Goal: Task Accomplishment & Management: Manage account settings

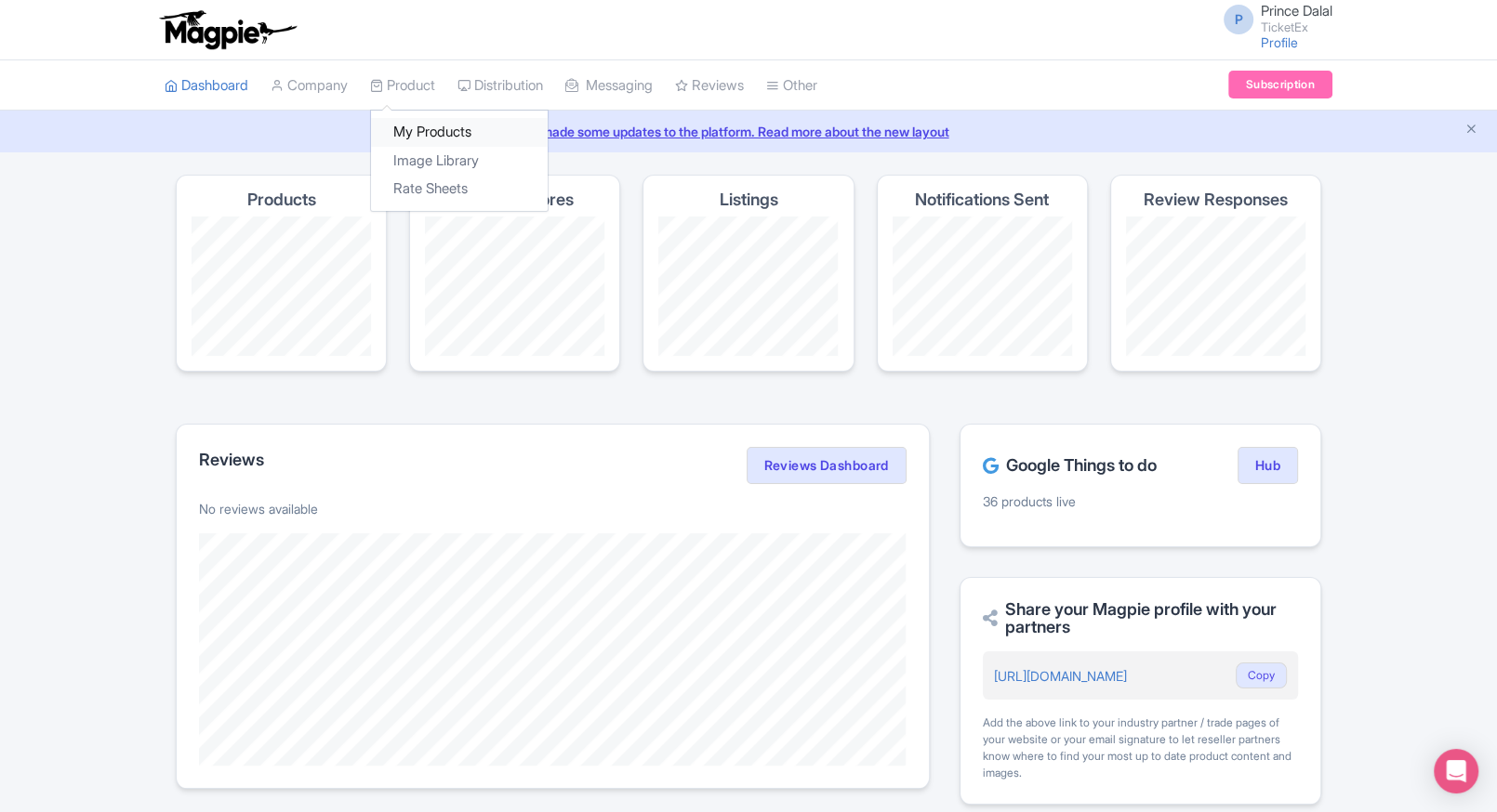
click at [423, 124] on link "My Products" at bounding box center [459, 132] width 176 height 29
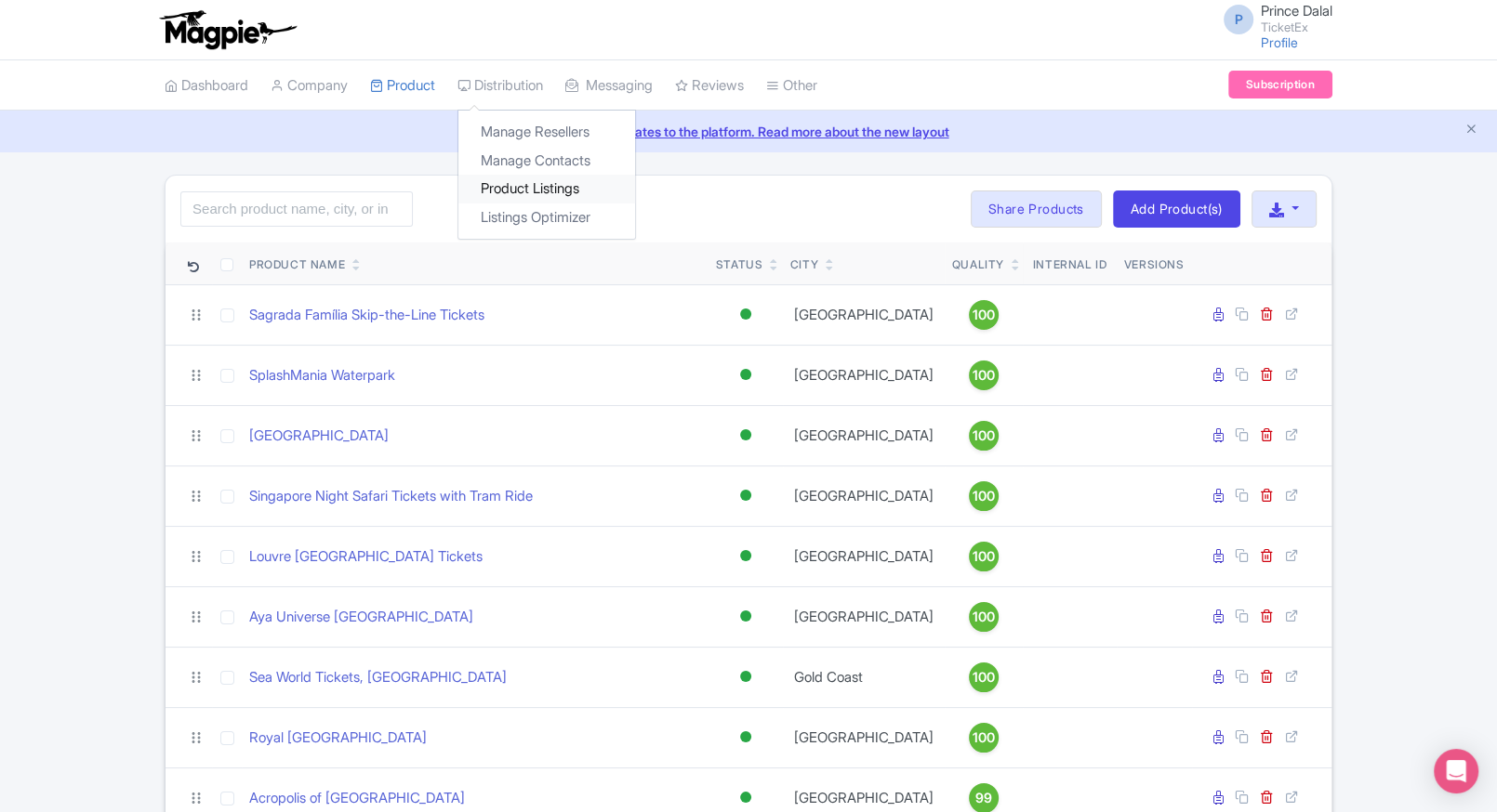
click at [514, 180] on link "Product Listings" at bounding box center [546, 188] width 176 height 29
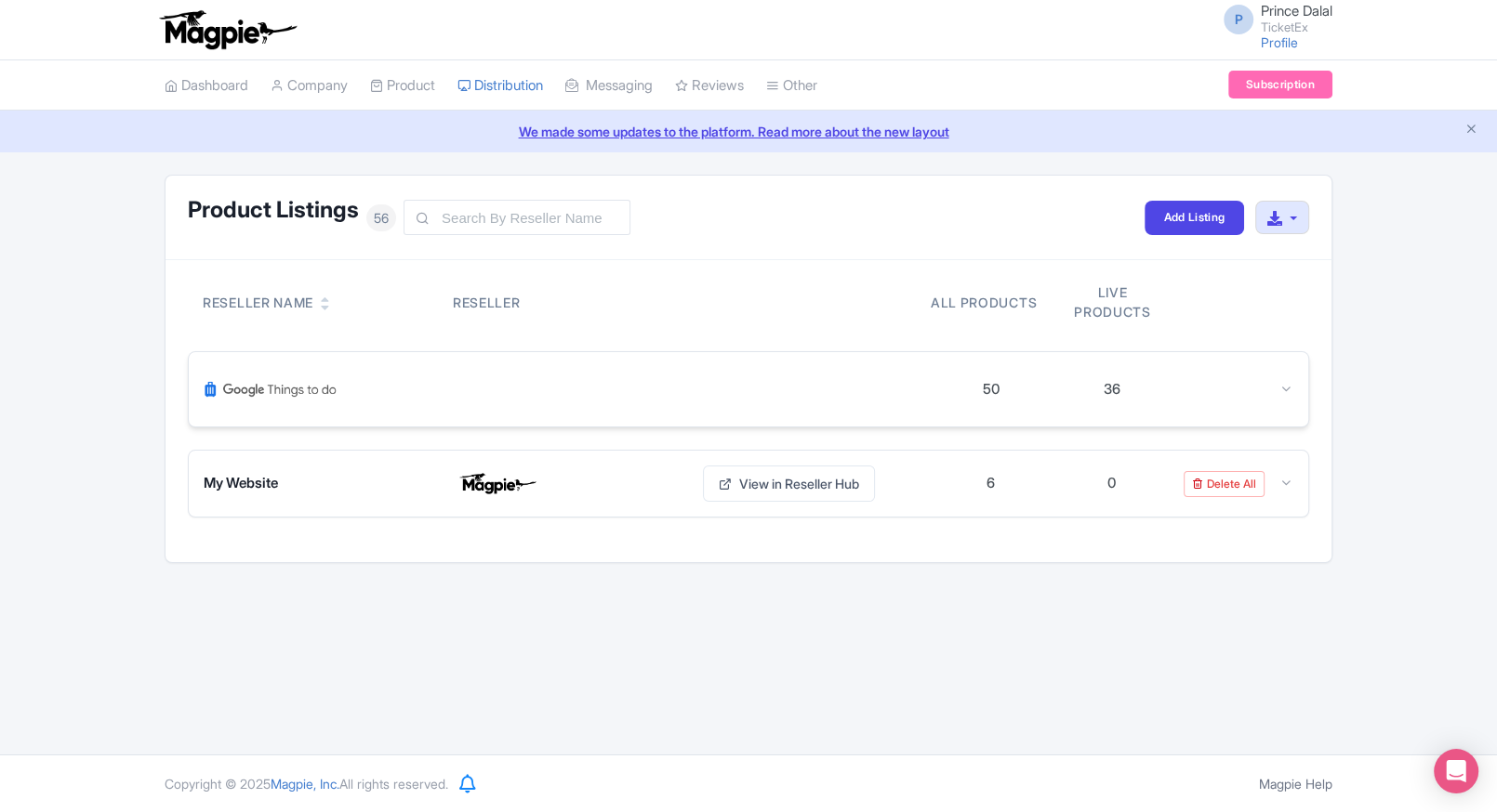
click at [481, 393] on div at bounding box center [566, 390] width 727 height 45
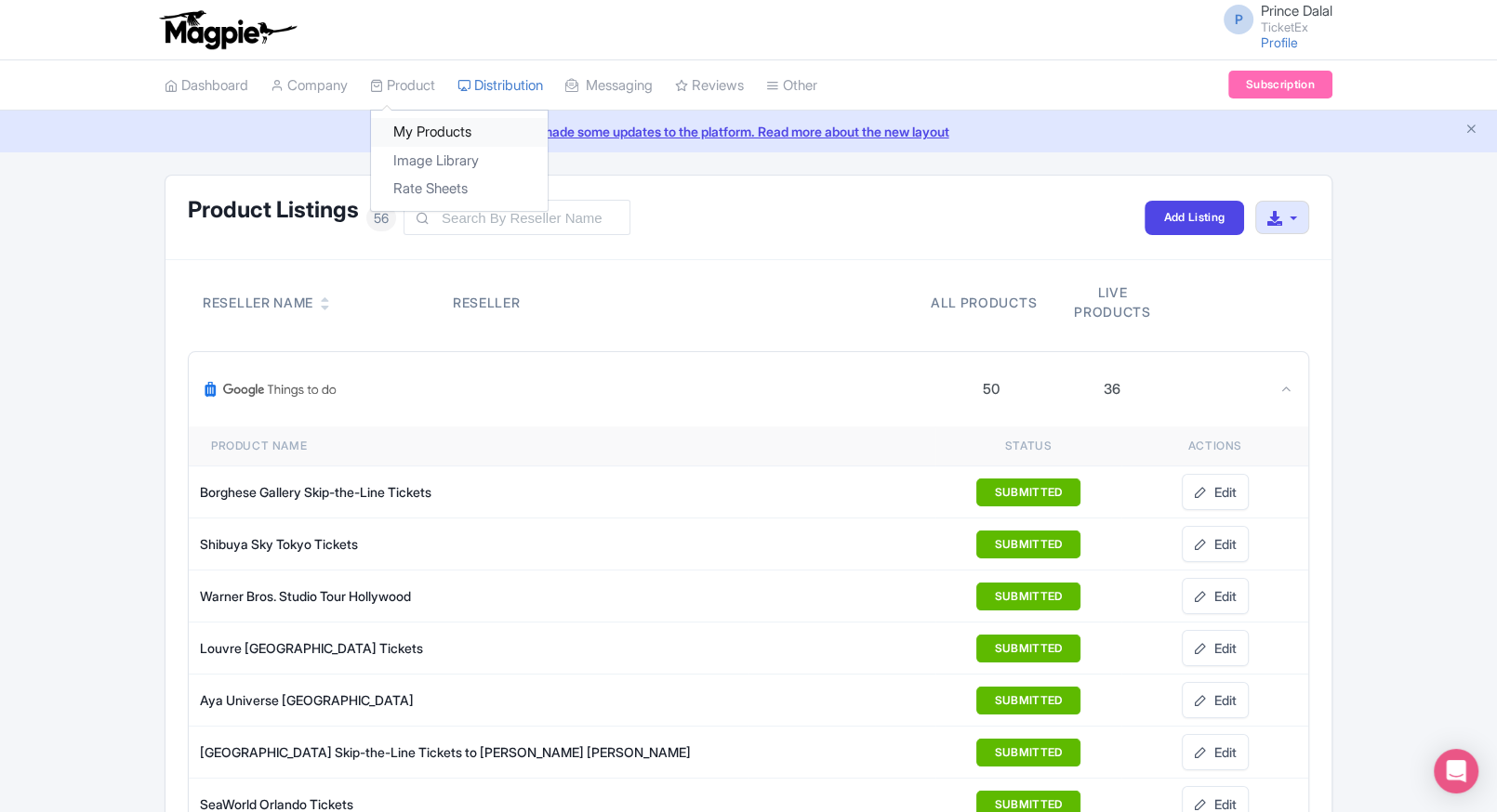
click at [416, 123] on link "My Products" at bounding box center [459, 132] width 176 height 29
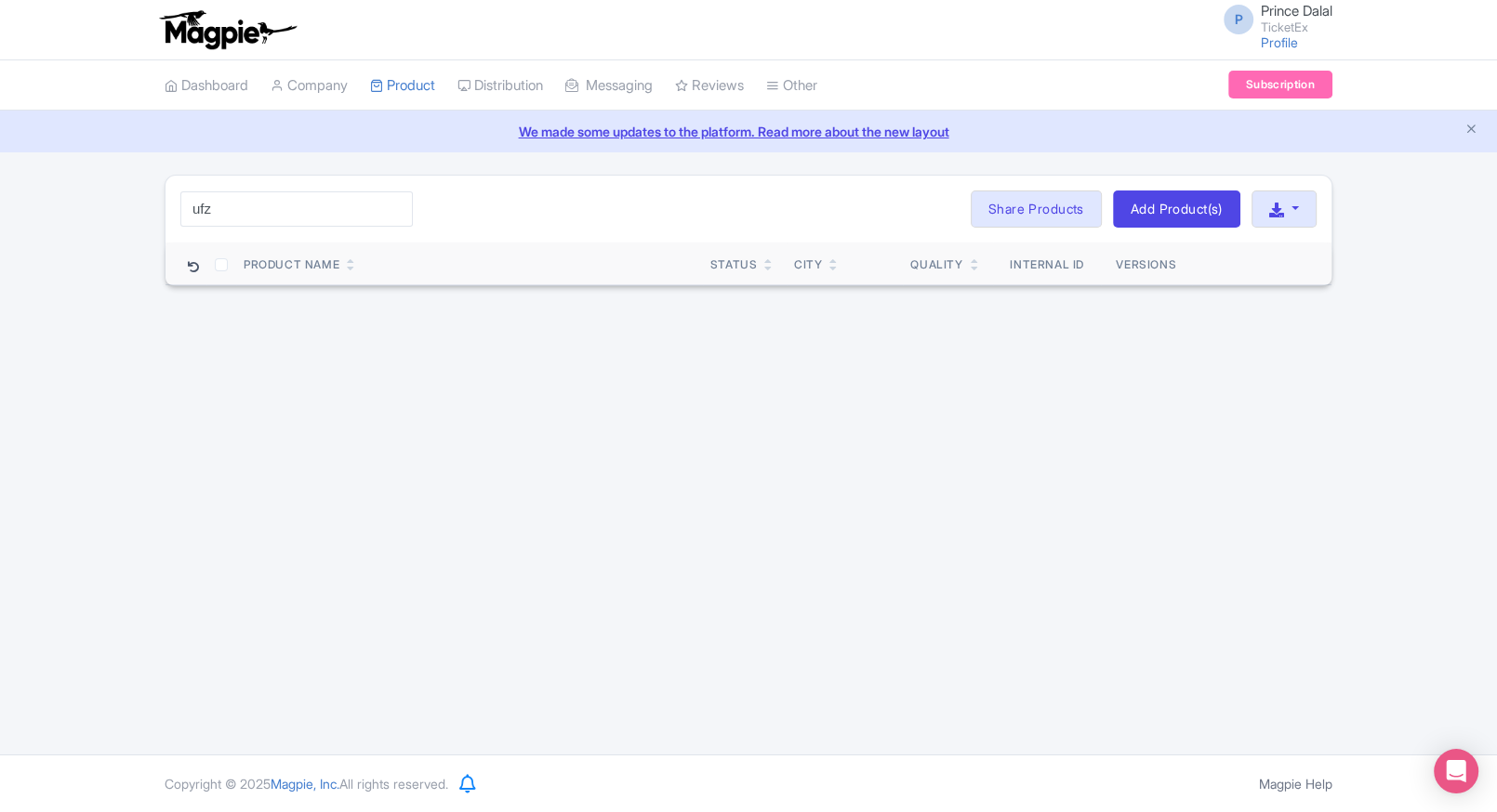
click at [243, 222] on input "ufz" at bounding box center [296, 209] width 232 height 35
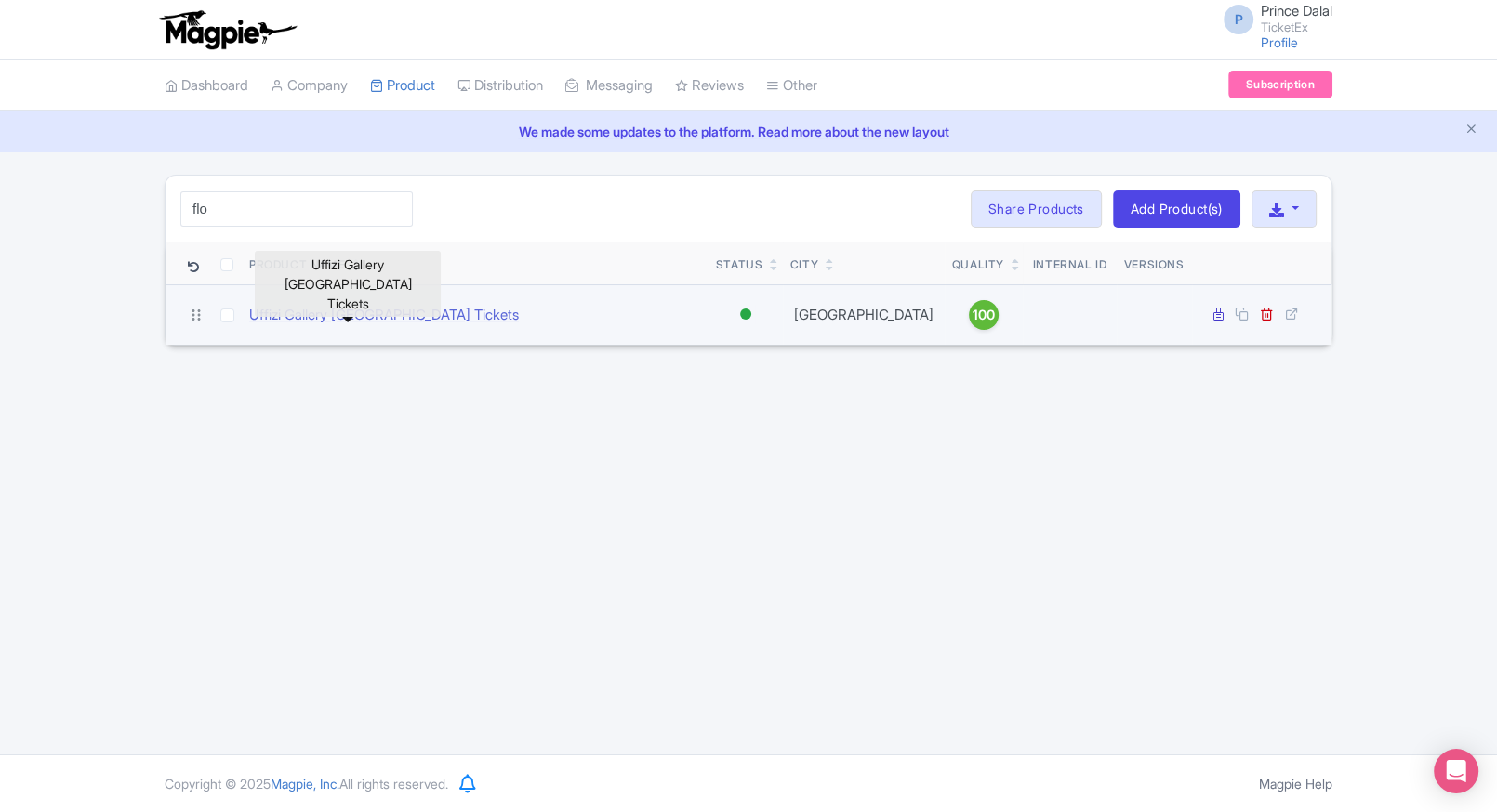
type input "flo"
click at [299, 310] on link "Uffizi Gallery [GEOGRAPHIC_DATA] Tickets" at bounding box center [383, 315] width 270 height 21
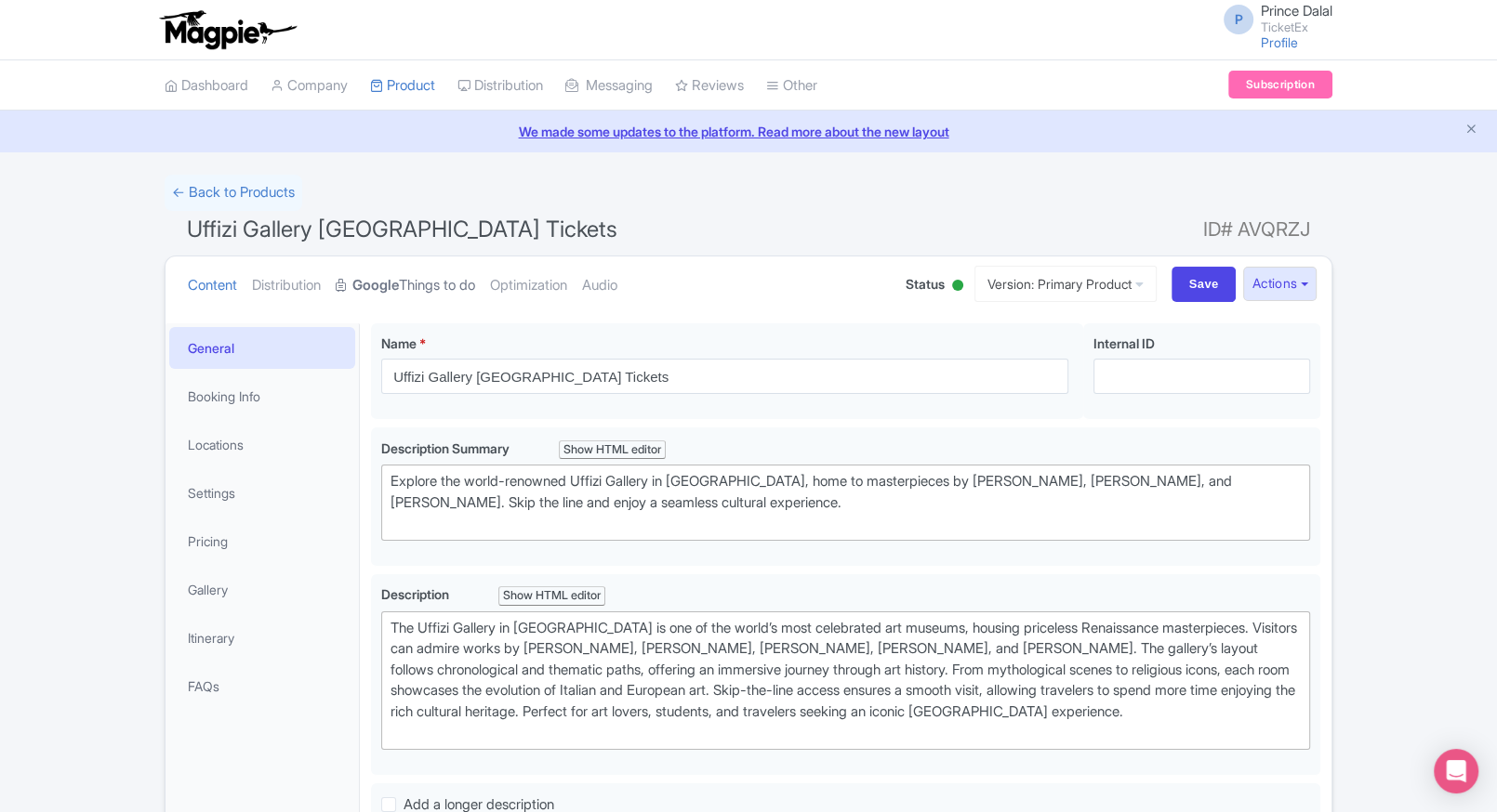
click at [416, 289] on link "Google Things to do" at bounding box center [406, 285] width 140 height 59
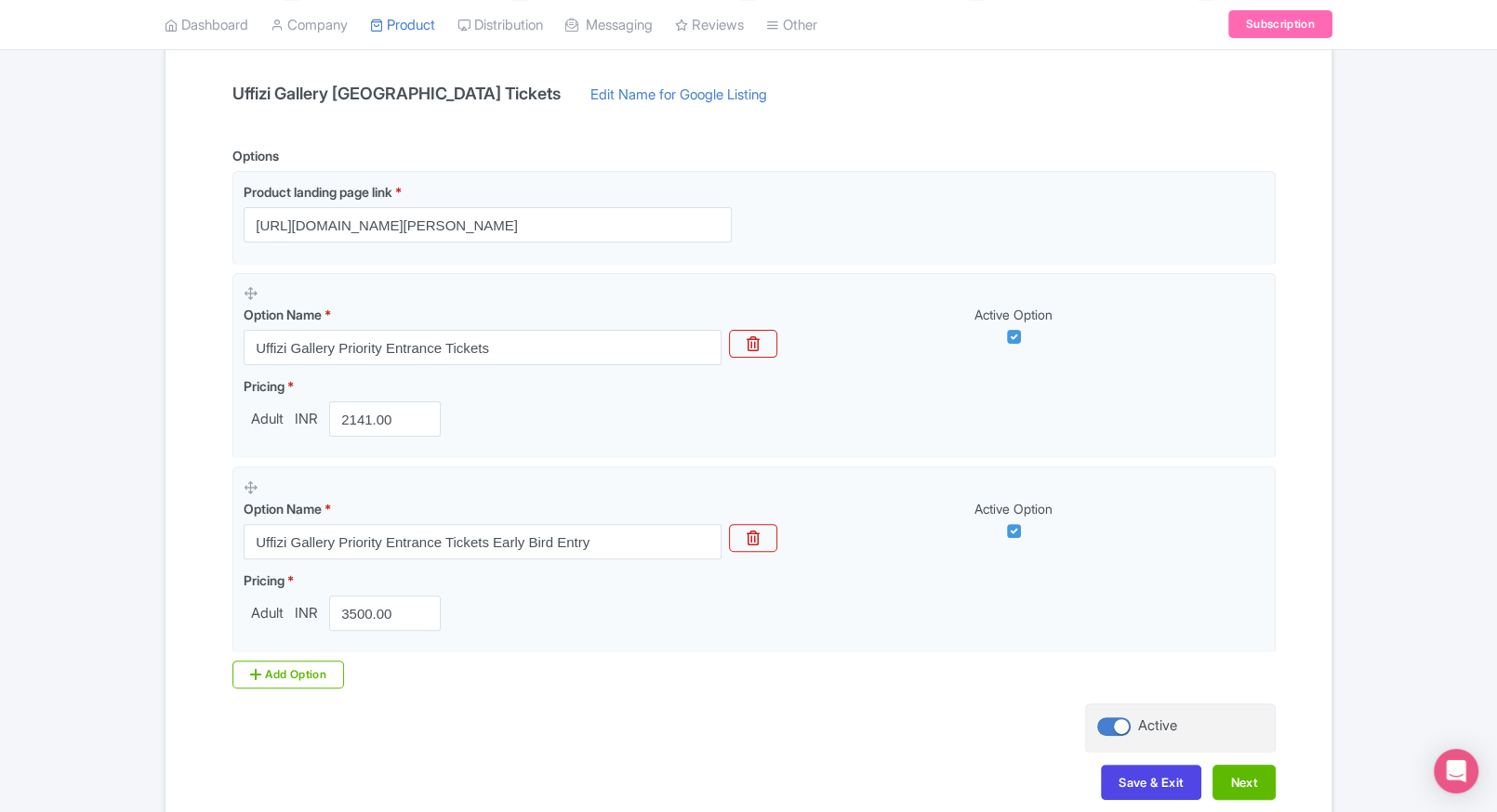
scroll to position [392, 0]
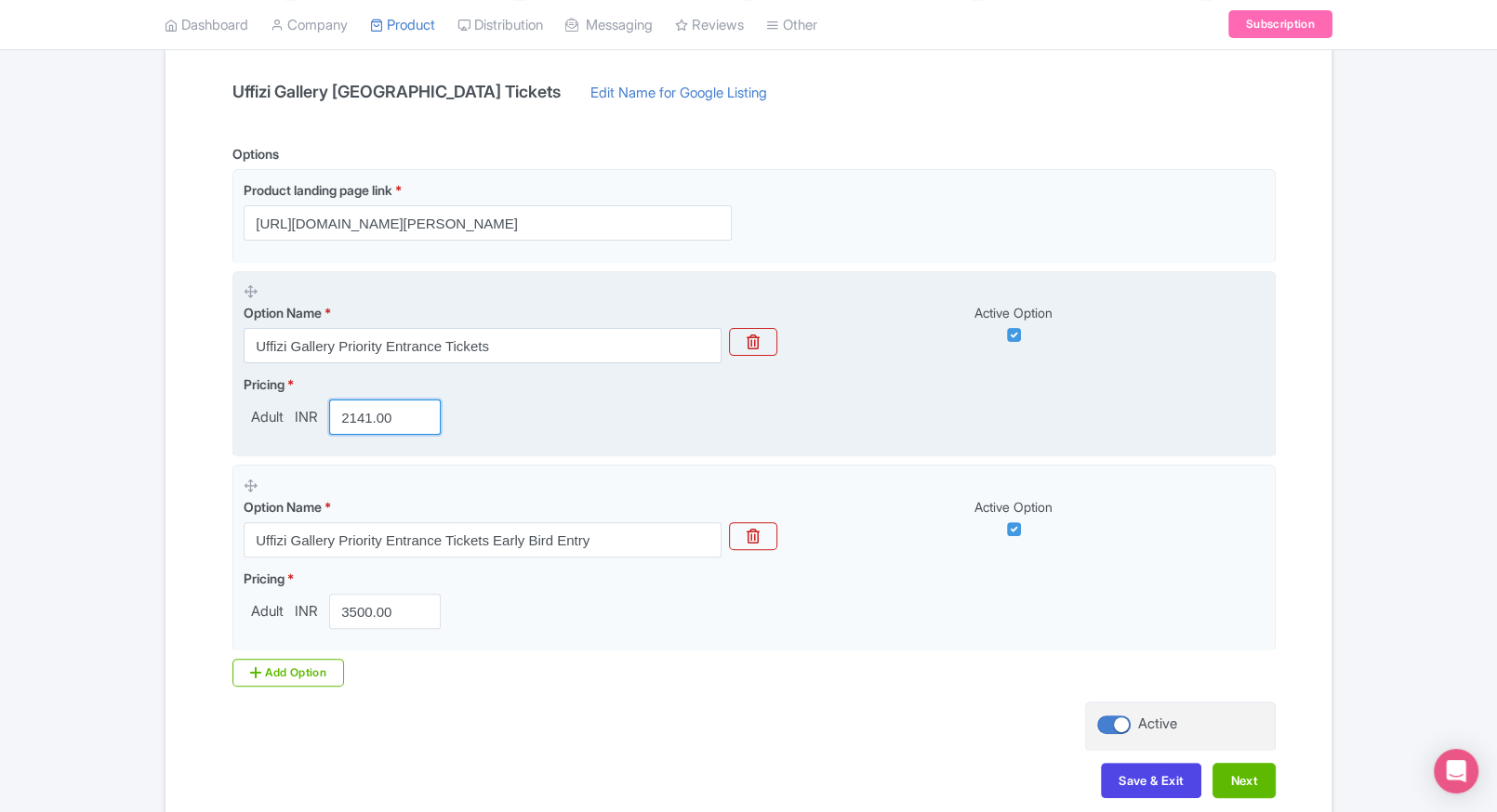
click at [367, 431] on input "2141.00" at bounding box center [385, 418] width 112 height 35
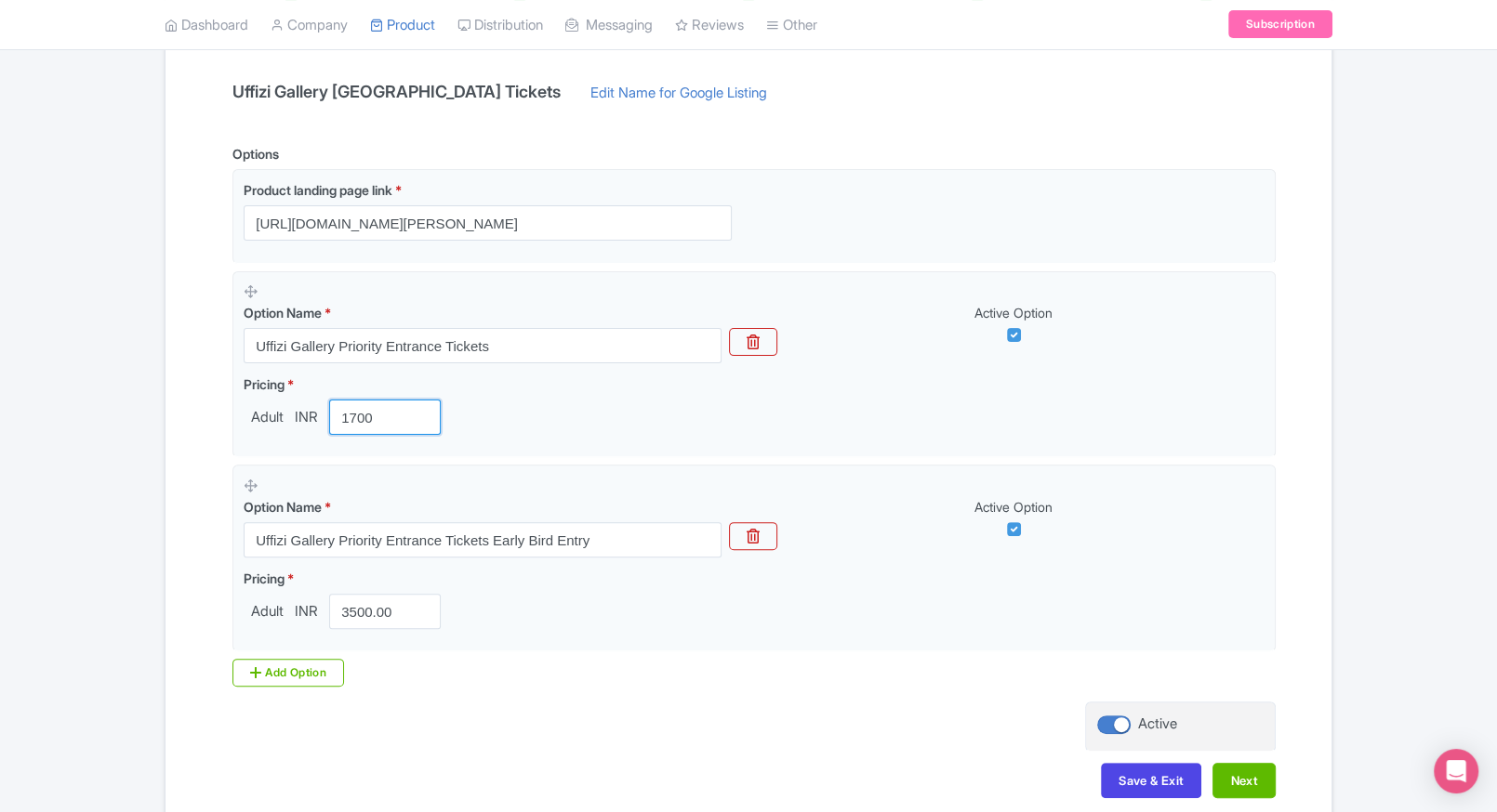
type input "1700"
click at [174, 523] on div "Name & Price Locations Description & Reviews Images & Categories Complete Uffiz…" at bounding box center [748, 379] width 1166 height 874
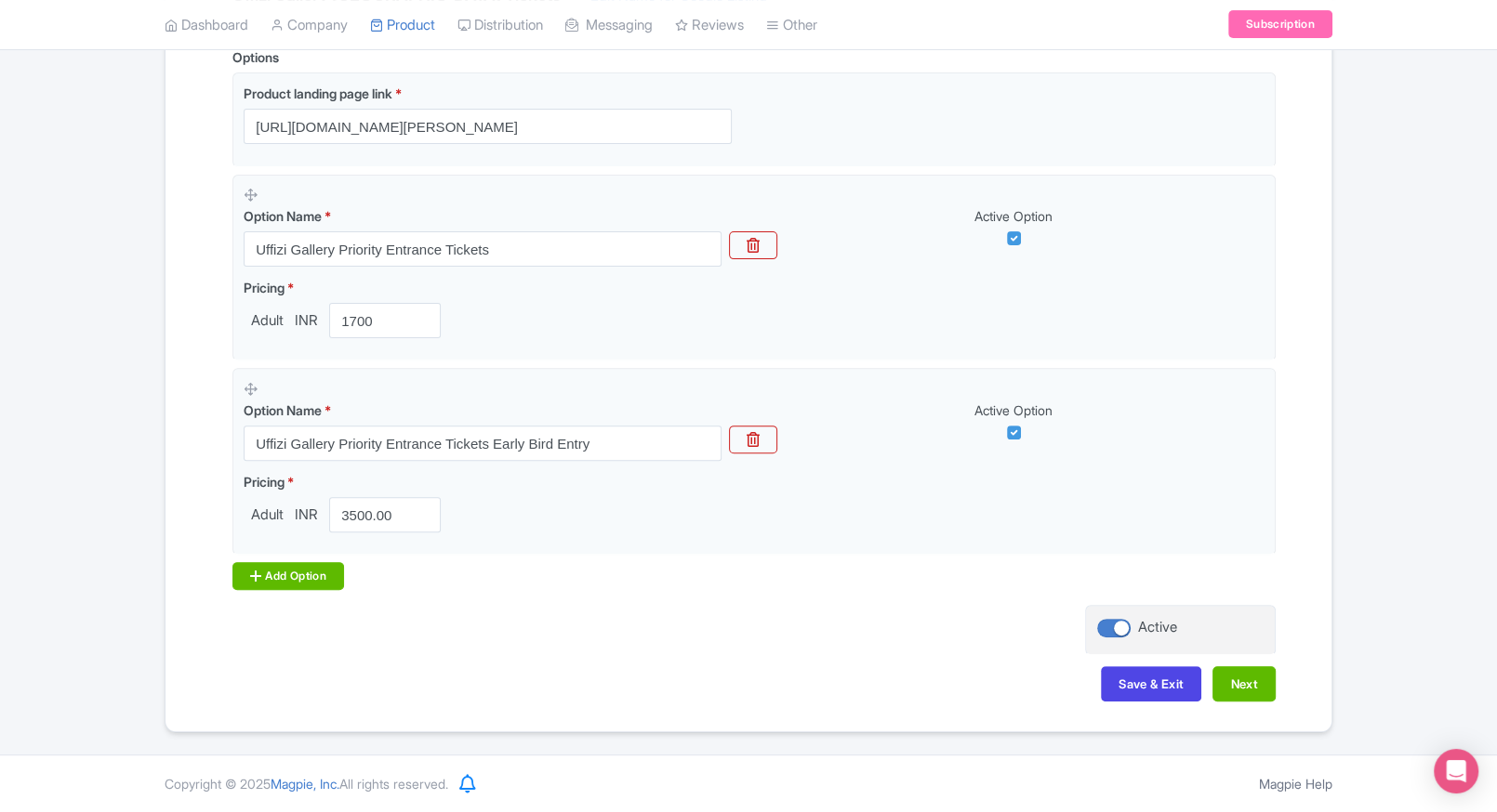
click at [256, 569] on icon at bounding box center [256, 576] width 11 height 15
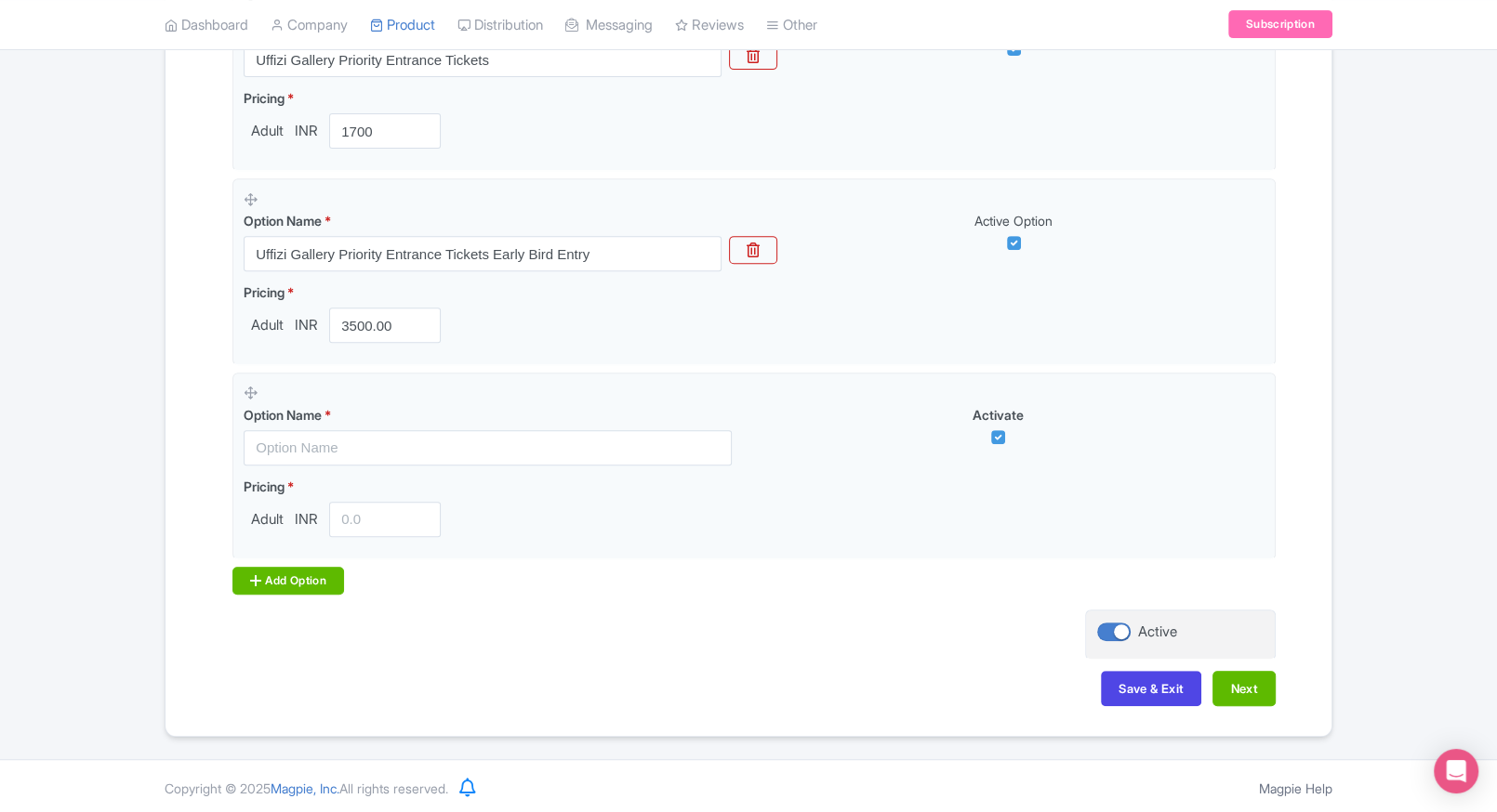
click at [284, 570] on div "Add Option" at bounding box center [288, 581] width 112 height 28
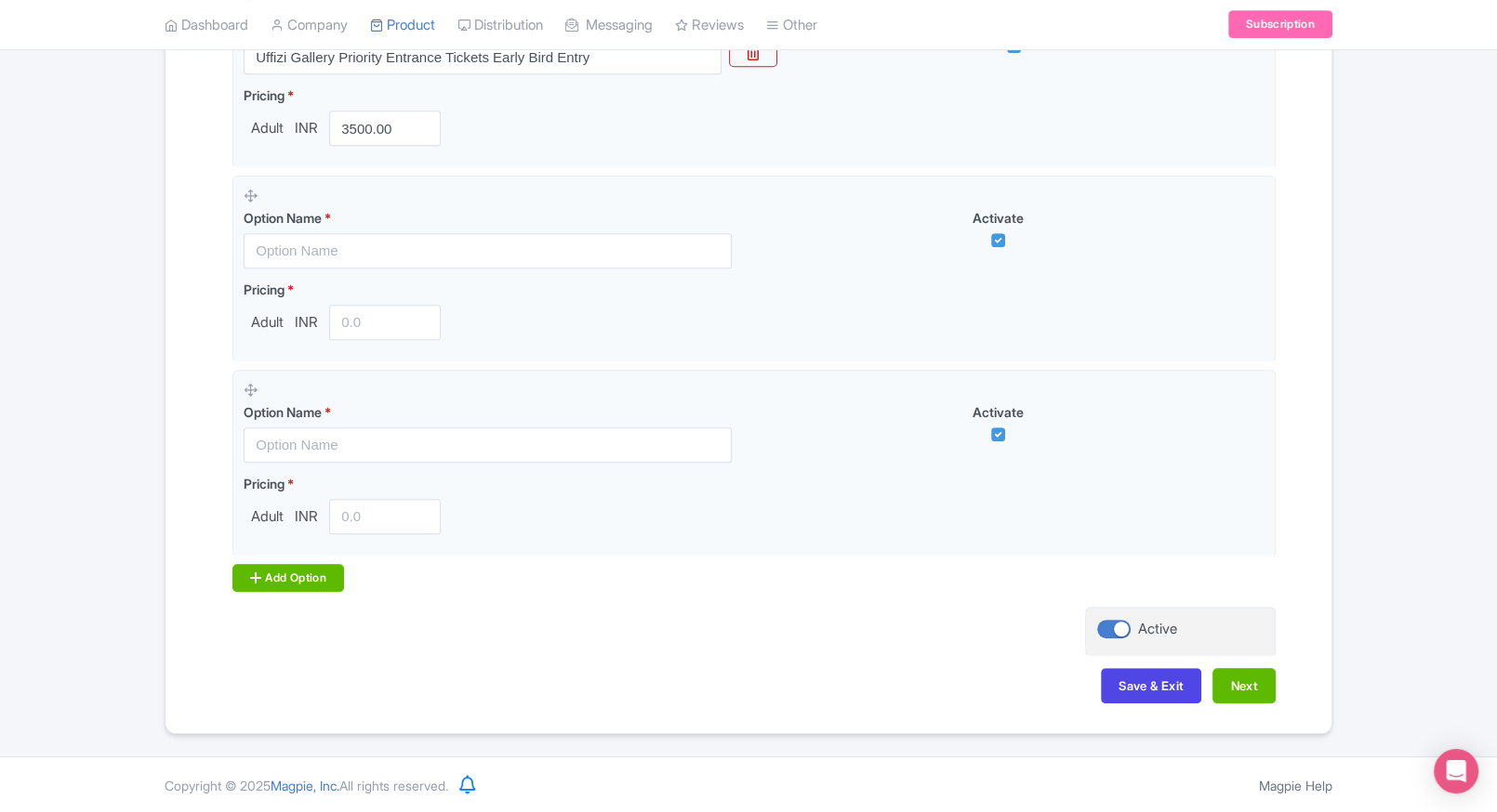
scroll to position [876, 0]
click at [267, 568] on div "Add Option" at bounding box center [288, 577] width 112 height 28
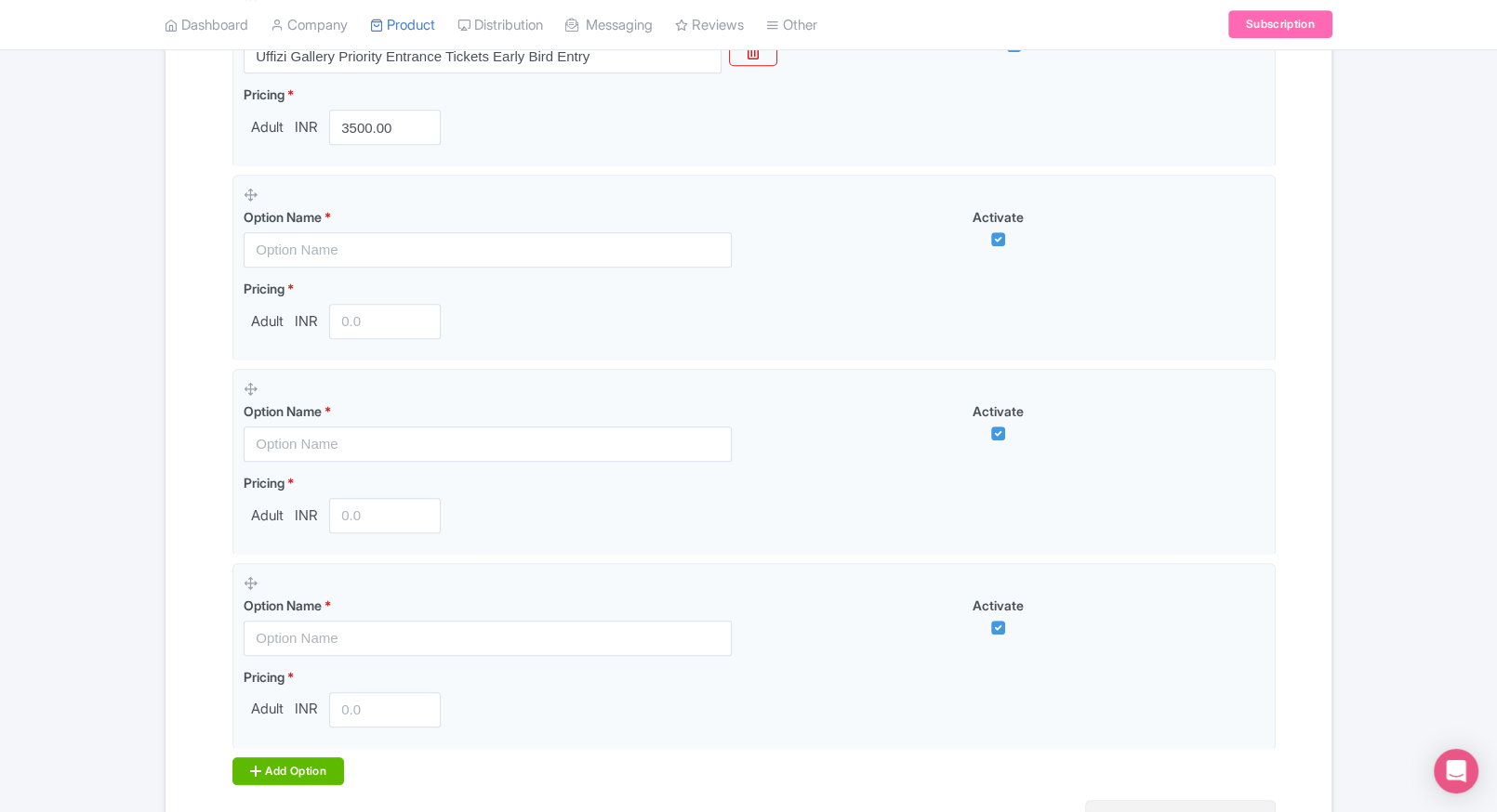
scroll to position [1070, 0]
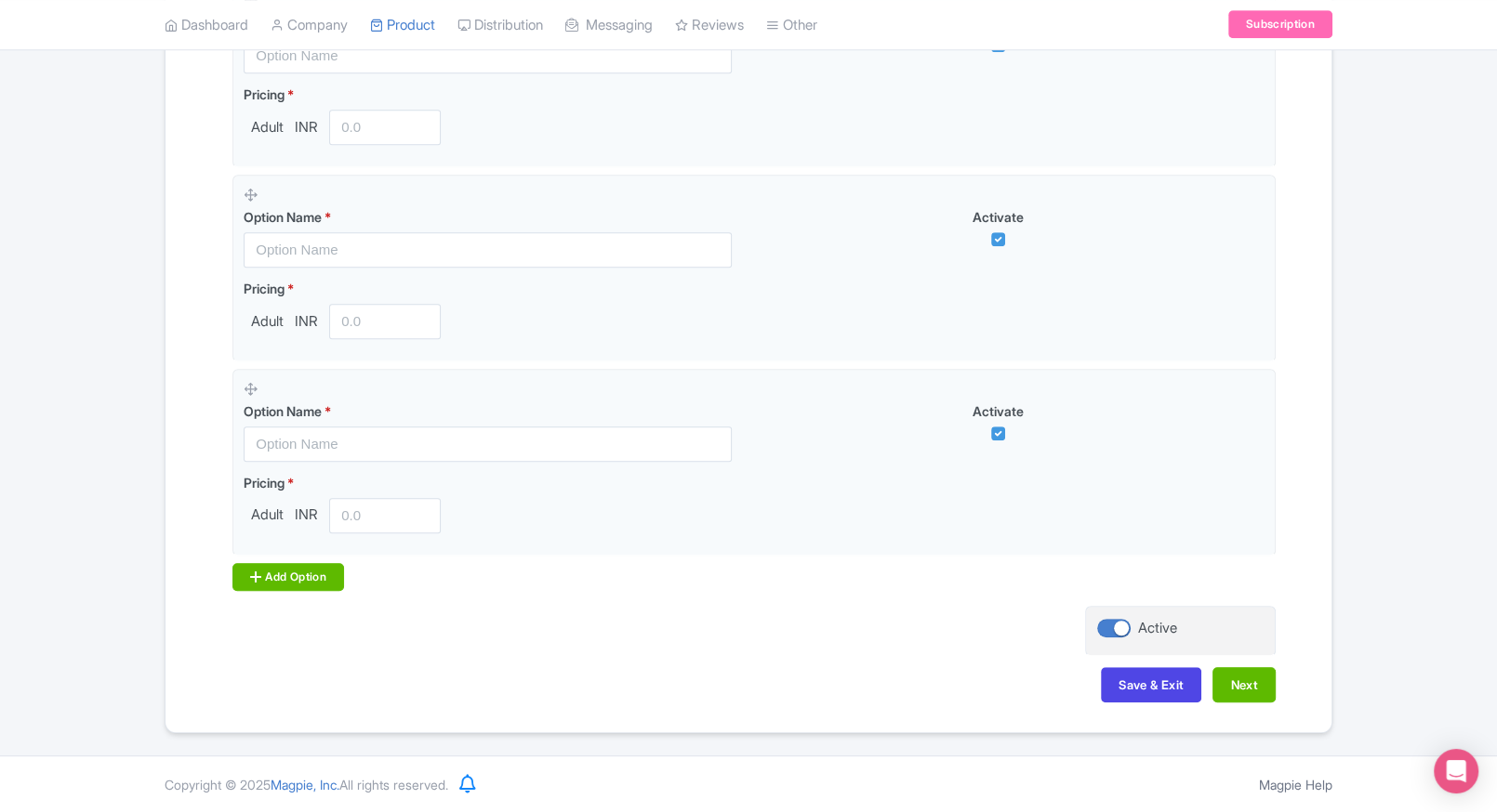
click at [265, 567] on div "Add Option" at bounding box center [288, 577] width 112 height 28
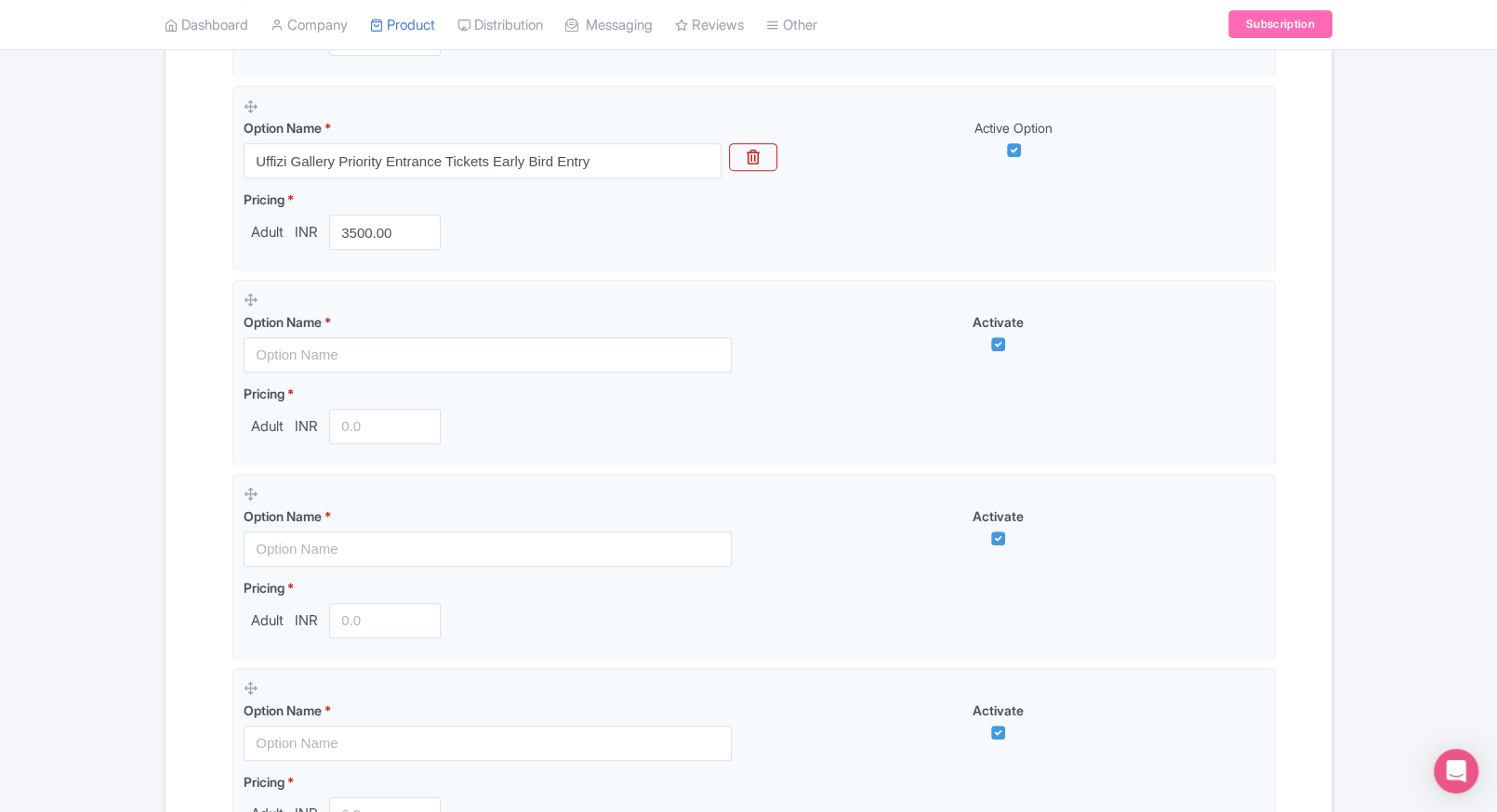
scroll to position [769, 0]
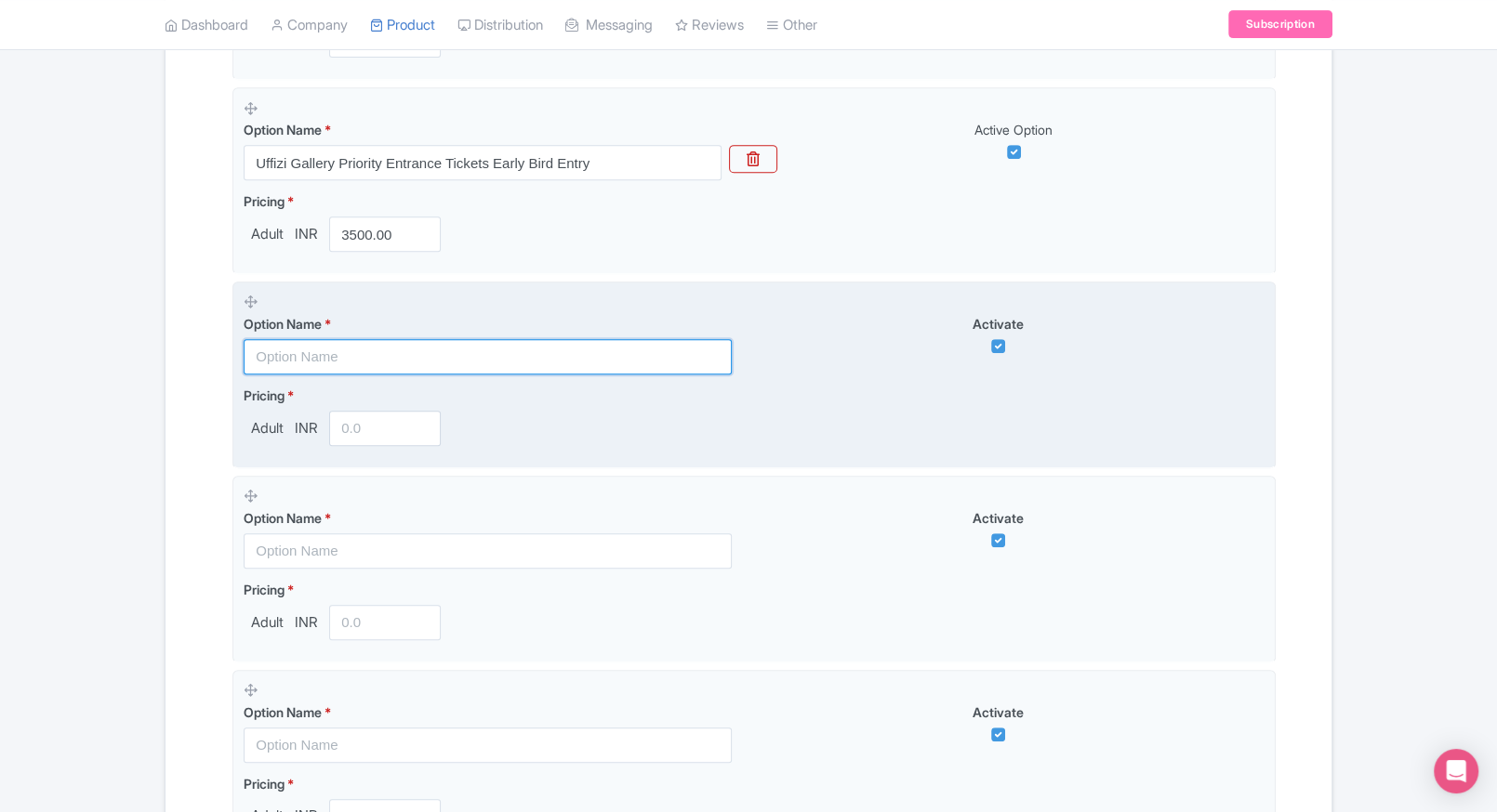
paste input "Combo: Uffizi Gallery Tickets + Ferragamo Museum"
click at [473, 351] on input "Combo: Uffizi Gallery Tickets + Ferragamo Museum" at bounding box center [487, 357] width 488 height 35
type input "Combo: Uffizi Gallery Tickets + Ferragamo Museum"
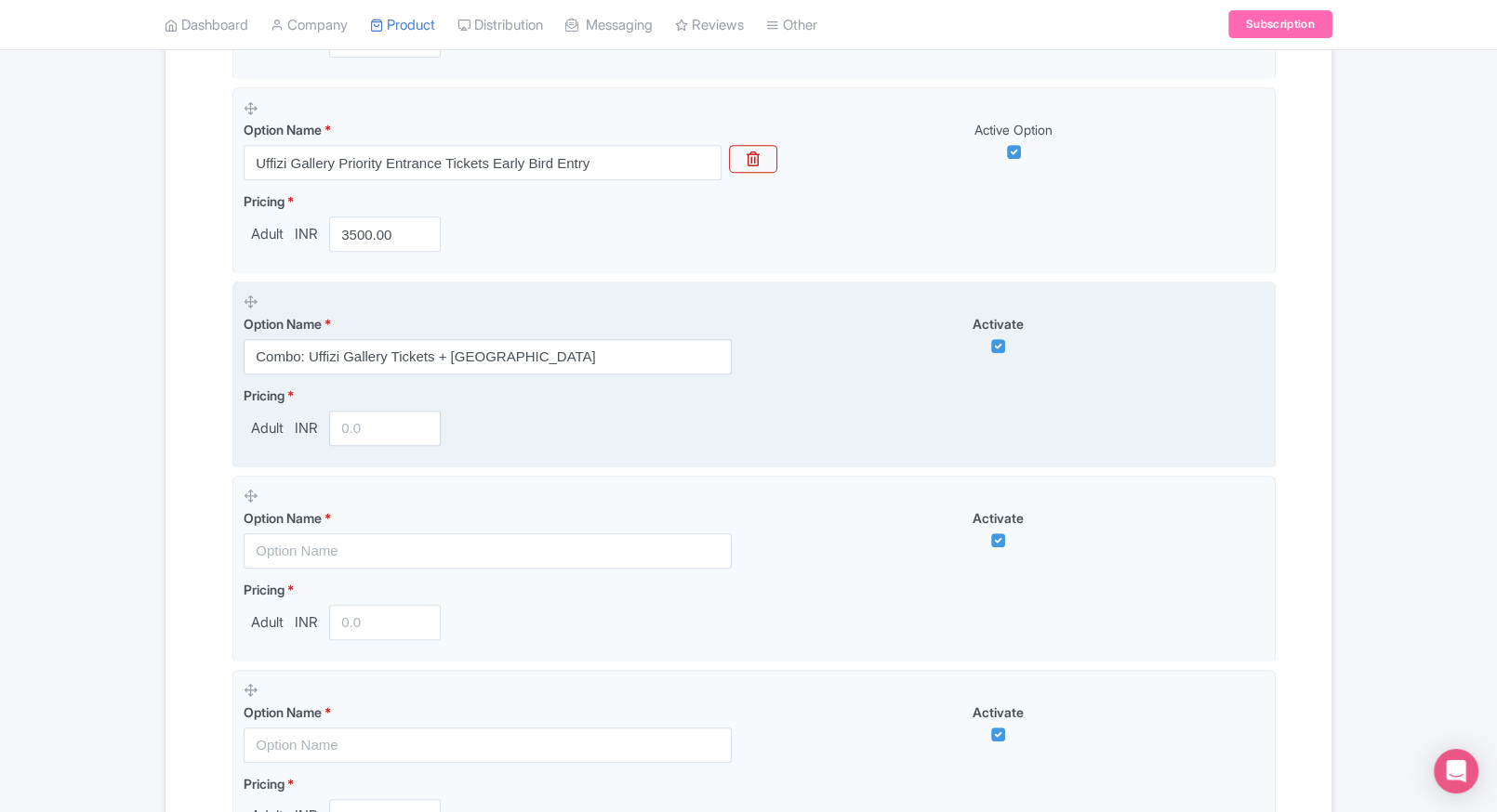
click at [367, 434] on input "number" at bounding box center [385, 429] width 112 height 35
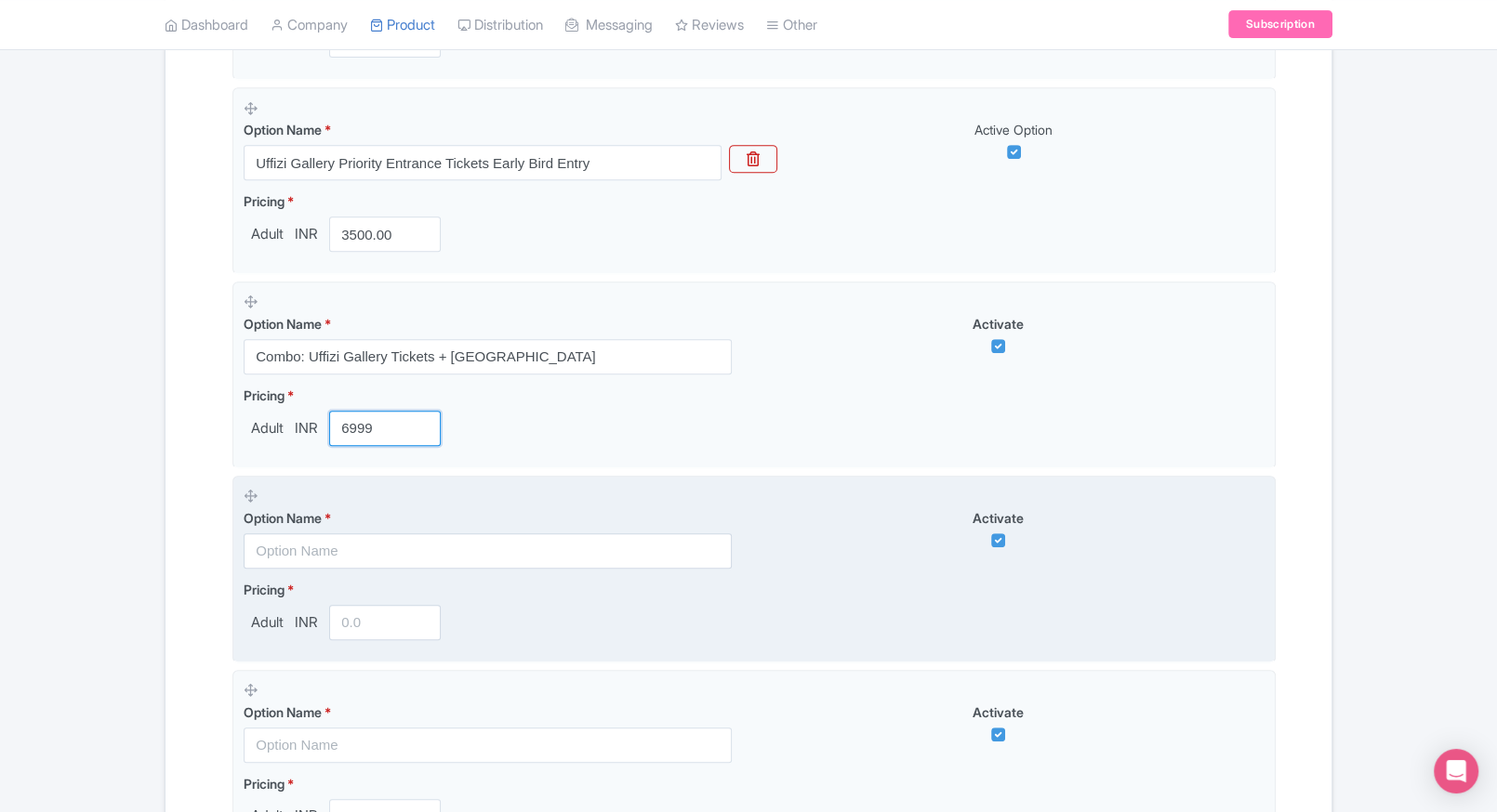
type input "6999"
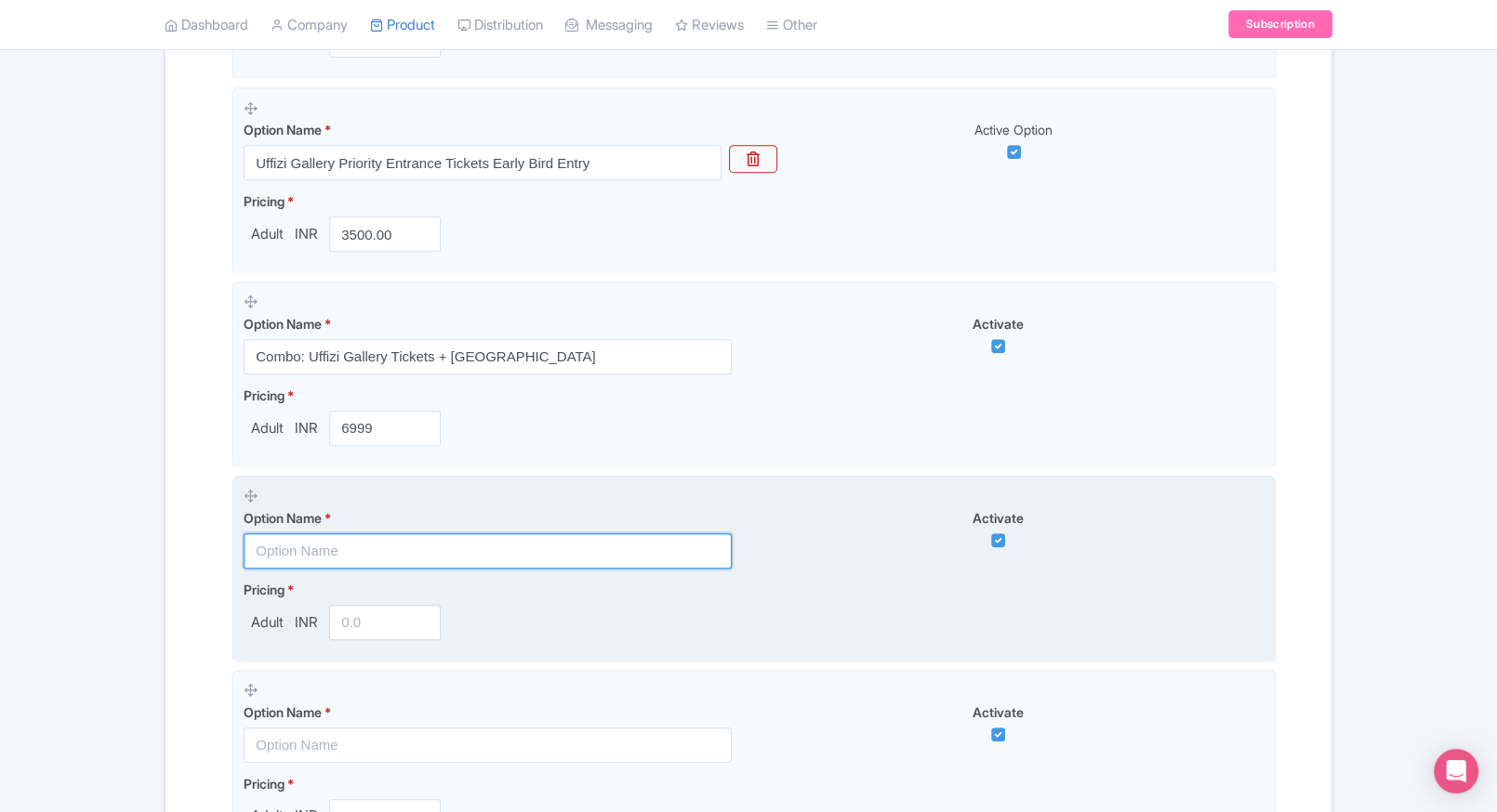
click at [295, 555] on input "text" at bounding box center [487, 551] width 488 height 35
paste input "Combo: Uffizi Gallery Tickets + Bargello National Museum"
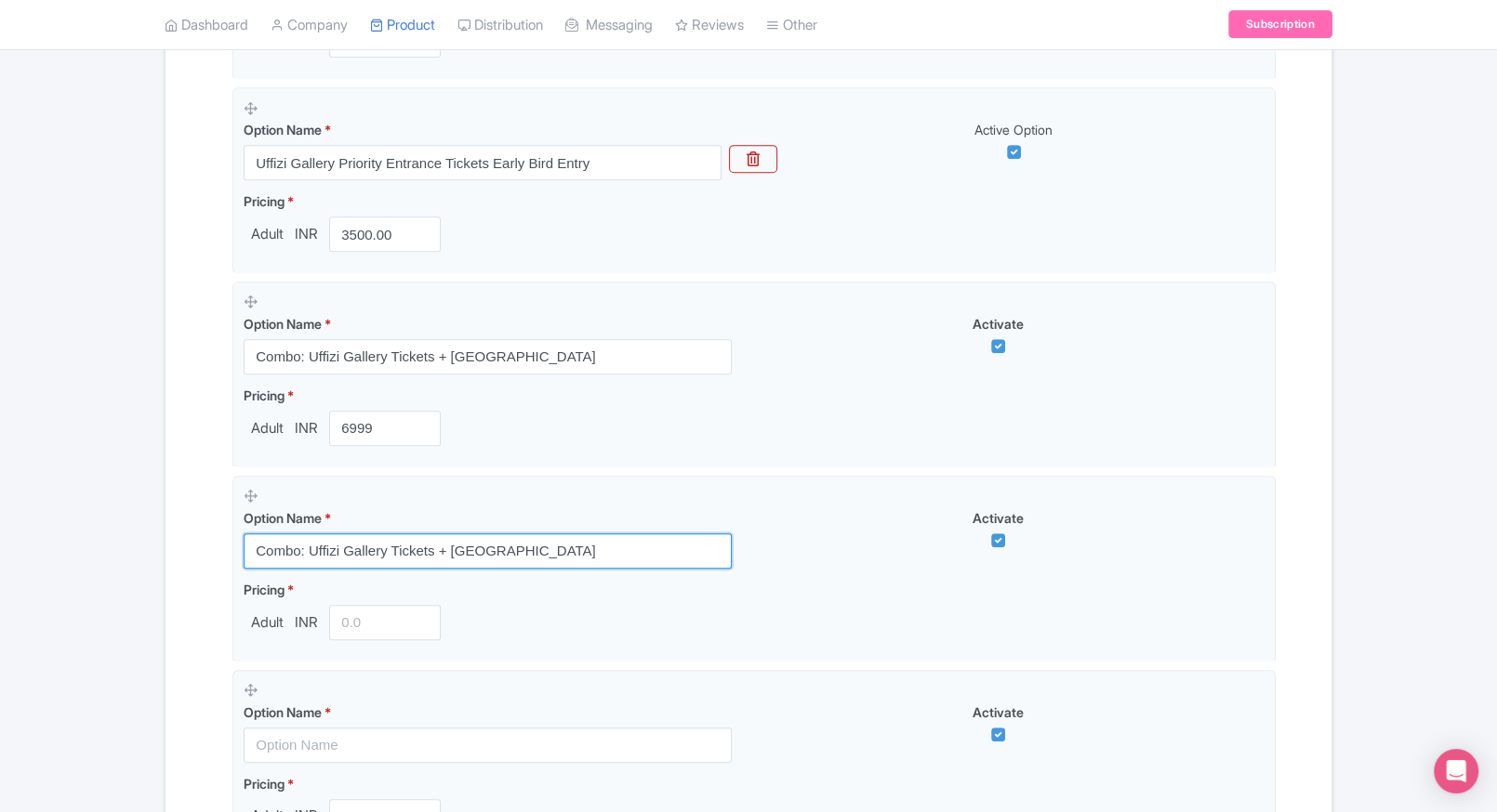
type input "Combo: Uffizi Gallery Tickets + Bargello National Museum"
click at [102, 603] on div "← Back to Products Uffizi Gallery Florence Tickets ID# AVQRZJ Content Distribut…" at bounding box center [748, 317] width 1497 height 1824
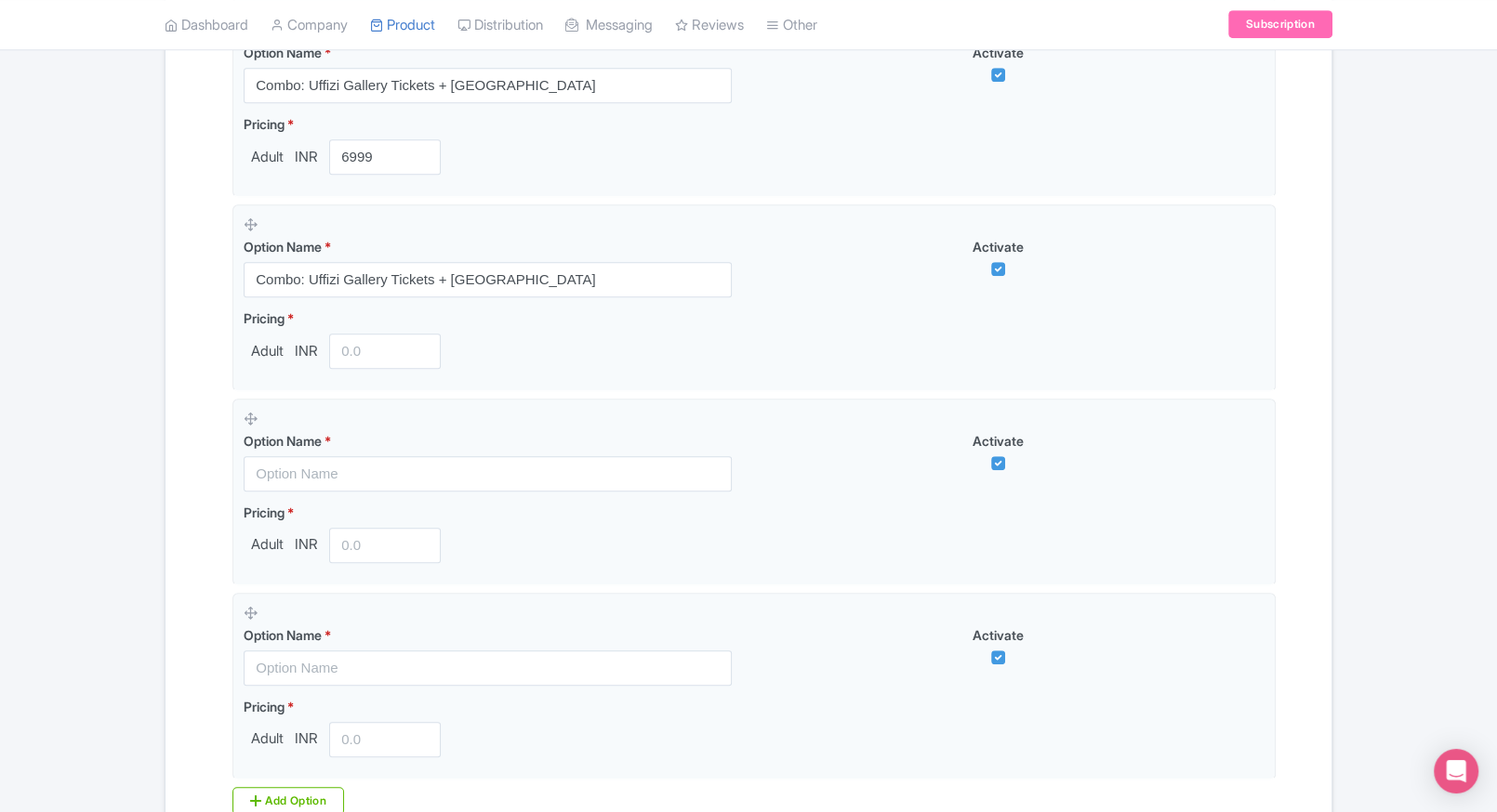
scroll to position [1040, 0]
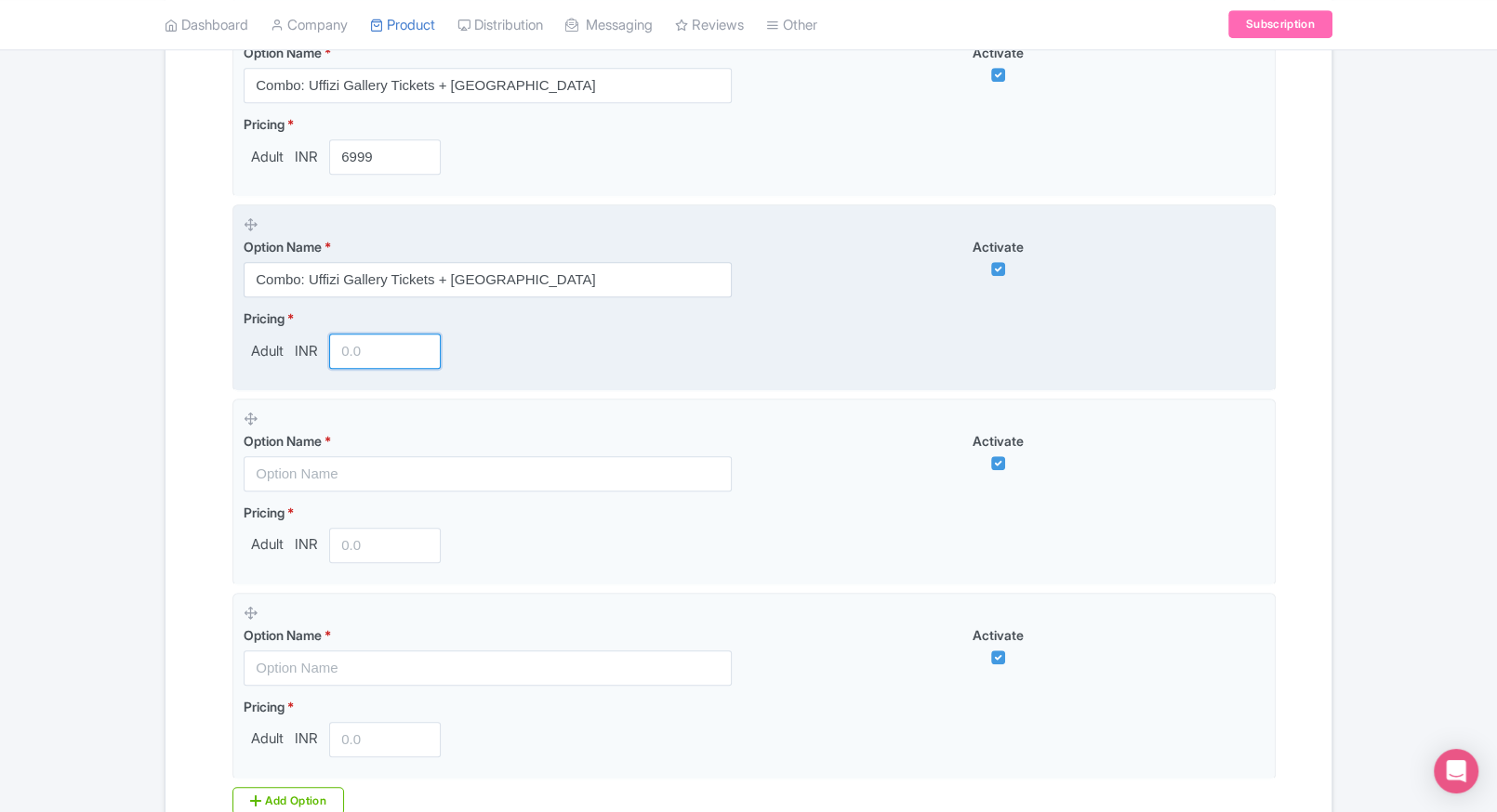
click at [367, 365] on input "number" at bounding box center [385, 351] width 112 height 35
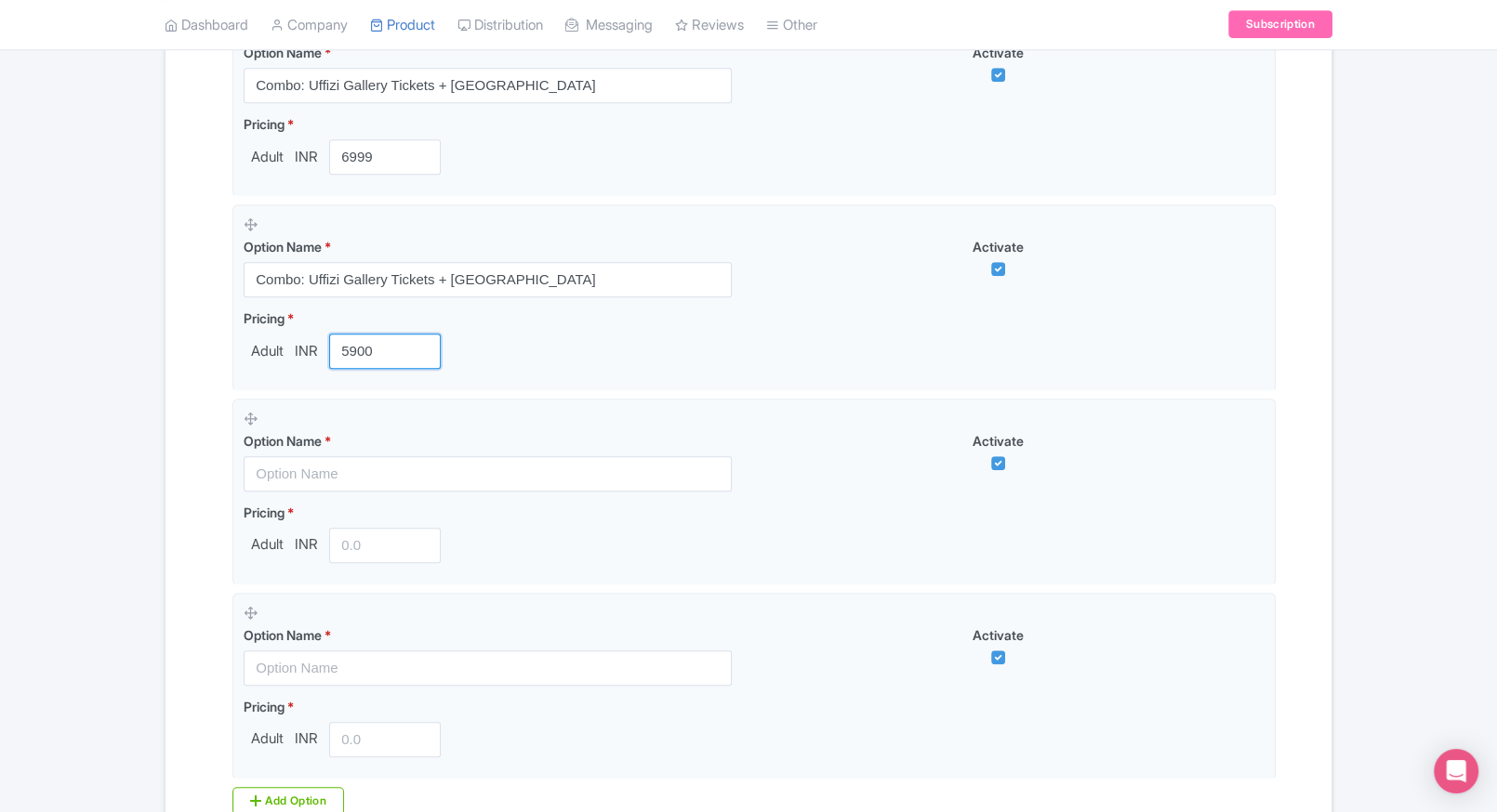
type input "5900"
click at [165, 434] on div "Name & Price Locations Description & Reviews Images & Categories Complete Uffiz…" at bounding box center [748, 118] width 1166 height 1651
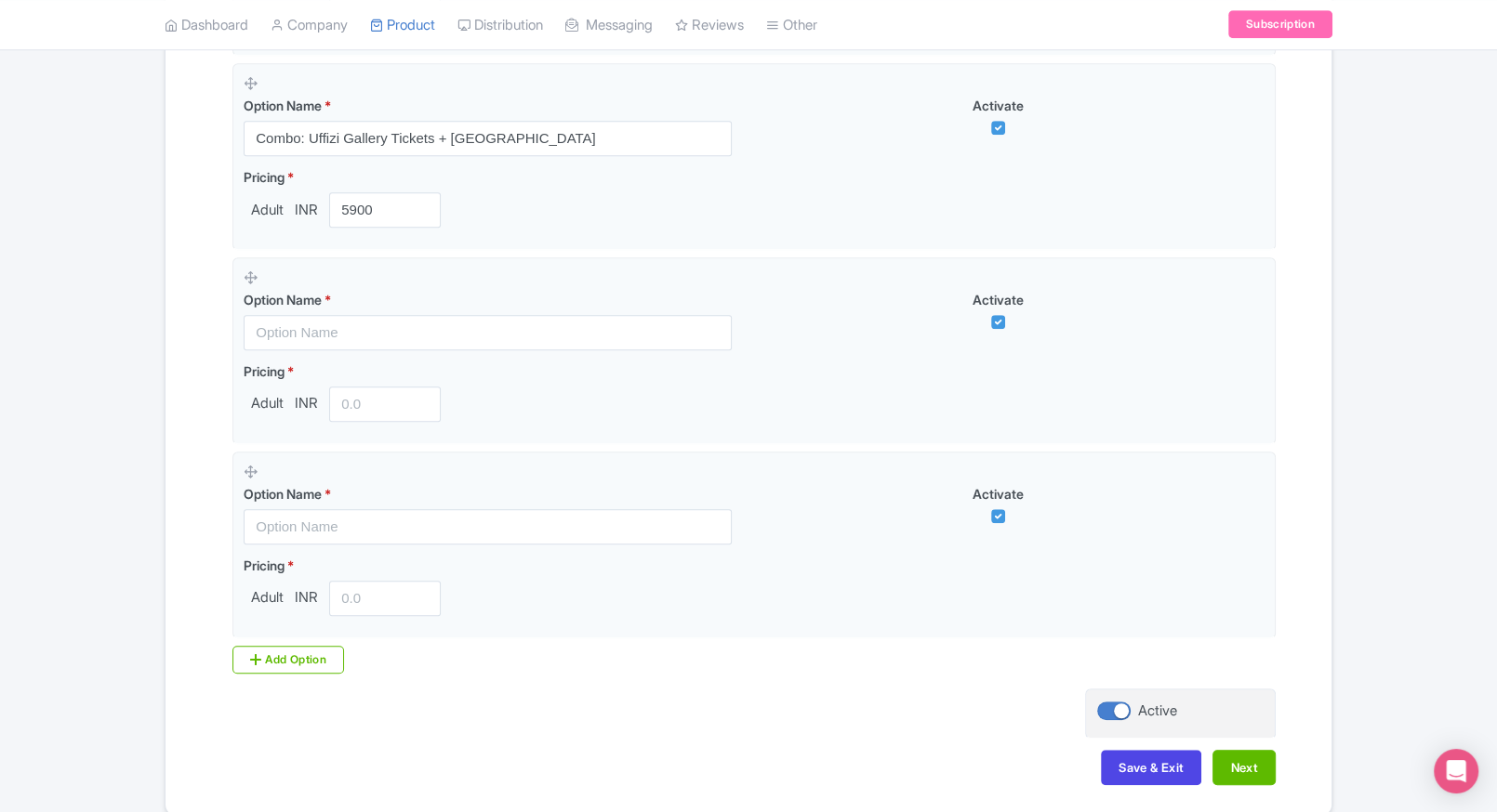
scroll to position [1182, 0]
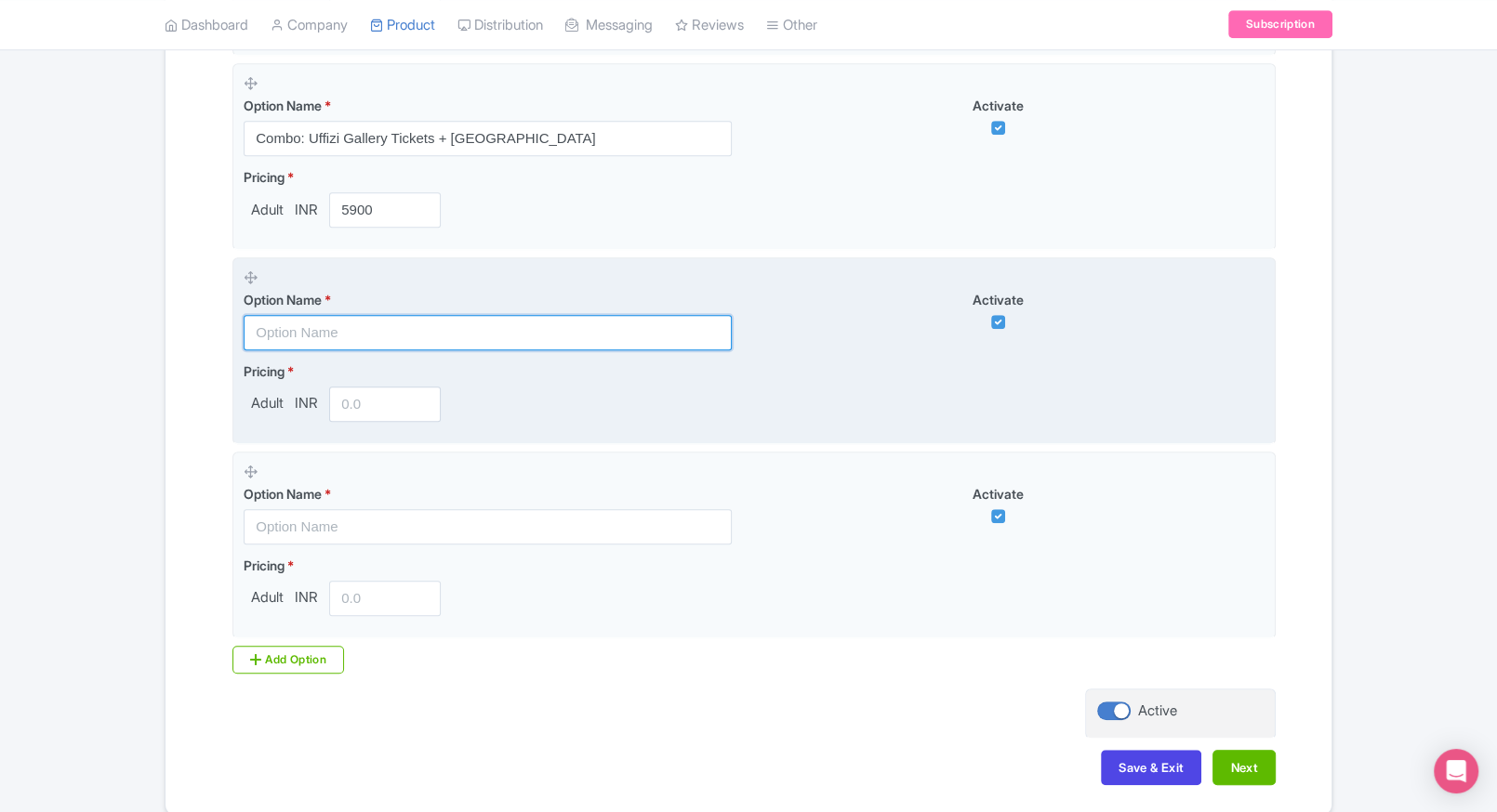
paste input "Combo: Uffizi Gallery Tickets + Church and Museum of Orsanmichele"
click at [446, 344] on input "Combo: Uffizi Gallery Tickets + Church and Museum of Orsanmichele" at bounding box center [487, 333] width 488 height 35
type input "Combo: Uffizi Gallery Tickets + Church and Museum of Orsanmichele"
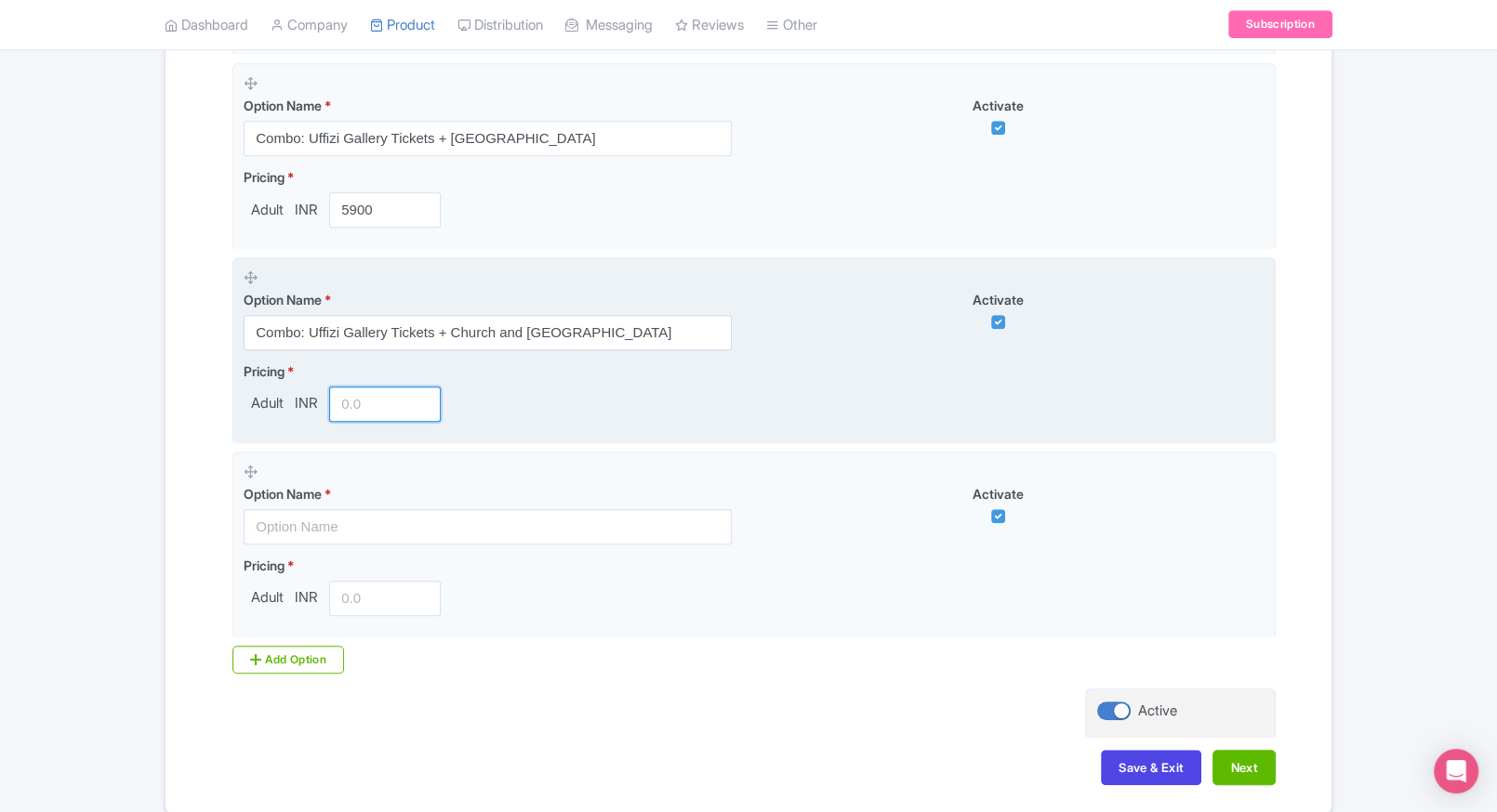
click at [357, 393] on input "number" at bounding box center [385, 405] width 112 height 35
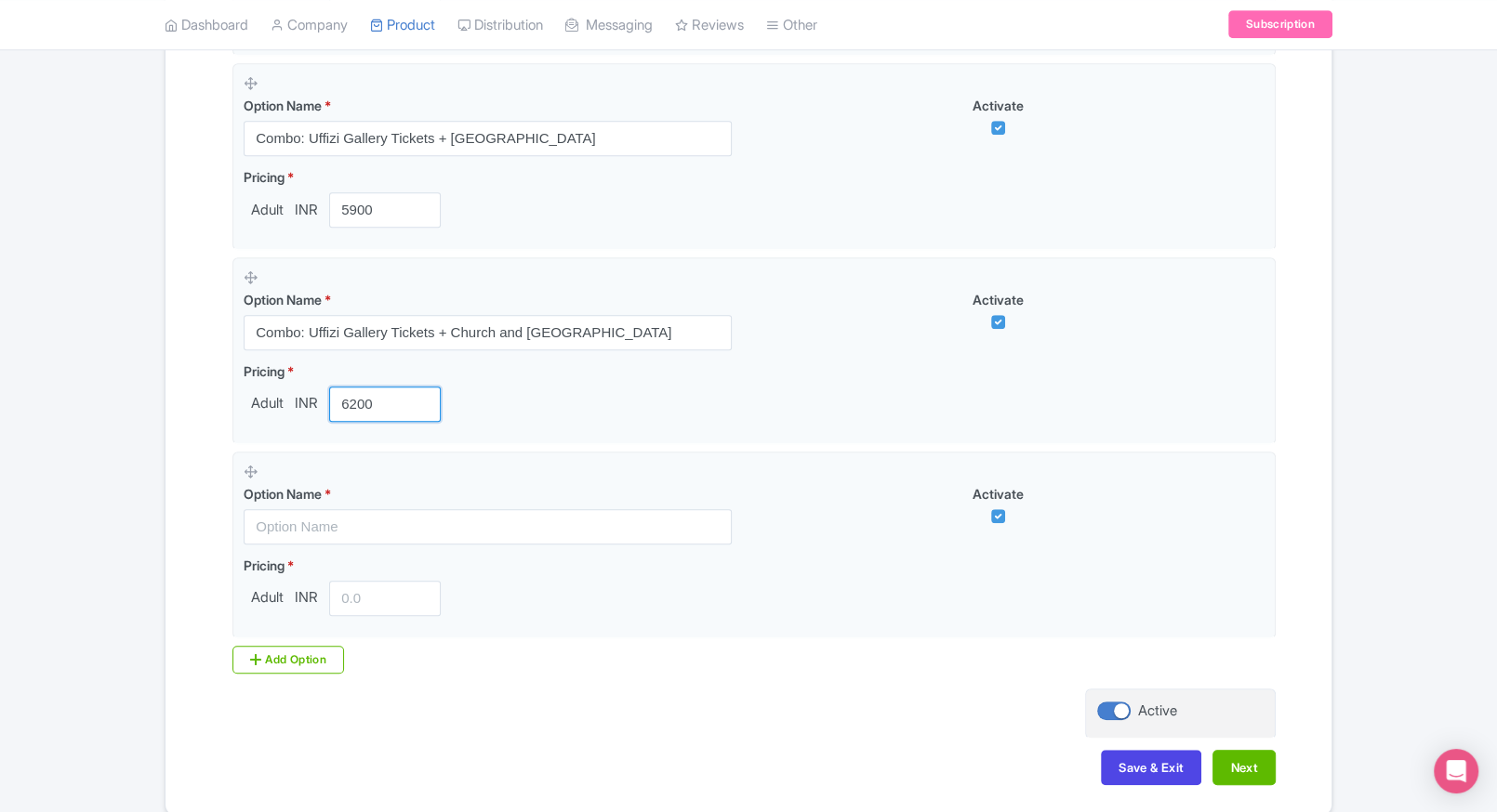
type input "6200"
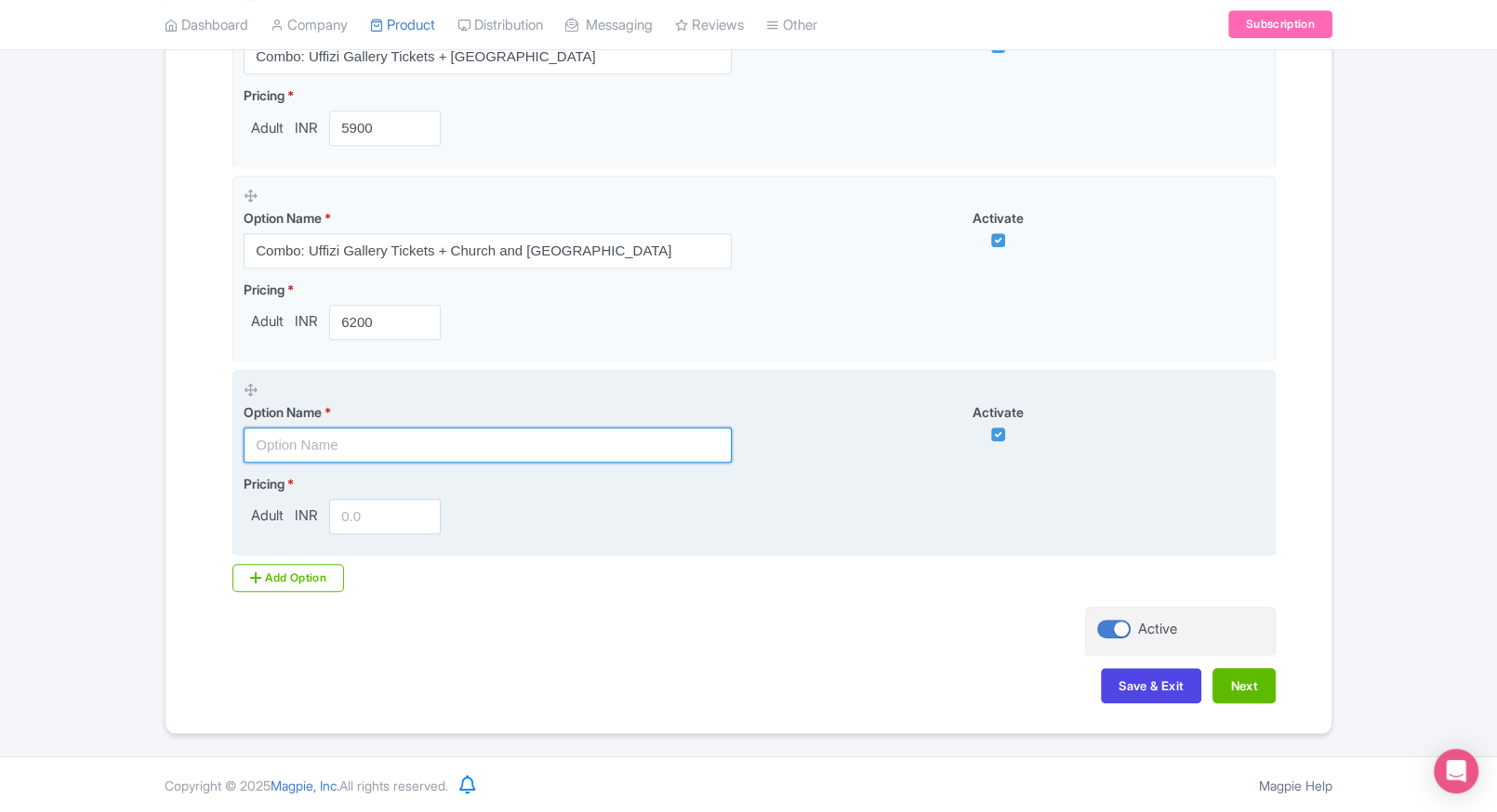
paste input "Combo: Uffizi Gallery Tickets + Palazzo Vecchio"
click at [382, 447] on input "Combo: Uffizi Gallery Tickets + Palazzo Vecchio" at bounding box center [487, 446] width 488 height 35
type input "Combo: Uffizi Gallery Tickets + Palazzo Vecchio"
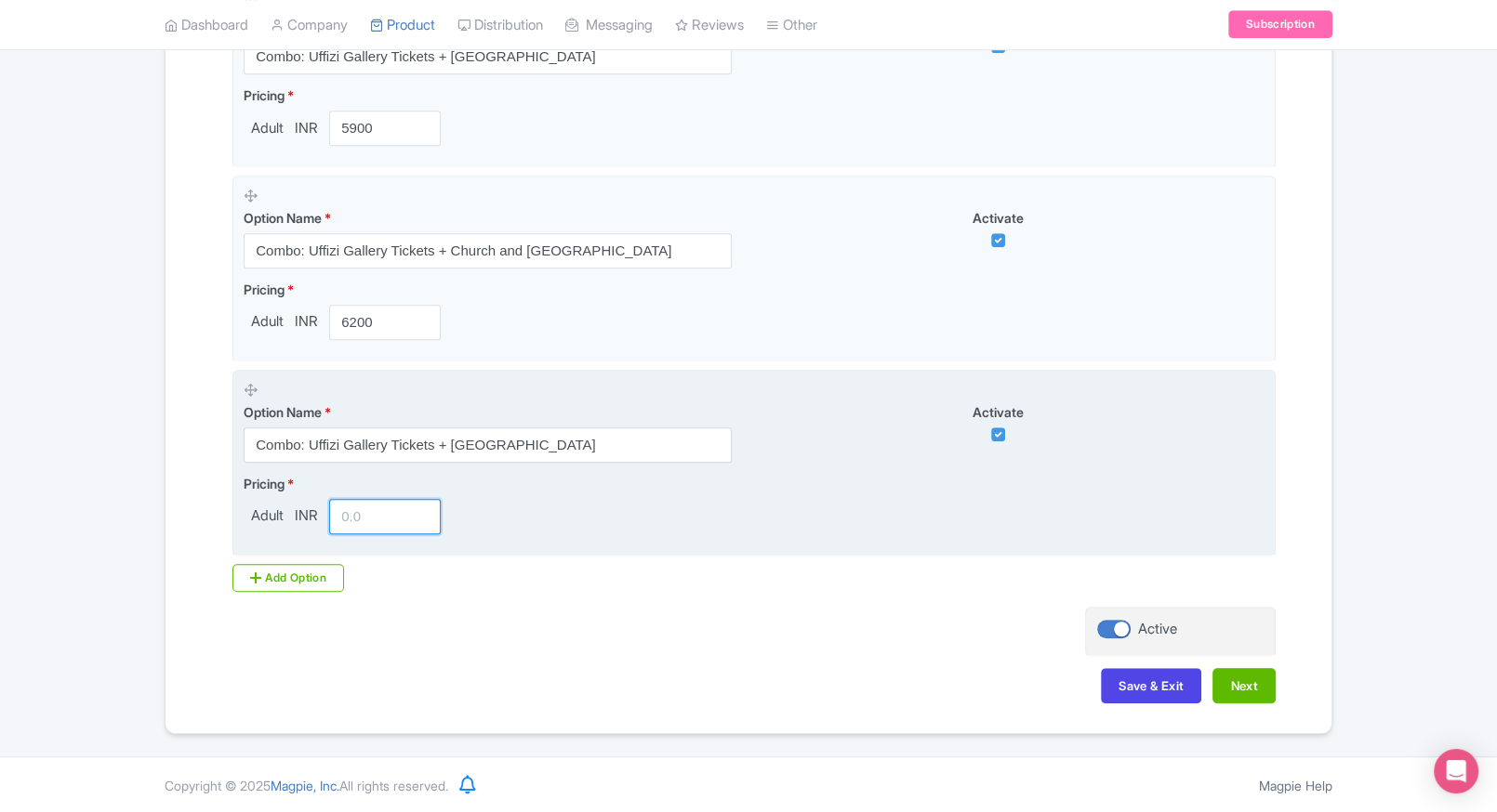
click at [393, 516] on input "number" at bounding box center [385, 516] width 112 height 35
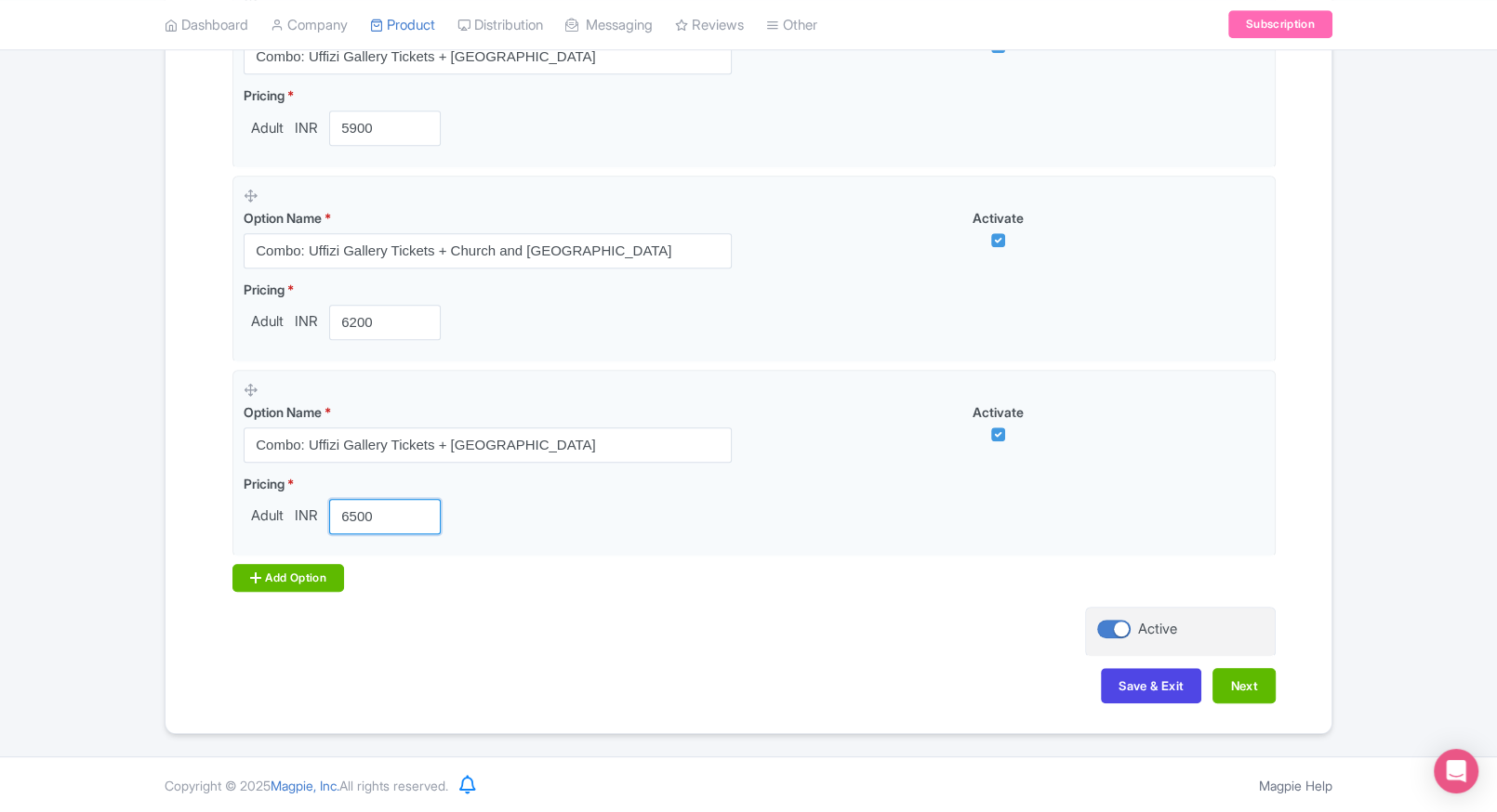
type input "6500"
click at [243, 586] on div "Add Option" at bounding box center [288, 578] width 112 height 28
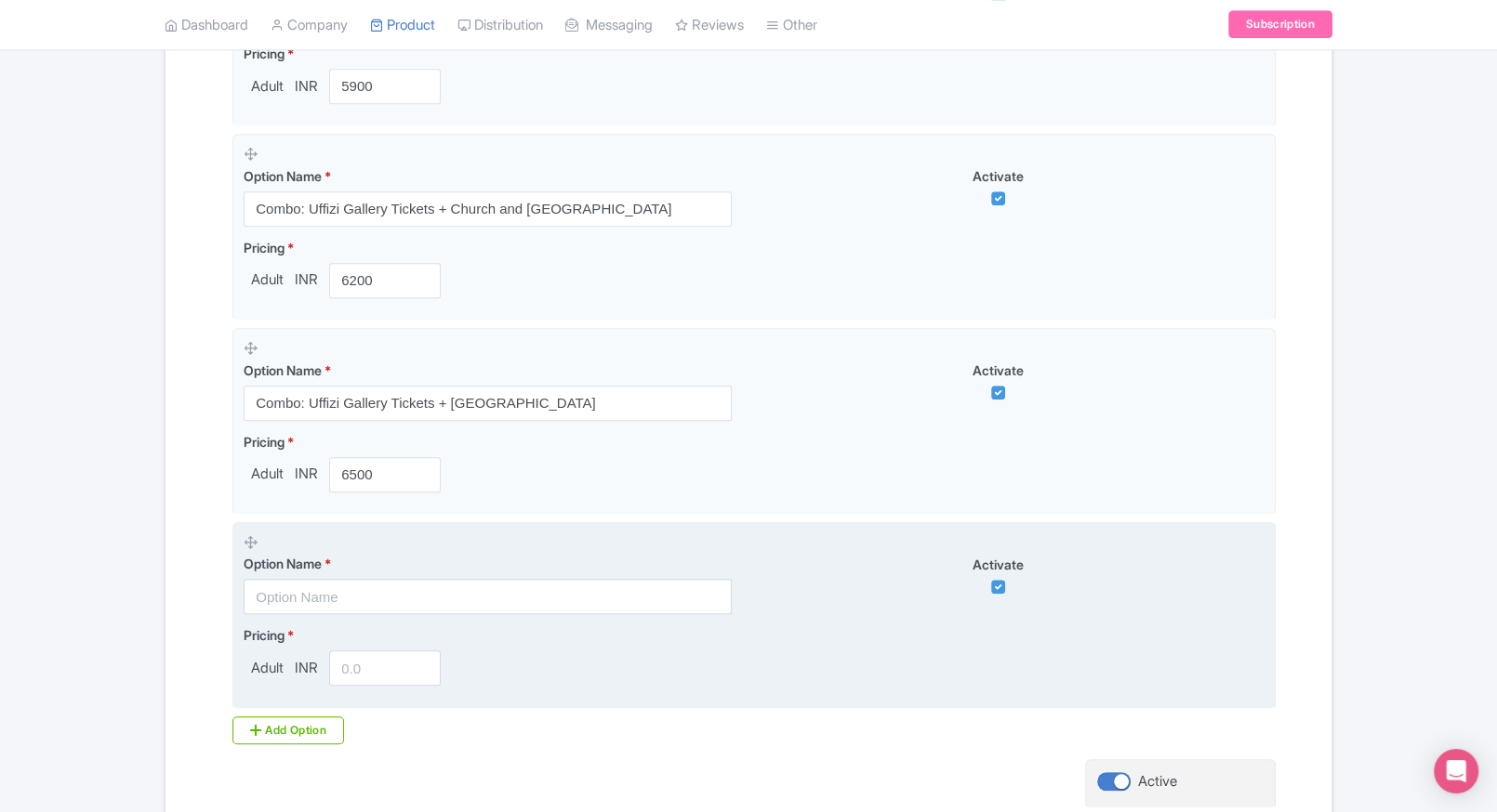
scroll to position [1280, 0]
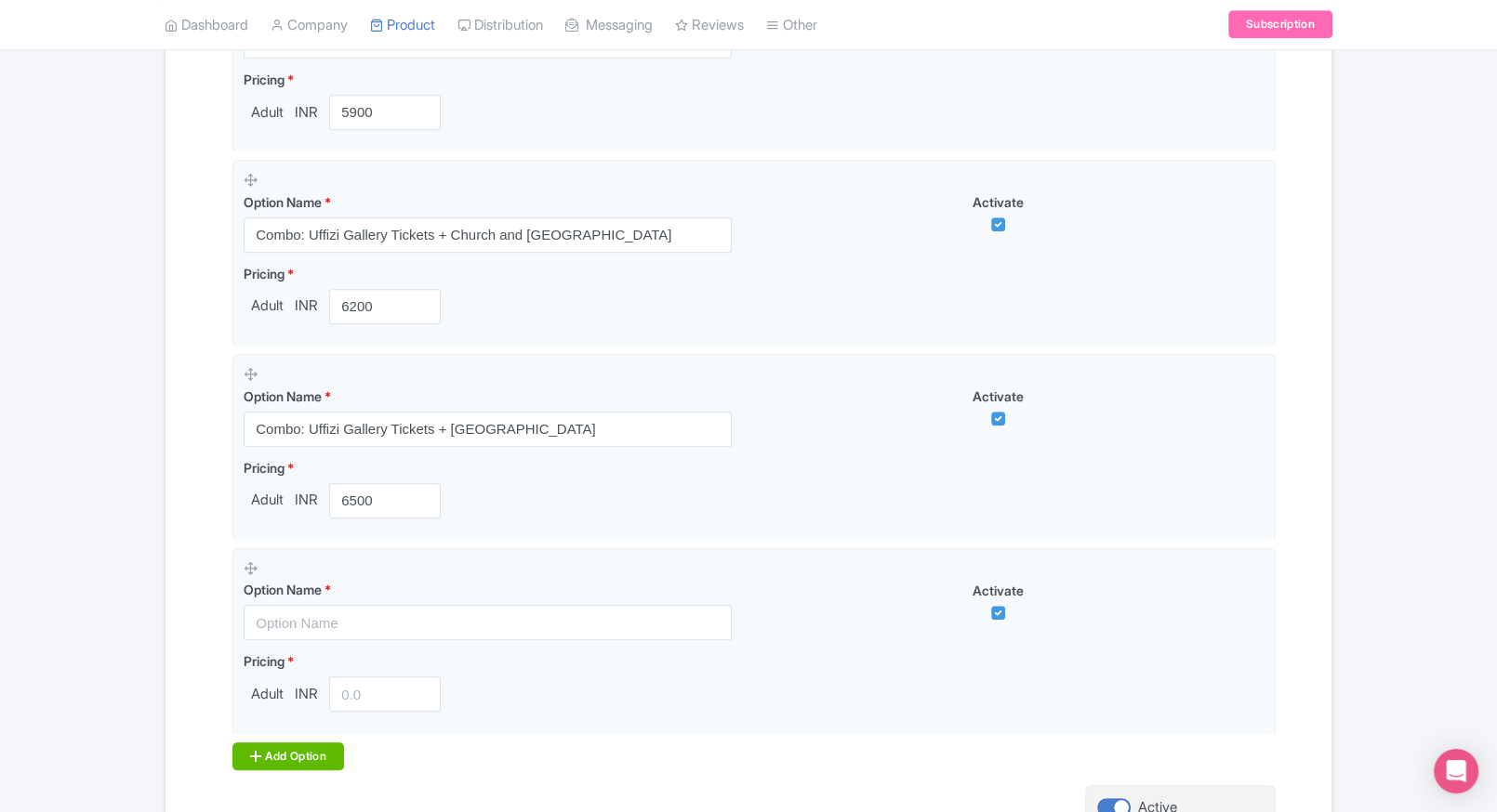
click at [283, 764] on div "Add Option" at bounding box center [288, 756] width 112 height 28
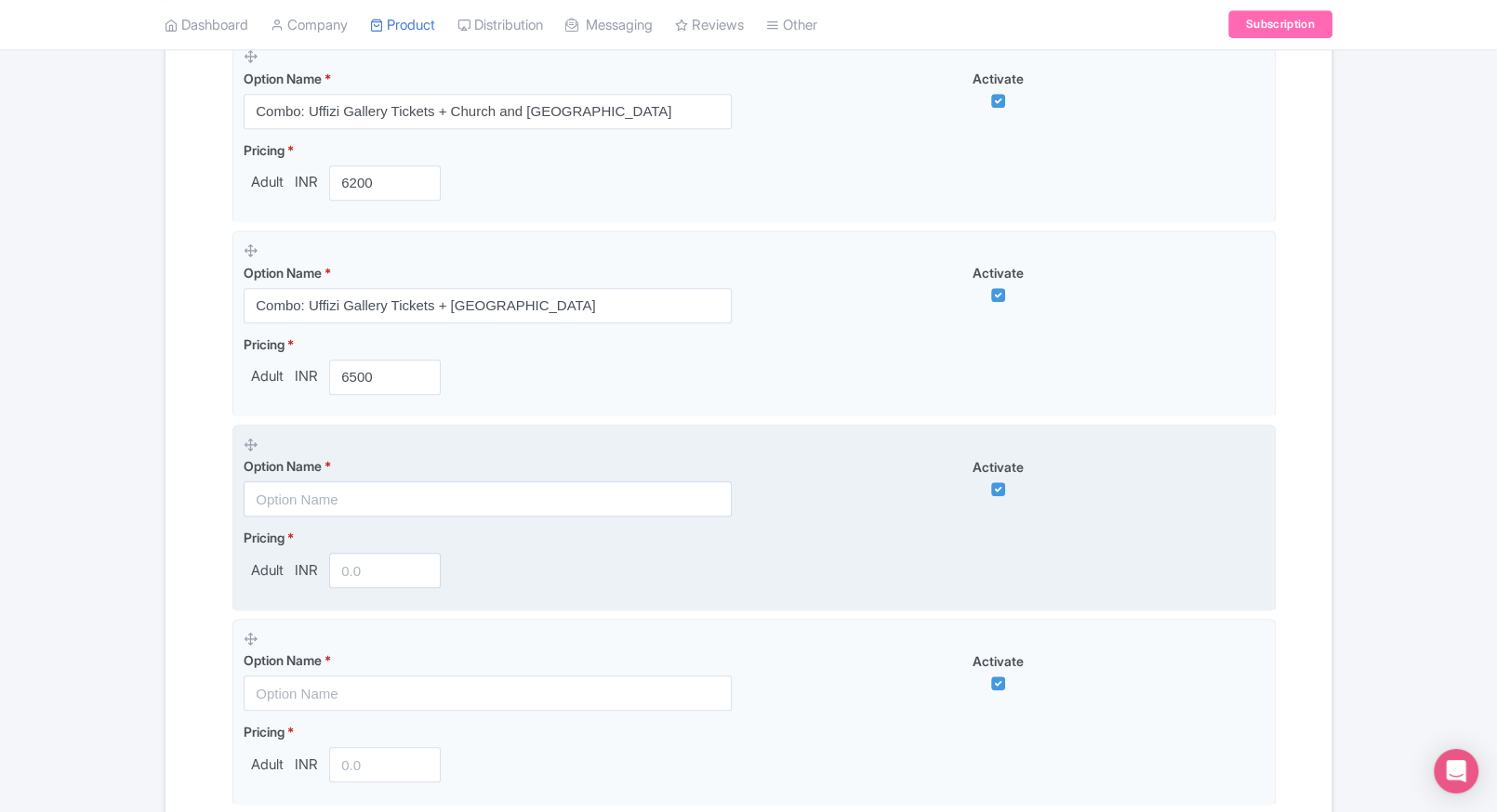
click at [334, 495] on input "text" at bounding box center [487, 499] width 488 height 35
paste input "Combo: Uffizi Gallery Tickets + Casa Buonarroti"
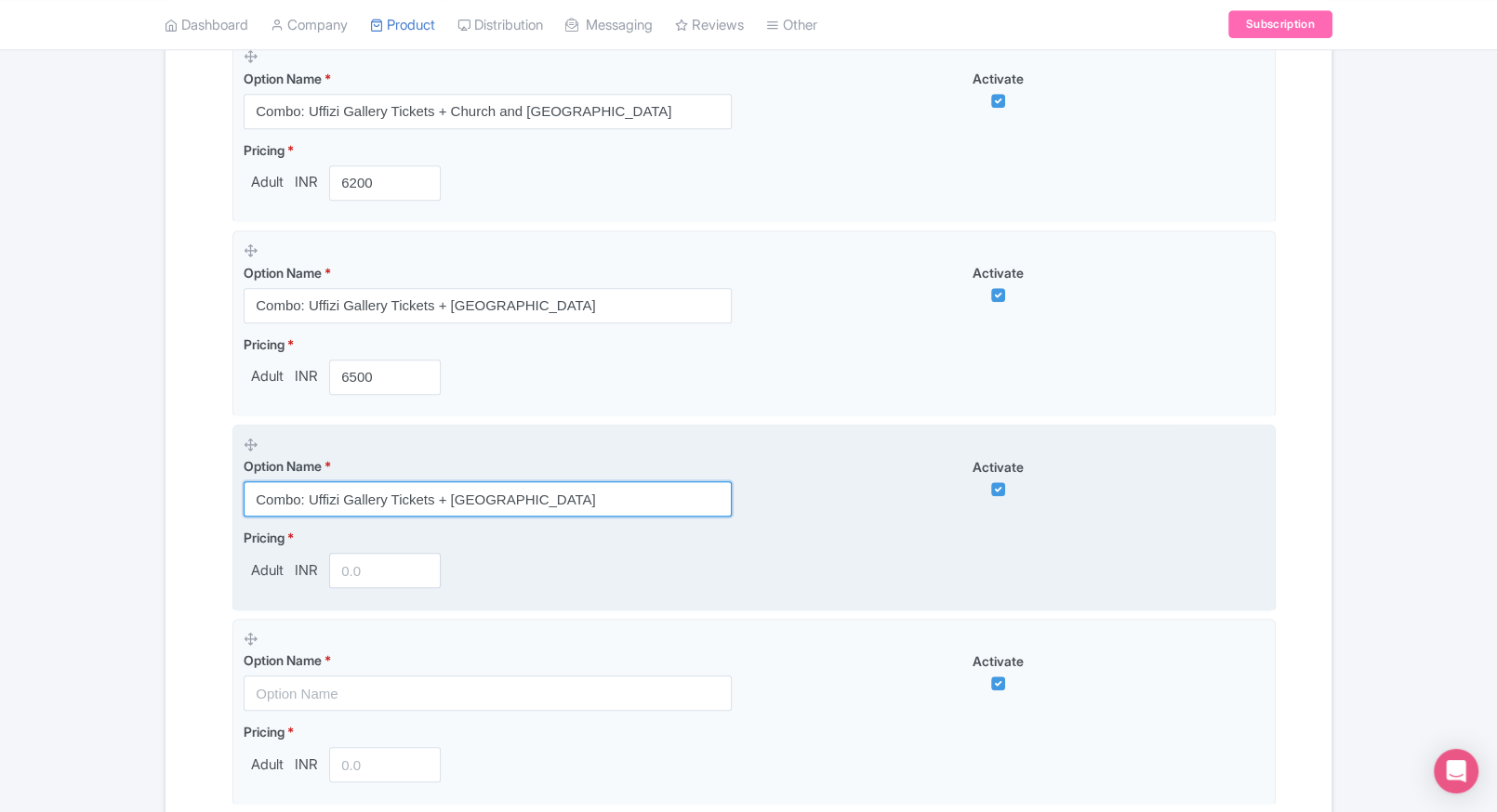
type input "Combo: Uffizi Gallery Tickets + Casa Buonarroti"
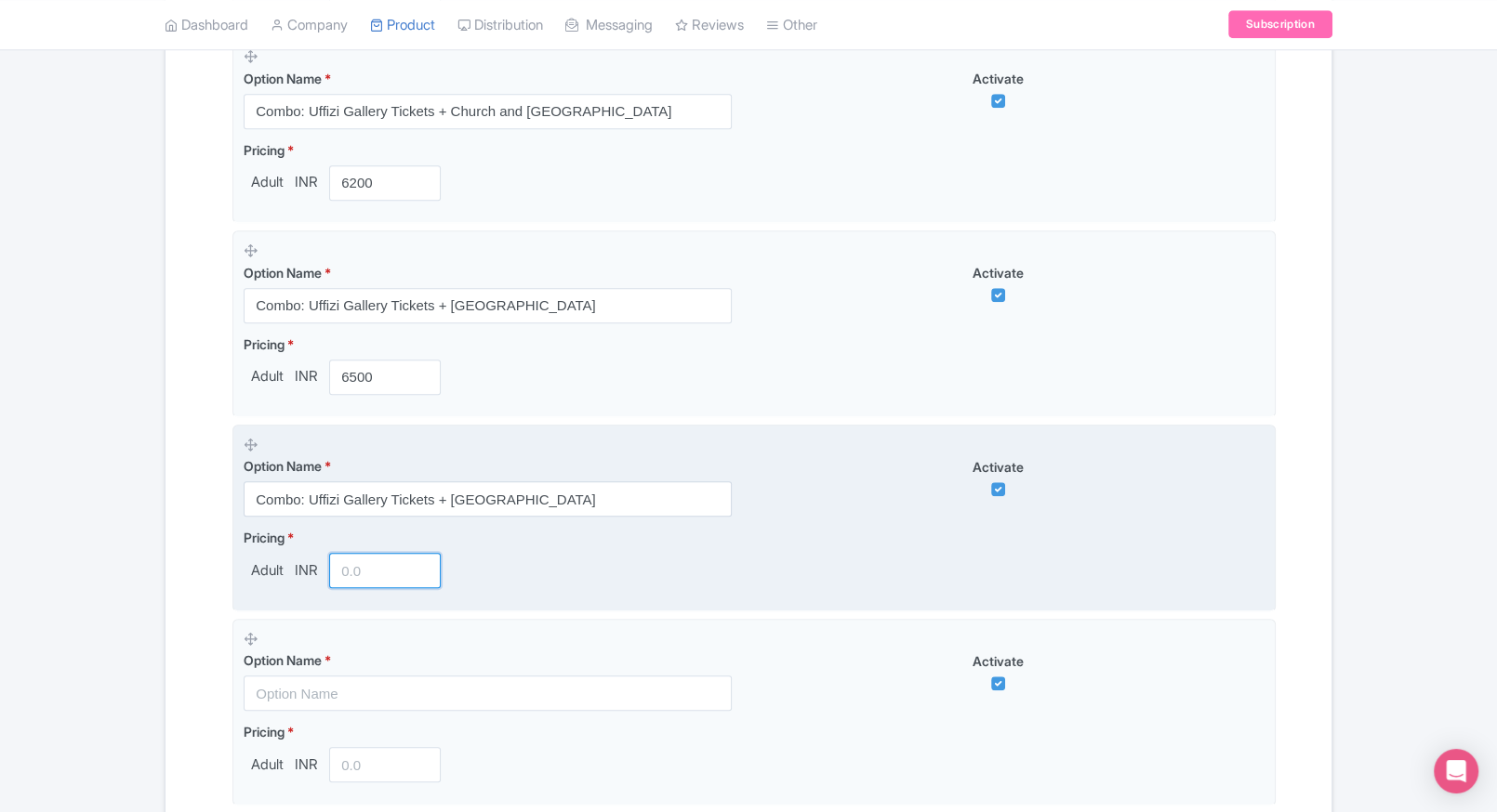
click at [362, 571] on input "number" at bounding box center [385, 571] width 112 height 35
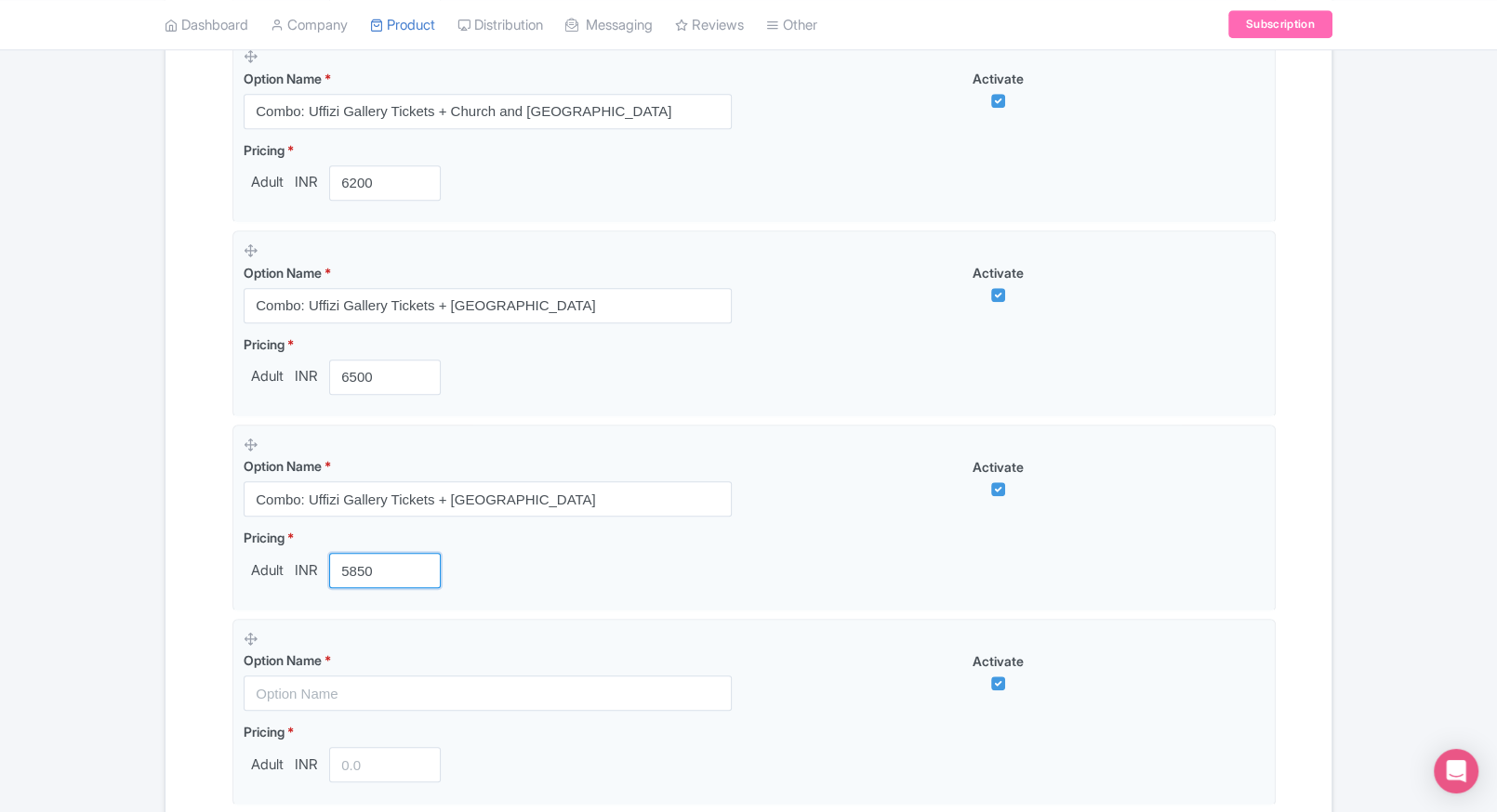
type input "5850"
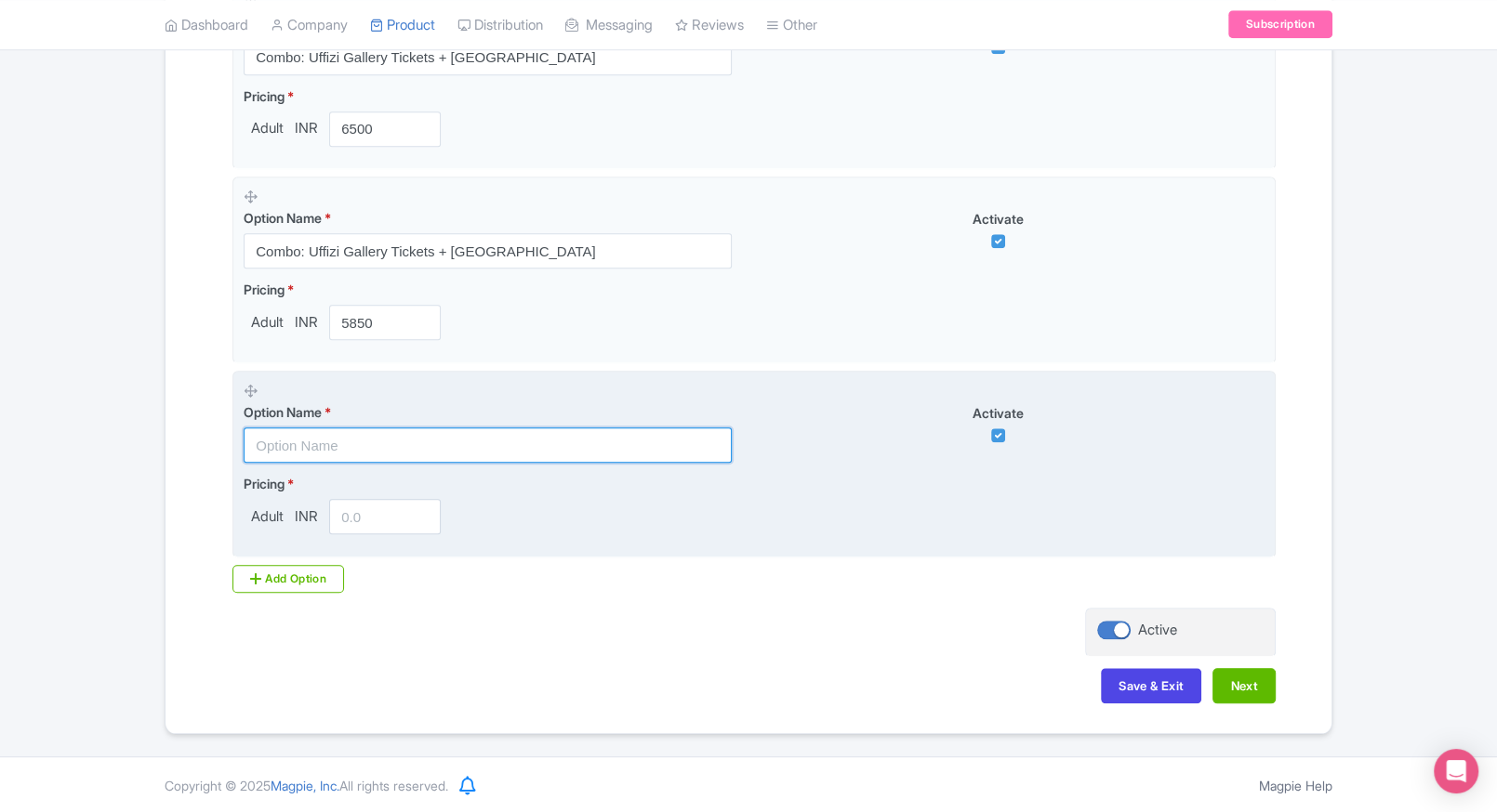
paste input "Combo: Uffizi Gallery Tickets + Museo di Palazzo Medici Riccardi"
drag, startPoint x: 378, startPoint y: 454, endPoint x: 346, endPoint y: 529, distance: 81.5
click at [346, 529] on fieldset "Option Name * Combo: Uffizi Gallery Tickets + Museo di Palazzo Medici Riccardi …" at bounding box center [754, 464] width 1043 height 186
type input "Combo: Uffizi Gallery Tickets + Museo di Palazzo Medici Riccardi"
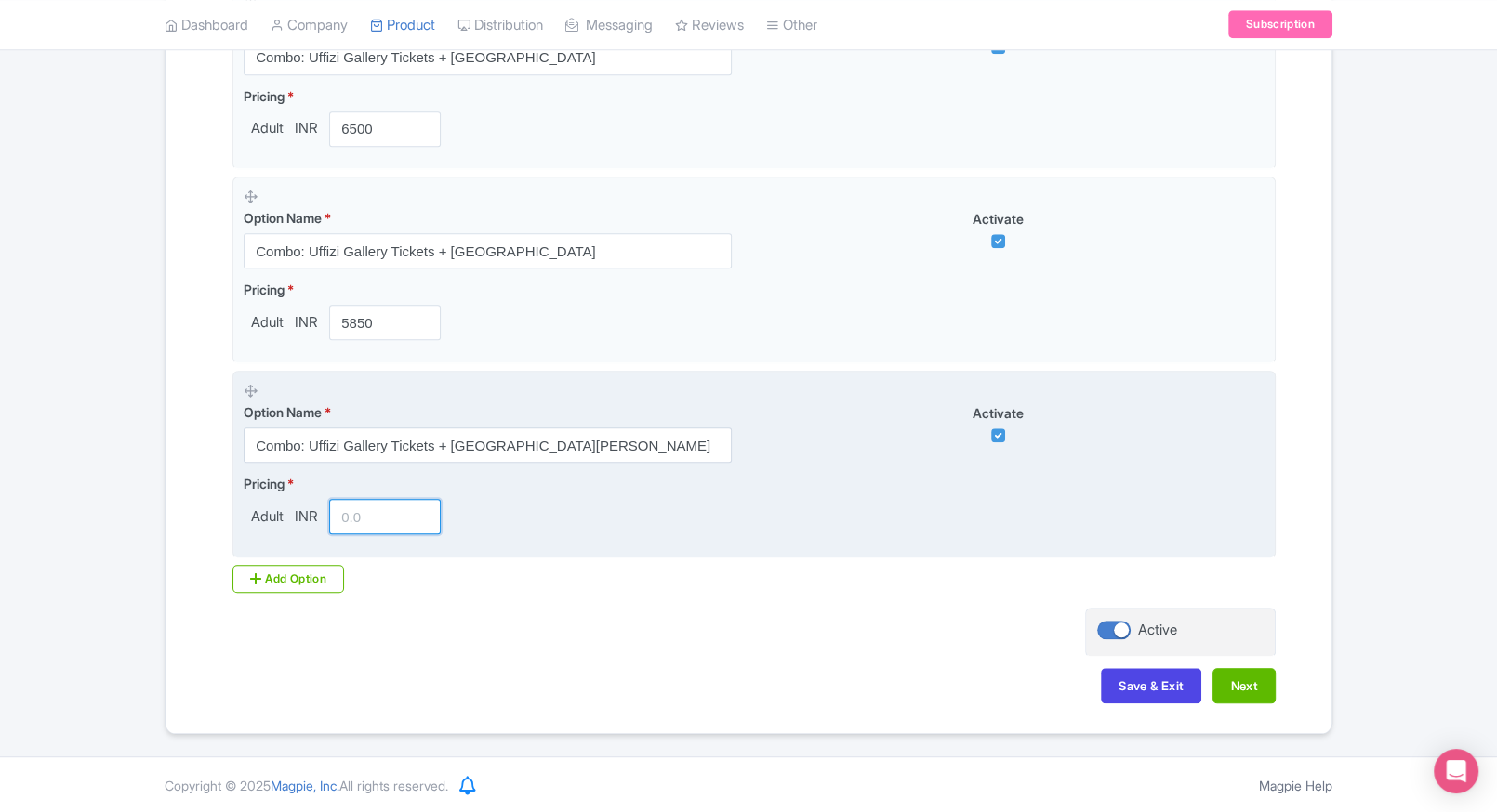
click at [346, 529] on input "number" at bounding box center [385, 516] width 112 height 35
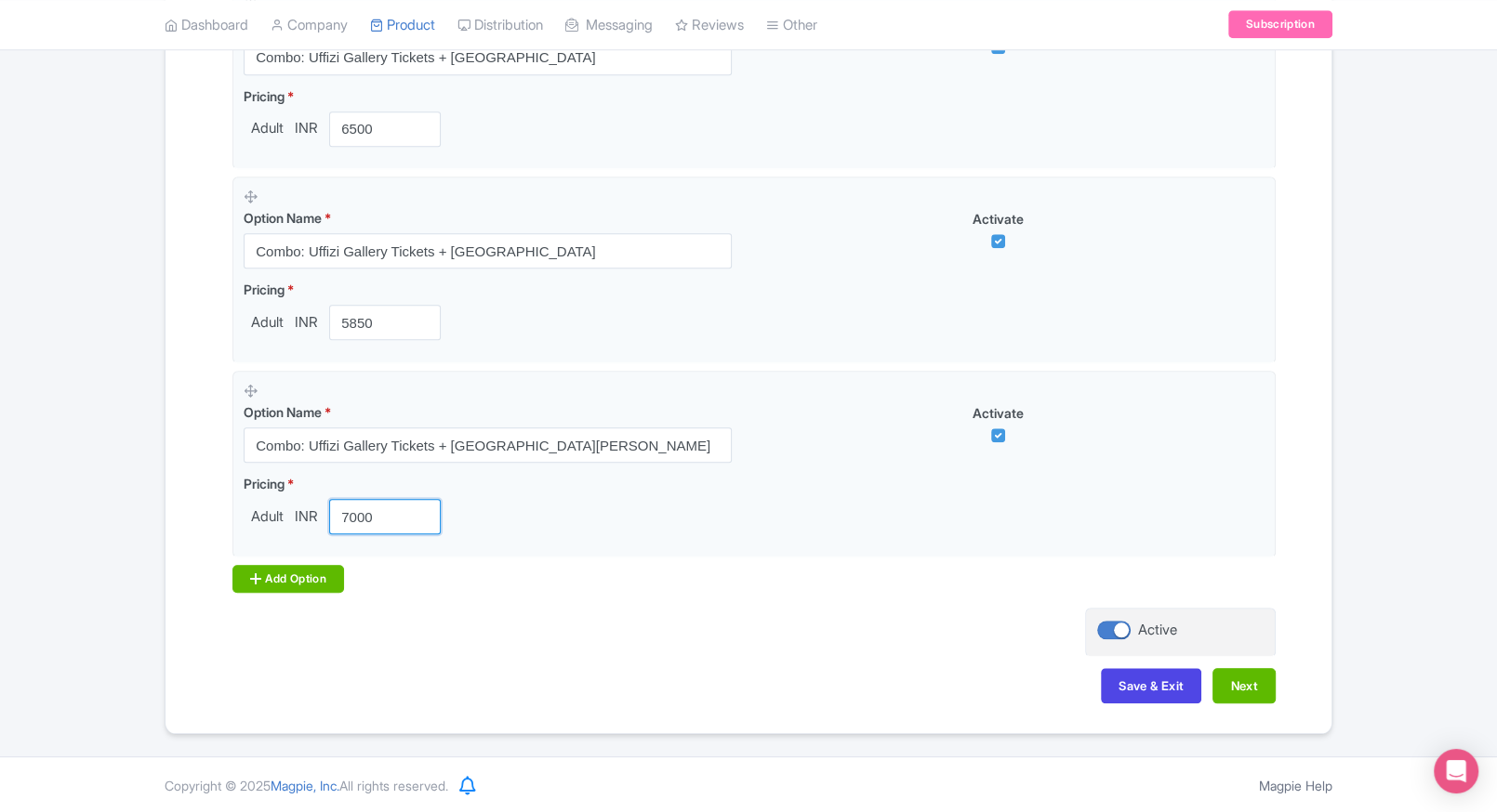
type input "7000"
click at [253, 588] on div "Add Option" at bounding box center [288, 579] width 112 height 28
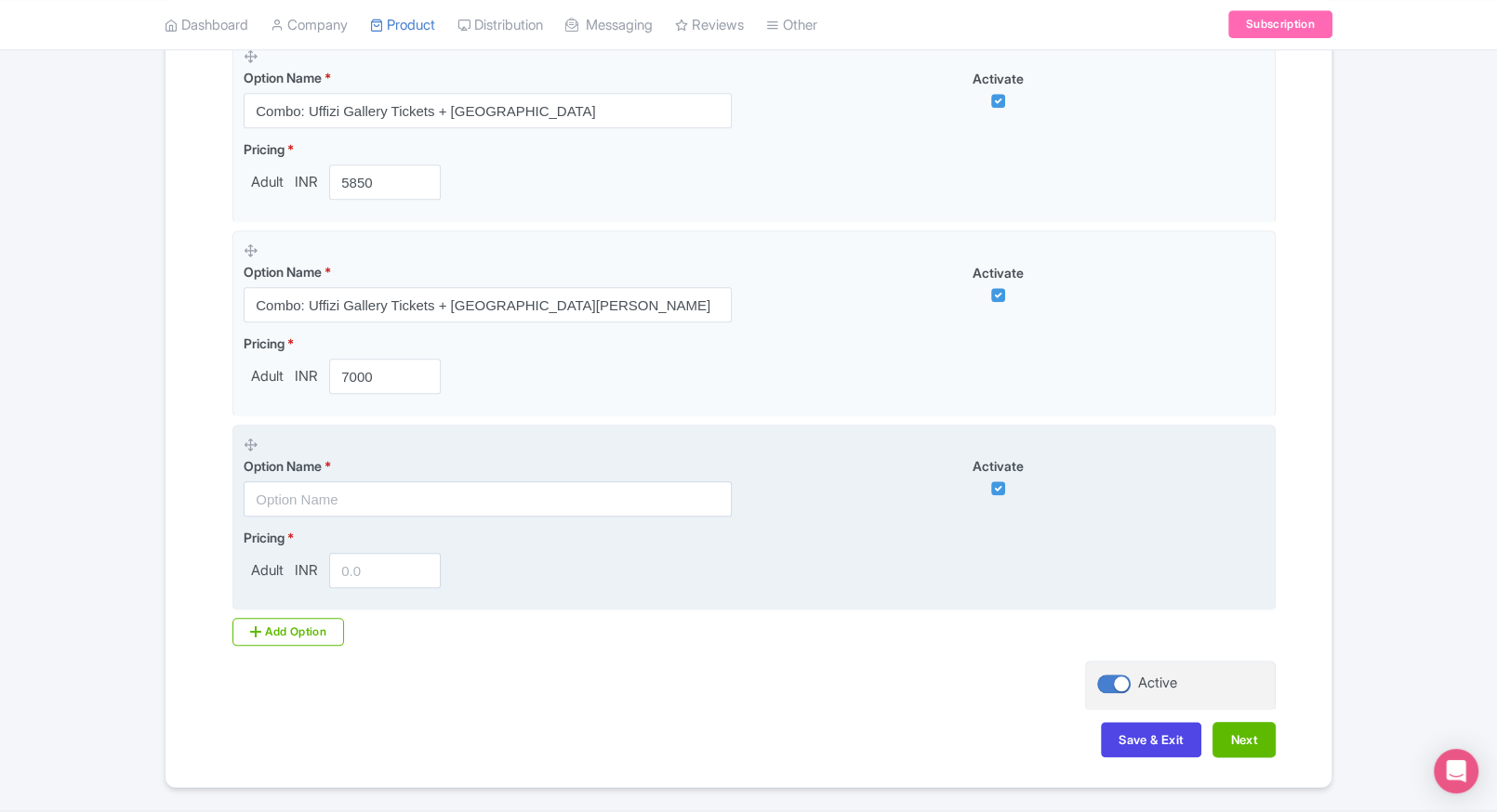
scroll to position [1795, 0]
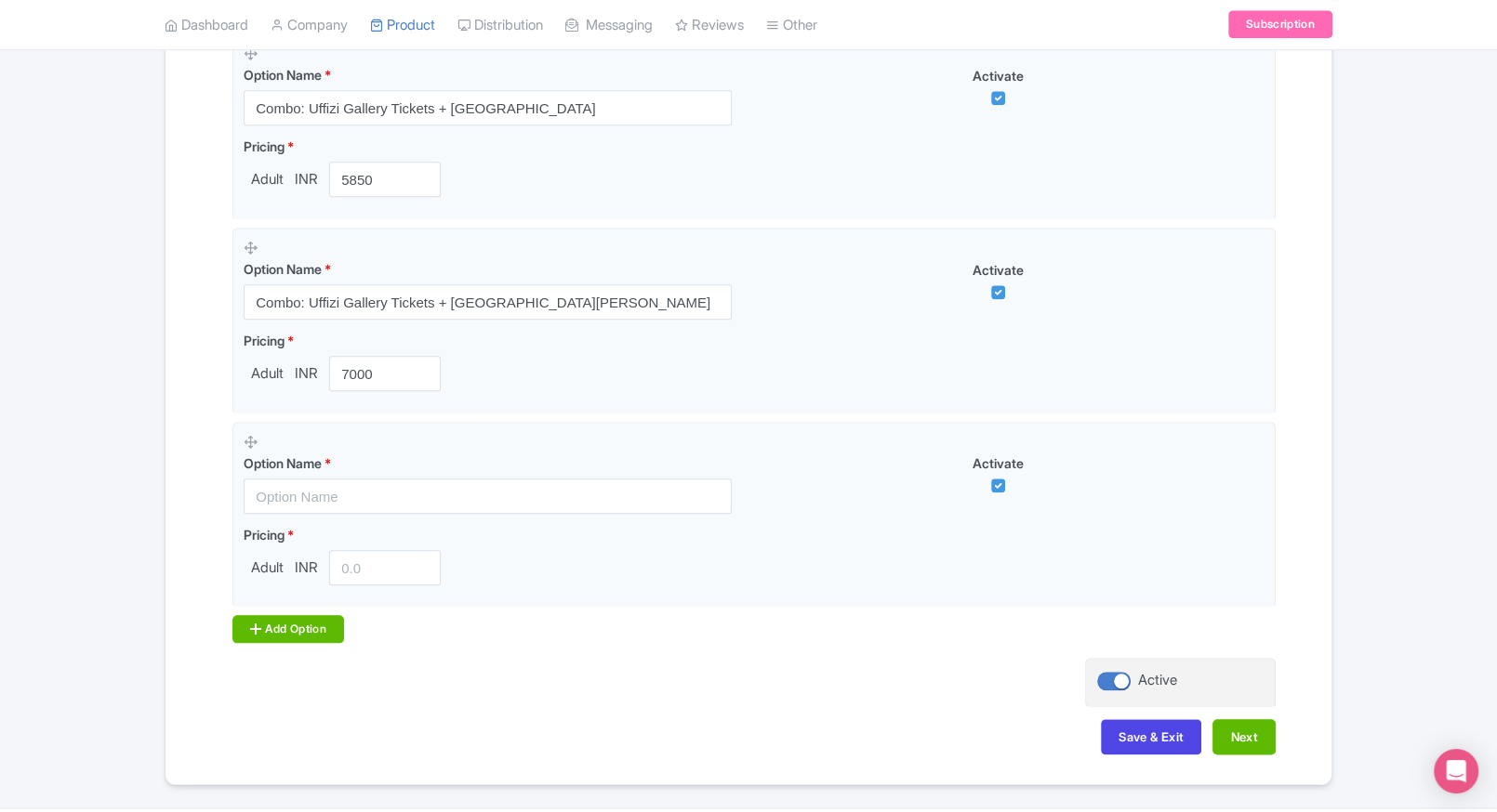
click at [302, 634] on div "Add Option" at bounding box center [288, 629] width 112 height 28
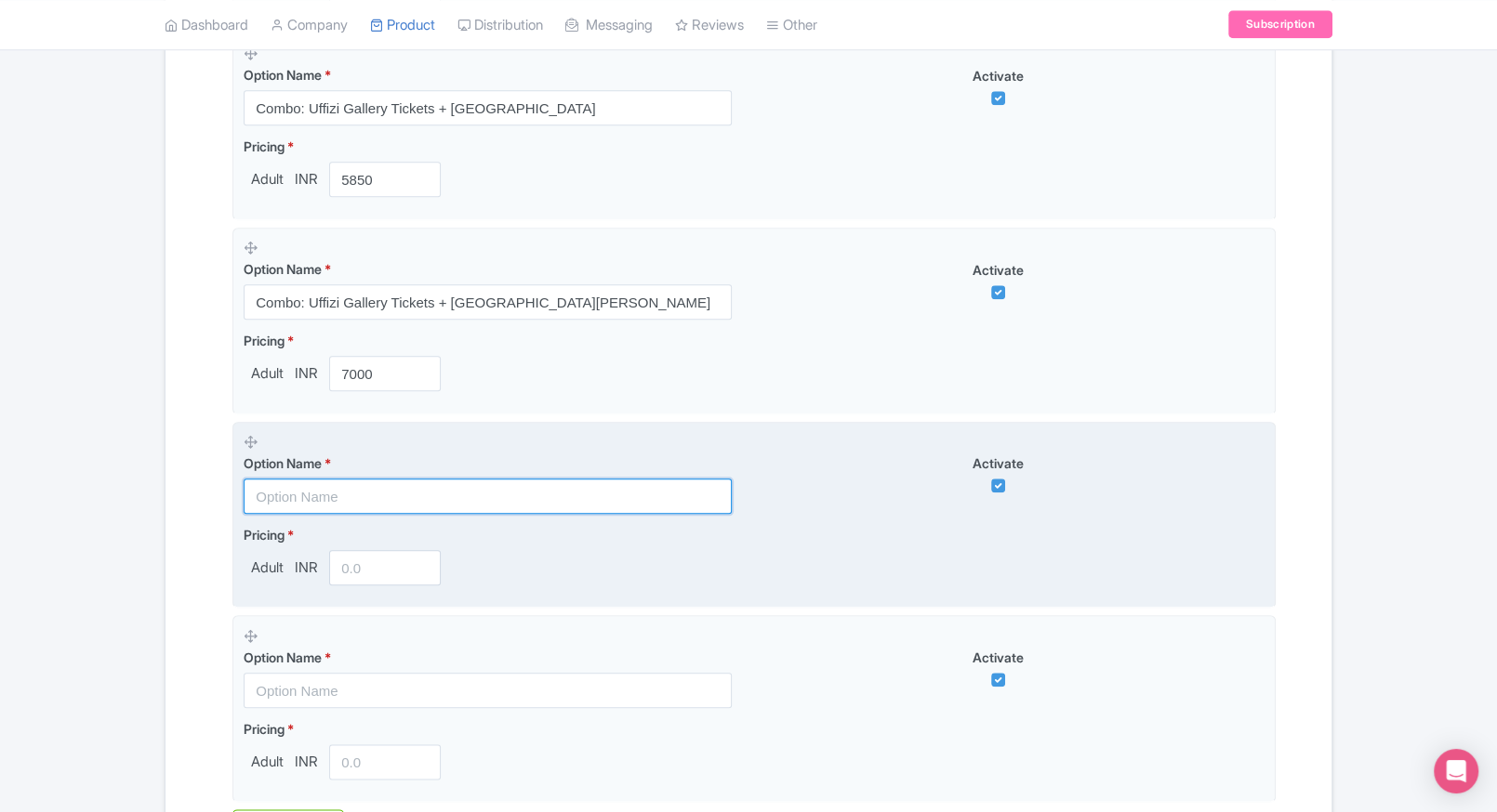
paste input "Combo: Uffizi Gallery Tickets + Leonardo da Vinci Interactive Museum"
type input "Combo: Uffizi Gallery Tickets + Leonardo da Vinci Interactive Museum"
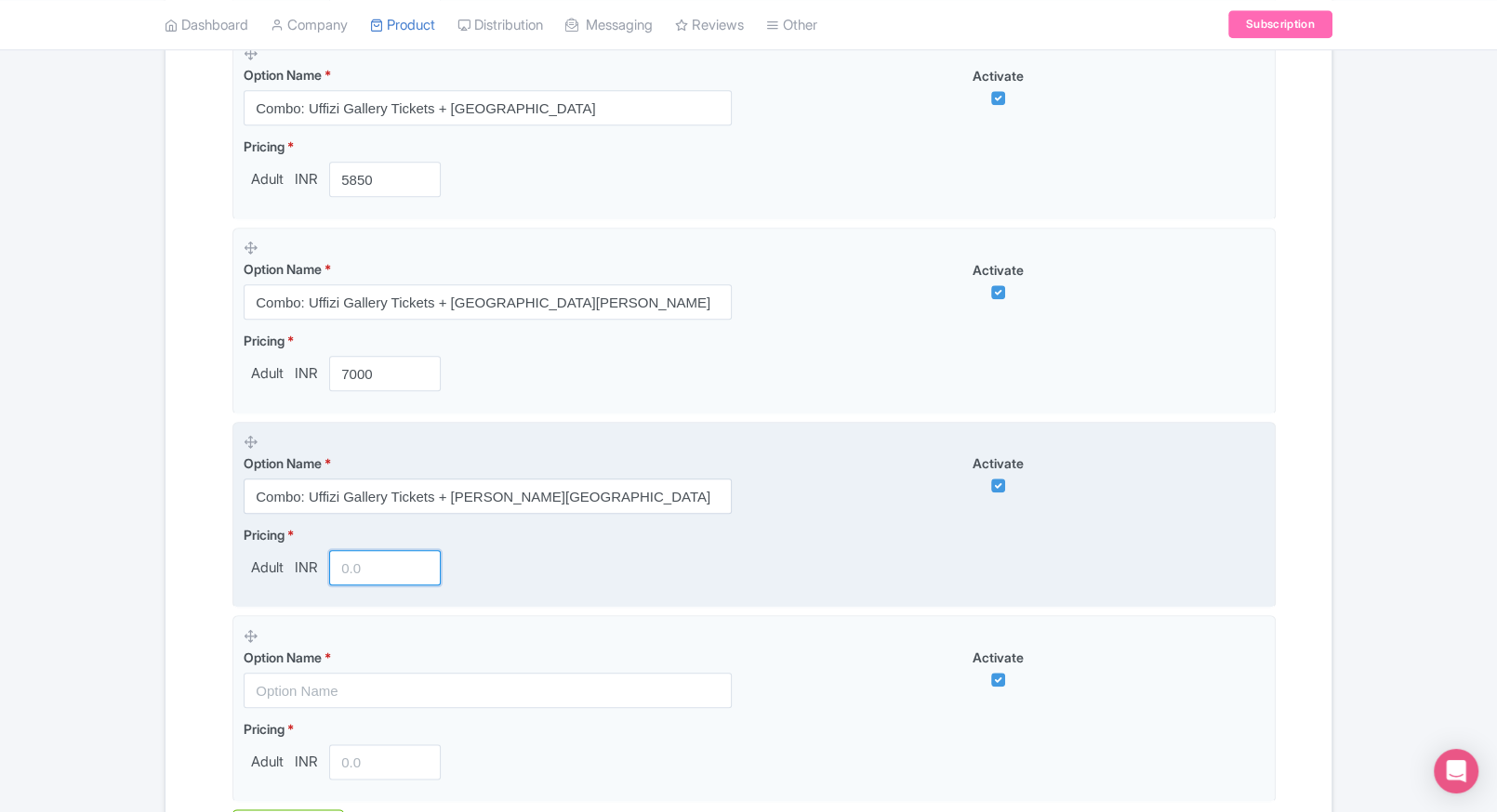
click at [357, 557] on input "number" at bounding box center [385, 568] width 112 height 35
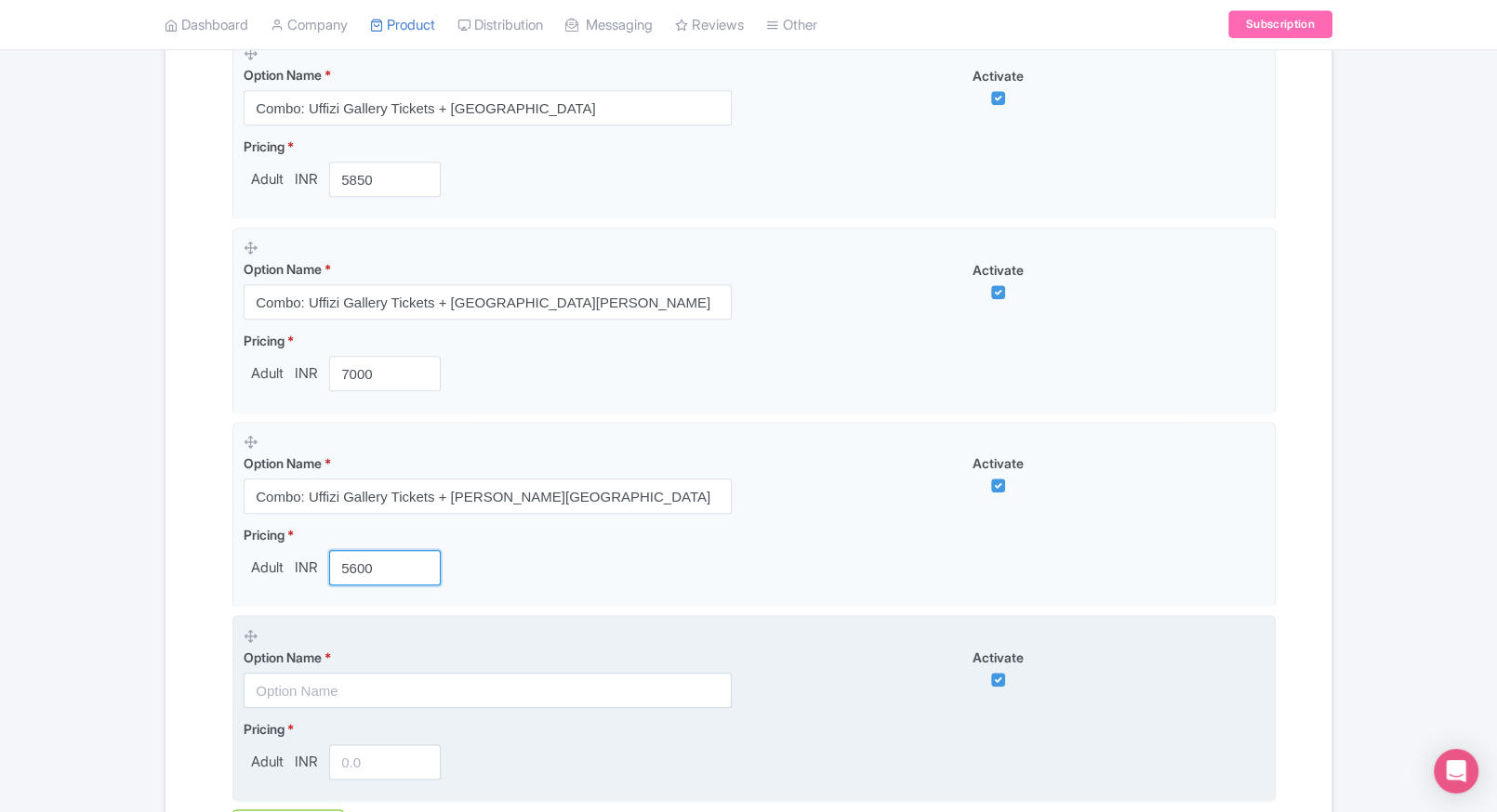
type input "5600"
click at [320, 682] on input "text" at bounding box center [487, 691] width 488 height 35
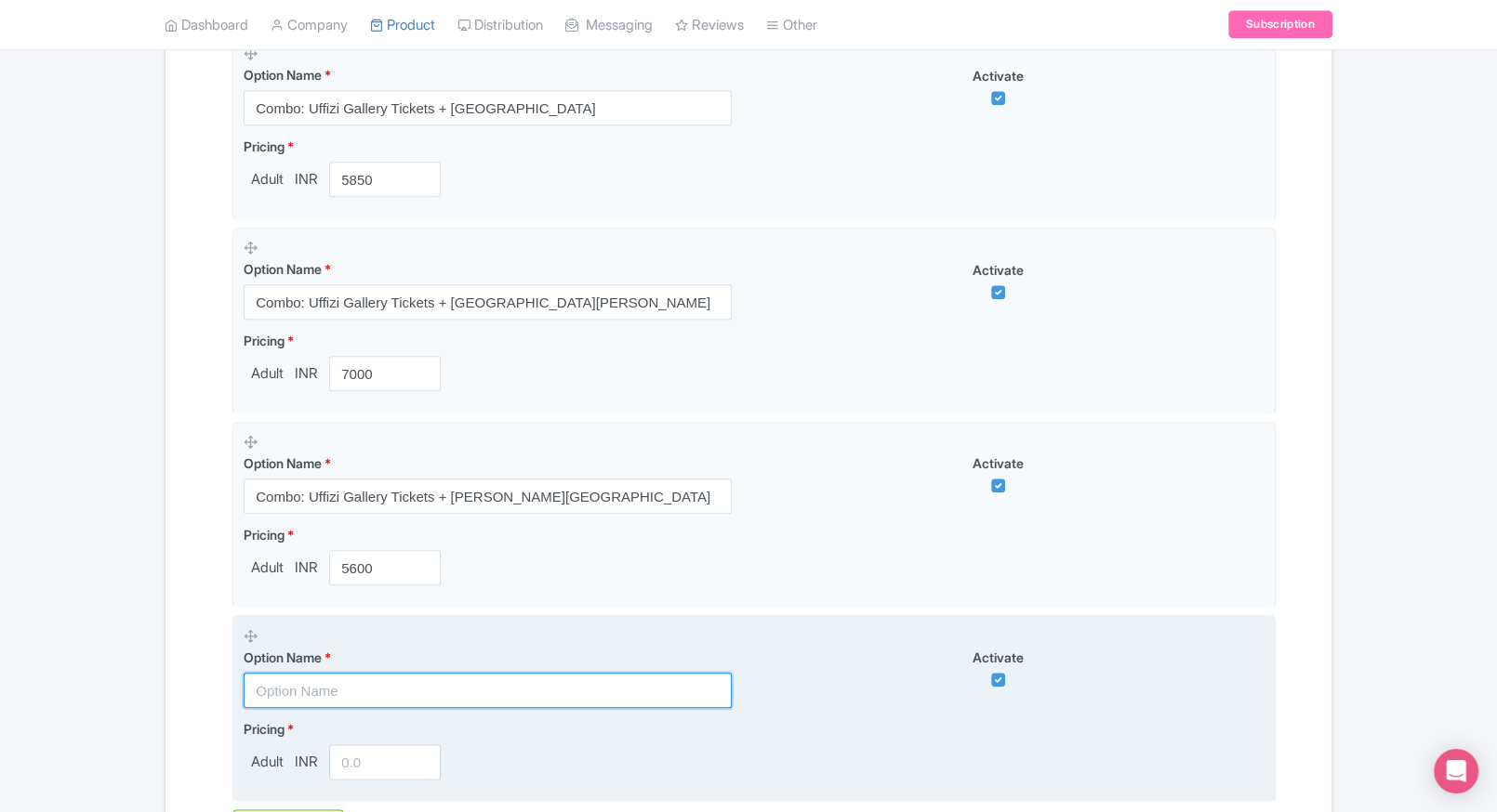
paste input "Combo: Uffizi Gallery Tickets + Accademia Gallery Tickets"
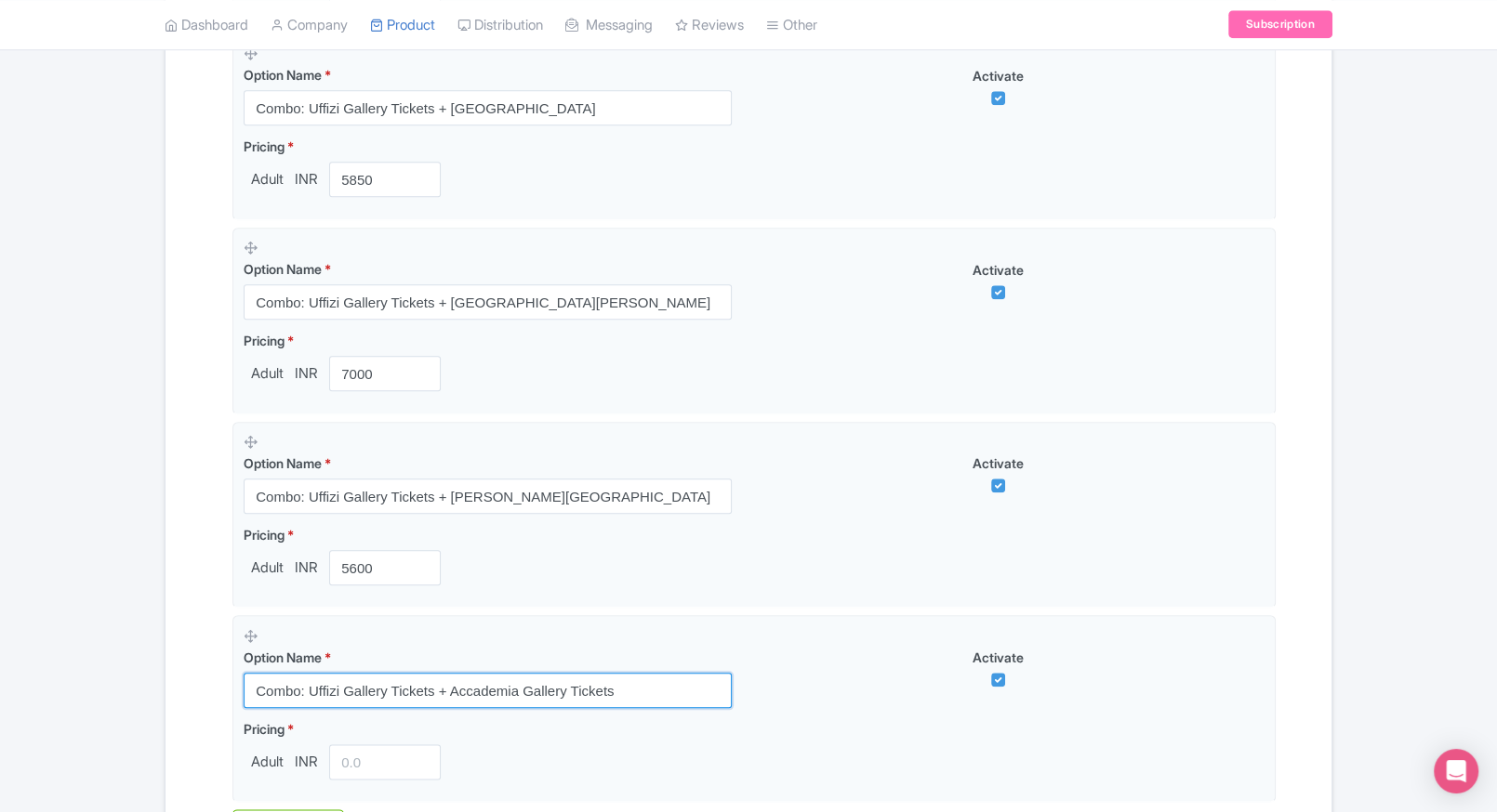
type input "Combo: Uffizi Gallery Tickets + Accademia Gallery Tickets"
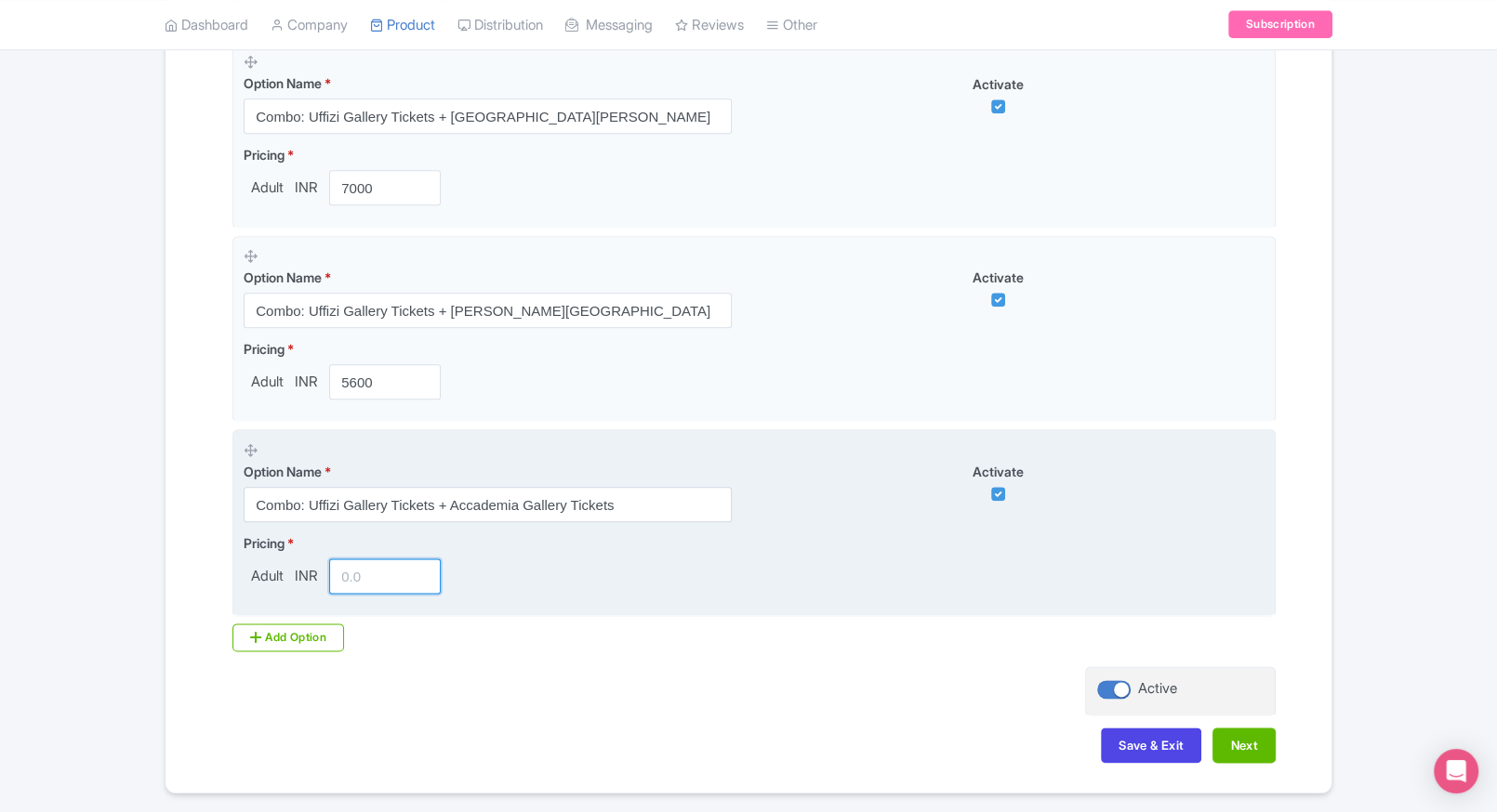
click at [368, 577] on input "number" at bounding box center [385, 576] width 112 height 35
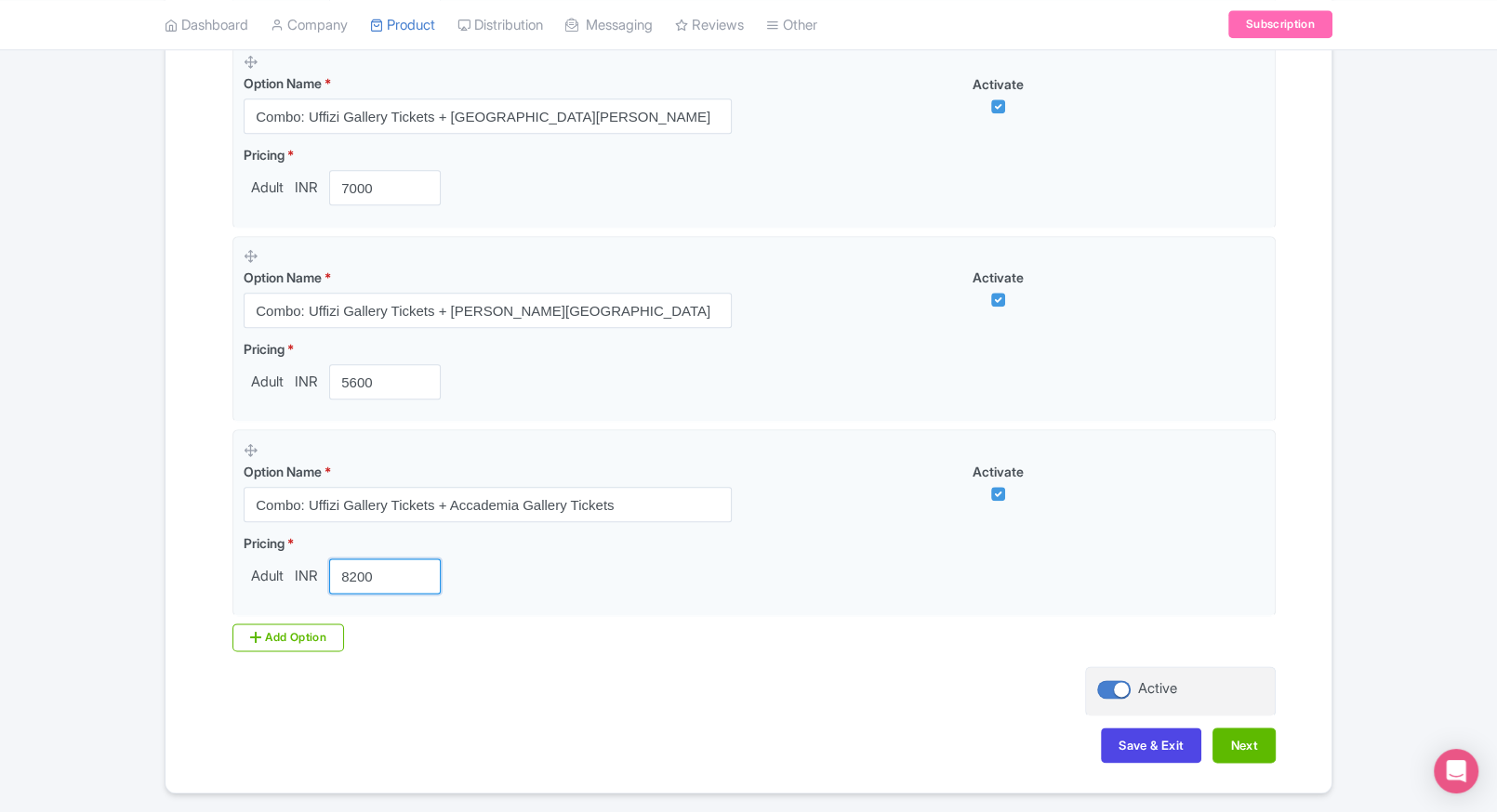
type input "8200"
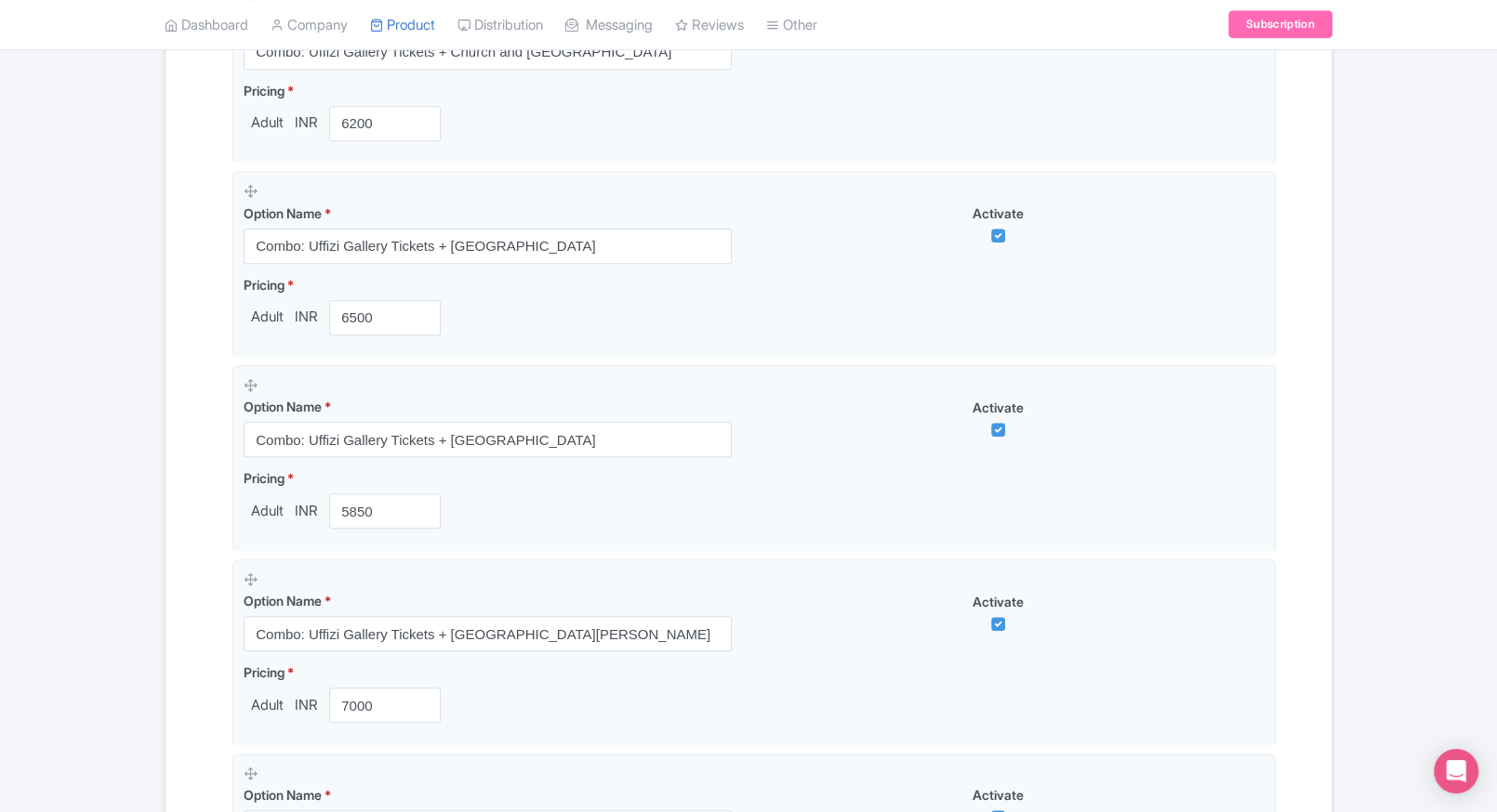
scroll to position [2040, 0]
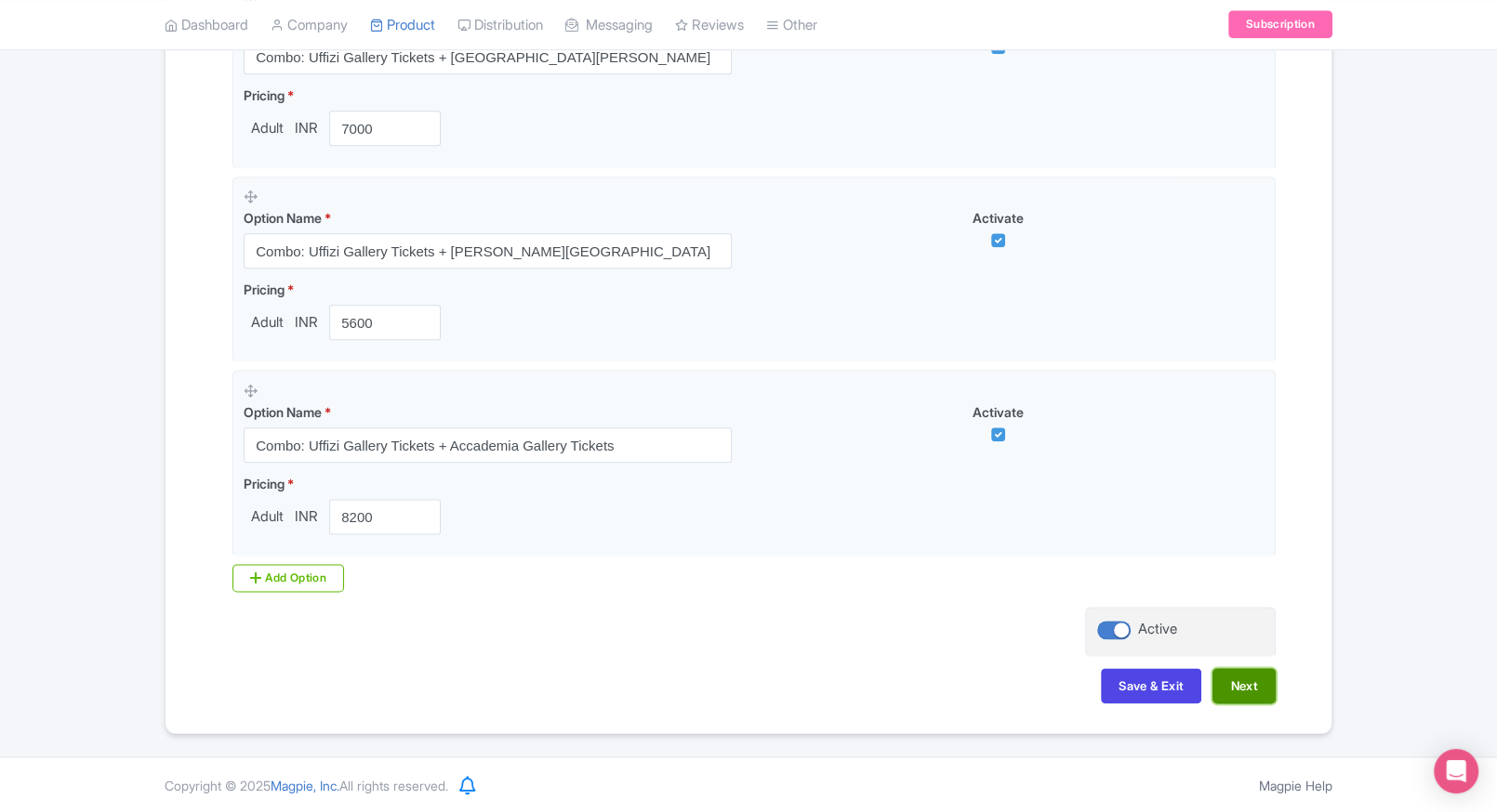
click at [1256, 676] on button "Next" at bounding box center [1244, 686] width 63 height 35
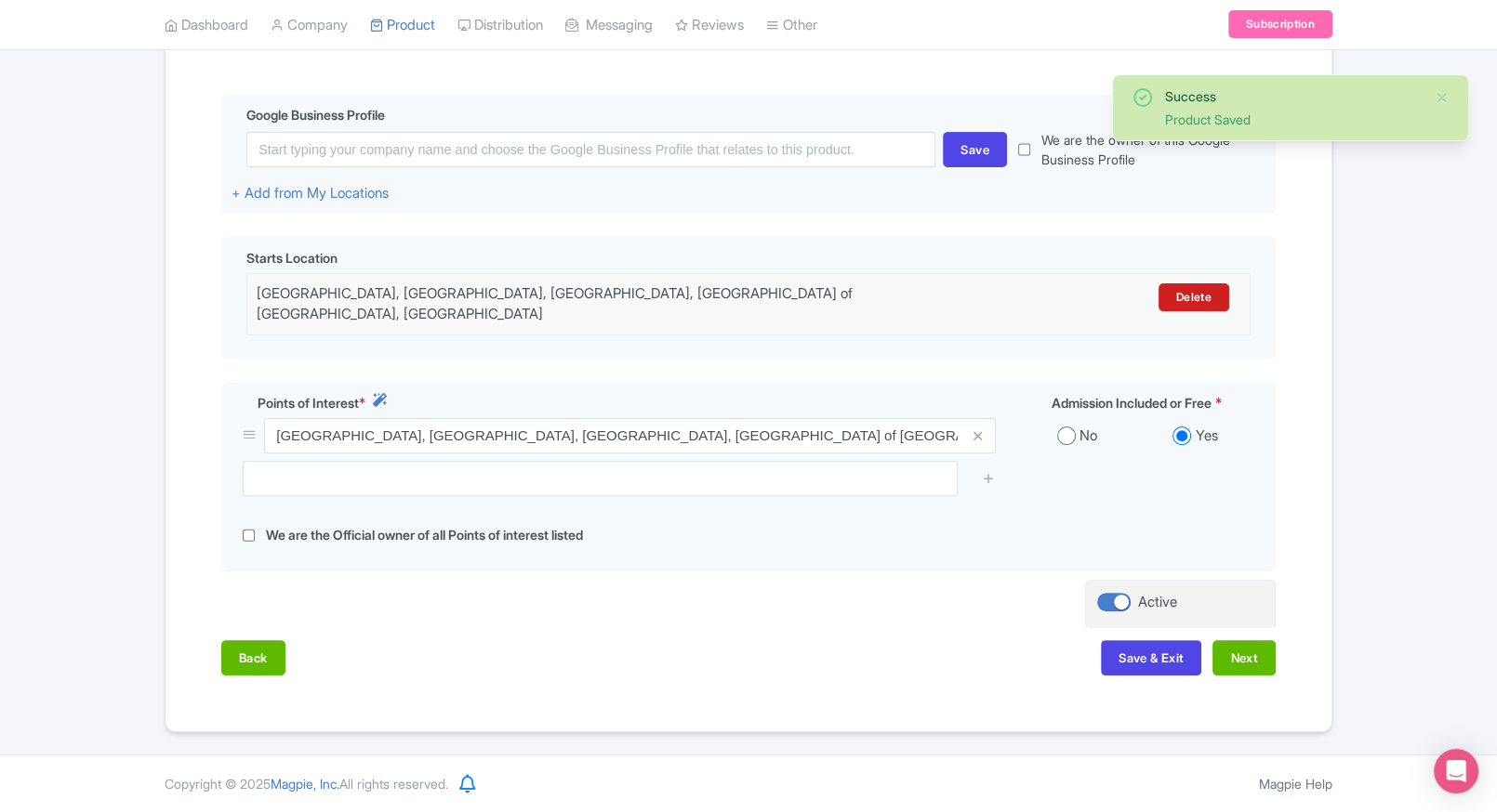
scroll to position [400, 0]
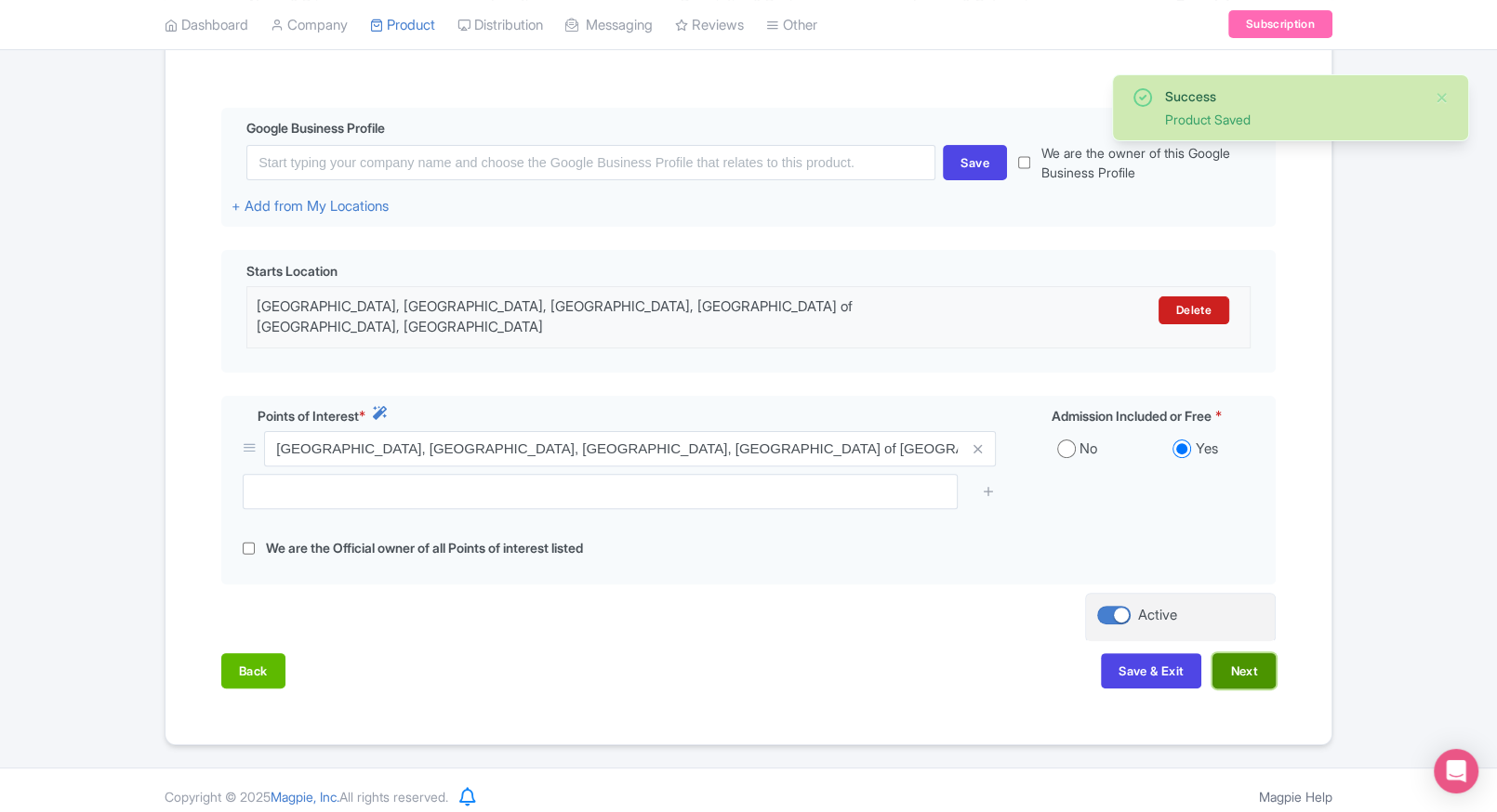
click at [1245, 659] on button "Next" at bounding box center [1244, 671] width 63 height 35
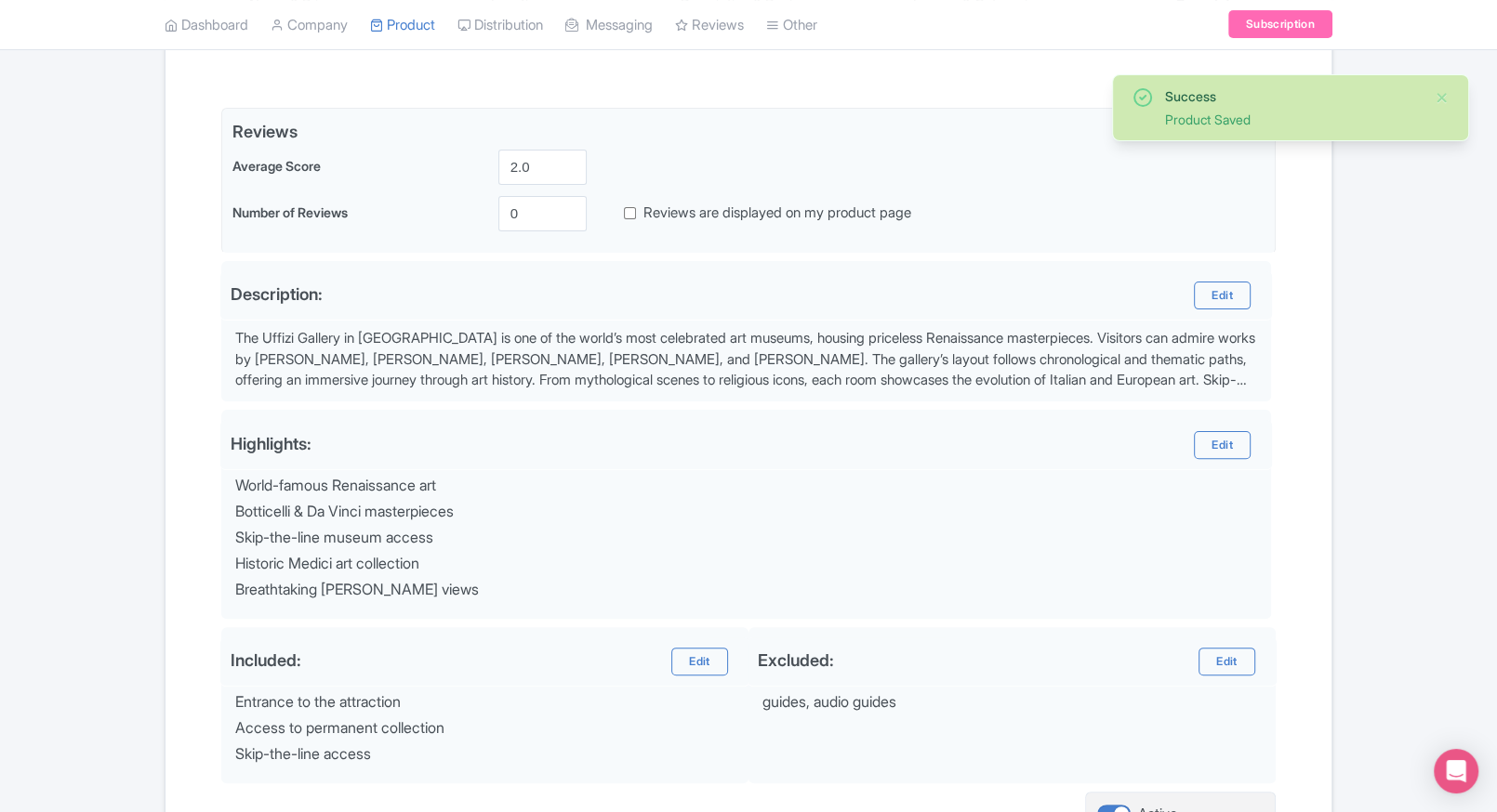
scroll to position [584, 0]
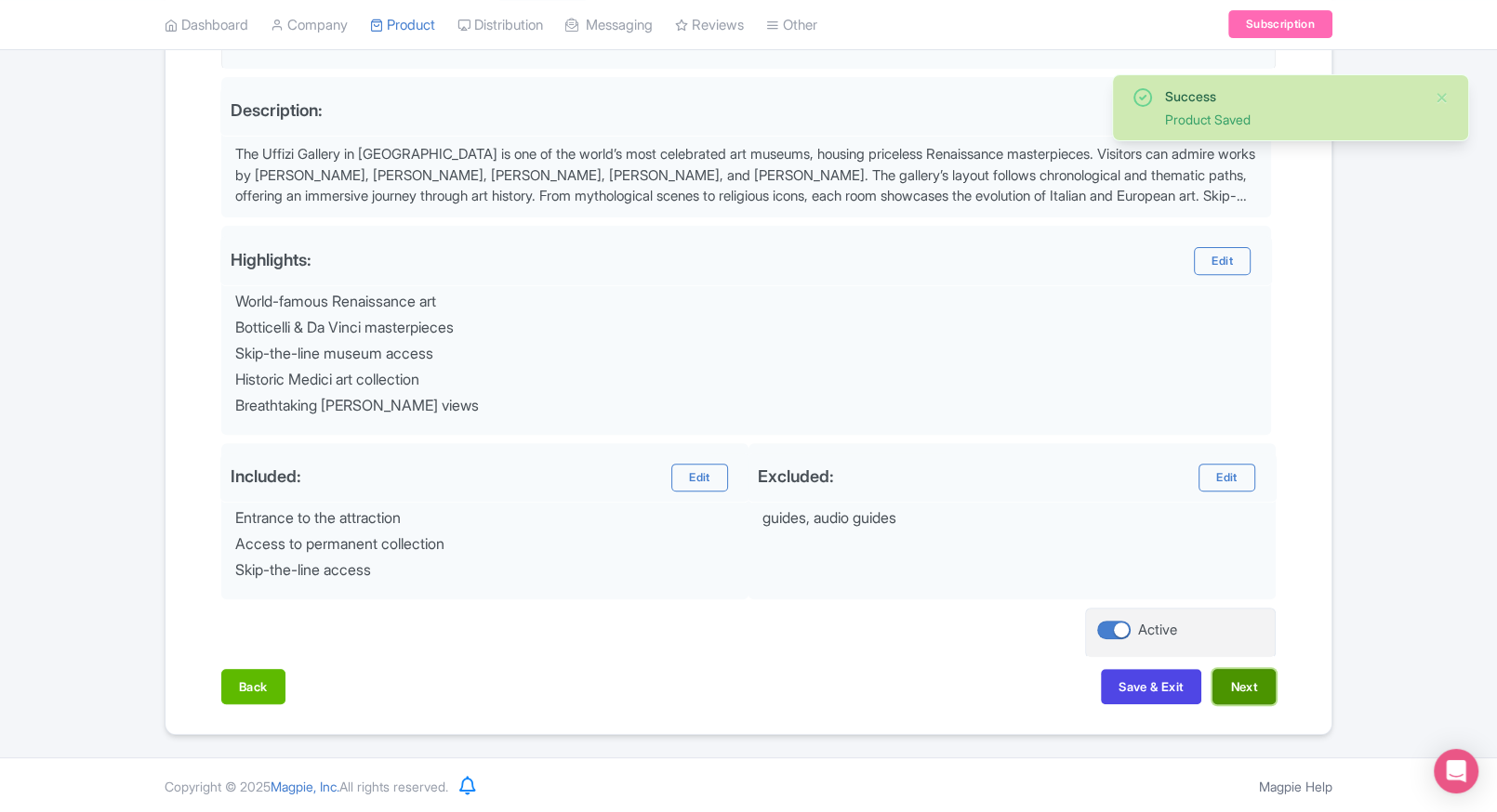
click at [1261, 680] on button "Next" at bounding box center [1244, 687] width 63 height 35
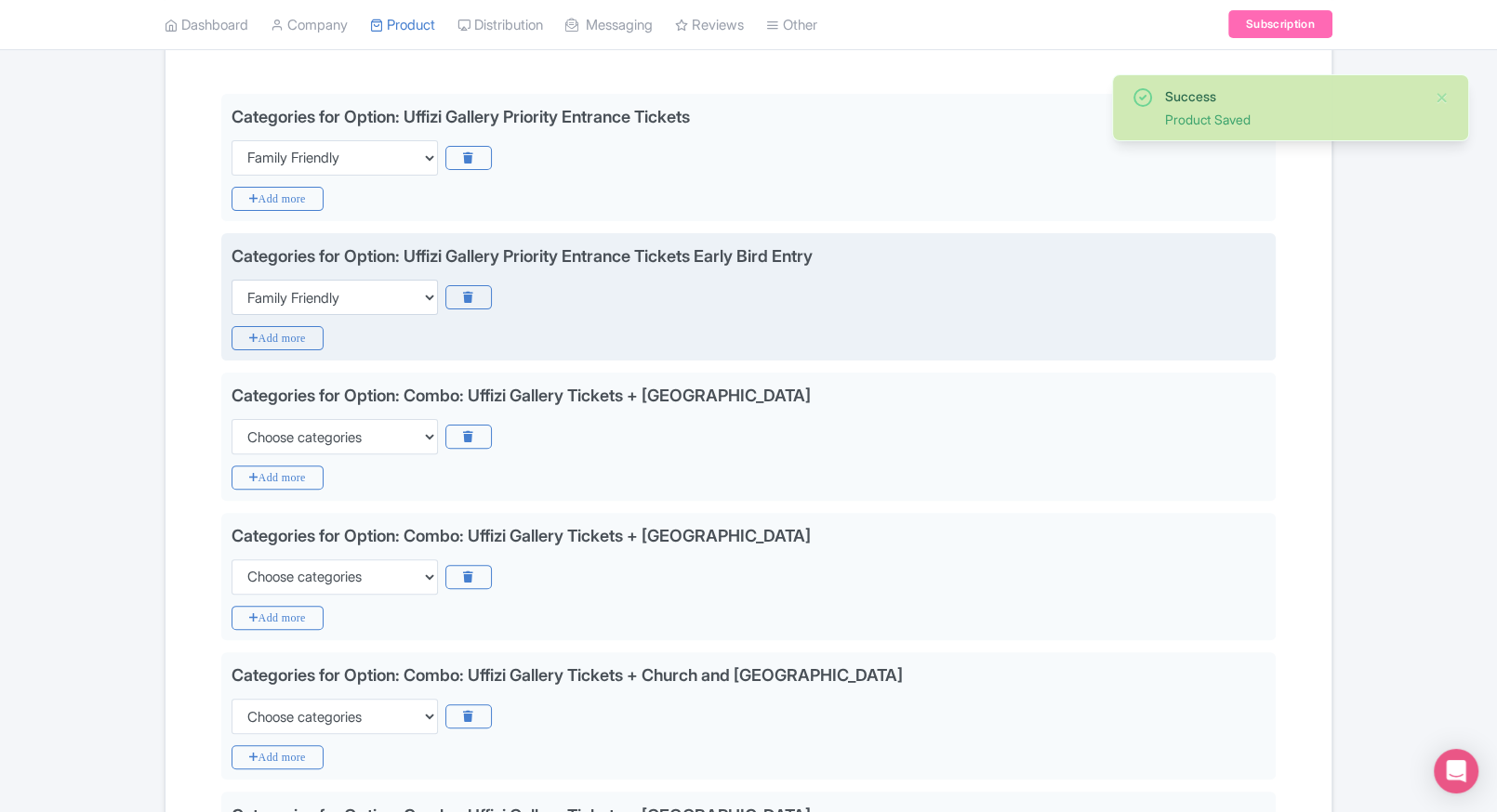
scroll to position [427, 0]
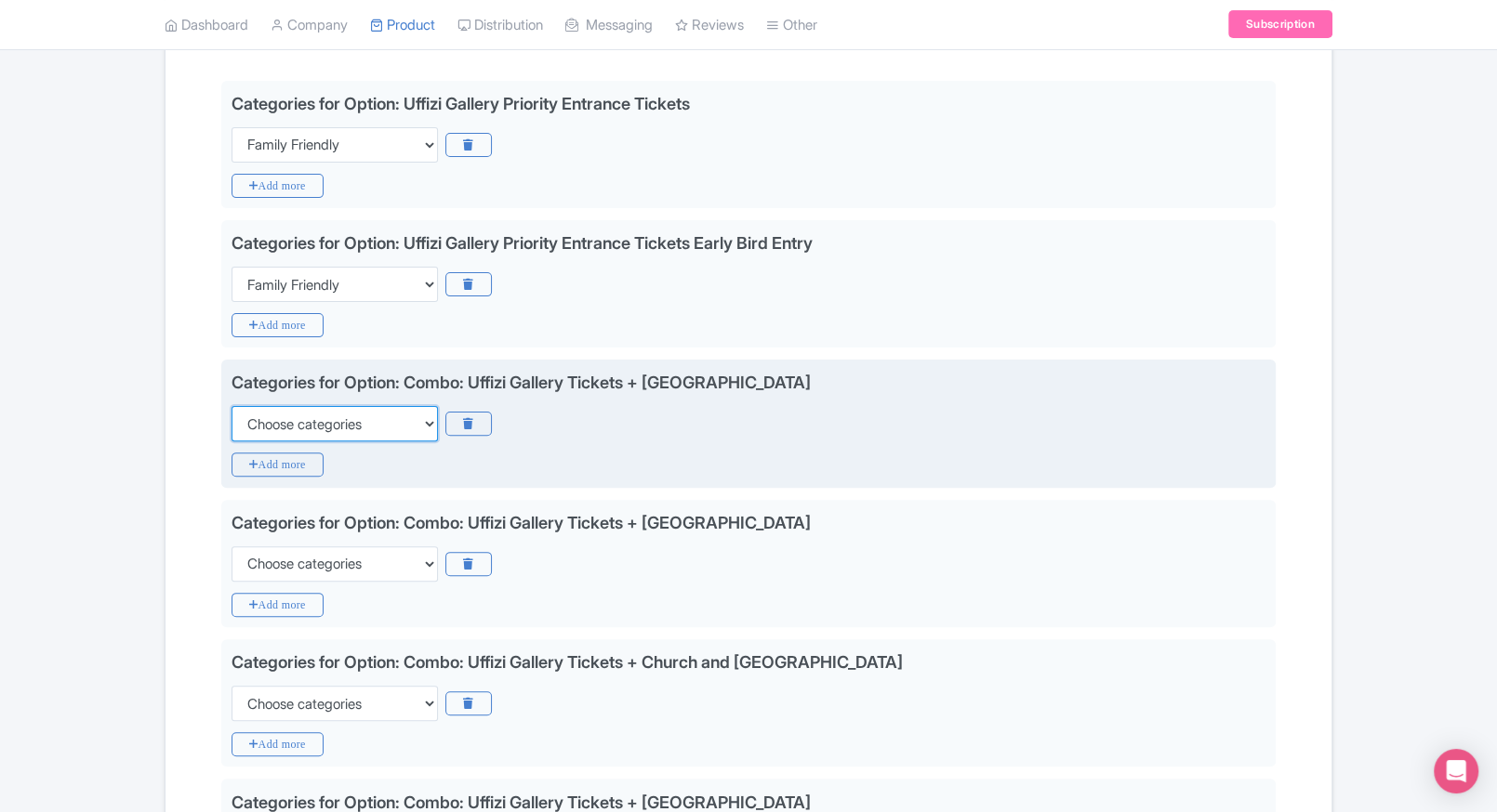
click at [312, 426] on select "Choose categories Adults Only Animals Audio Guide Beaches Bike Tours Boat Tours…" at bounding box center [334, 424] width 206 height 35
select select "family-friendly"
click at [231, 406] on select "Choose categories Adults Only Animals Audio Guide Beaches Bike Tours Boat Tours…" at bounding box center [334, 424] width 206 height 35
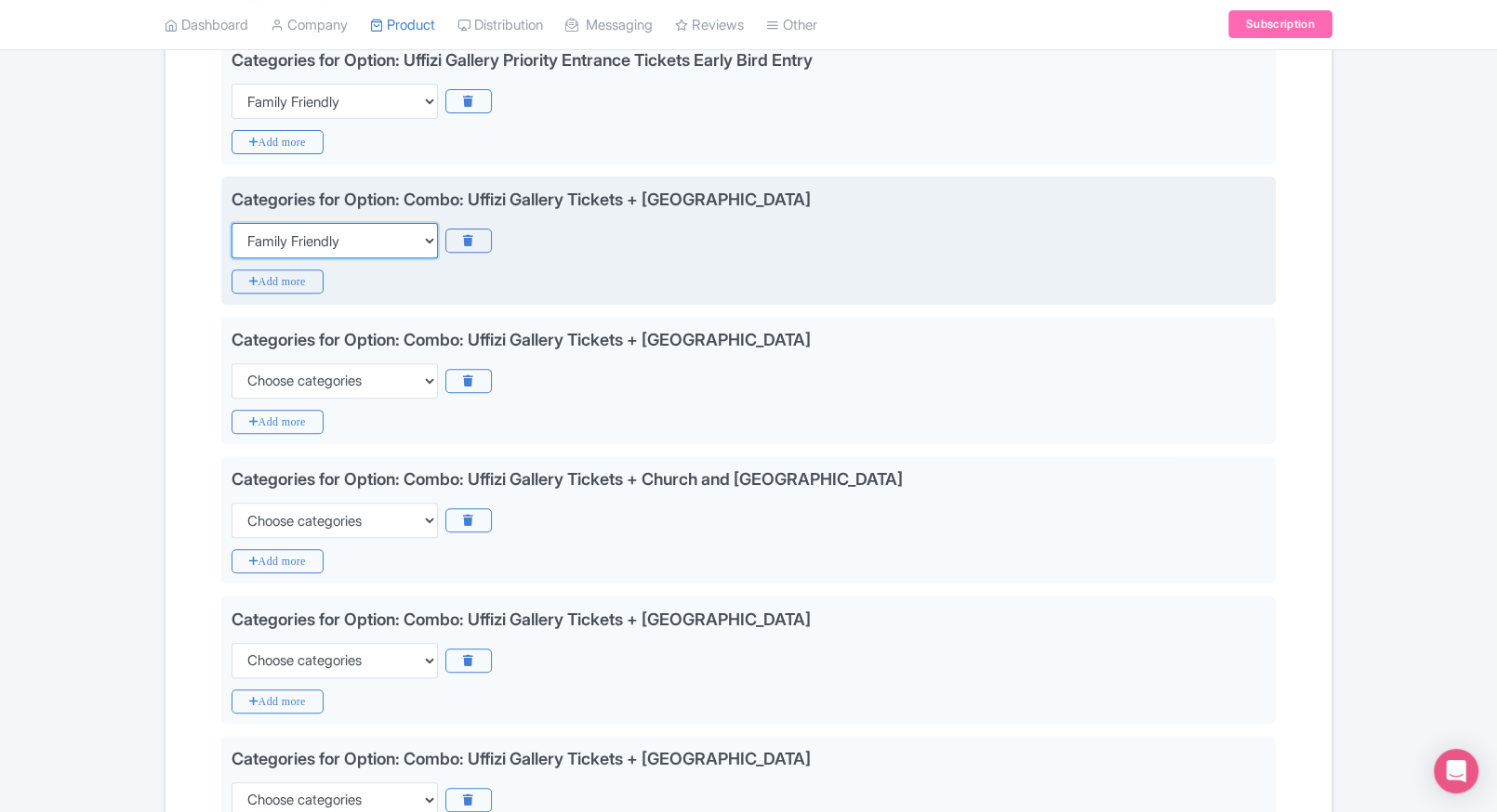
scroll to position [612, 0]
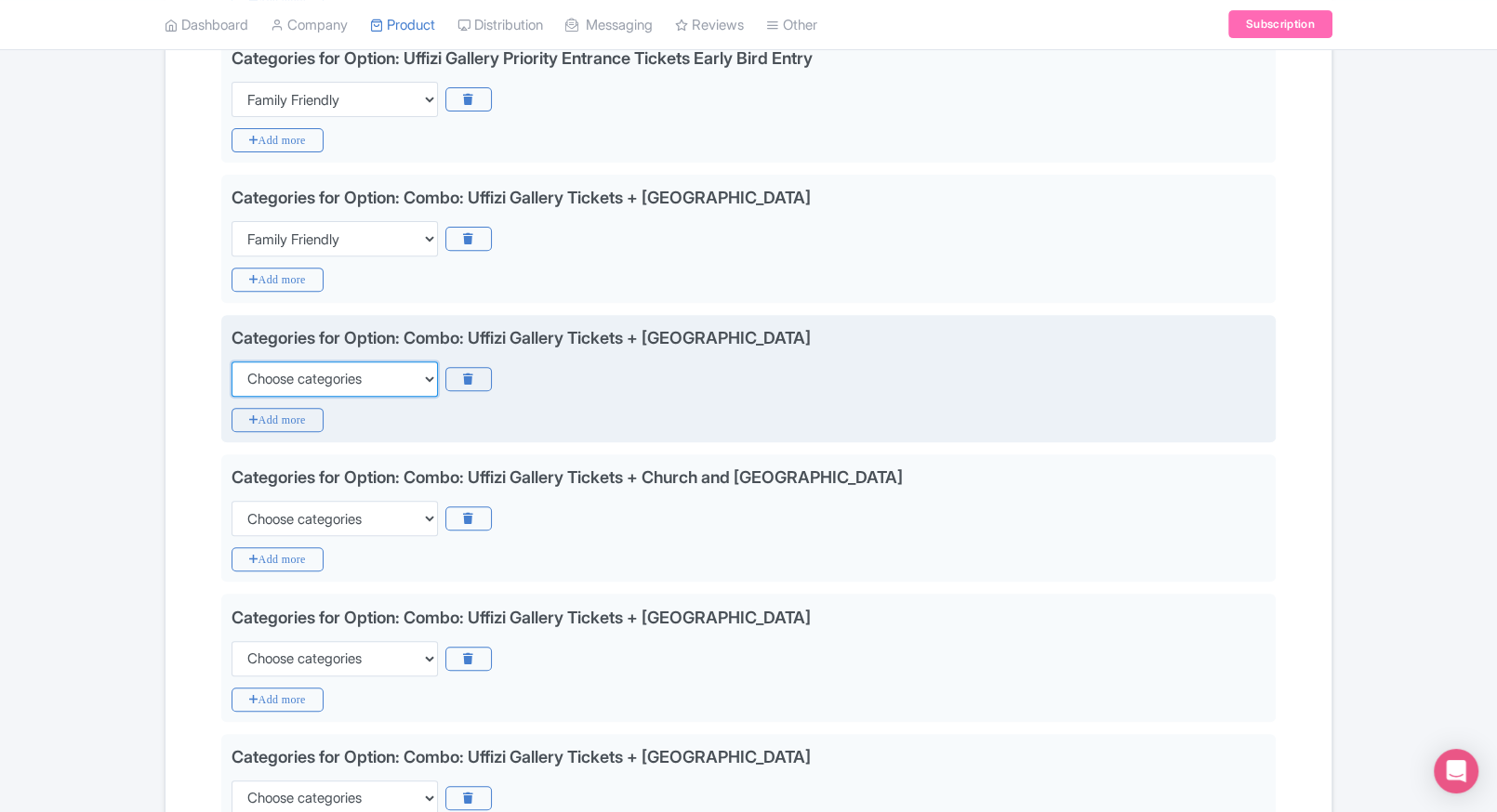
click at [389, 375] on select "Choose categories Adults Only Animals Audio Guide Beaches Bike Tours Boat Tours…" at bounding box center [334, 379] width 206 height 35
select select "family-friendly"
click at [231, 362] on select "Choose categories Adults Only Animals Audio Guide Beaches Bike Tours Boat Tours…" at bounding box center [334, 379] width 206 height 35
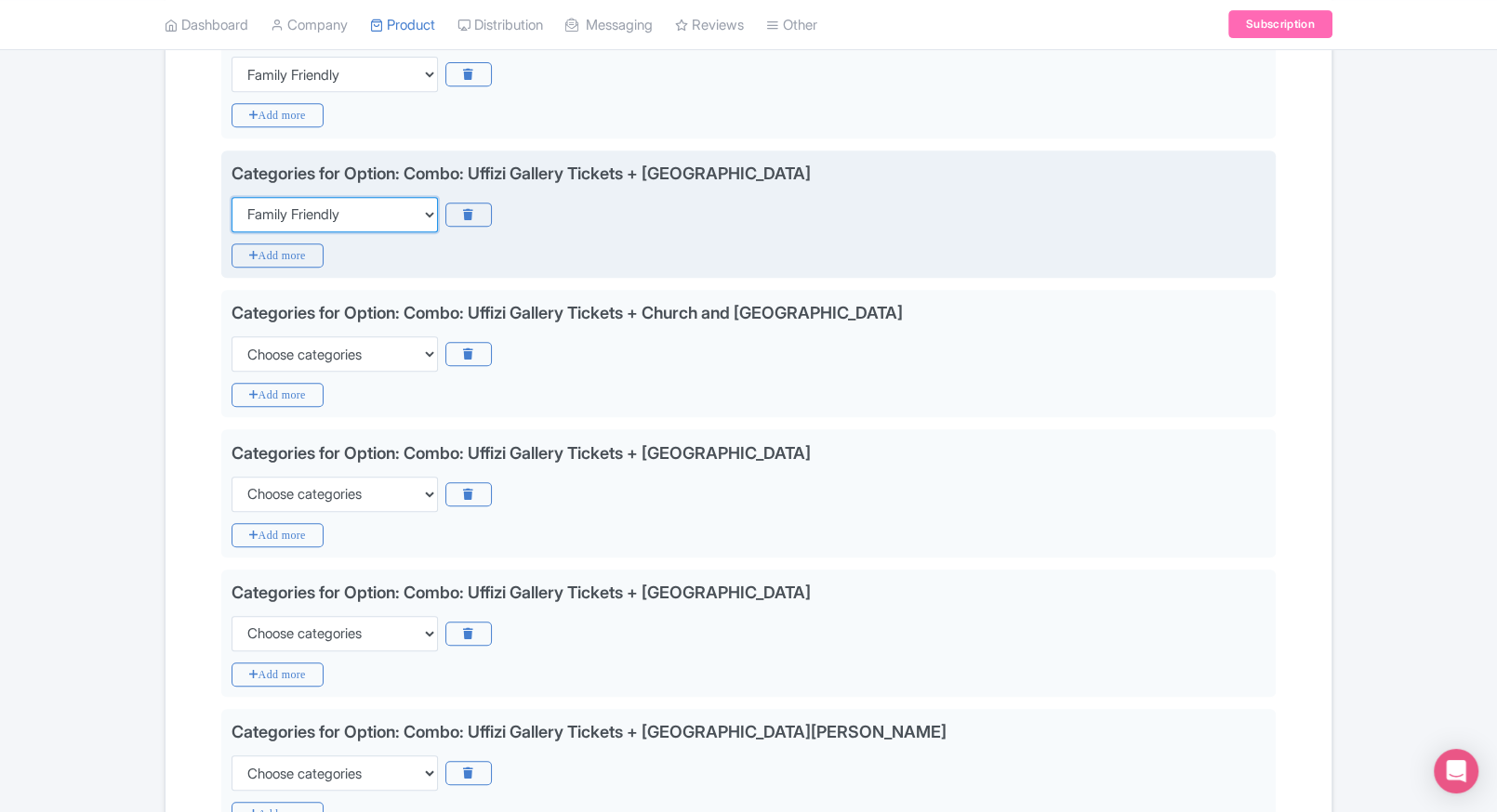
scroll to position [782, 0]
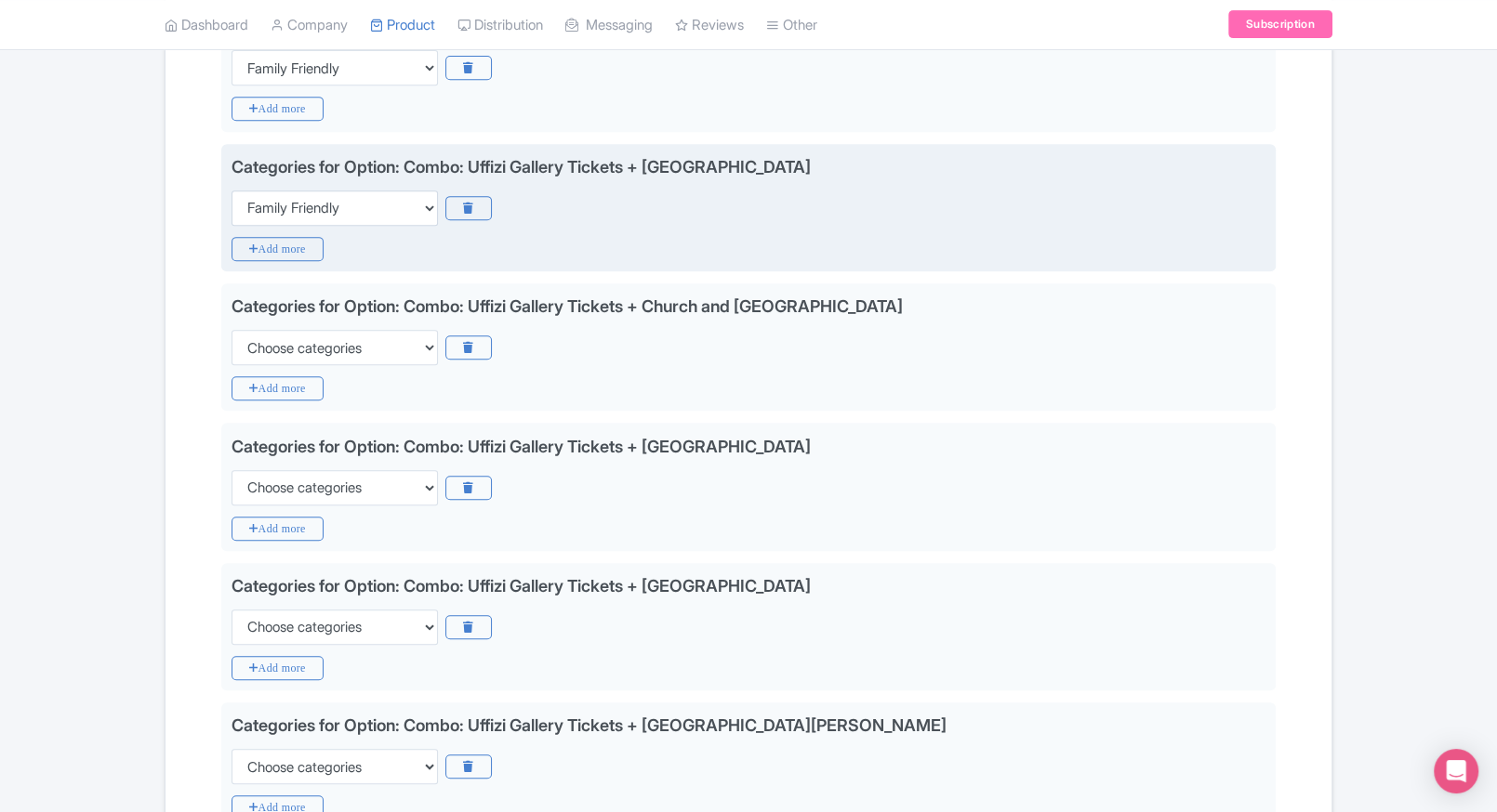
click at [389, 375] on div "Categories for Option: Combo: Uffizi Gallery Tickets + Church and Museum of Ors…" at bounding box center [748, 348] width 1054 height 129
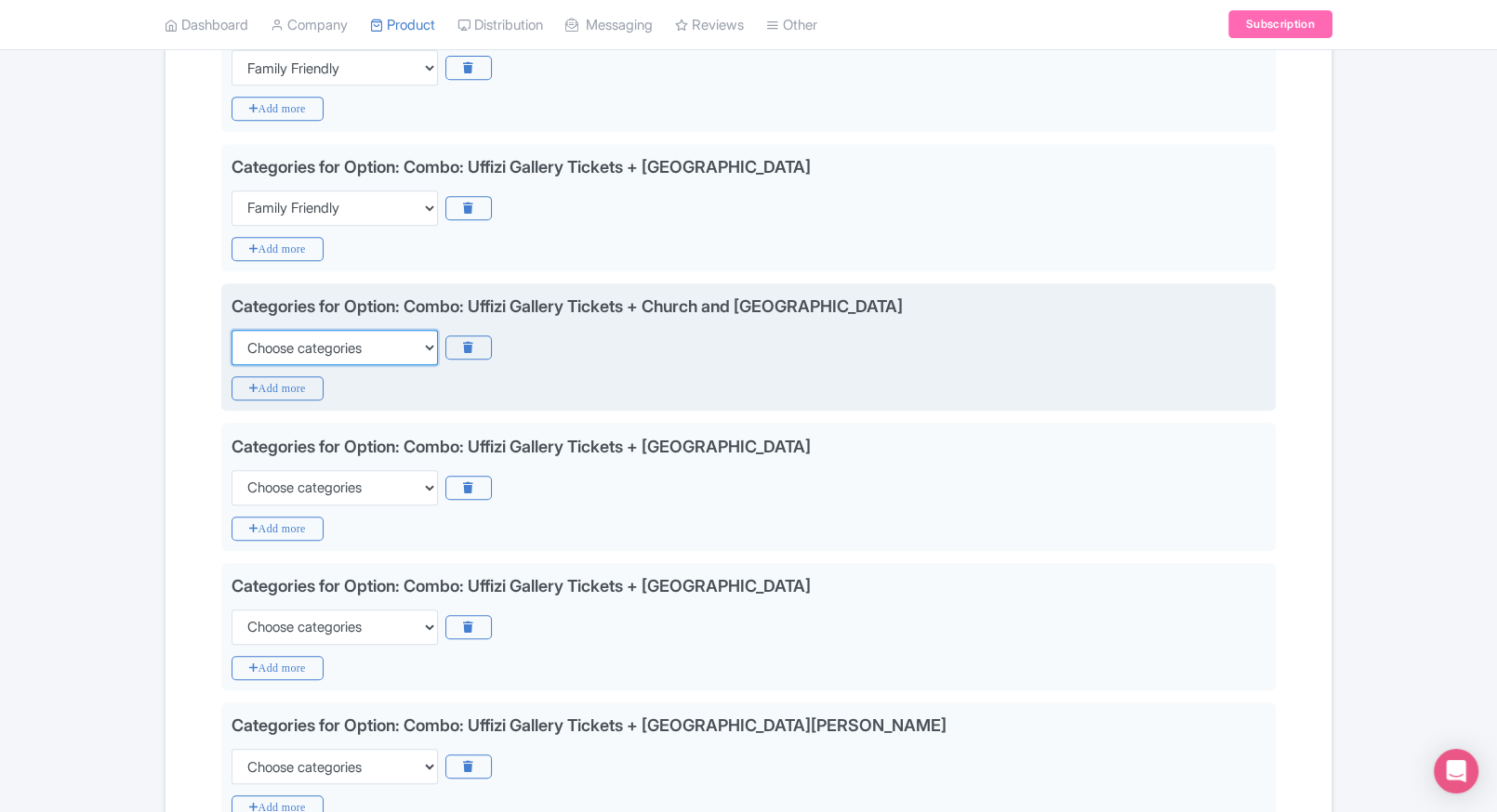
click at [408, 352] on select "Choose categories Adults Only Animals Audio Guide Beaches Bike Tours Boat Tours…" at bounding box center [334, 348] width 206 height 35
select select "family-friendly"
click at [231, 330] on select "Choose categories Adults Only Animals Audio Guide Beaches Bike Tours Boat Tours…" at bounding box center [334, 348] width 206 height 35
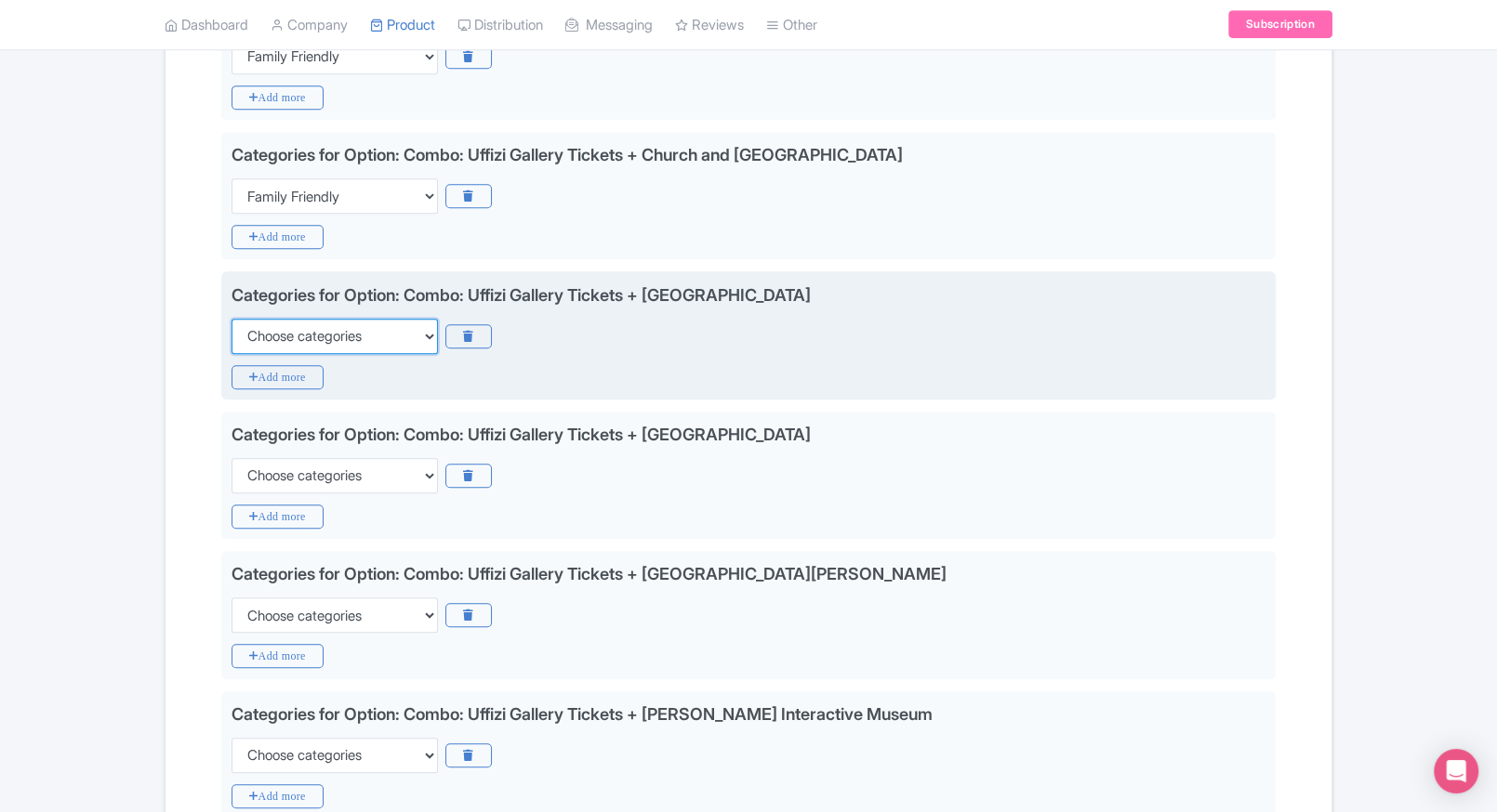
click at [373, 337] on select "Choose categories Adults Only Animals Audio Guide Beaches Bike Tours Boat Tours…" at bounding box center [334, 337] width 206 height 35
select select "family-friendly"
click at [231, 319] on select "Choose categories Adults Only Animals Audio Guide Beaches Bike Tours Boat Tours…" at bounding box center [334, 337] width 206 height 35
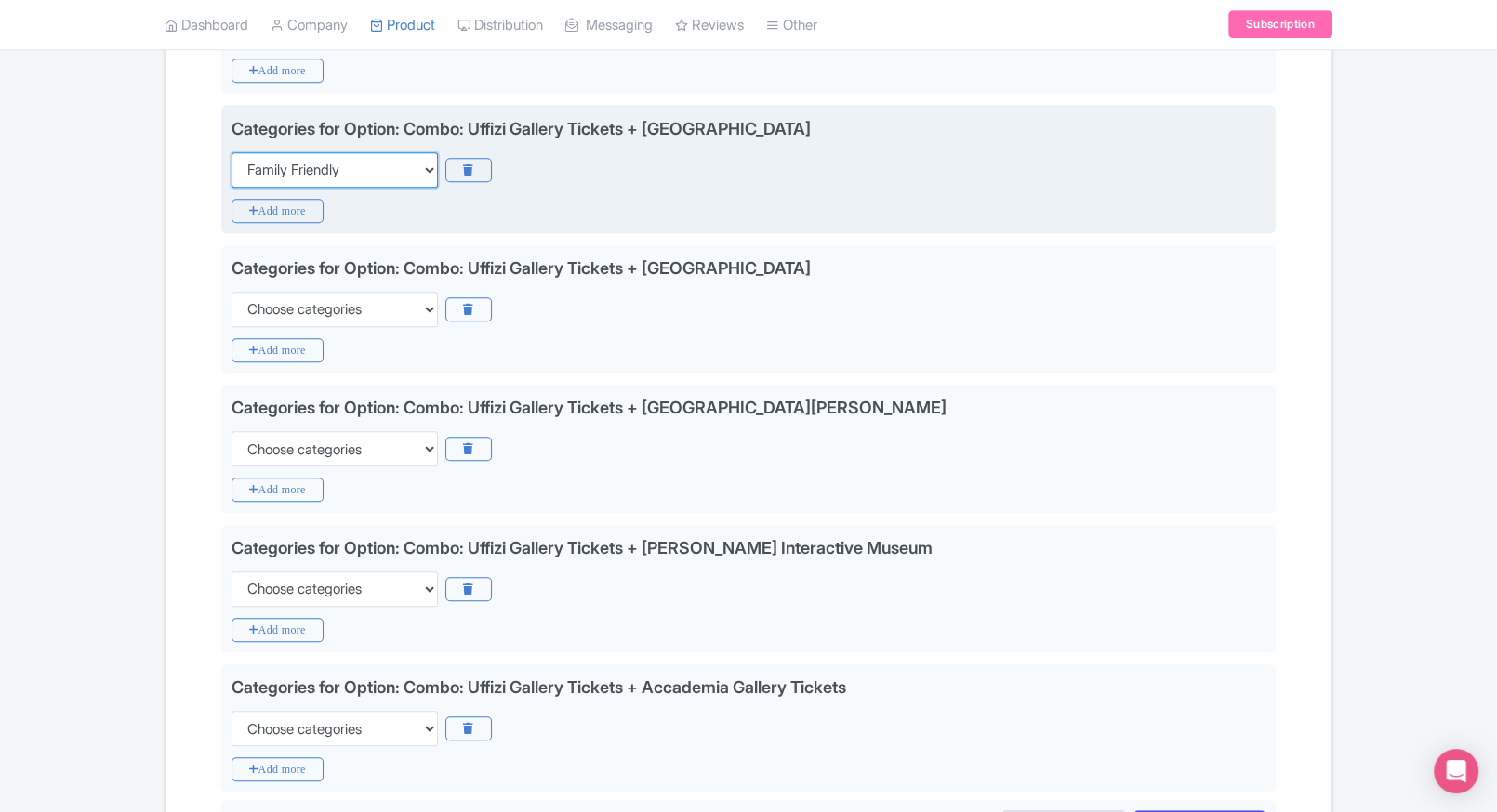
scroll to position [1102, 0]
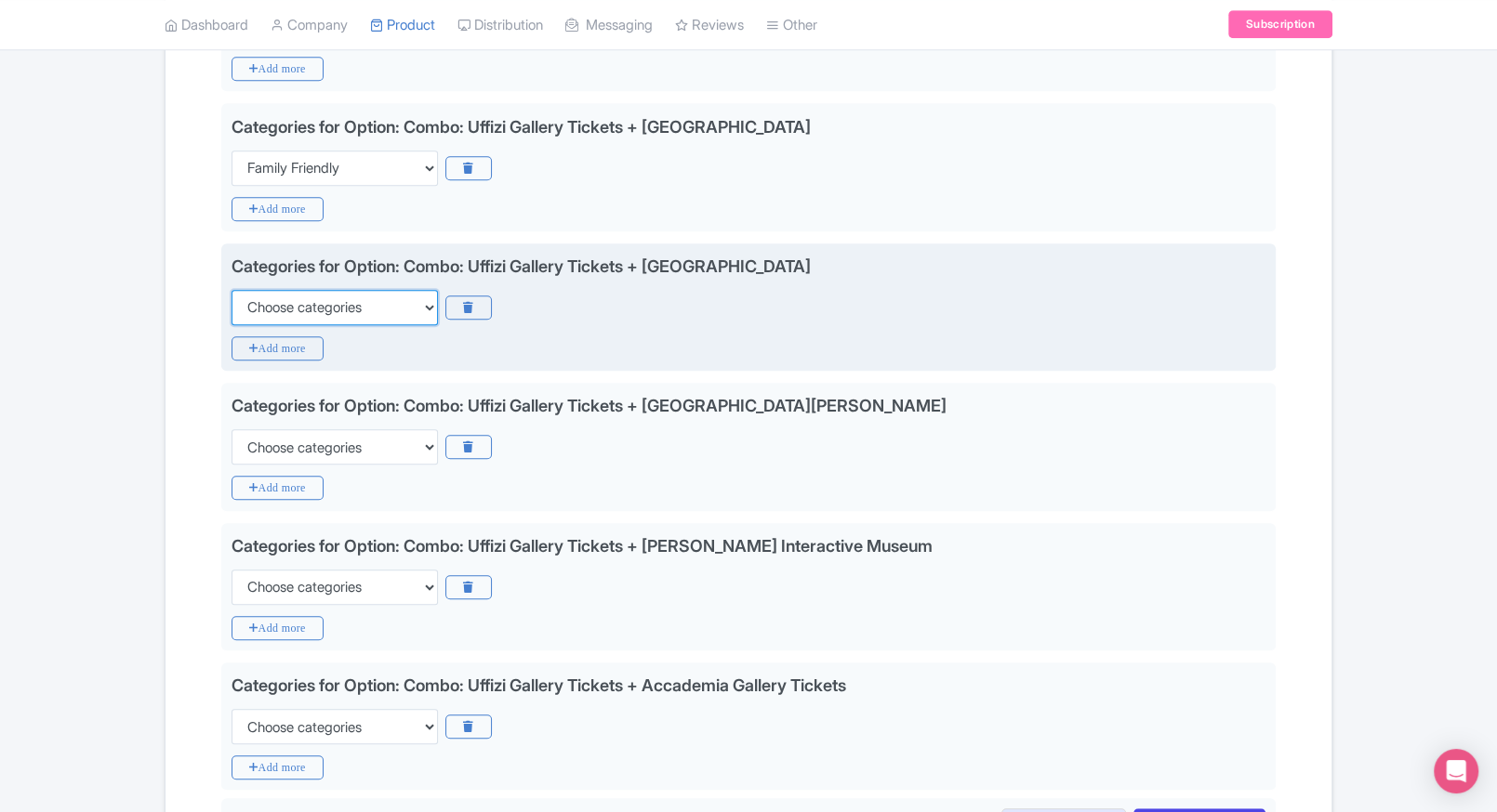
click at [395, 292] on select "Choose categories Adults Only Animals Audio Guide Beaches Bike Tours Boat Tours…" at bounding box center [334, 308] width 206 height 35
select select "family-friendly"
click at [231, 290] on select "Choose categories Adults Only Animals Audio Guide Beaches Bike Tours Boat Tours…" at bounding box center [334, 308] width 206 height 35
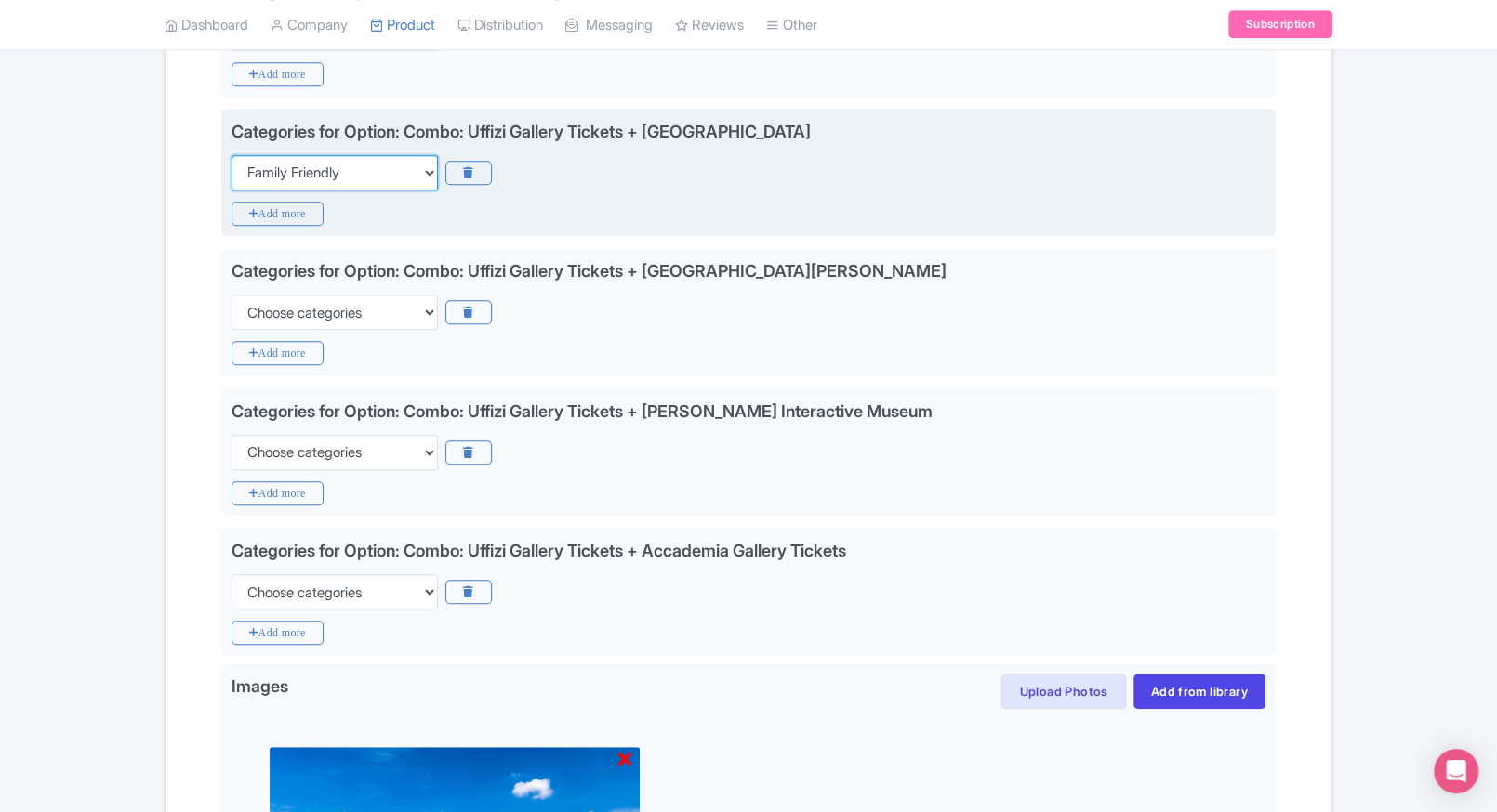
scroll to position [1239, 0]
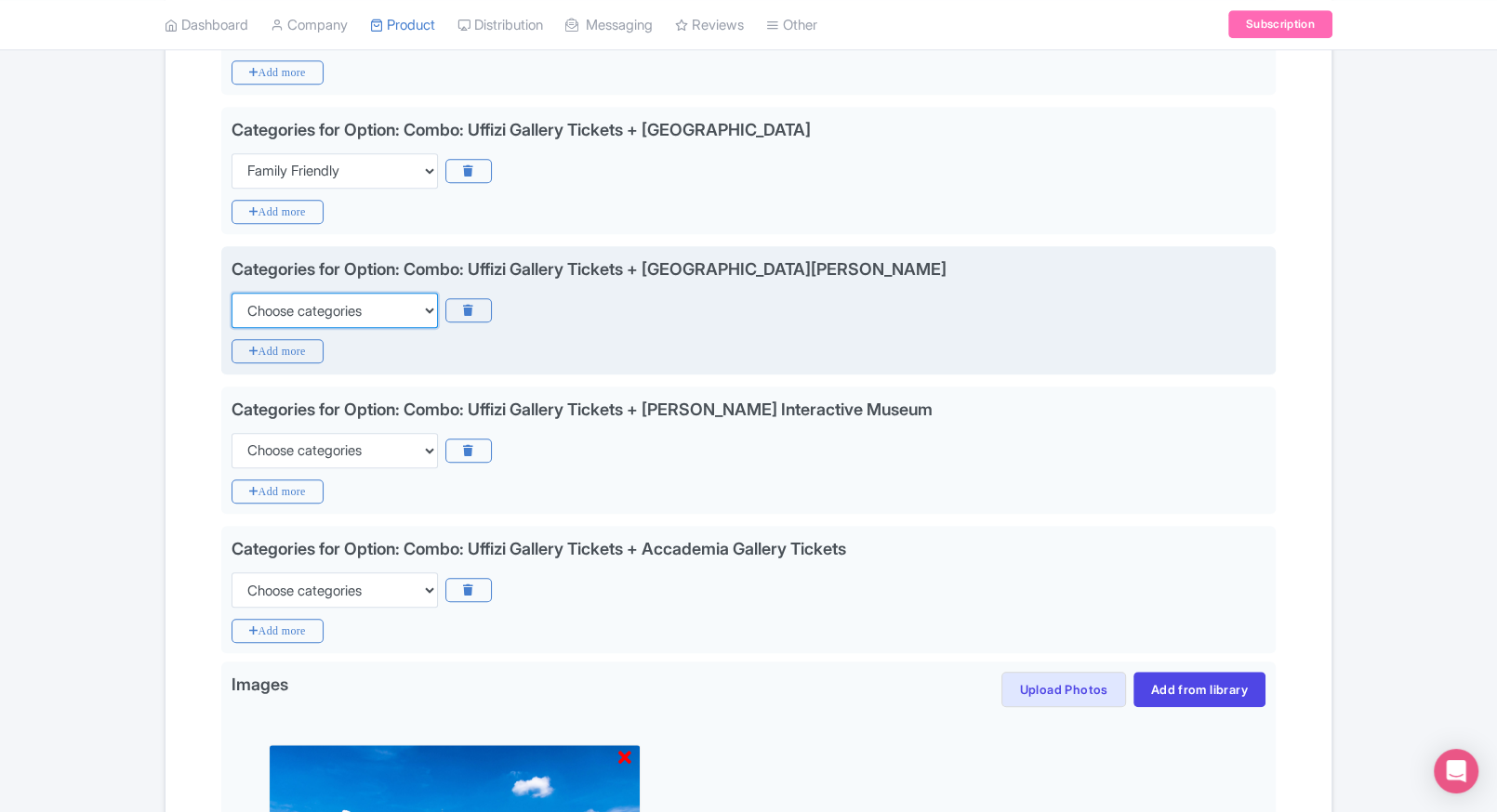
click at [372, 301] on select "Choose categories Adults Only Animals Audio Guide Beaches Bike Tours Boat Tours…" at bounding box center [334, 310] width 206 height 35
select select "family-friendly"
click at [231, 293] on select "Choose categories Adults Only Animals Audio Guide Beaches Bike Tours Boat Tours…" at bounding box center [334, 310] width 206 height 35
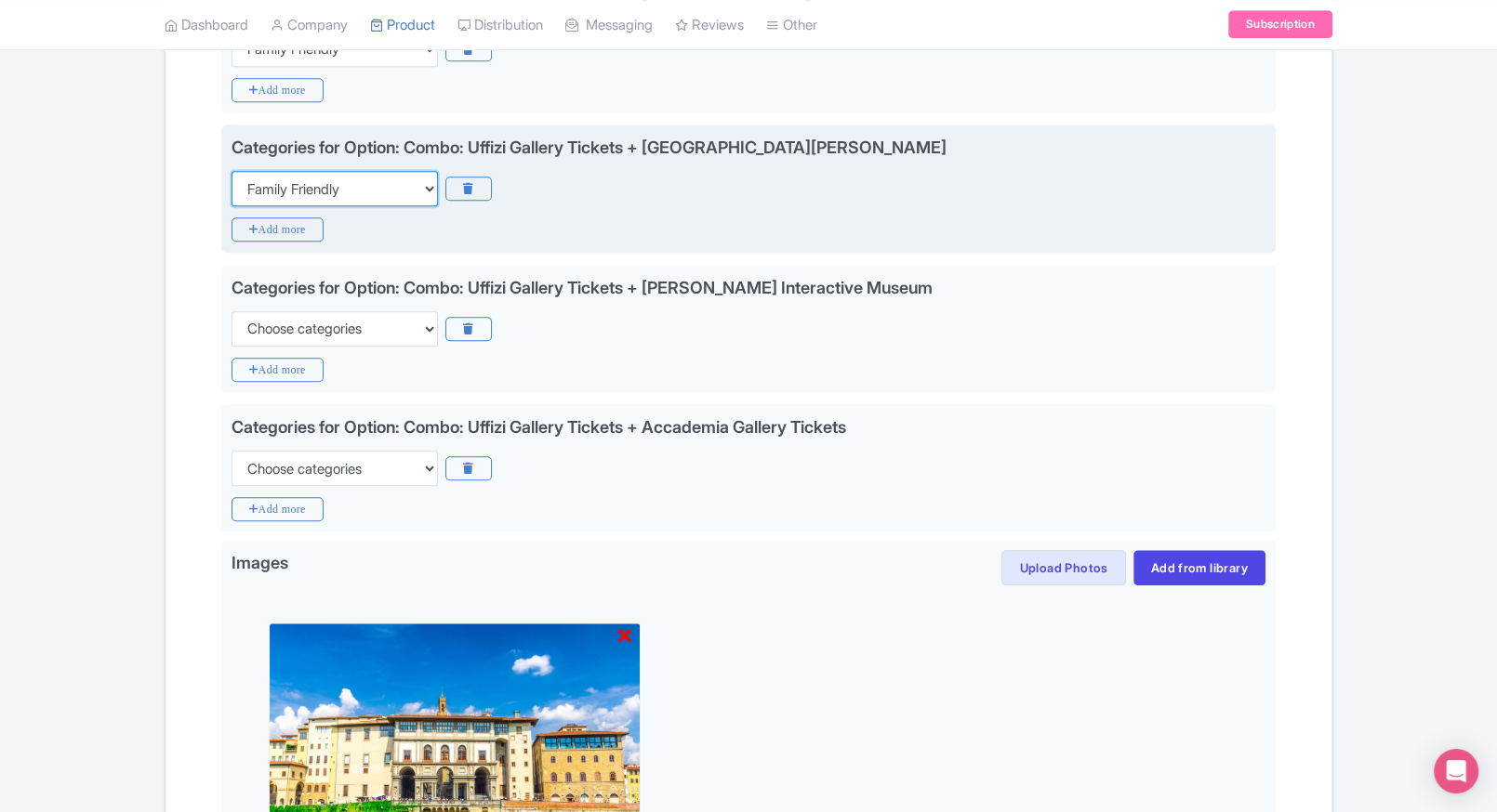
scroll to position [1367, 0]
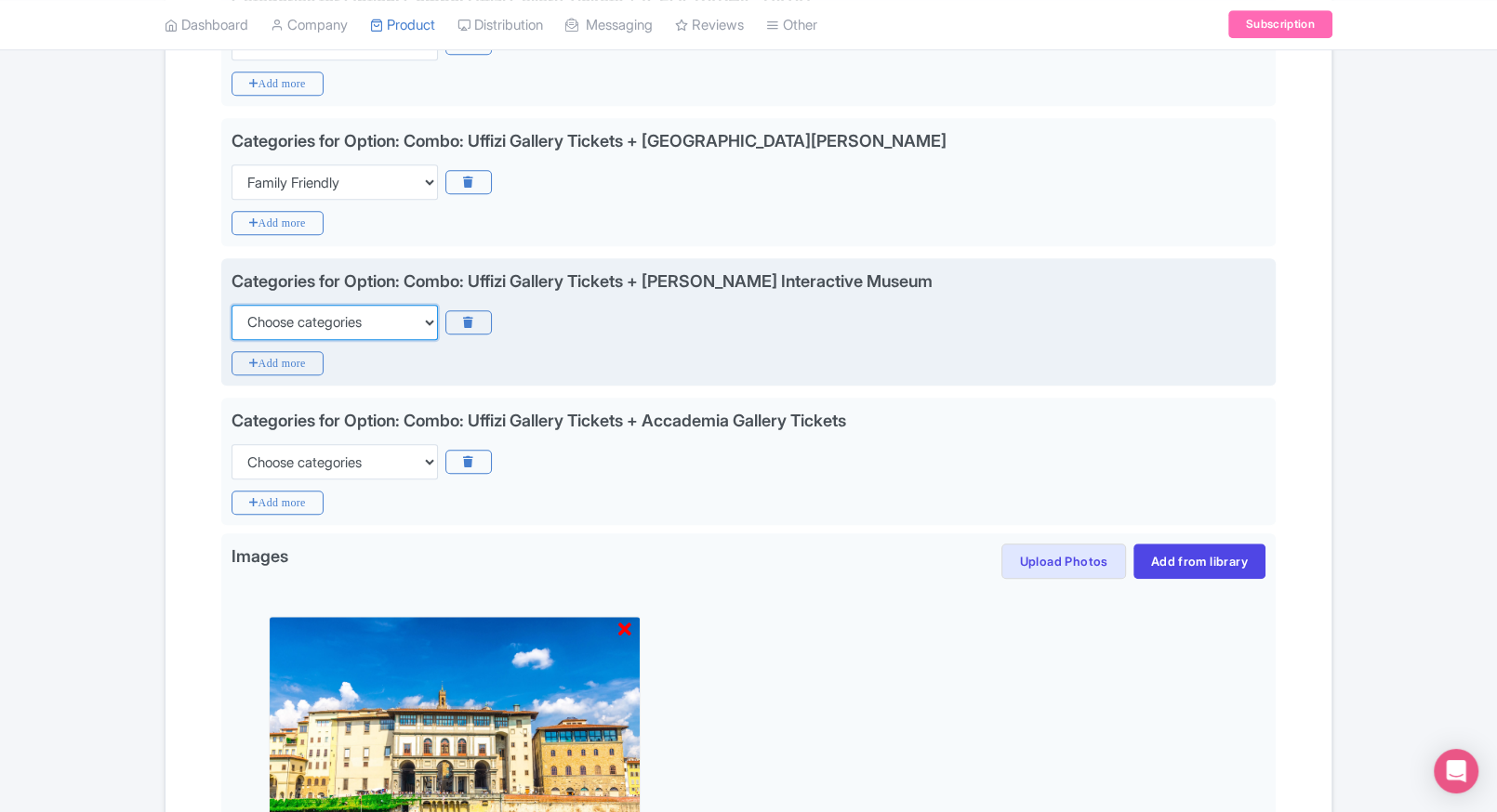
click at [347, 318] on select "Choose categories Adults Only Animals Audio Guide Beaches Bike Tours Boat Tours…" at bounding box center [334, 323] width 206 height 35
select select "family-friendly"
click at [231, 305] on select "Choose categories Adults Only Animals Audio Guide Beaches Bike Tours Boat Tours…" at bounding box center [334, 323] width 206 height 35
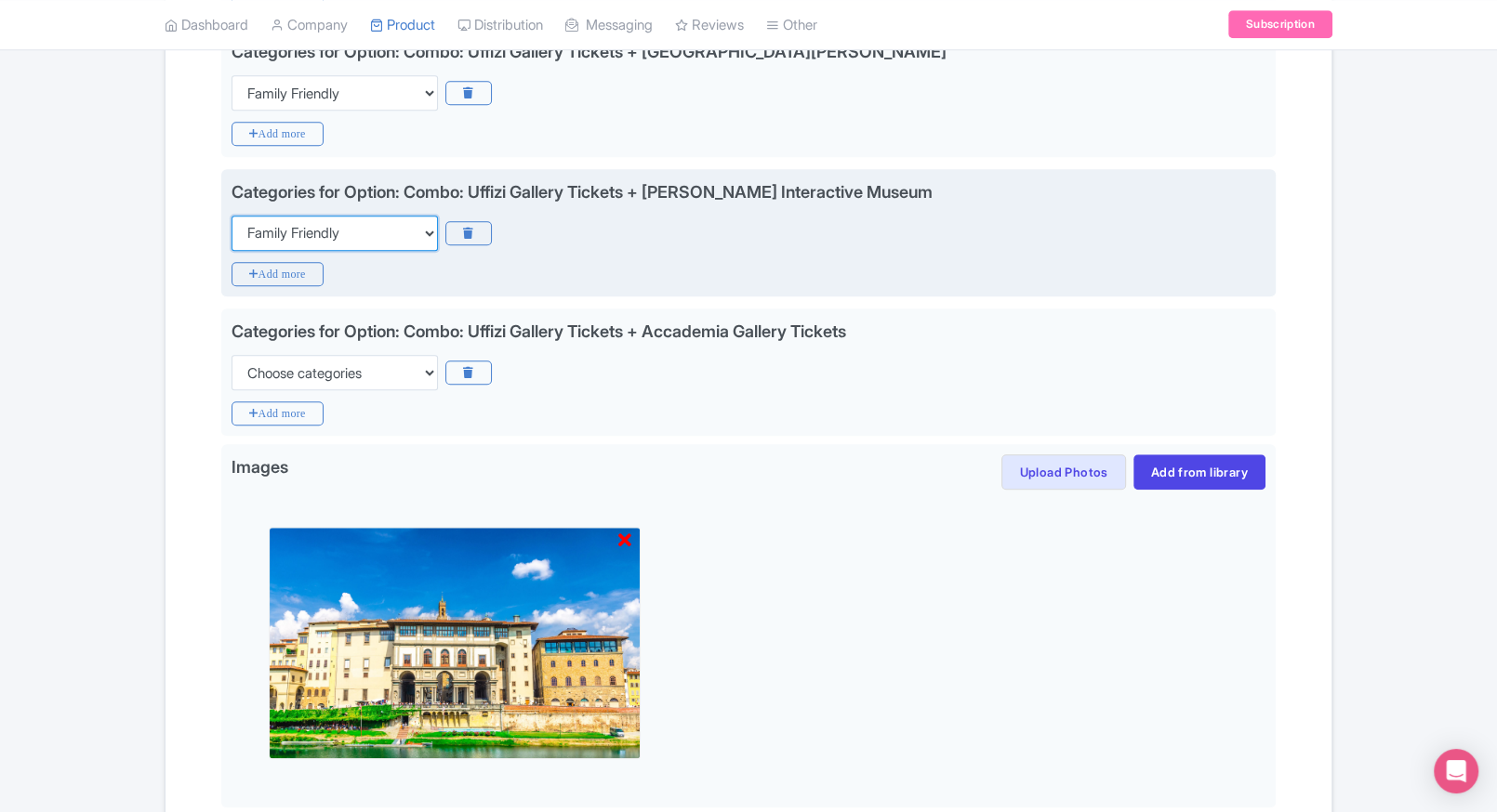
scroll to position [1457, 0]
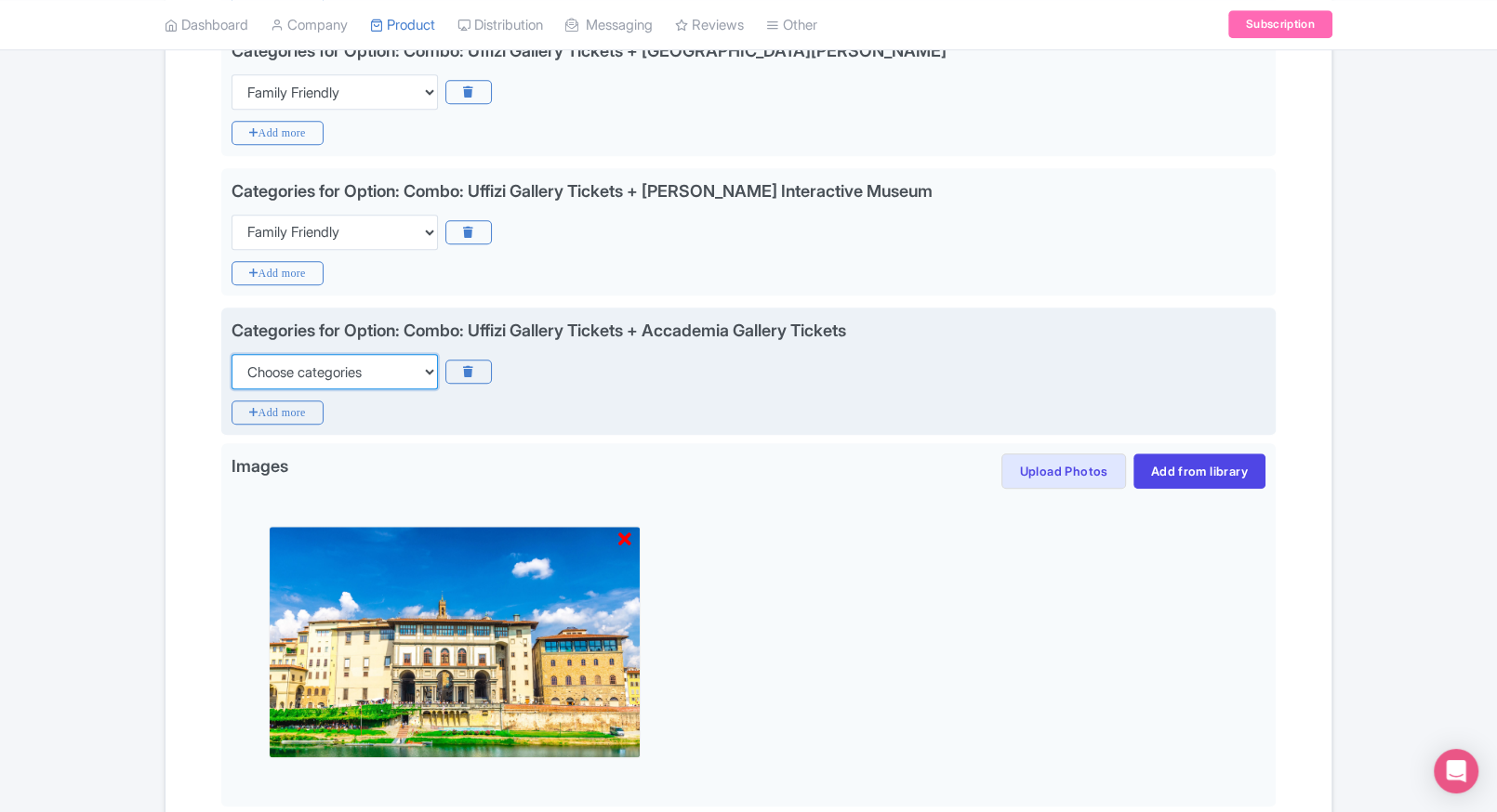
click at [408, 379] on select "Choose categories Adults Only Animals Audio Guide Beaches Bike Tours Boat Tours…" at bounding box center [334, 372] width 206 height 35
select select "family-friendly"
click at [231, 354] on select "Choose categories Adults Only Animals Audio Guide Beaches Bike Tours Boat Tours…" at bounding box center [334, 372] width 206 height 35
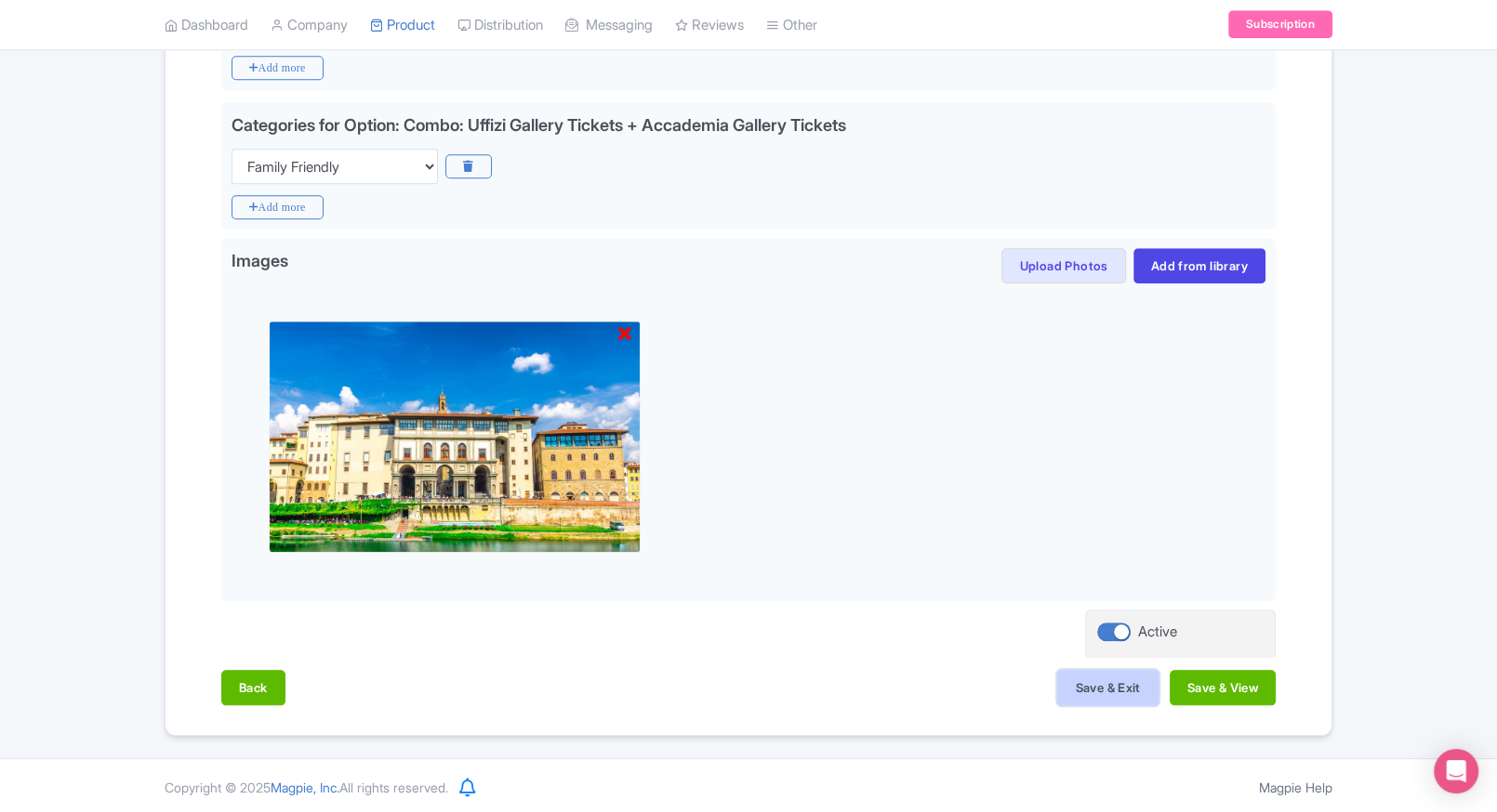
click at [1061, 686] on button "Save & Exit" at bounding box center [1107, 688] width 101 height 35
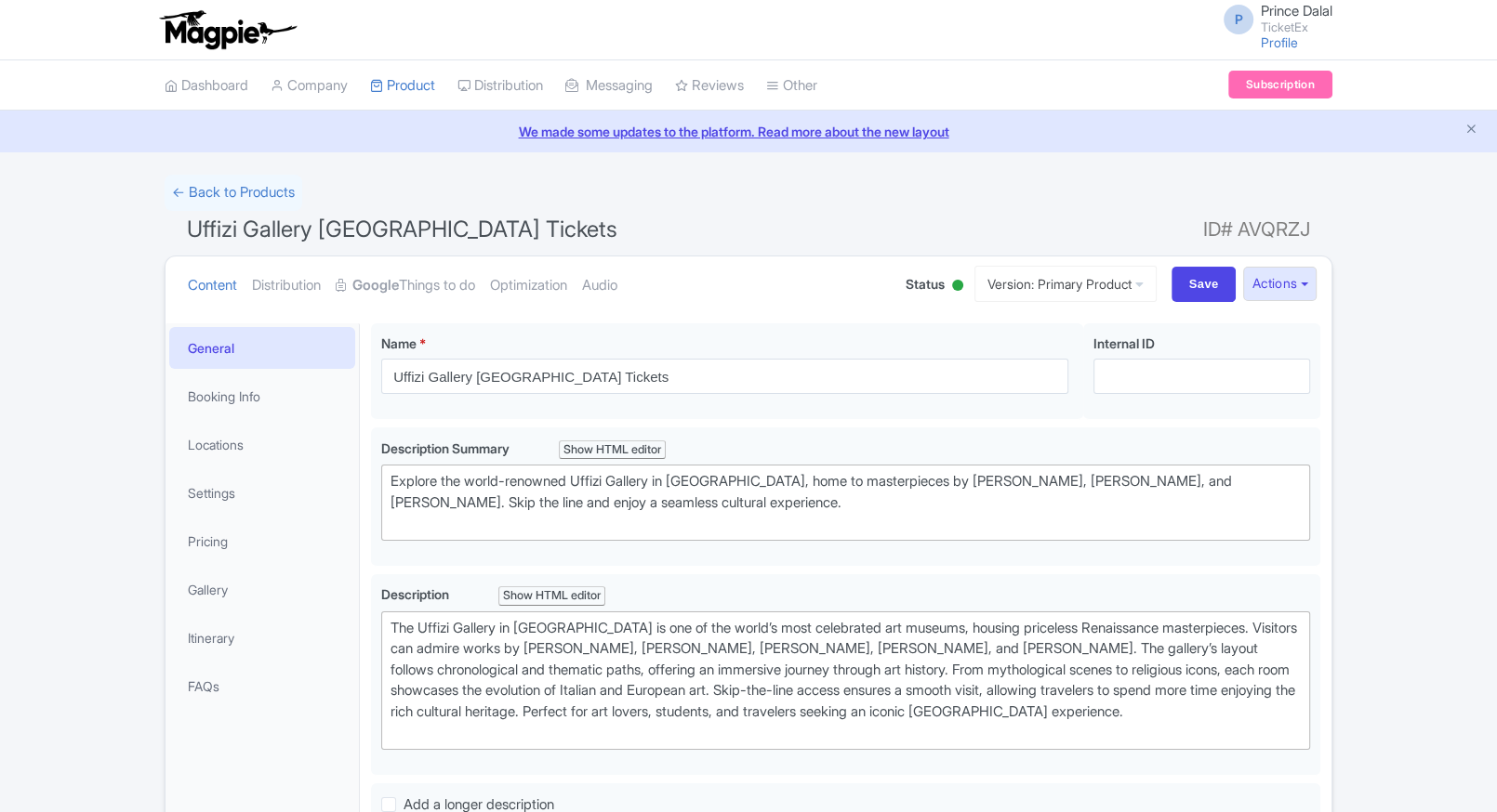
click at [258, 544] on link "Pricing" at bounding box center [261, 541] width 186 height 42
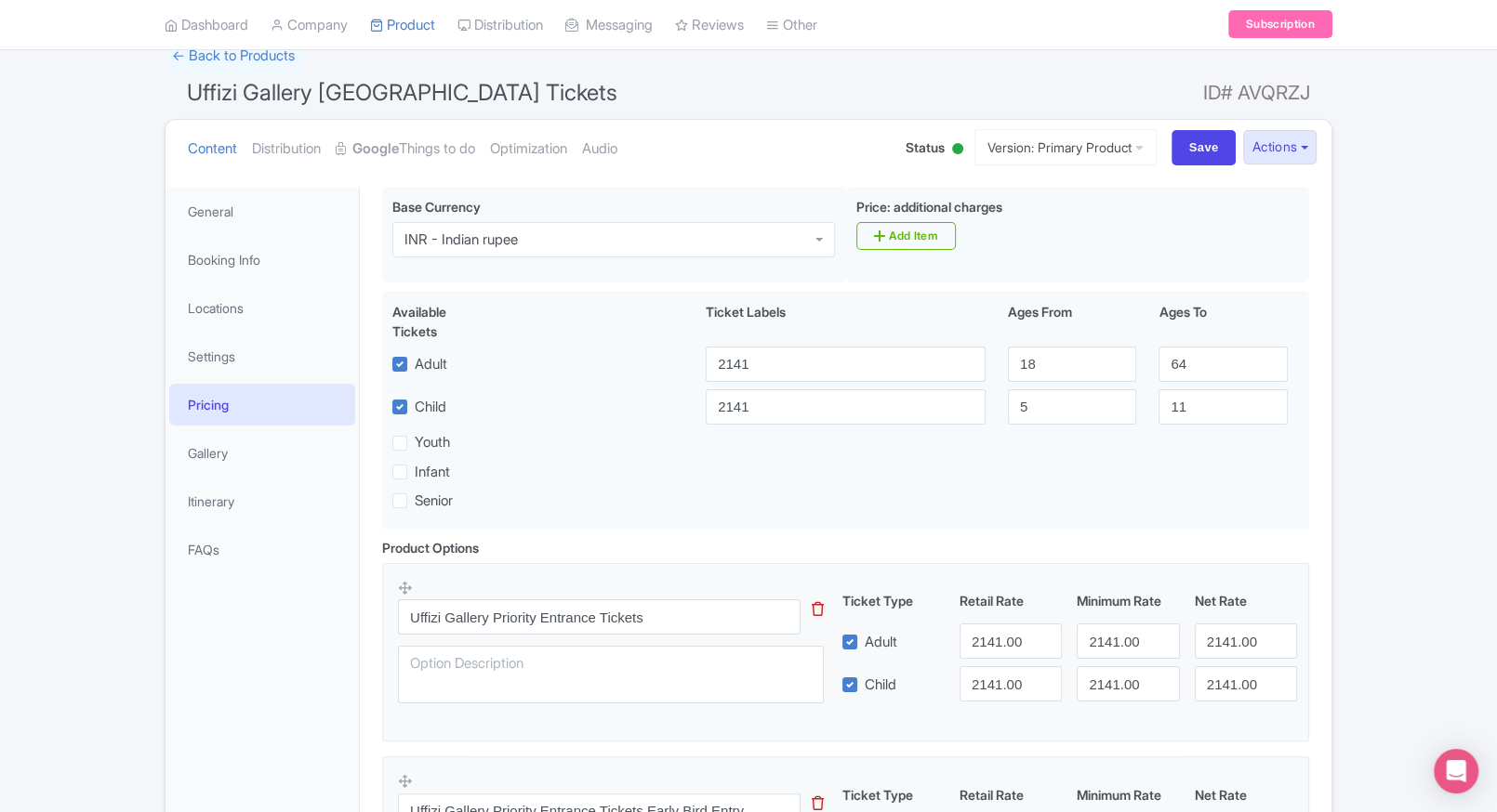
scroll to position [142, 0]
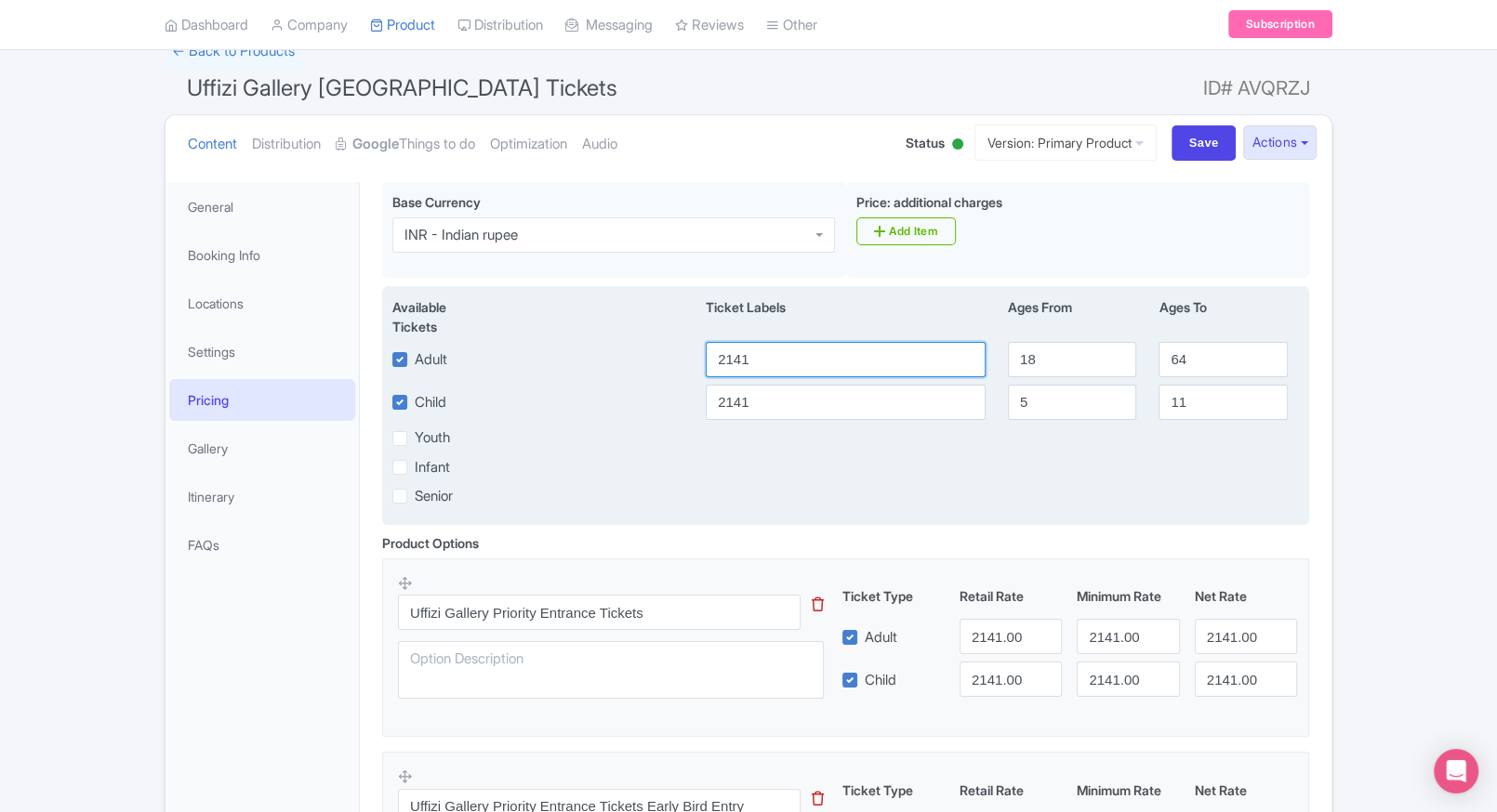
drag, startPoint x: 803, startPoint y: 353, endPoint x: 488, endPoint y: 374, distance: 315.7
click at [488, 374] on div "Adult 2141 18 64" at bounding box center [846, 360] width 929 height 35
type input "1700"
click at [722, 404] on input "2141" at bounding box center [846, 403] width 280 height 35
paste input "1700"
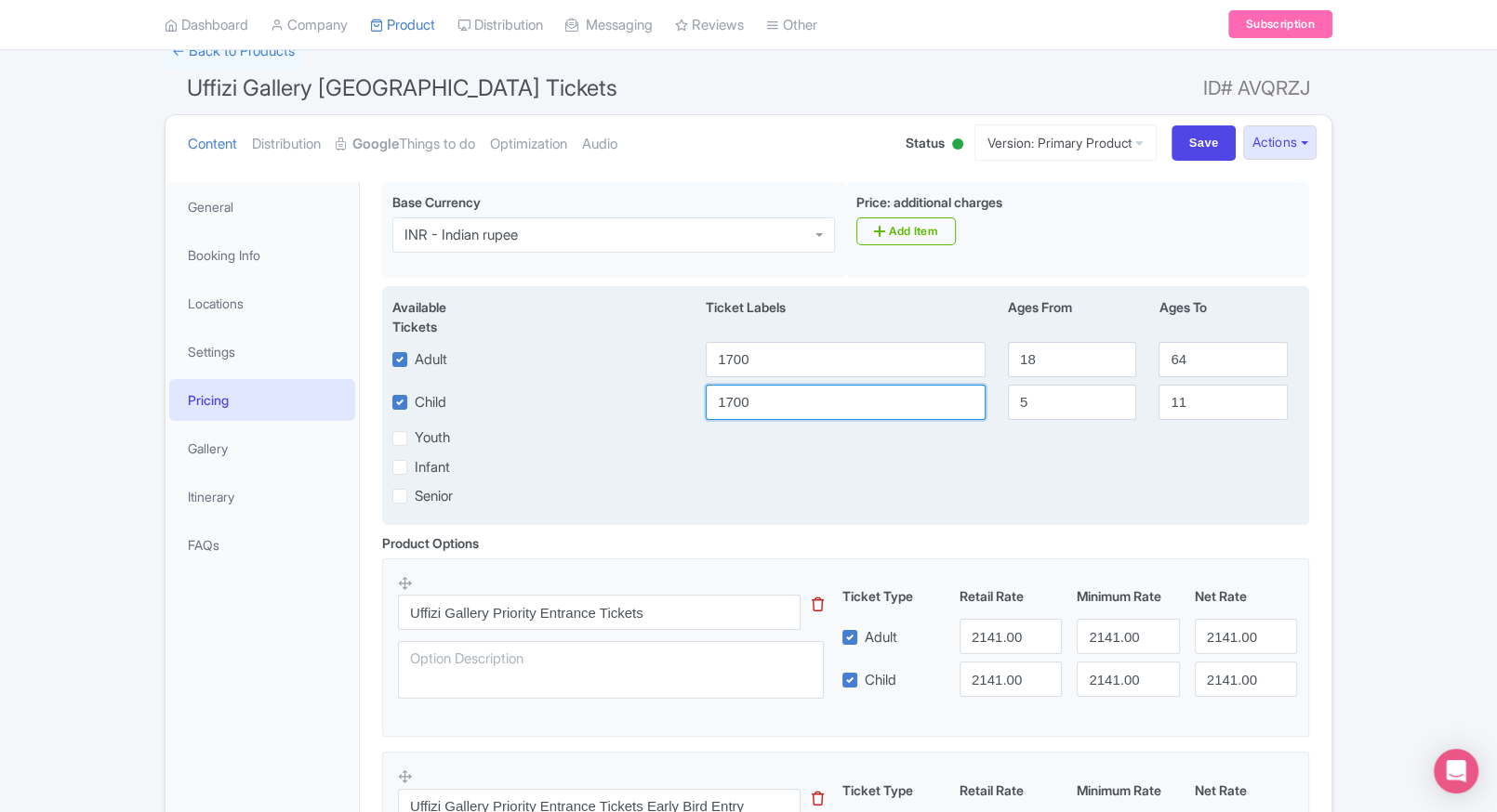
type input "1700"
click at [904, 465] on div "Infant" at bounding box center [846, 466] width 929 height 21
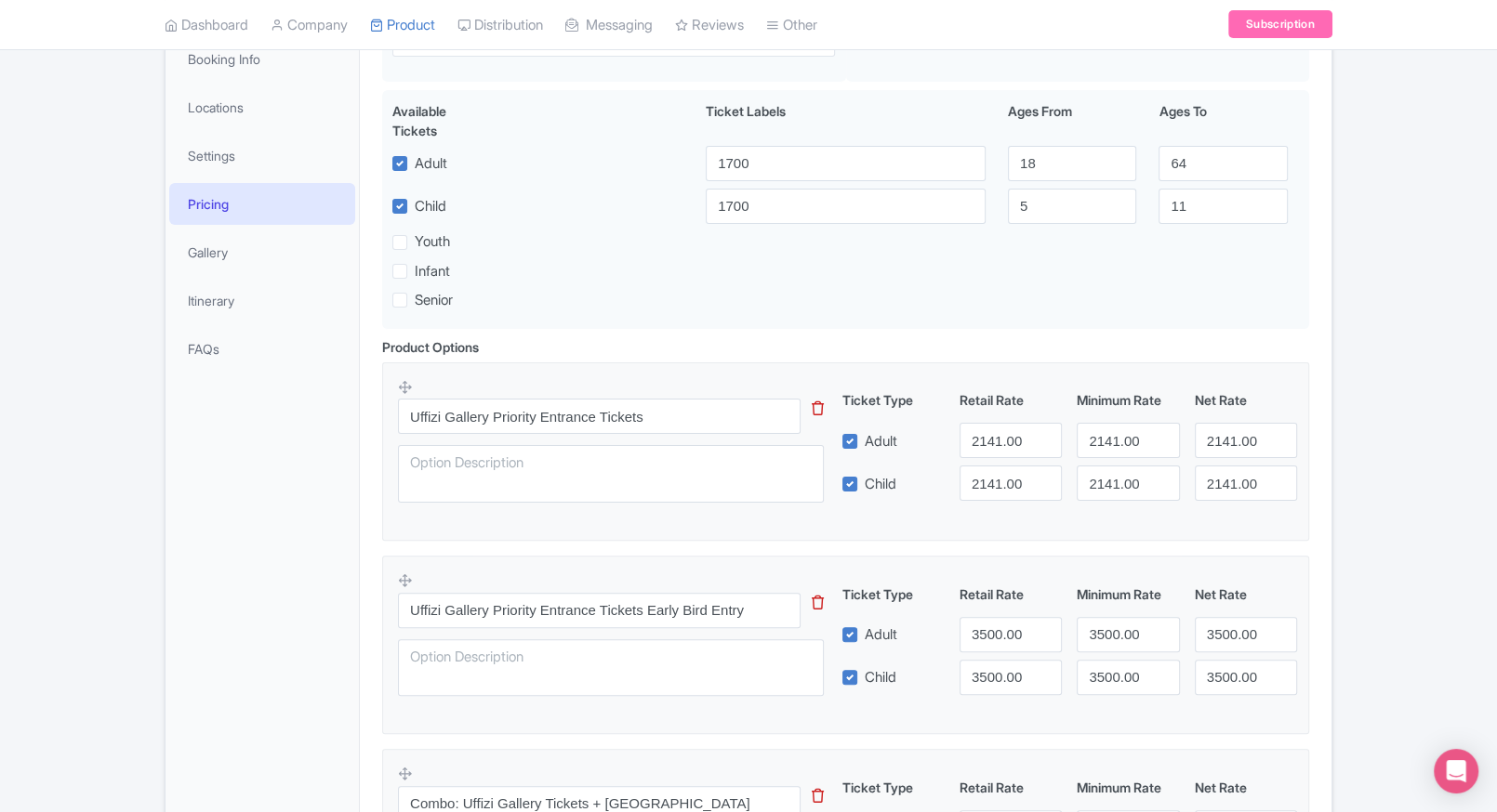
scroll to position [341, 0]
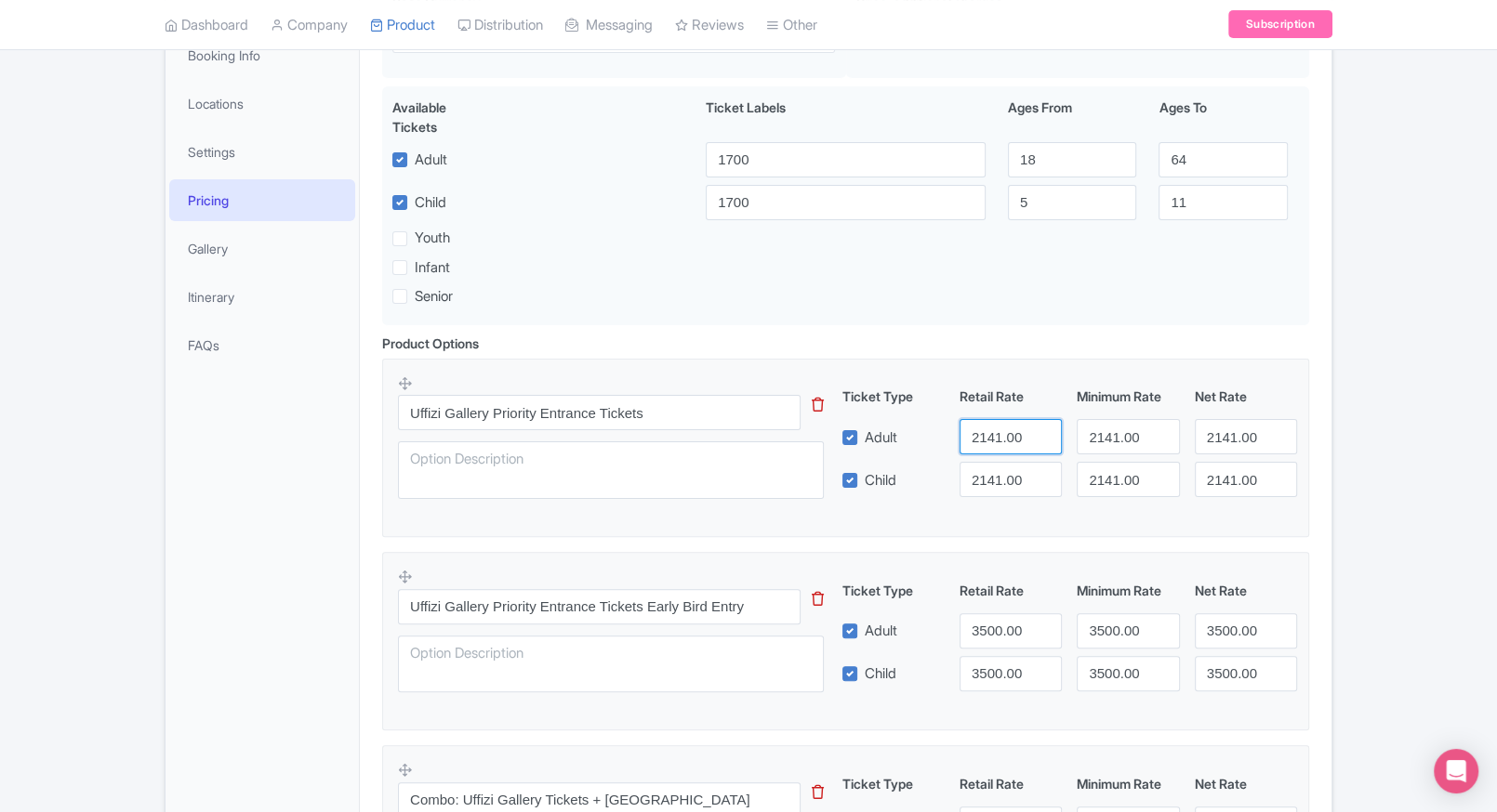
click at [972, 442] on input "2141.00" at bounding box center [1011, 437] width 103 height 35
paste input "17"
type input "1700"
click at [986, 463] on input "2141.00" at bounding box center [1011, 479] width 103 height 35
paste input "17"
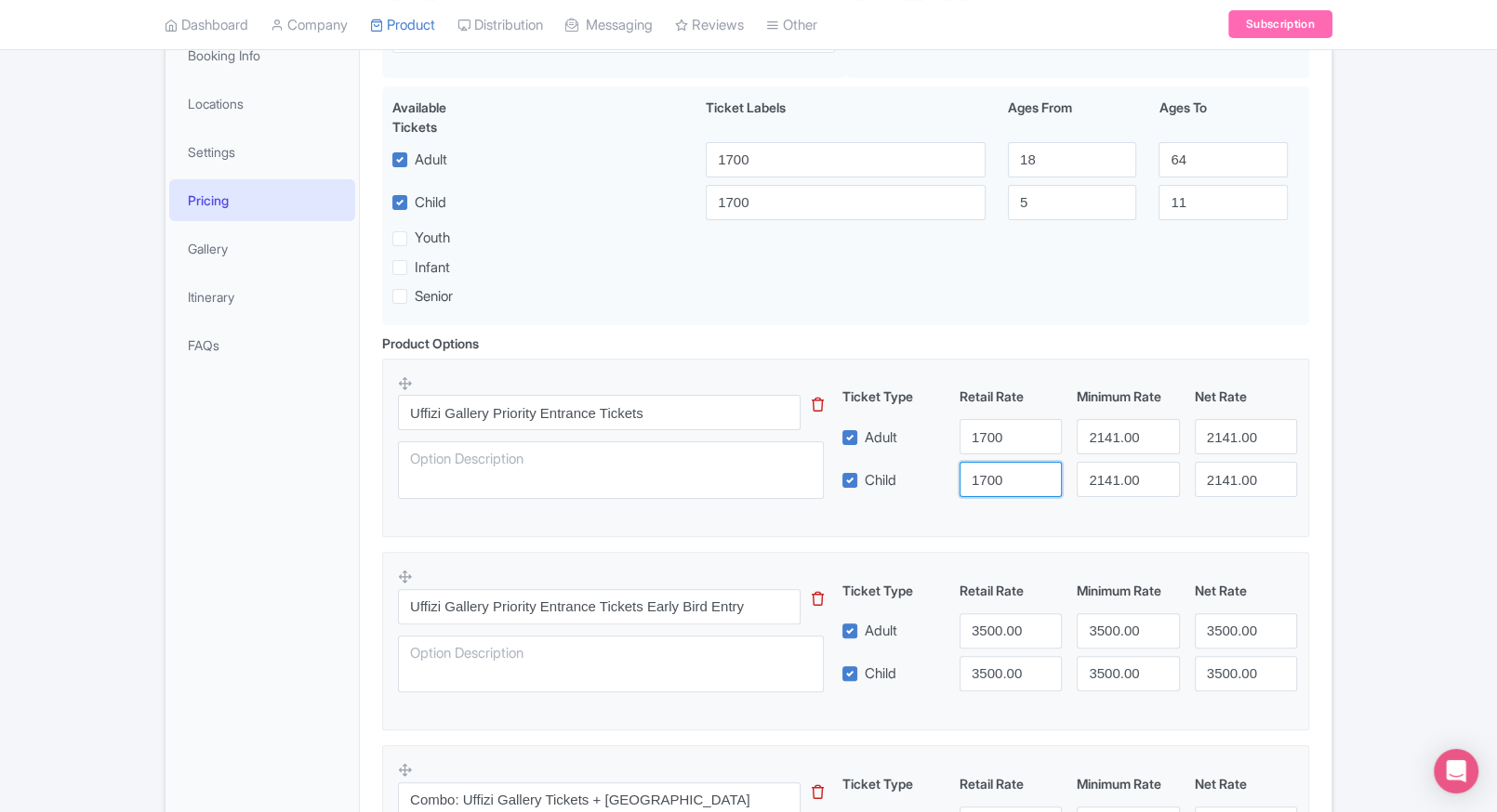
type input "1700"
click at [1093, 457] on div "Ticket Type Retail Rate Minimum Rate Net Rate Adult 1700 2141.00 2141.00 Child …" at bounding box center [1070, 442] width 448 height 111
click at [1097, 476] on input "2141.00" at bounding box center [1128, 479] width 103 height 35
paste input "17"
type input "1700"
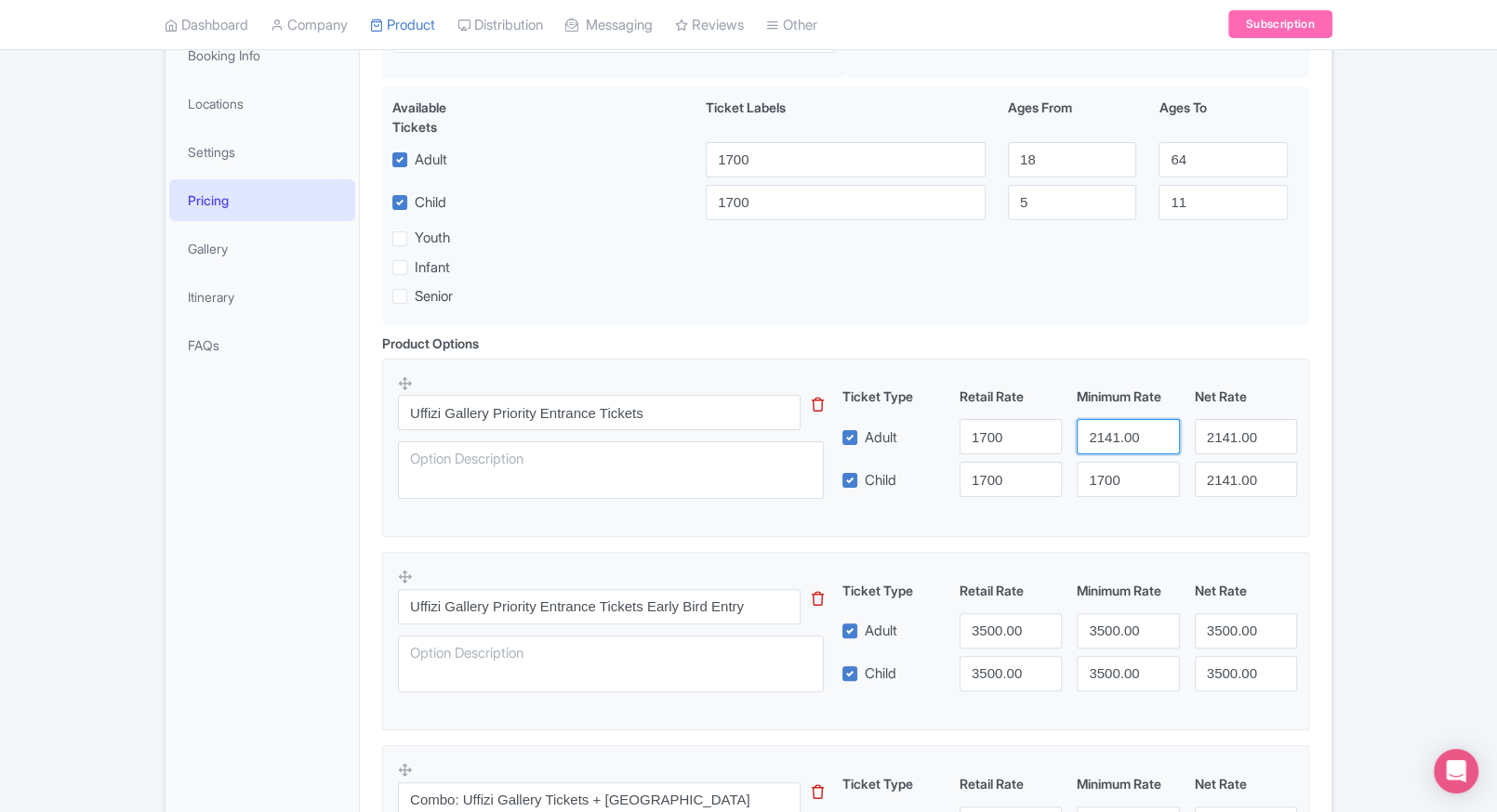
paste input "17"
click at [1123, 440] on input "1700" at bounding box center [1128, 437] width 103 height 35
type input "1700"
click at [1211, 430] on input "2141.00" at bounding box center [1246, 437] width 103 height 35
paste input "17"
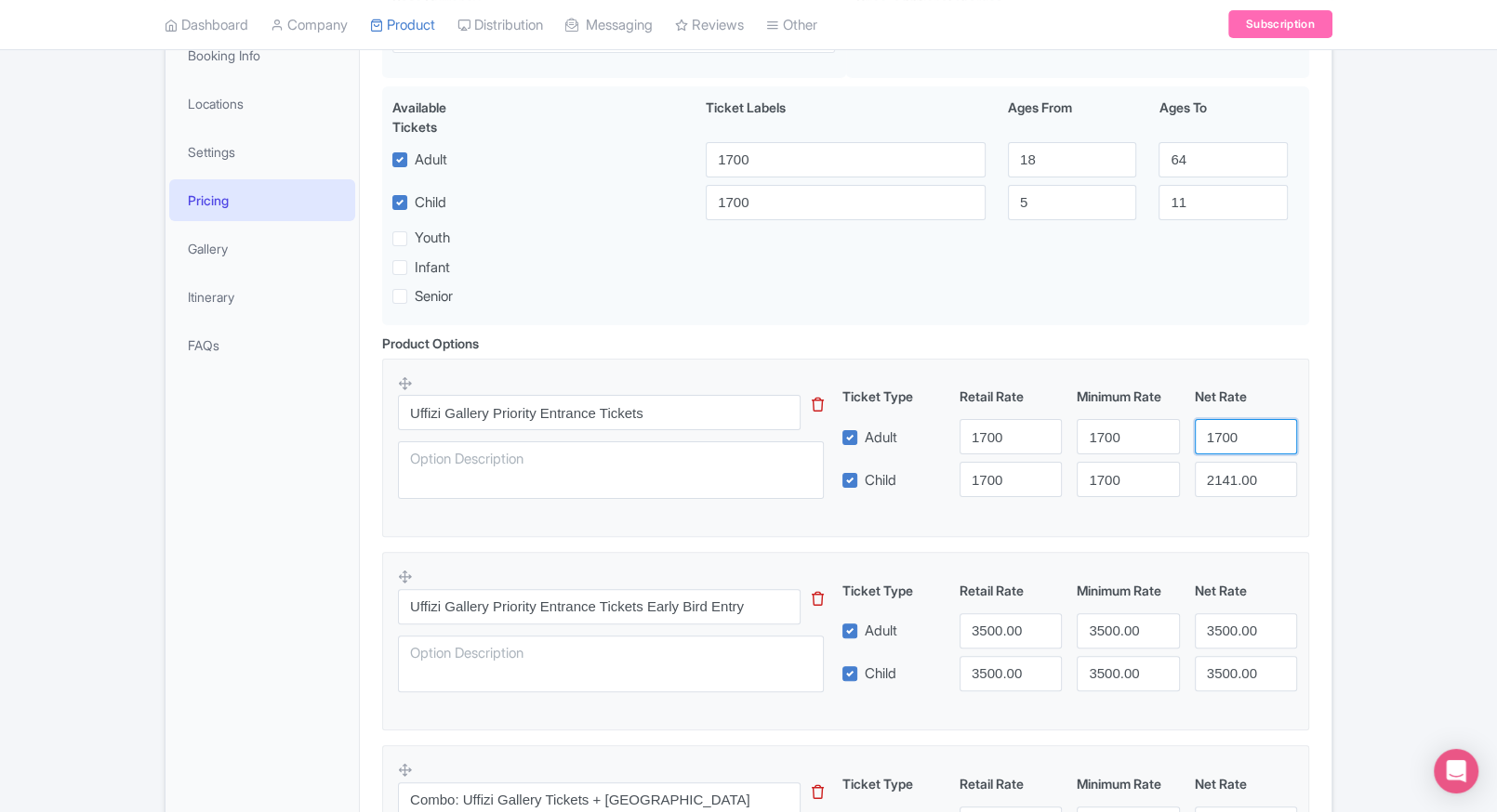
type input "1700"
paste input "17"
click at [1241, 479] on input "1700" at bounding box center [1246, 479] width 103 height 35
type input "1700"
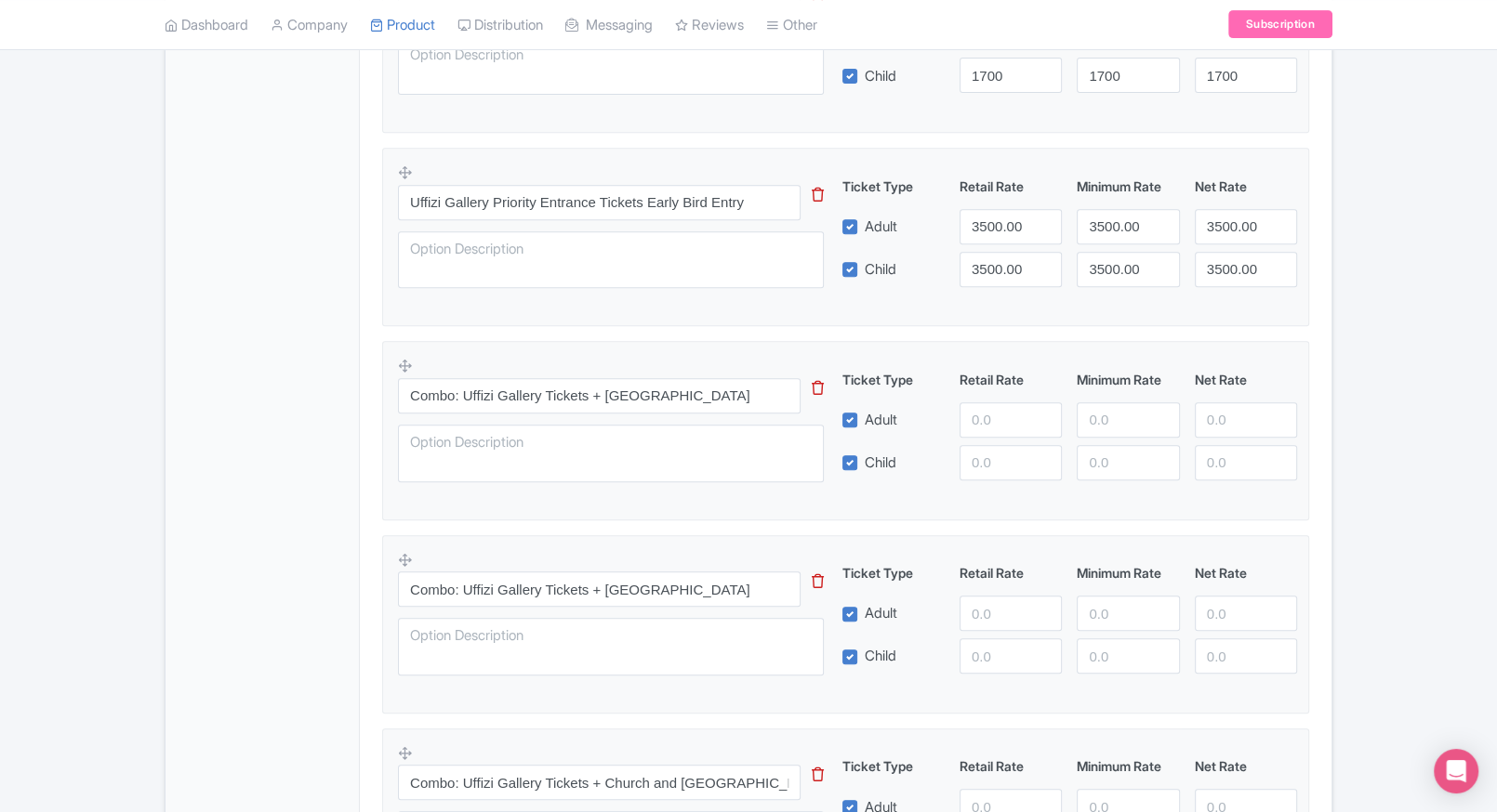
scroll to position [771, 0]
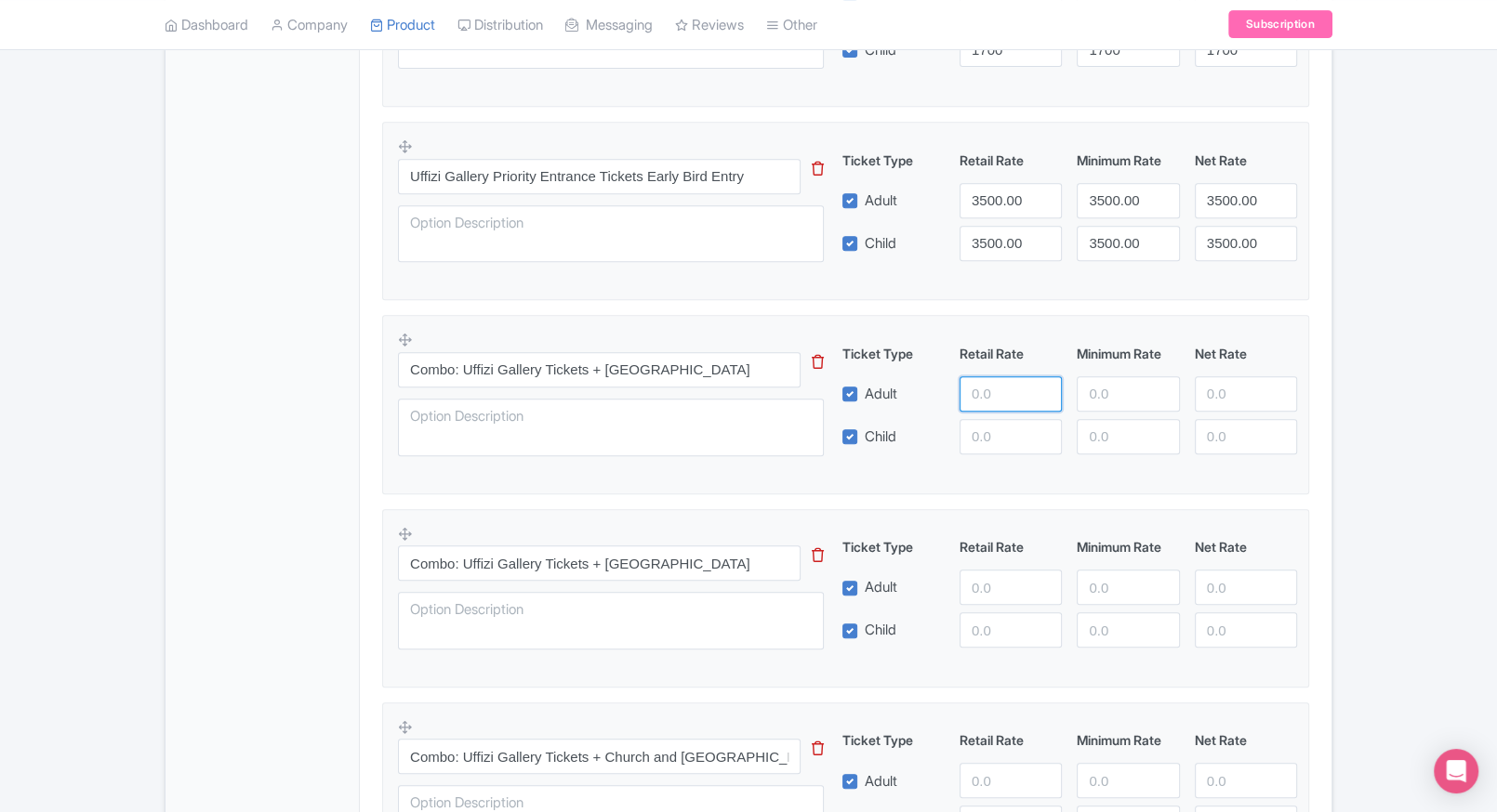
click at [978, 377] on input "number" at bounding box center [1011, 394] width 103 height 35
type input "6999"
paste input "6999"
click at [989, 440] on input "6999" at bounding box center [1011, 437] width 103 height 35
type input "6999"
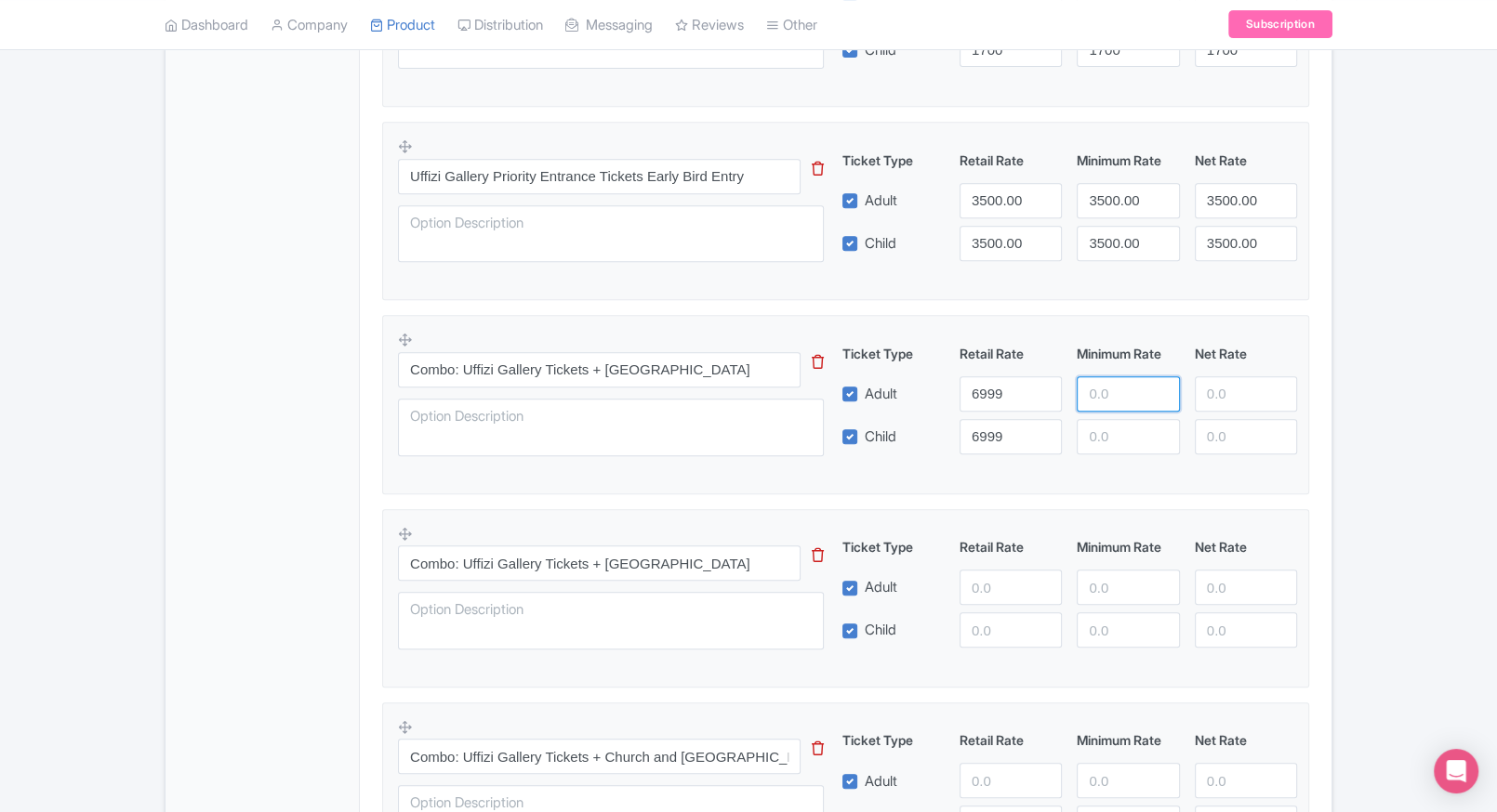
paste input "6999"
drag, startPoint x: 1097, startPoint y: 403, endPoint x: 1102, endPoint y: 420, distance: 17.7
click at [1102, 420] on div "Ticket Type Retail Rate Minimum Rate Net Rate Adult 6999 6999 Child 6999 This t…" at bounding box center [1070, 399] width 448 height 111
type input "6999"
paste input "6999"
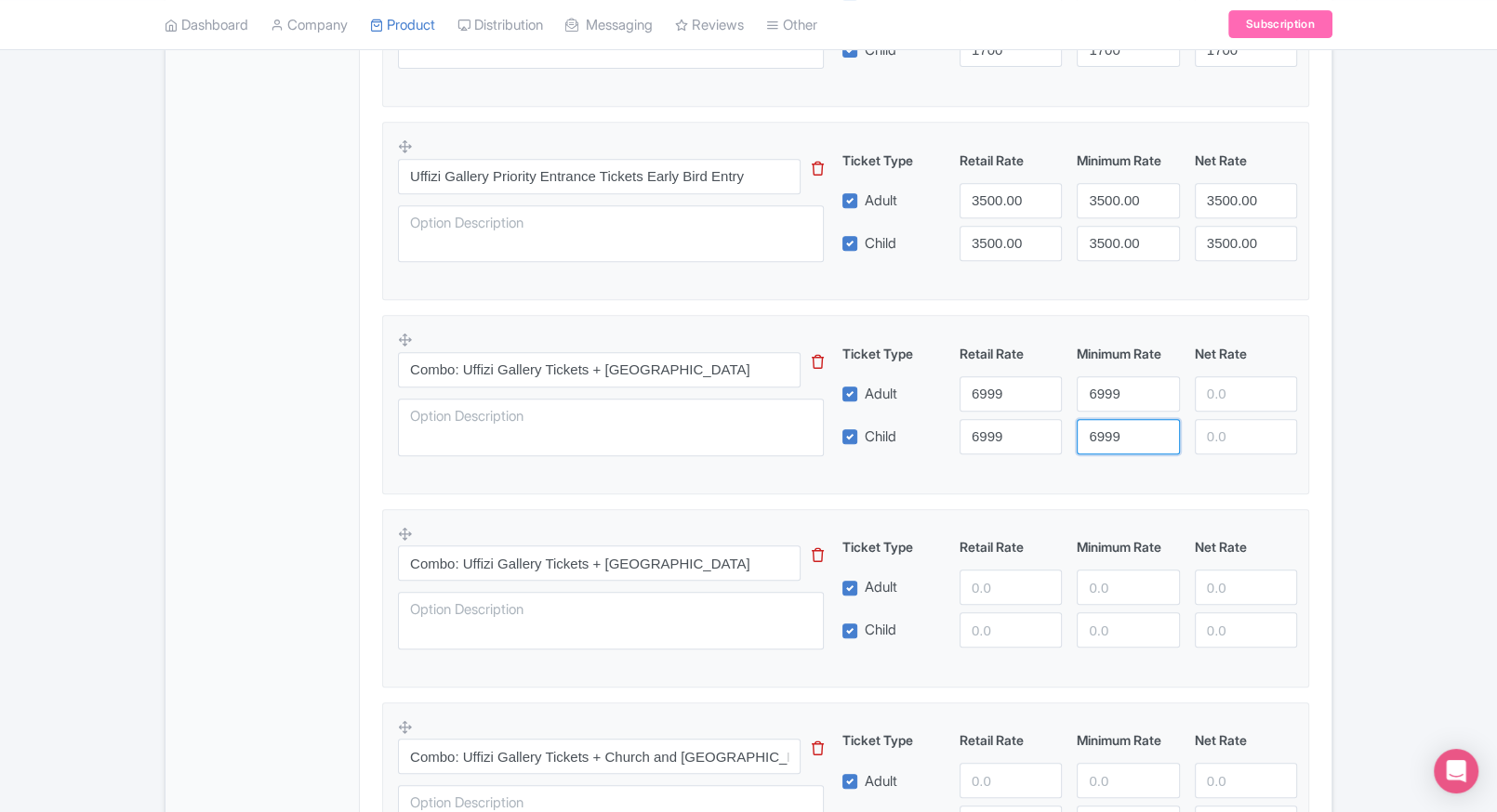
drag, startPoint x: 1102, startPoint y: 420, endPoint x: 1222, endPoint y: 391, distance: 123.5
click at [1222, 391] on div "Ticket Type Retail Rate Minimum Rate Net Rate Adult 6999 6999 Child 6999 6999 T…" at bounding box center [1070, 399] width 448 height 111
type input "6999"
paste input "6999"
drag, startPoint x: 1222, startPoint y: 391, endPoint x: 1236, endPoint y: 448, distance: 58.7
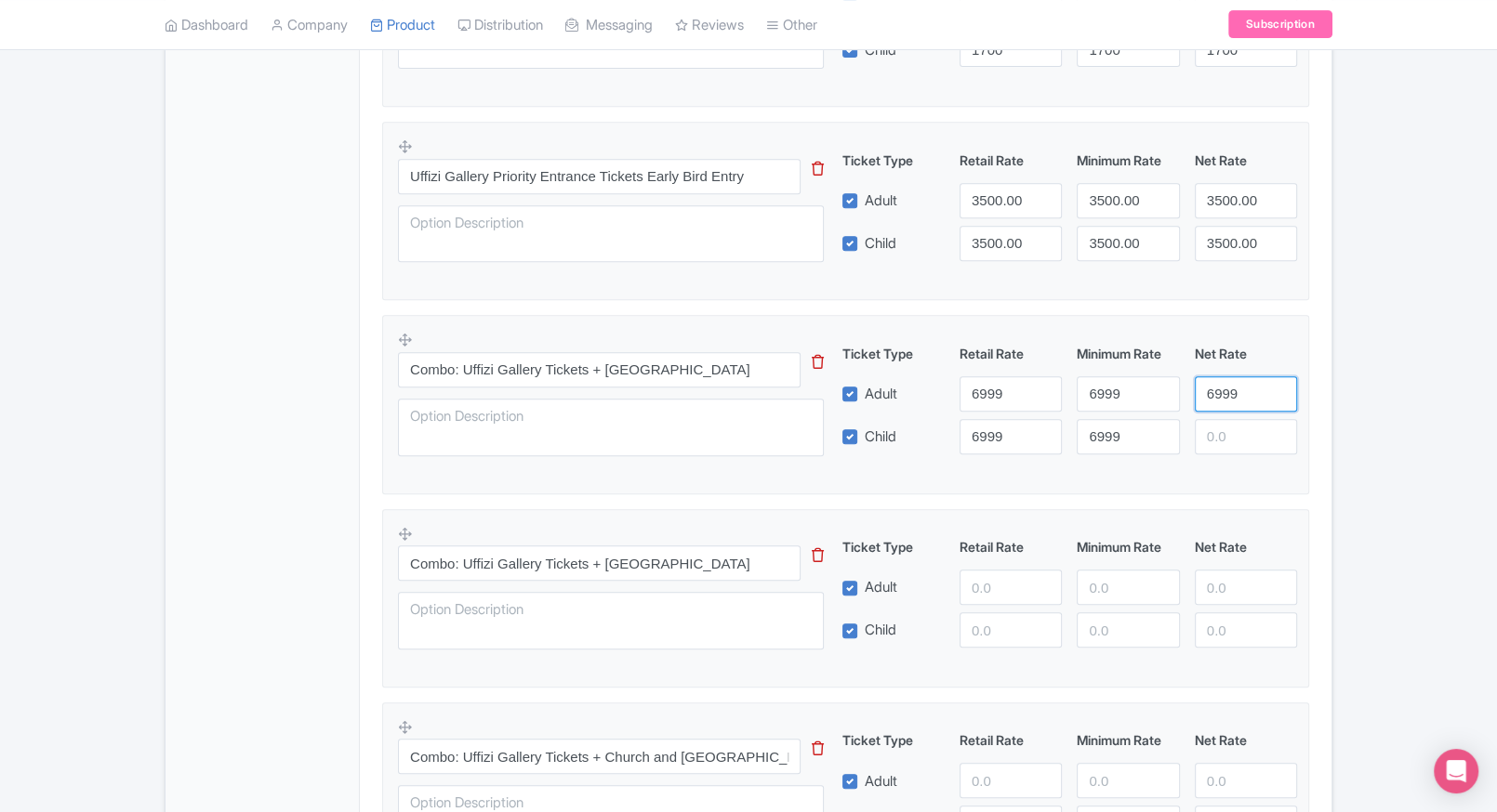
click at [1236, 448] on div "Ticket Type Retail Rate Minimum Rate Net Rate Adult 6999 6999 6999 Child 6999 6…" at bounding box center [1070, 399] width 448 height 111
type input "6999"
paste input "6999"
click at [1236, 448] on input "6999" at bounding box center [1246, 437] width 103 height 35
type input "6999"
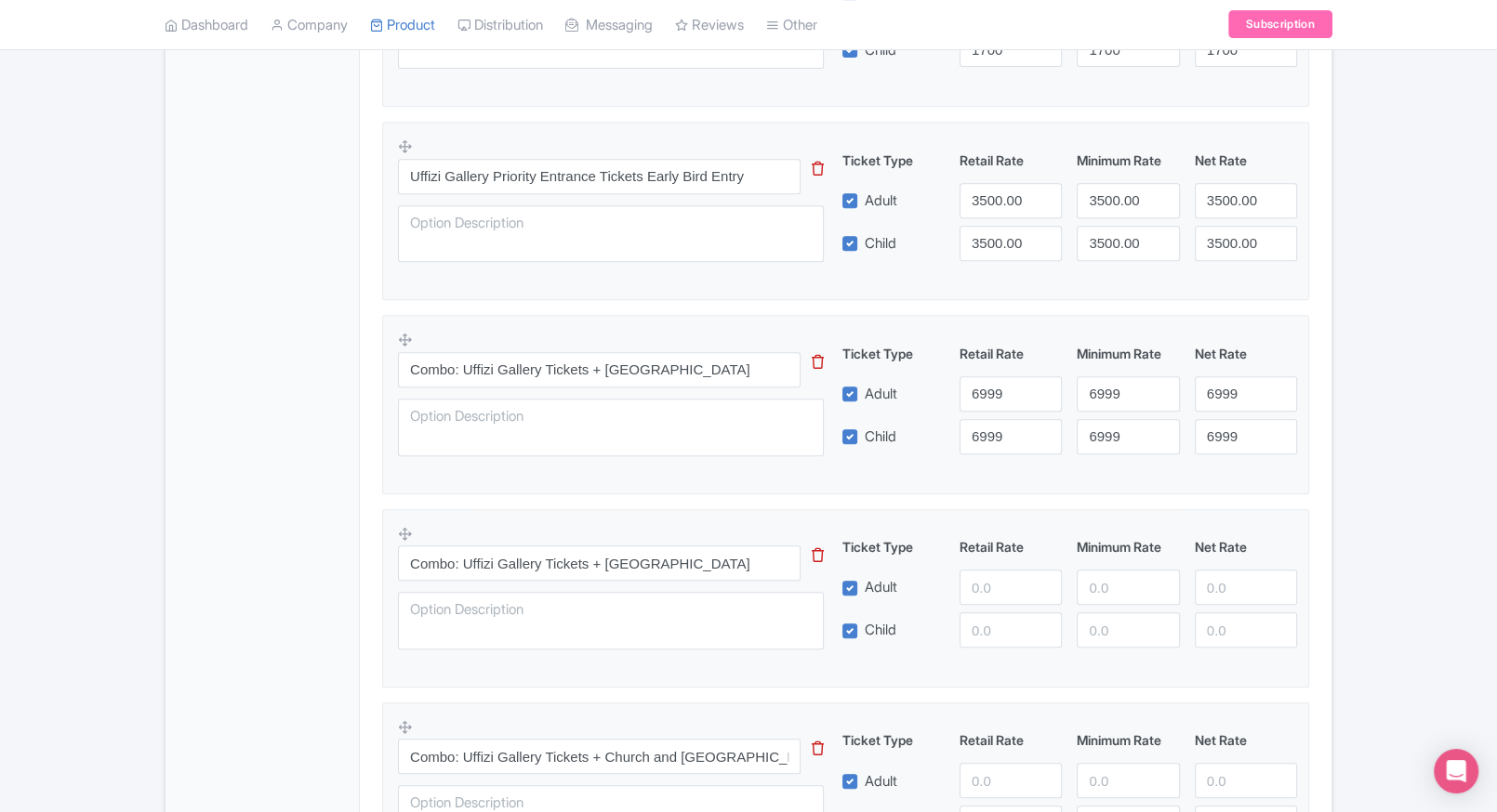
click at [1375, 440] on div "← Back to Products Uffizi Gallery Florence Tickets ID# AVQRZJ Content Distribut…" at bounding box center [748, 689] width 1497 height 2572
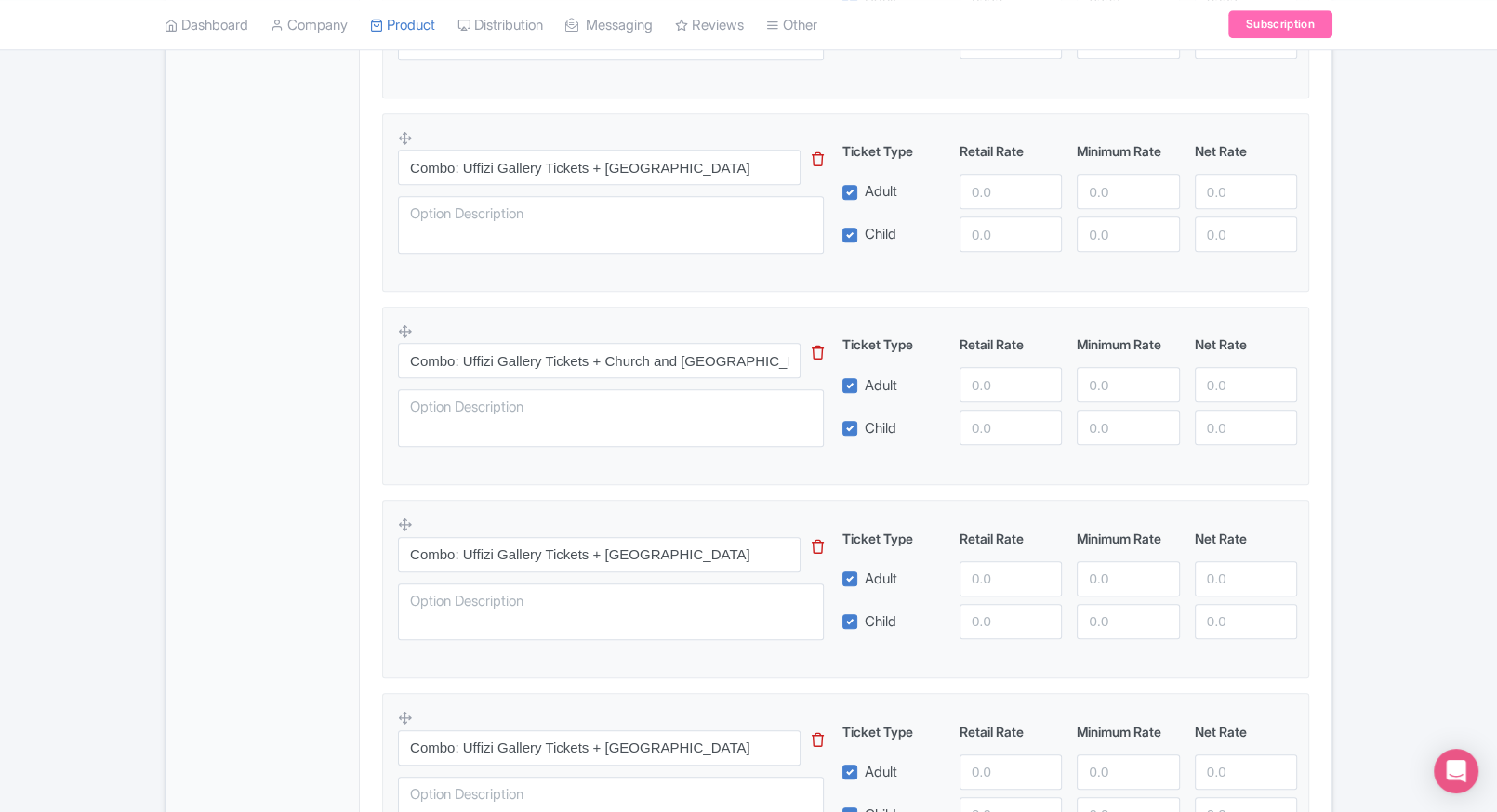
scroll to position [1171, 0]
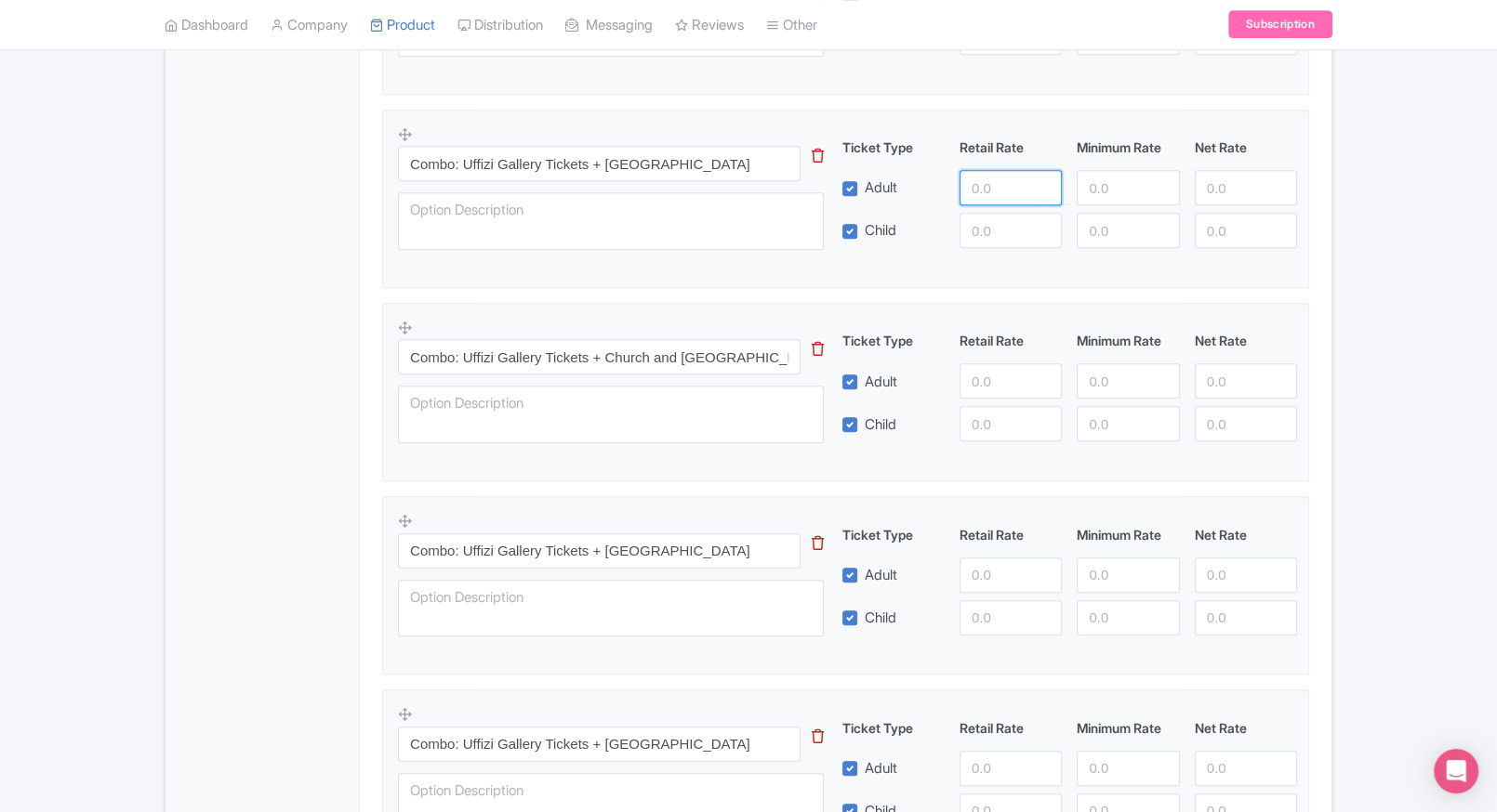
click at [992, 175] on input "number" at bounding box center [1011, 187] width 103 height 35
type input "5900"
paste input "5900"
click at [997, 231] on input "5900" at bounding box center [1011, 230] width 103 height 35
type input "5900"
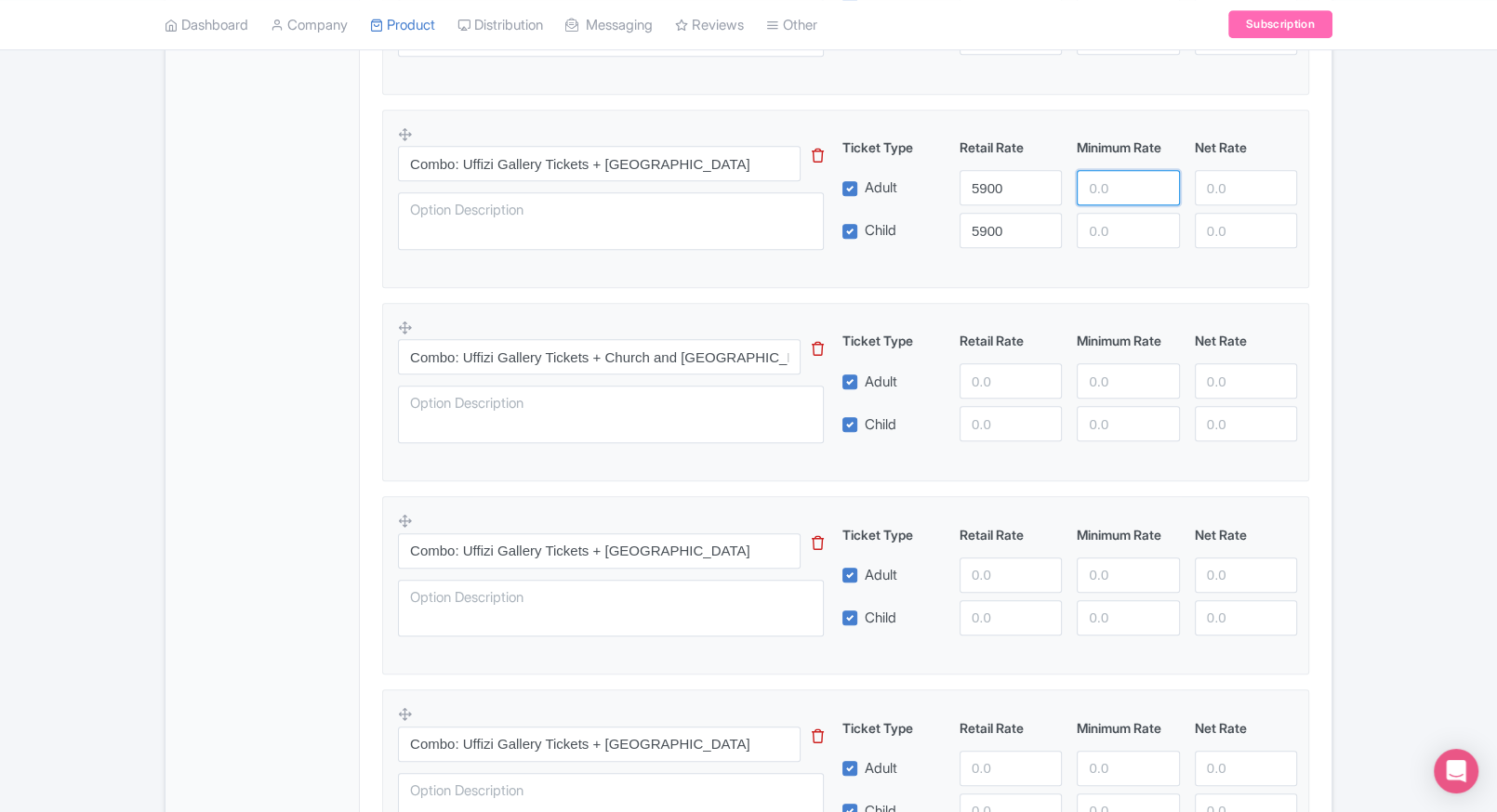
paste input "5900"
drag, startPoint x: 1095, startPoint y: 201, endPoint x: 1104, endPoint y: 227, distance: 27.5
click at [1104, 227] on div "Ticket Type Retail Rate Minimum Rate Net Rate Adult 5900 5900 Child 5900 This t…" at bounding box center [1070, 193] width 448 height 111
type input "5900"
paste input "5900"
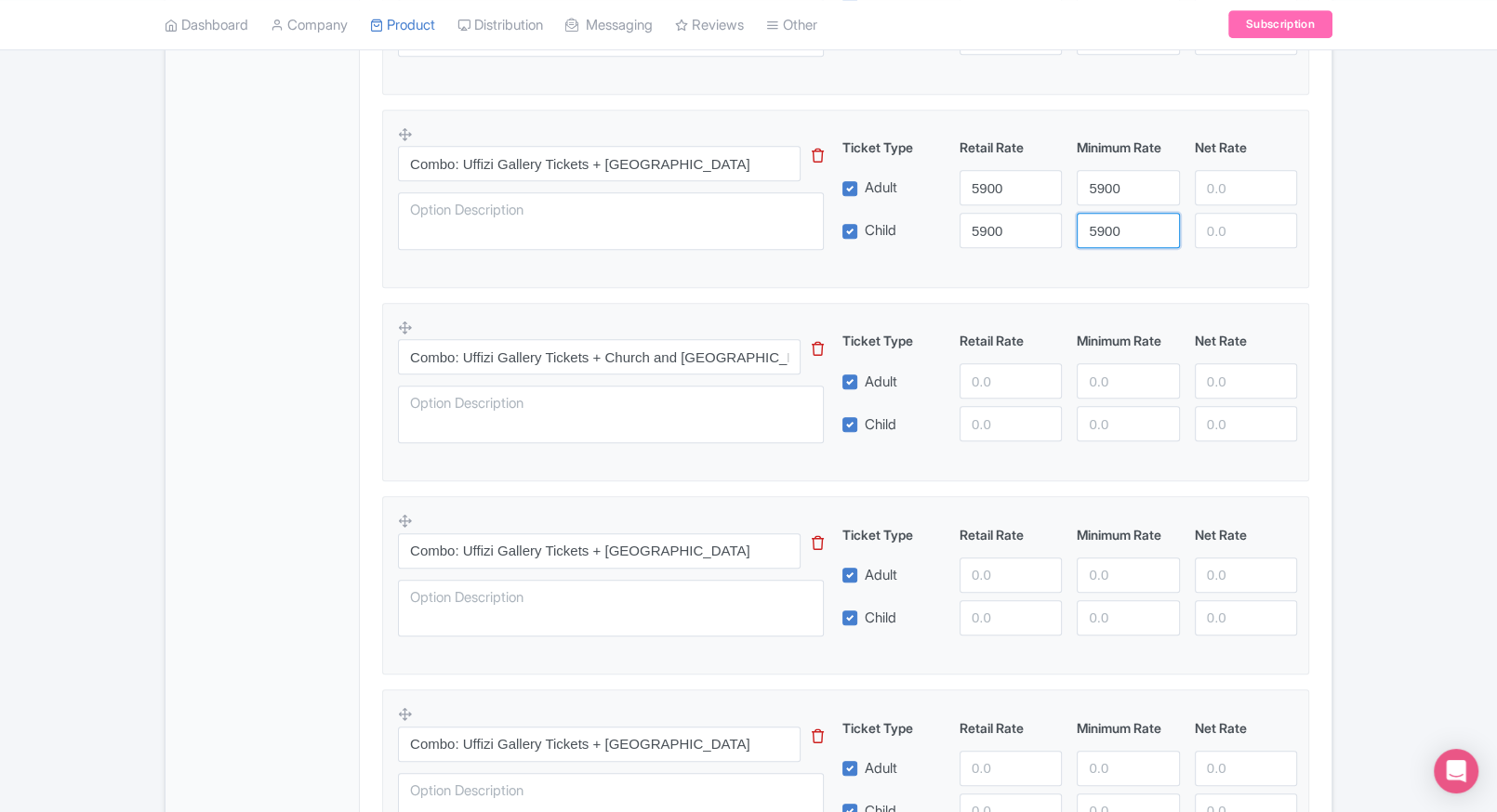
drag, startPoint x: 1104, startPoint y: 227, endPoint x: 1218, endPoint y: 188, distance: 120.5
click at [1218, 188] on div "Ticket Type Retail Rate Minimum Rate Net Rate Adult 5900 5900 Child 5900 5900 T…" at bounding box center [1070, 193] width 448 height 111
type input "5900"
paste input "5900"
drag, startPoint x: 1218, startPoint y: 188, endPoint x: 1227, endPoint y: 227, distance: 40.0
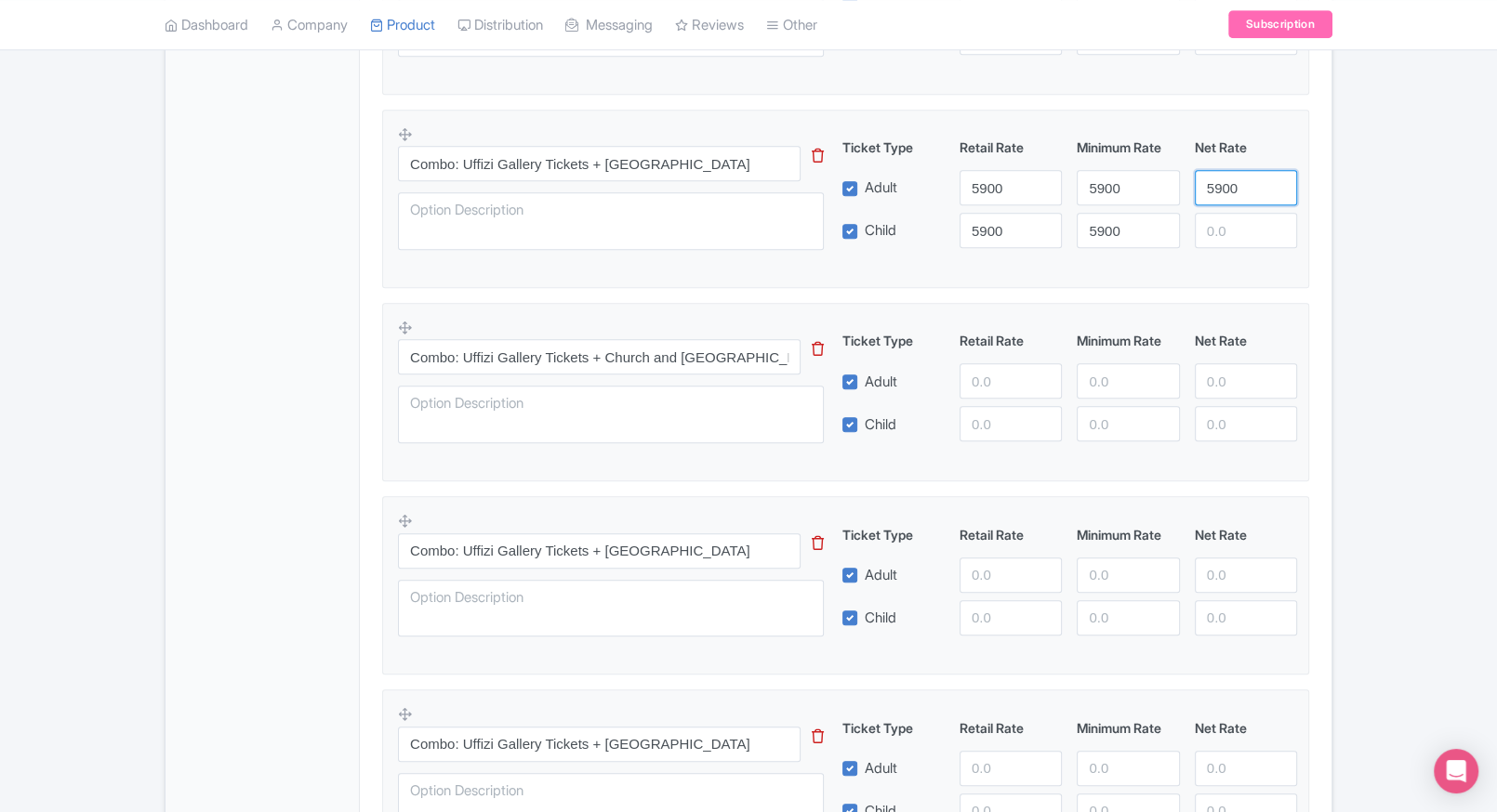
click at [1227, 227] on div "Ticket Type Retail Rate Minimum Rate Net Rate Adult 5900 5900 5900 Child 5900 5…" at bounding box center [1070, 193] width 448 height 111
type input "5900"
paste input "5900"
drag, startPoint x: 1227, startPoint y: 227, endPoint x: 1316, endPoint y: 227, distance: 89.0
click at [1316, 227] on div "Product Options i Uffizi Gallery Priority Entrance Tickets This tip has not dat…" at bounding box center [846, 498] width 949 height 1989
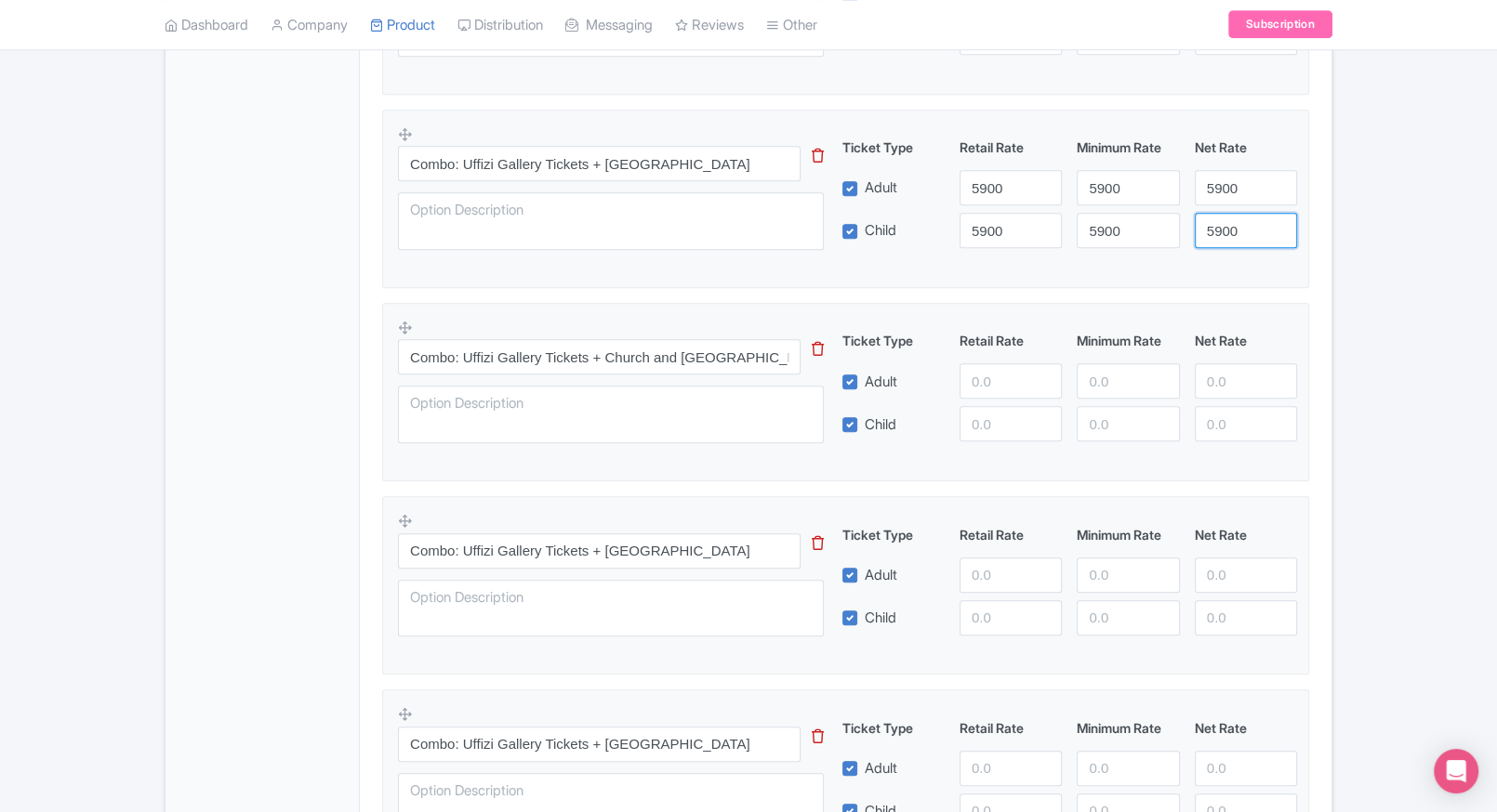
type input "5900"
click at [1316, 227] on div "Product Options i Uffizi Gallery Priority Entrance Tickets This tip has not dat…" at bounding box center [846, 498] width 949 height 1989
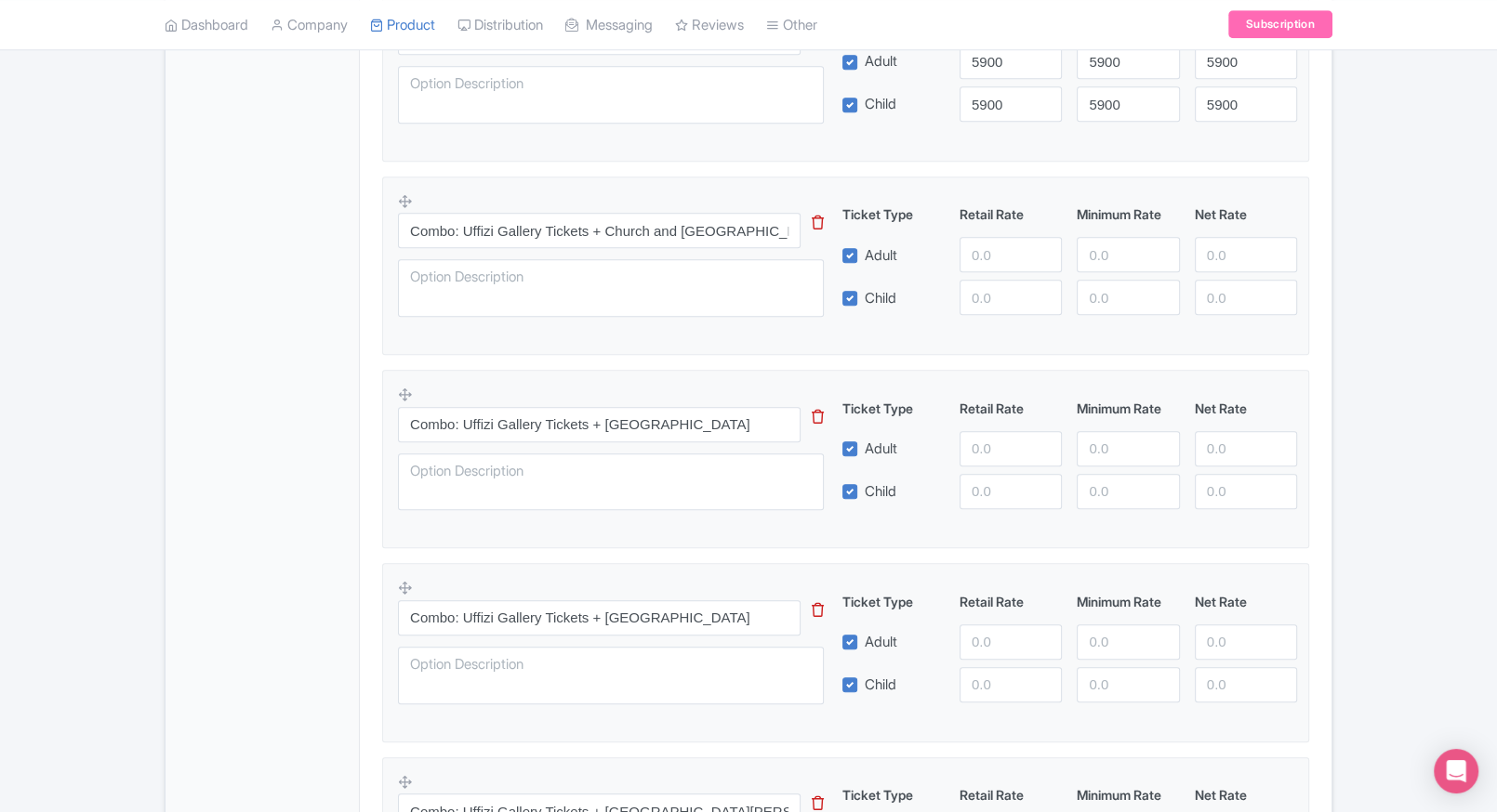
scroll to position [1313, 0]
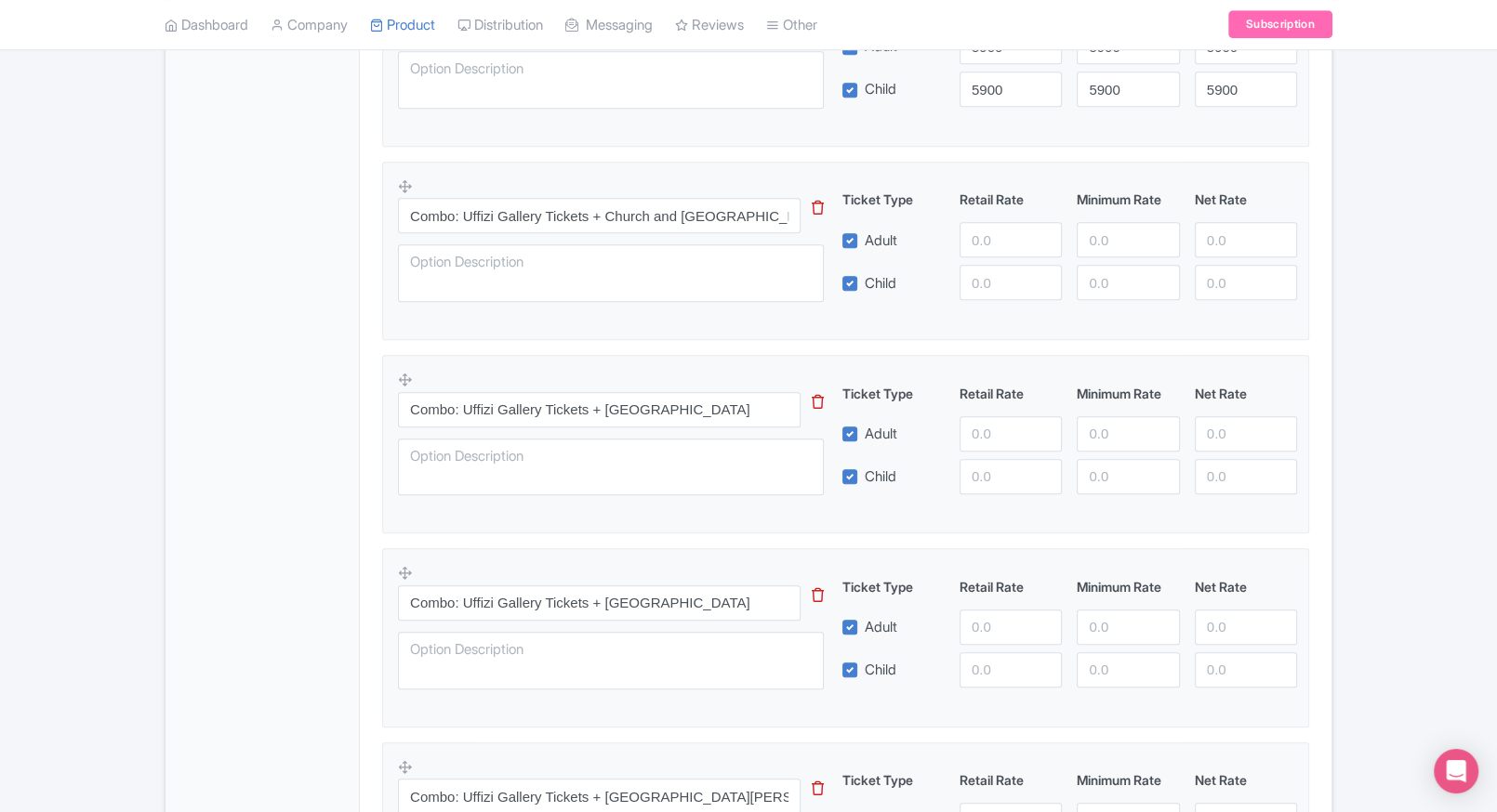
drag, startPoint x: 986, startPoint y: 260, endPoint x: 990, endPoint y: 249, distance: 11.7
click at [990, 249] on div "Ticket Type Retail Rate Minimum Rate Net Rate Adult Child This tip has not data…" at bounding box center [1070, 244] width 448 height 111
click at [990, 249] on input "number" at bounding box center [1011, 240] width 103 height 35
type input "6200"
paste input "6200"
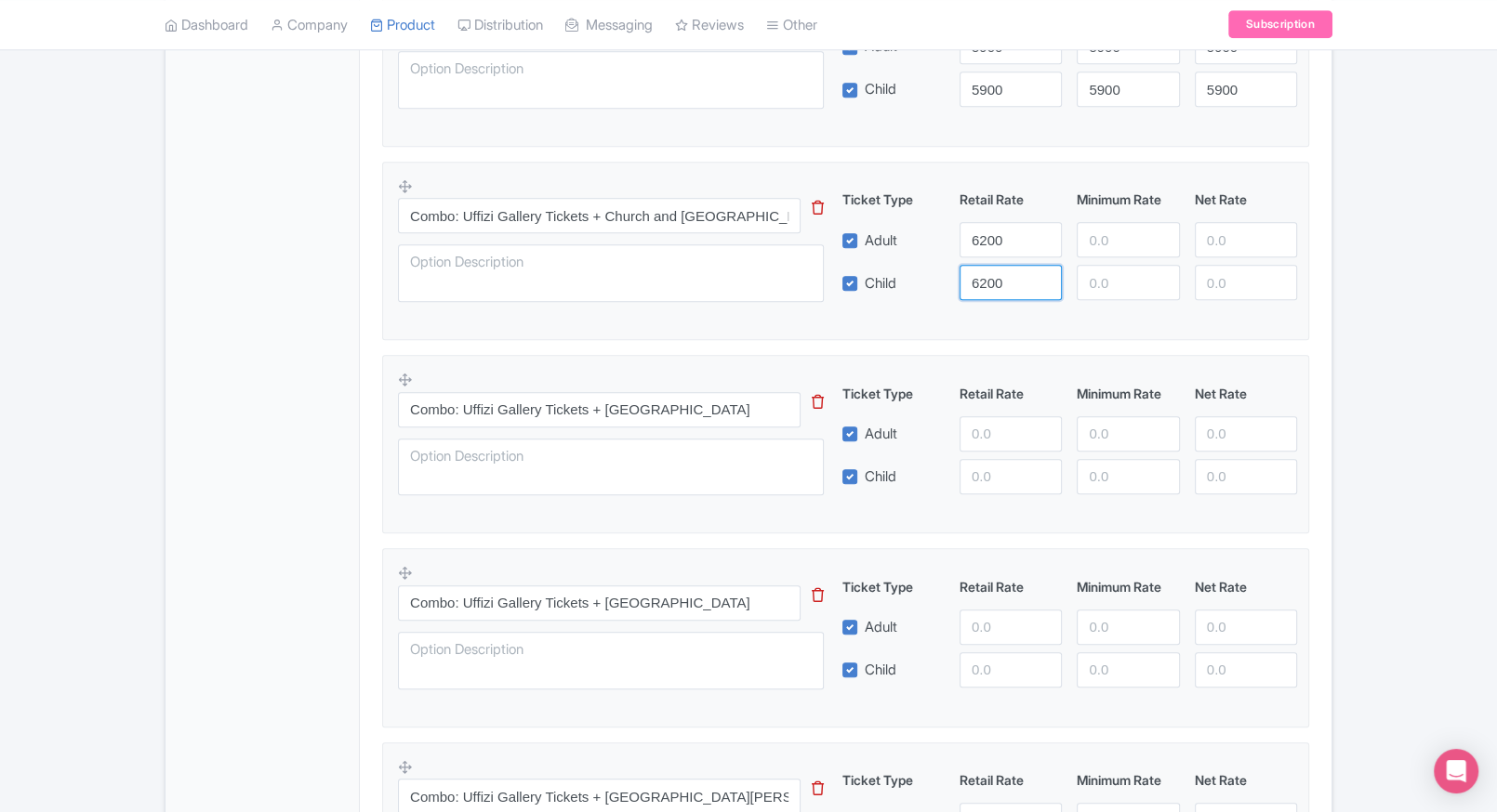
click at [1019, 286] on input "6200" at bounding box center [1011, 282] width 103 height 35
type input "6200"
paste input "6200"
drag, startPoint x: 1127, startPoint y: 236, endPoint x: 1116, endPoint y: 262, distance: 28.2
click at [1116, 262] on div "Ticket Type Retail Rate Minimum Rate Net Rate Adult 6200 6200 Child 6200 This t…" at bounding box center [1070, 244] width 448 height 111
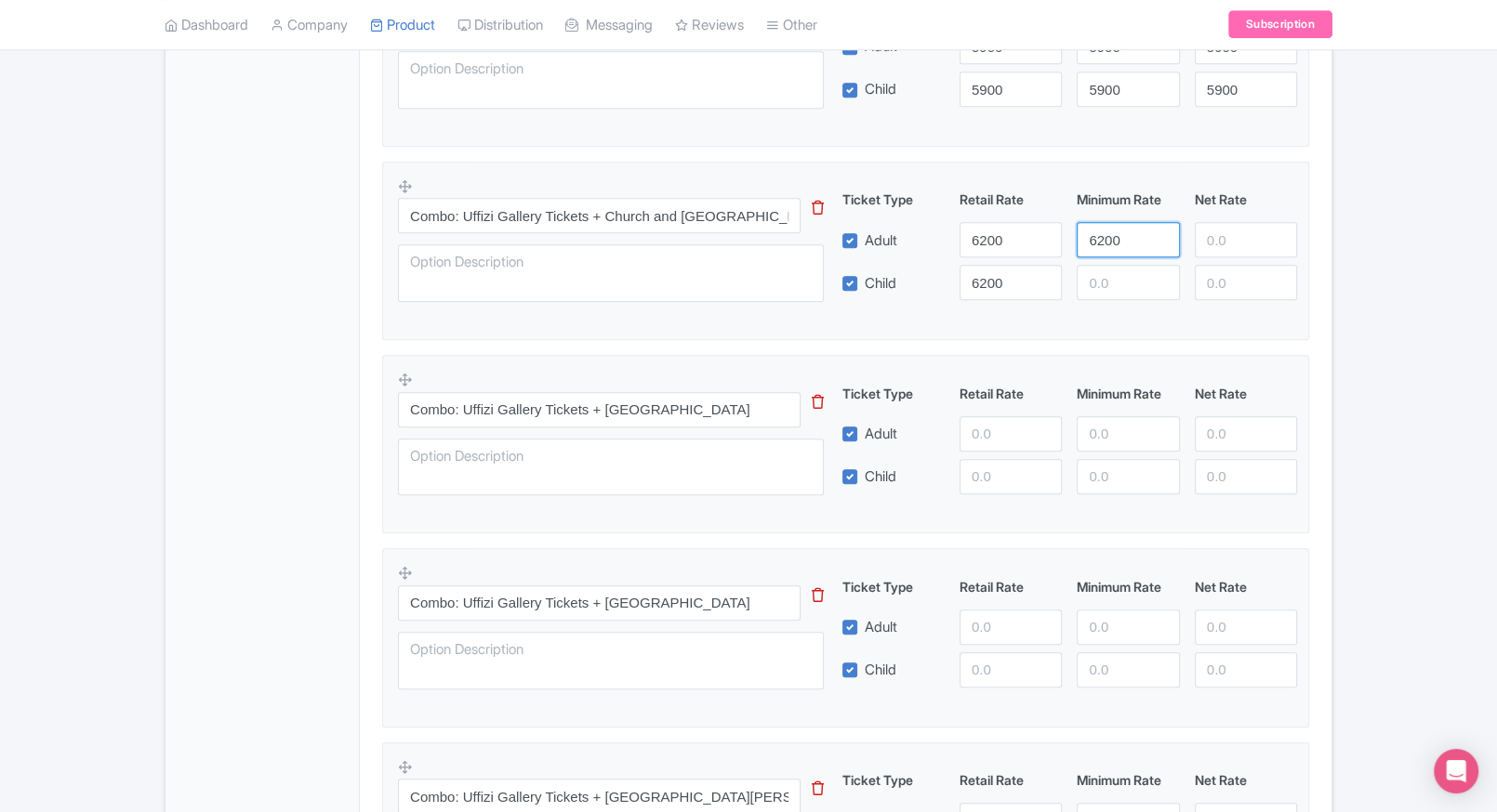
type input "6200"
click at [1116, 271] on div "Ticket Type Retail Rate Minimum Rate Net Rate Adult 6200 6200 Child 6200 This t…" at bounding box center [1070, 244] width 448 height 111
paste input "6200"
click at [1203, 240] on input "6200" at bounding box center [1246, 240] width 103 height 35
type input "6200"
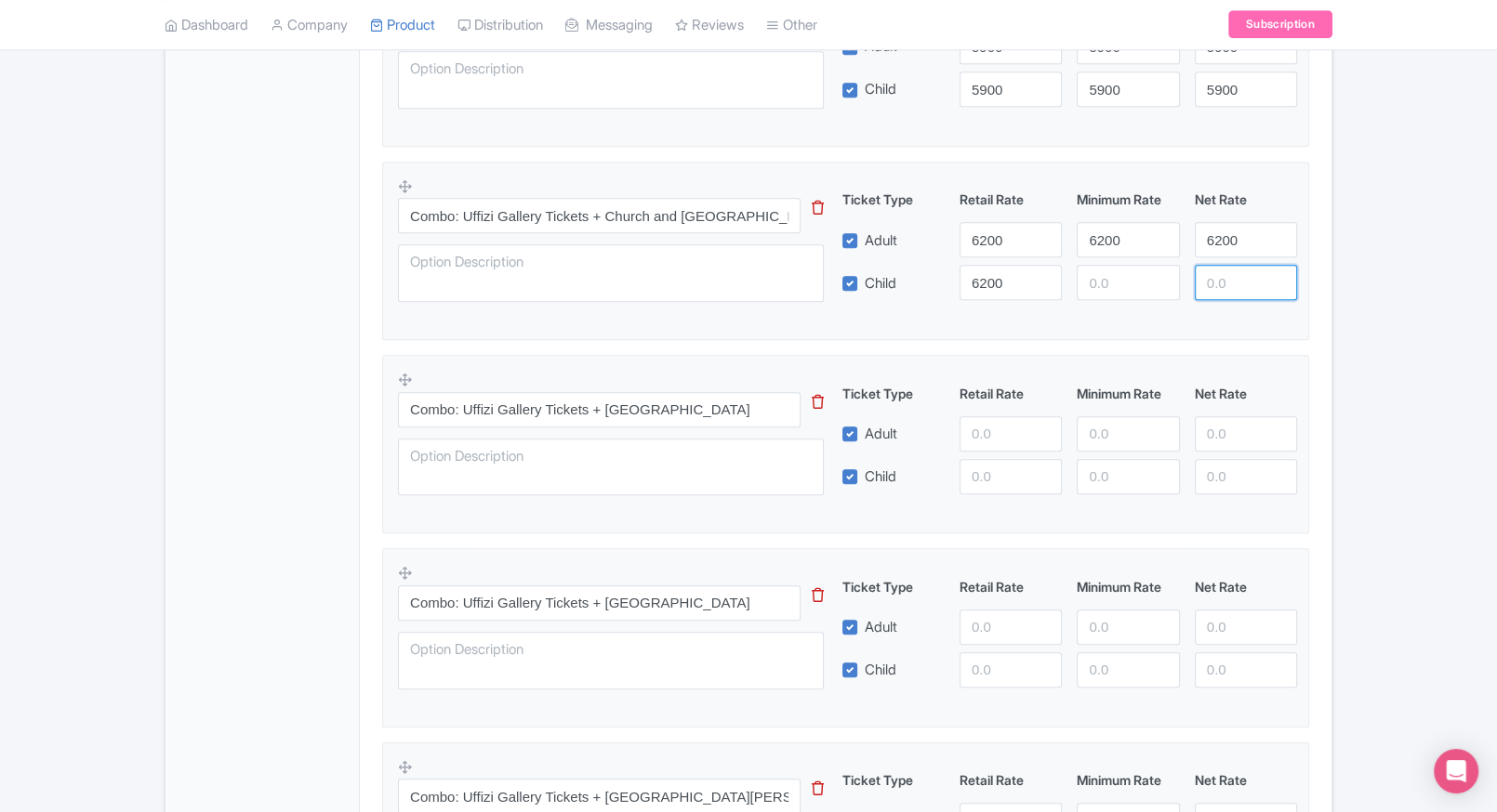
paste input "6200"
click at [1213, 279] on input "6200" at bounding box center [1246, 282] width 103 height 35
type input "6200"
paste input "6200"
drag, startPoint x: 1049, startPoint y: 293, endPoint x: 1088, endPoint y: 284, distance: 40.0
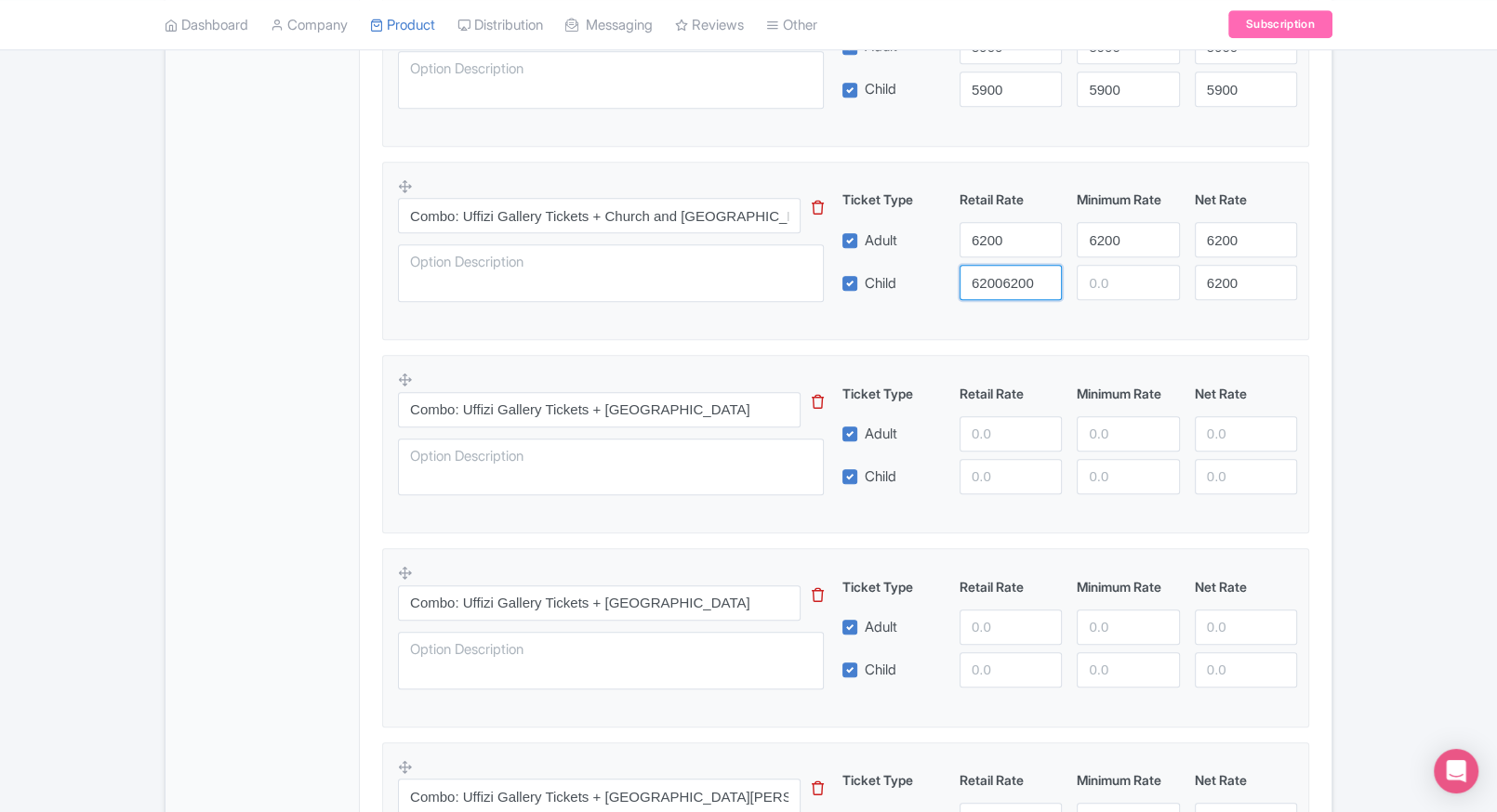
click at [1088, 284] on div "Child 62006200 6200" at bounding box center [1070, 282] width 470 height 35
type input "62006200"
paste input "6200"
click at [1088, 284] on input "6200" at bounding box center [1128, 282] width 103 height 35
type input "6200"
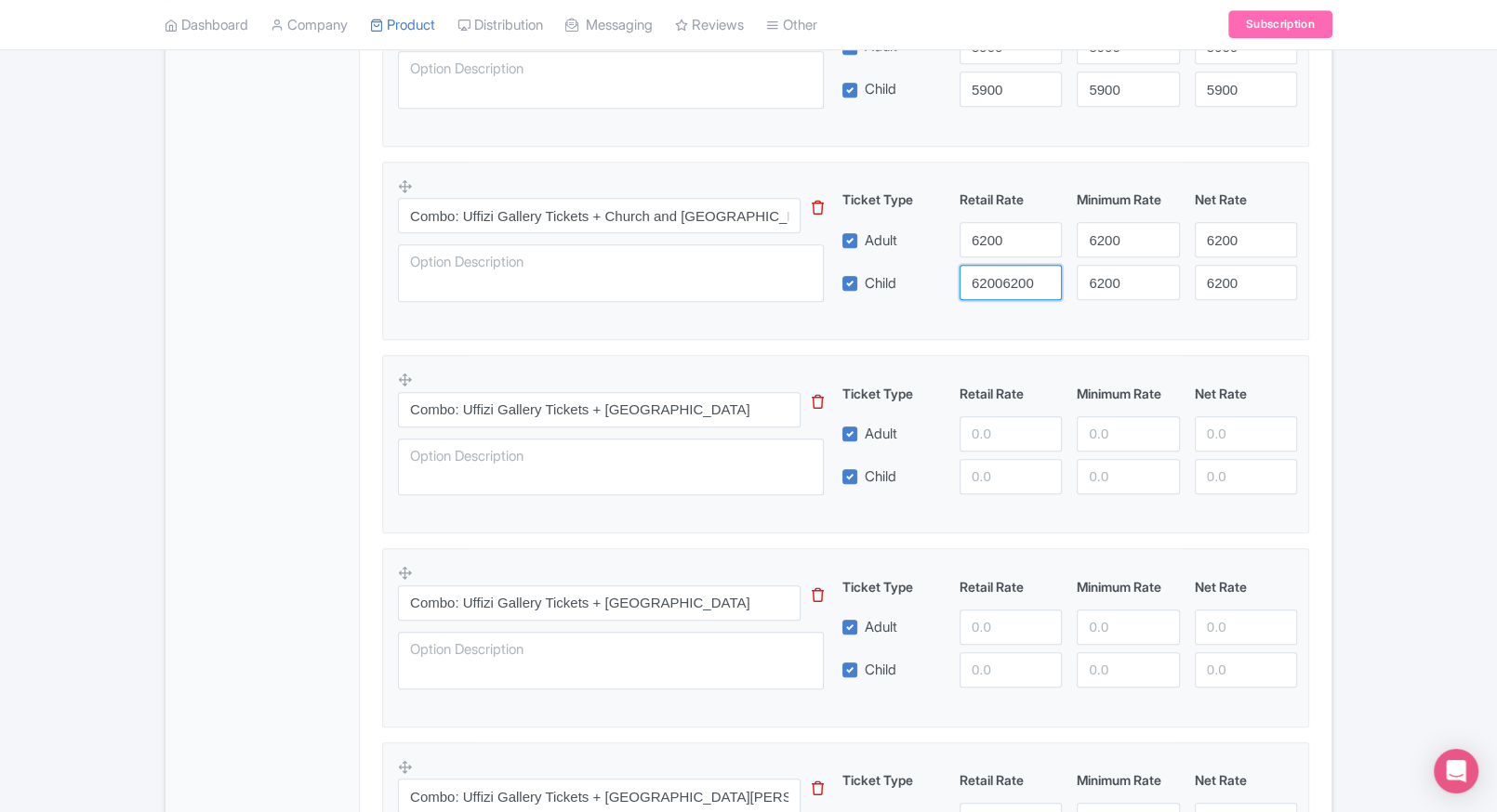
click at [998, 290] on input "62006200" at bounding box center [1011, 282] width 103 height 35
paste input "number"
type input "6200"
click at [1279, 348] on div "Uffizi Gallery Priority Entrance Tickets This tip has not data. Code: tip_optio…" at bounding box center [846, 348] width 927 height 1920
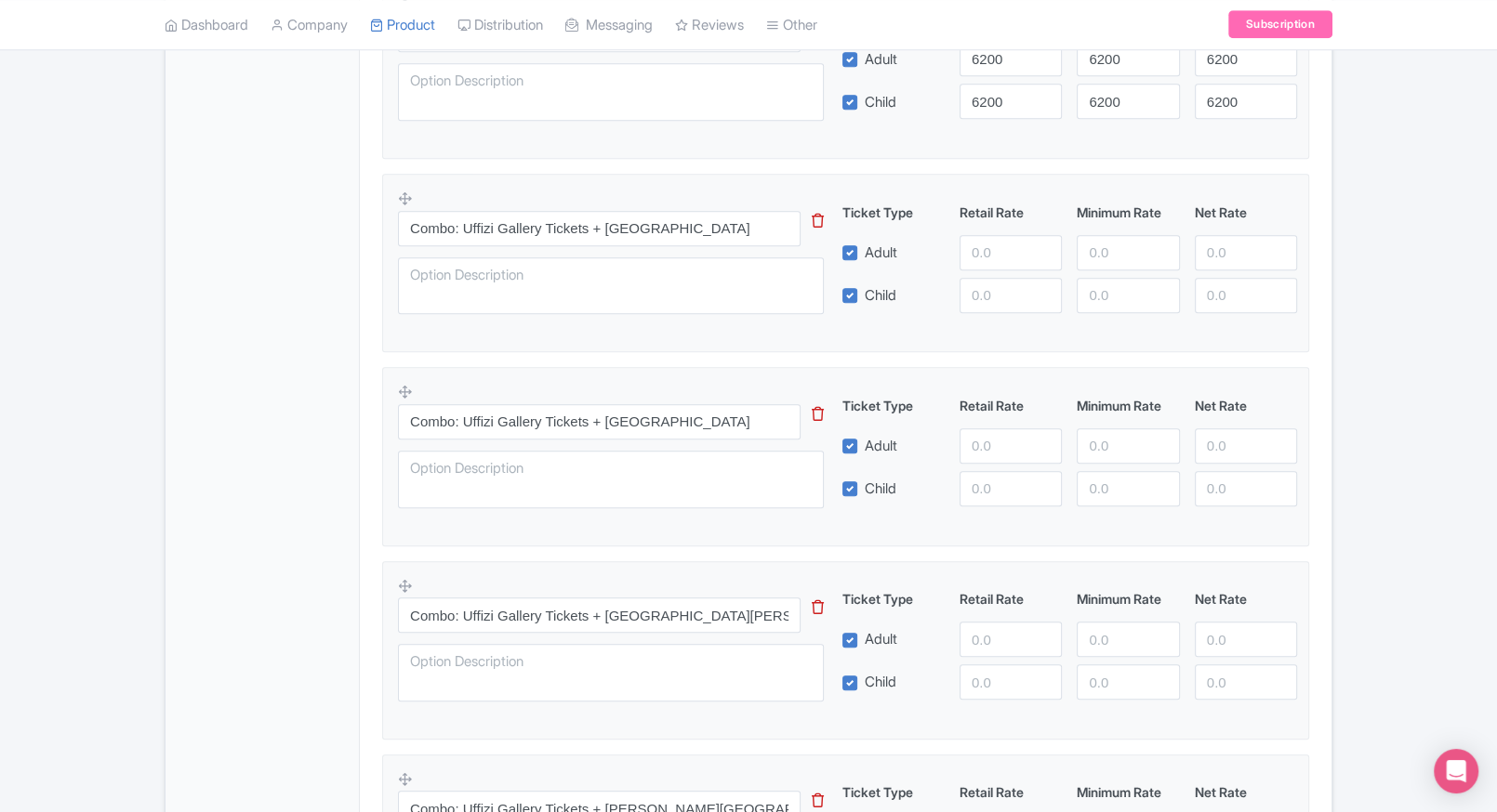
scroll to position [1494, 0]
click at [1005, 260] on input "number" at bounding box center [1011, 252] width 103 height 35
type input "6500"
paste input "6500"
click at [1005, 304] on input "6500" at bounding box center [1011, 295] width 103 height 35
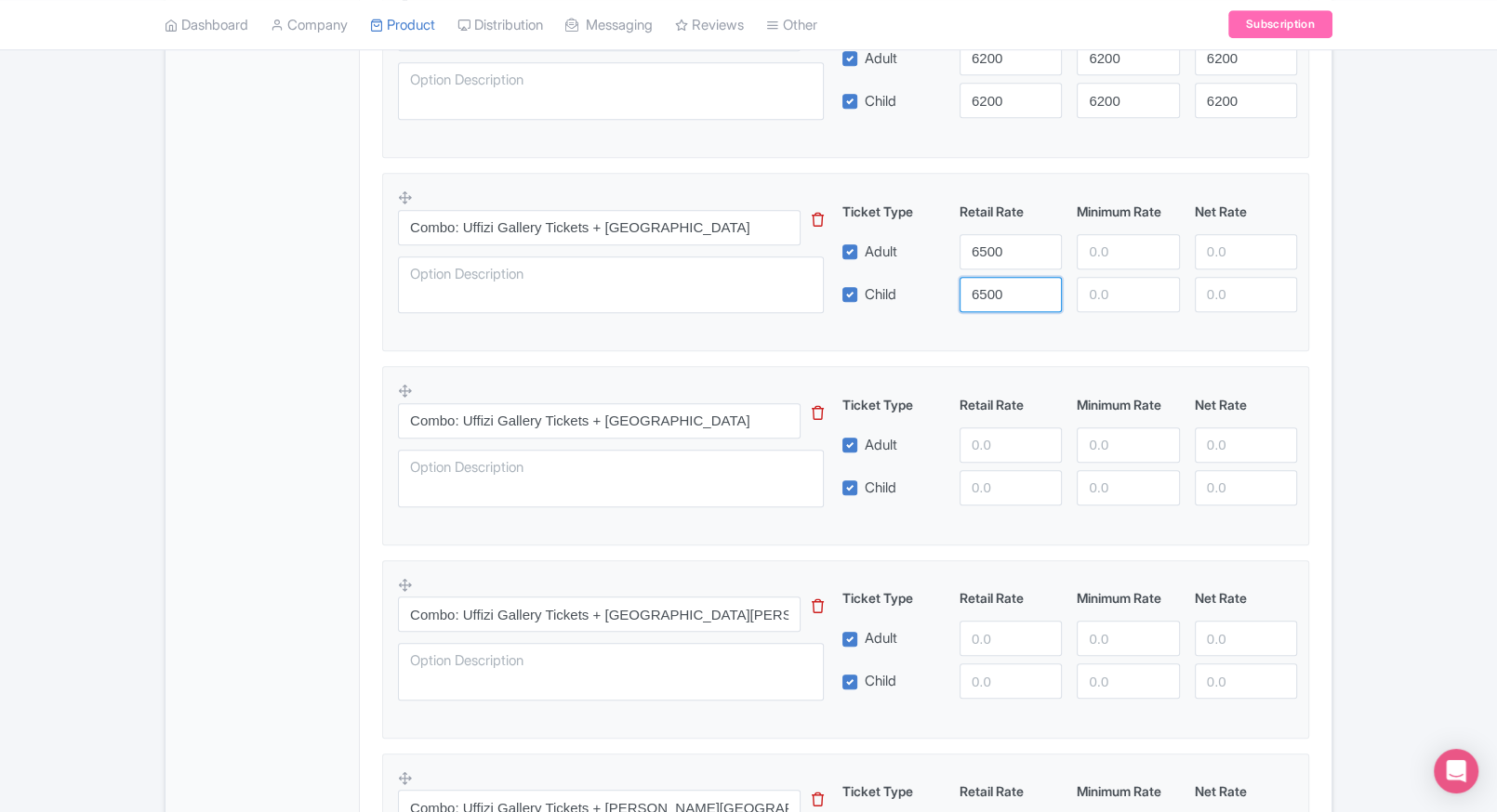
type input "6500"
paste input "6500"
drag, startPoint x: 1125, startPoint y: 266, endPoint x: 1116, endPoint y: 285, distance: 21.0
click at [1116, 285] on div "Ticket Type Retail Rate Minimum Rate Net Rate Adult 6500 6500 Child 6500 This t…" at bounding box center [1070, 256] width 448 height 111
type input "6500"
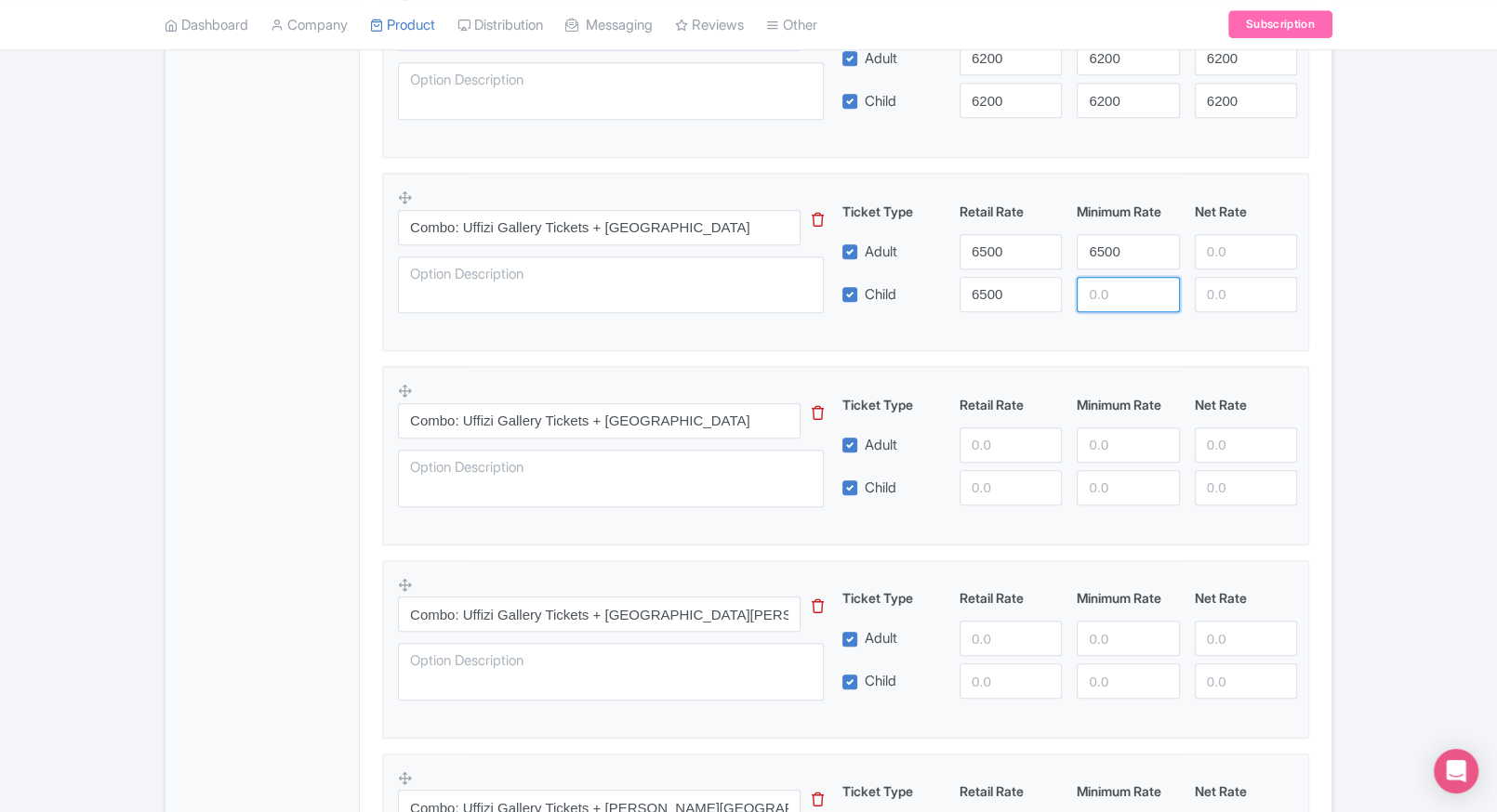
paste input "6500"
drag, startPoint x: 1116, startPoint y: 285, endPoint x: 1212, endPoint y: 253, distance: 101.2
click at [1212, 253] on div "Ticket Type Retail Rate Minimum Rate Net Rate Adult 6500 6500 Child 6500 6500 T…" at bounding box center [1070, 256] width 448 height 111
type input "6500"
paste input "6500"
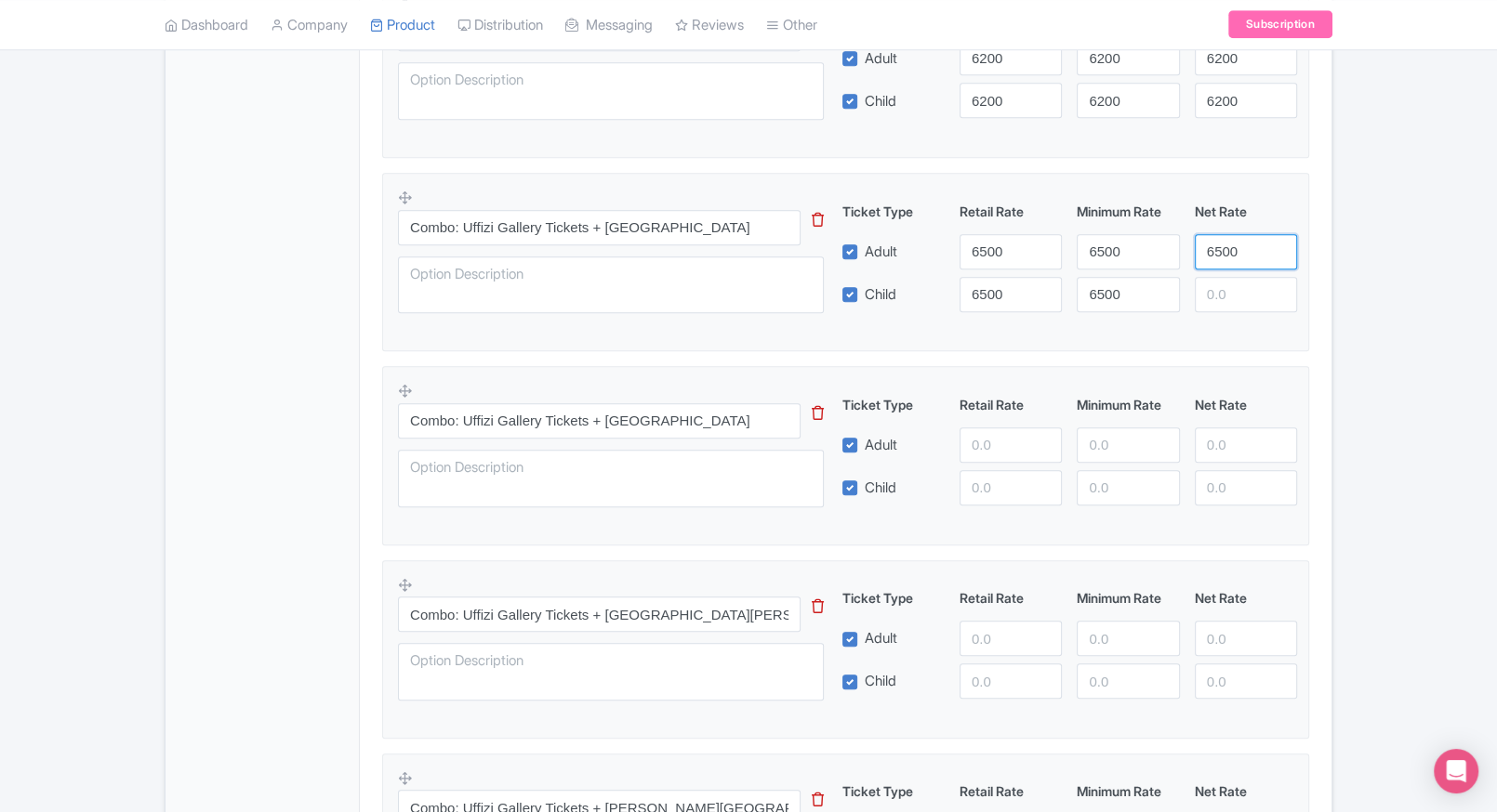
drag, startPoint x: 1212, startPoint y: 253, endPoint x: 1227, endPoint y: 284, distance: 34.4
click at [1227, 284] on div "Ticket Type Retail Rate Minimum Rate Net Rate Adult 6500 6500 6500 Child 6500 6…" at bounding box center [1070, 256] width 448 height 111
type input "6500"
paste input "6500"
click at [1227, 284] on input "6500" at bounding box center [1246, 295] width 103 height 35
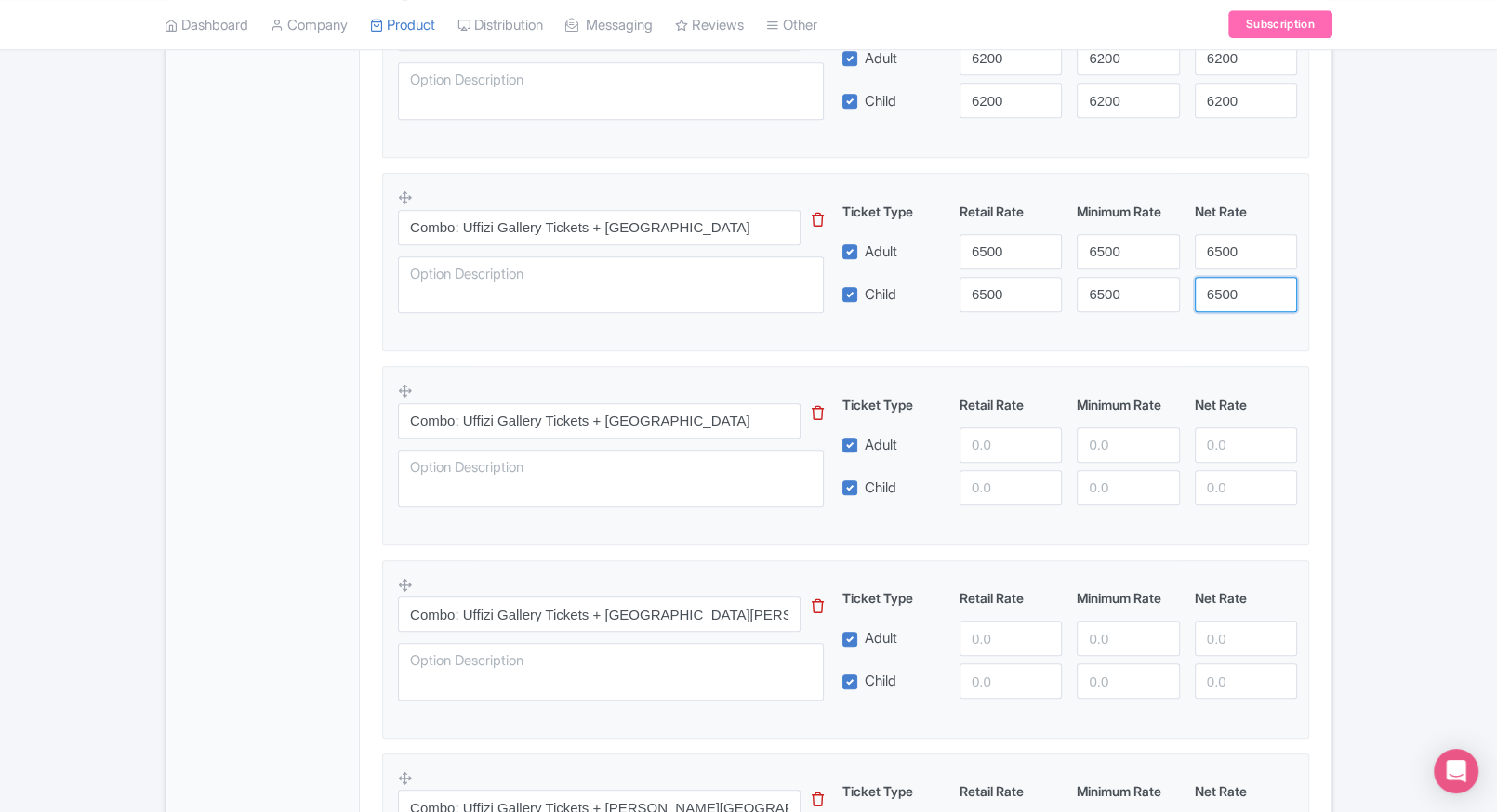
type input "6500"
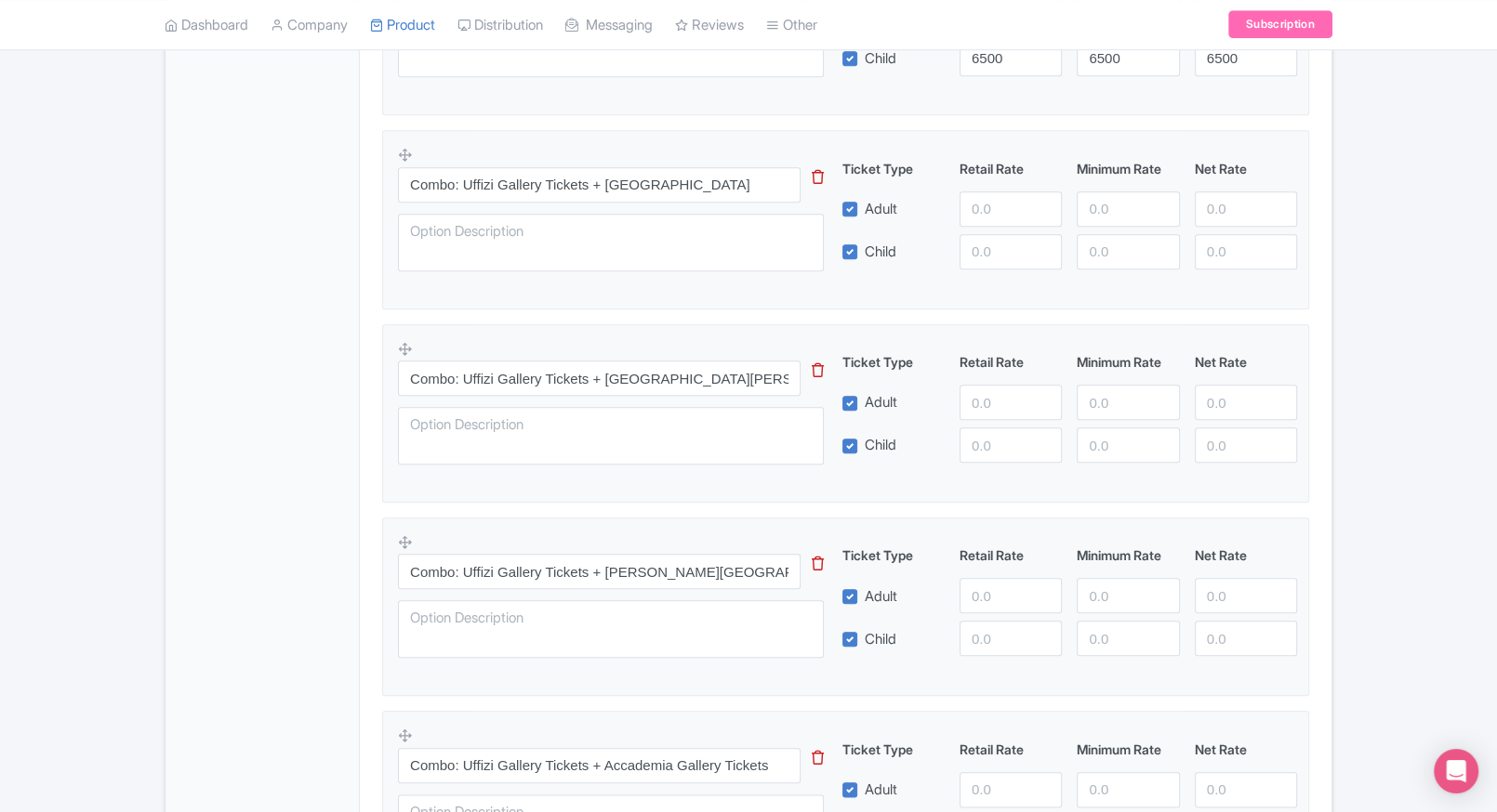
scroll to position [1734, 0]
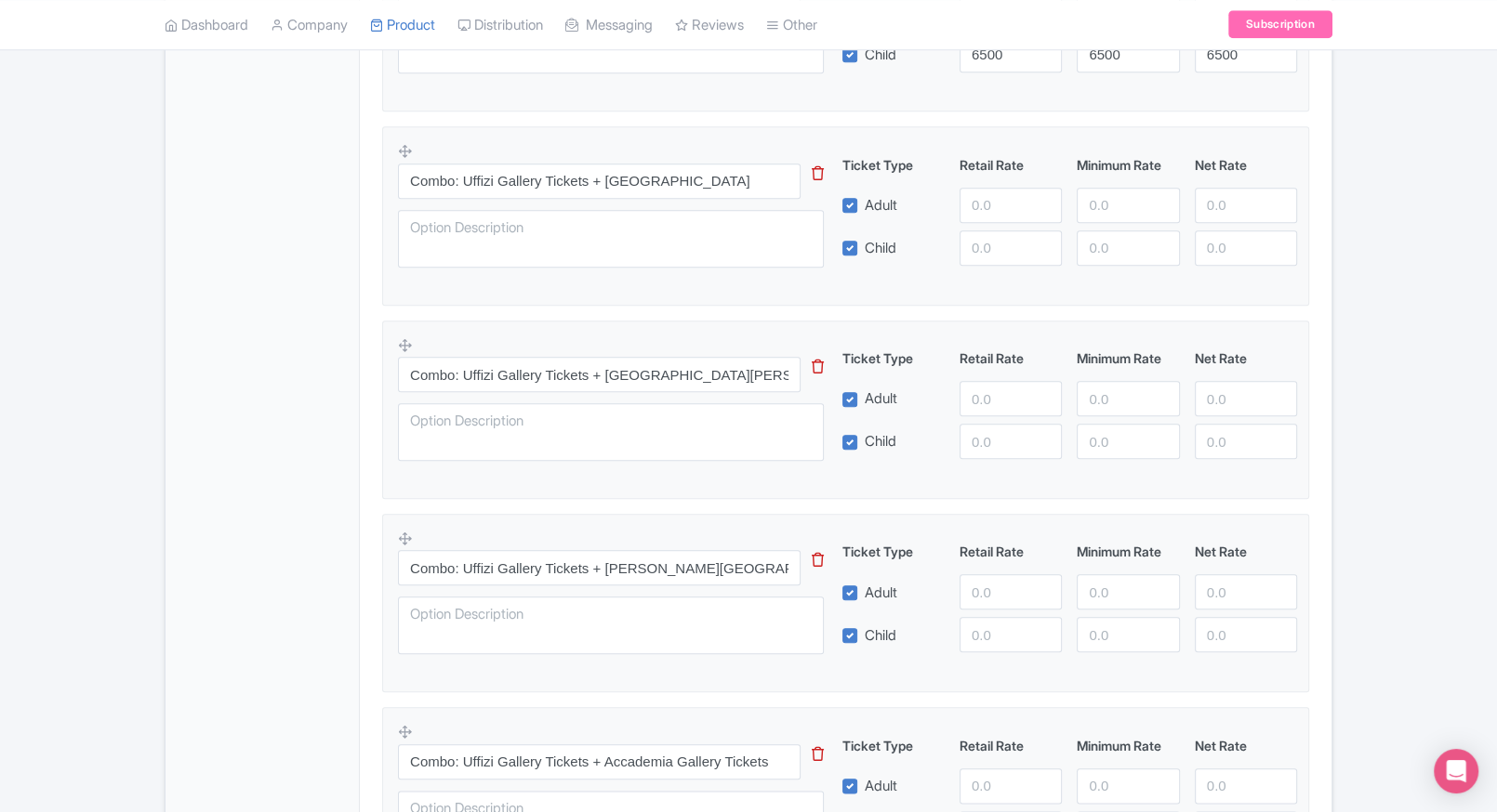
click at [991, 183] on div "Ticket Type Retail Rate Minimum Rate Net Rate Adult Child This tip has not data…" at bounding box center [1070, 210] width 448 height 111
click at [977, 212] on input "number" at bounding box center [1011, 205] width 103 height 35
type input "5850"
paste input "5850"
drag, startPoint x: 986, startPoint y: 249, endPoint x: 1123, endPoint y: 199, distance: 145.8
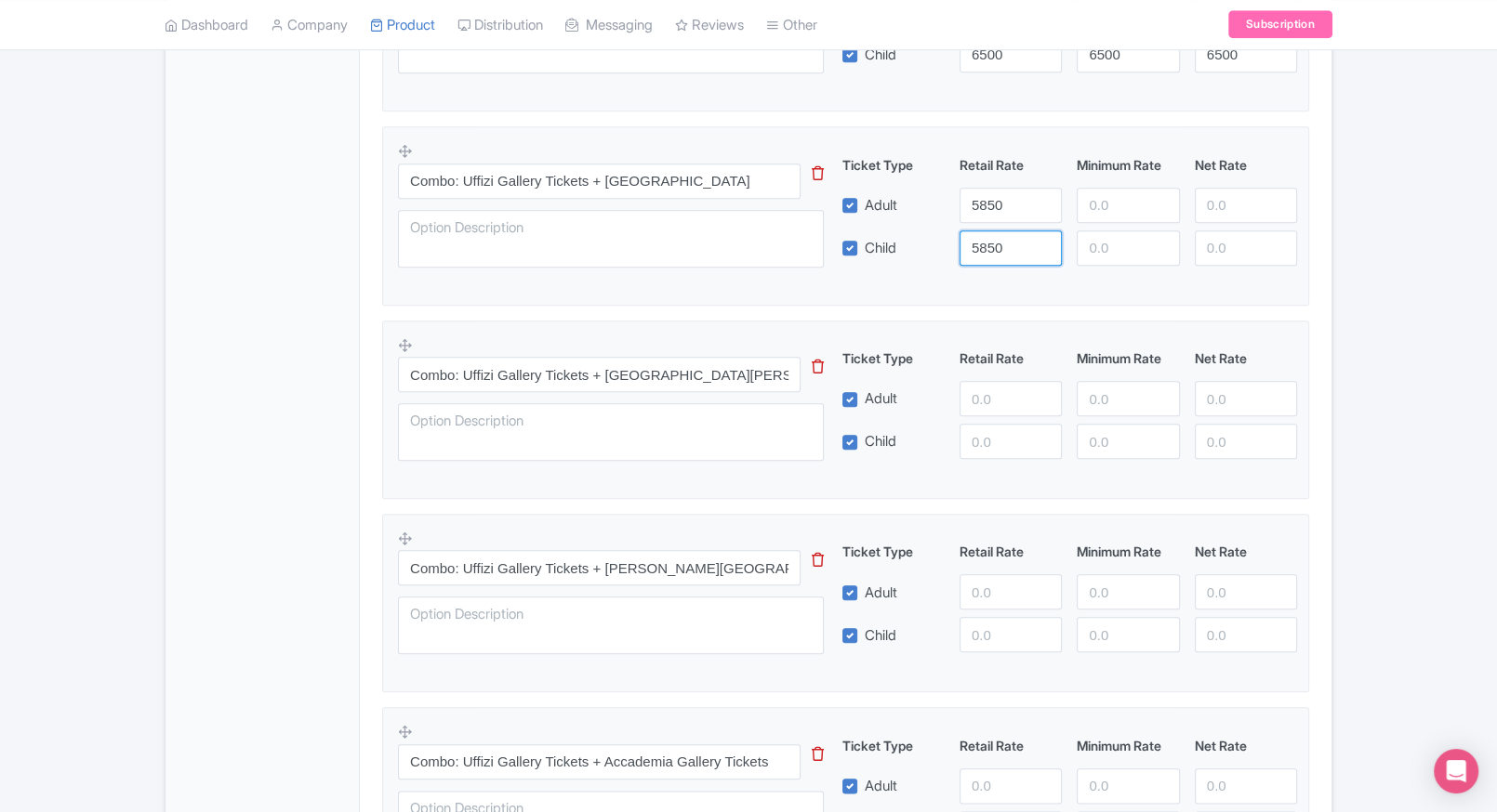
click at [1123, 199] on div "Ticket Type Retail Rate Minimum Rate Net Rate Adult 5850 Child 5850 This tip ha…" at bounding box center [1070, 210] width 448 height 111
type input "5850"
paste
click at [1123, 199] on input "5850" at bounding box center [1128, 205] width 103 height 35
type input "5850"
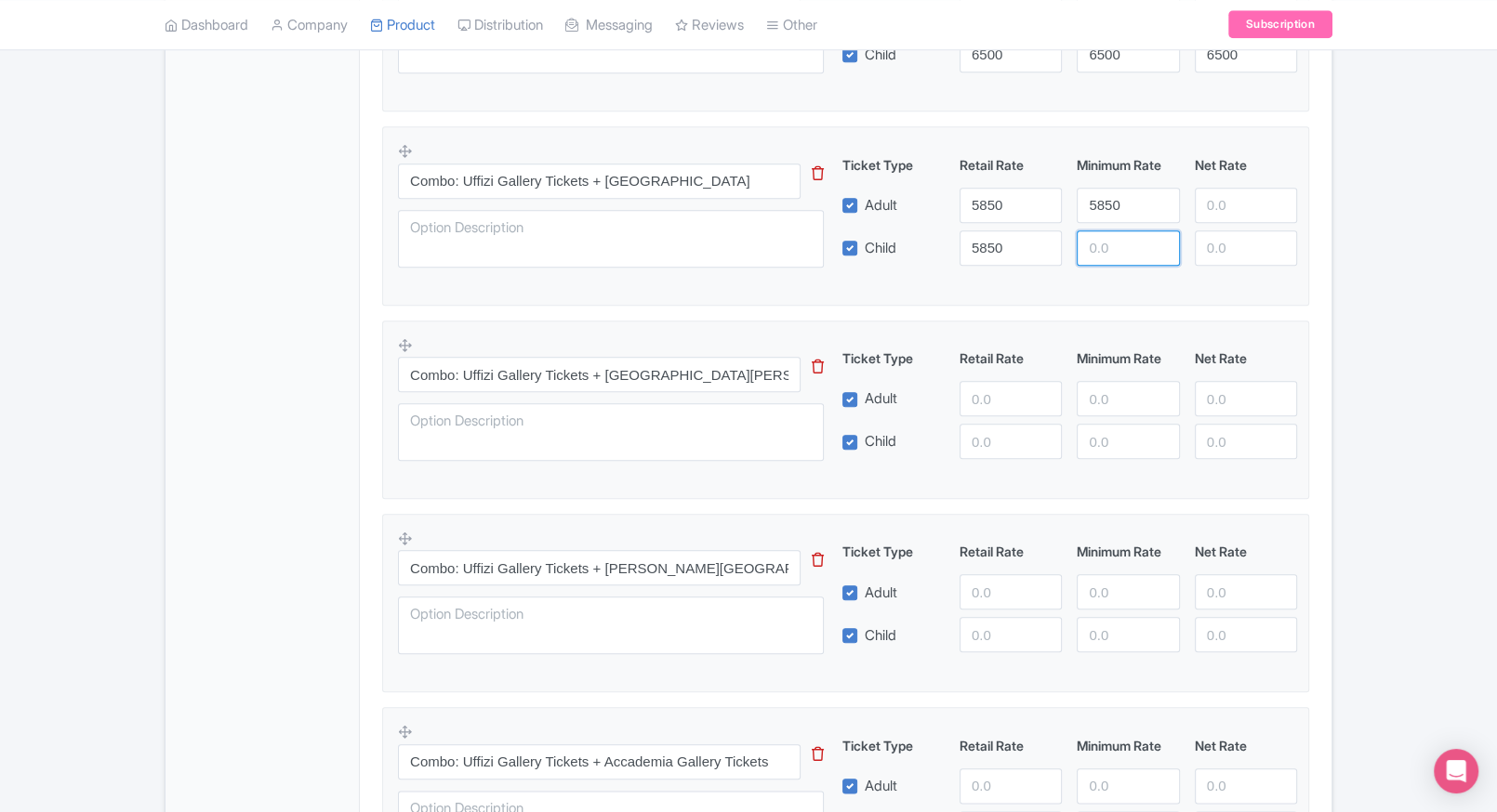
click at [1111, 232] on input "number" at bounding box center [1128, 248] width 103 height 35
type input "5850"
click at [1200, 211] on input "5850" at bounding box center [1246, 205] width 103 height 35
type input "5850"
click at [1227, 249] on input "5850" at bounding box center [1246, 248] width 103 height 35
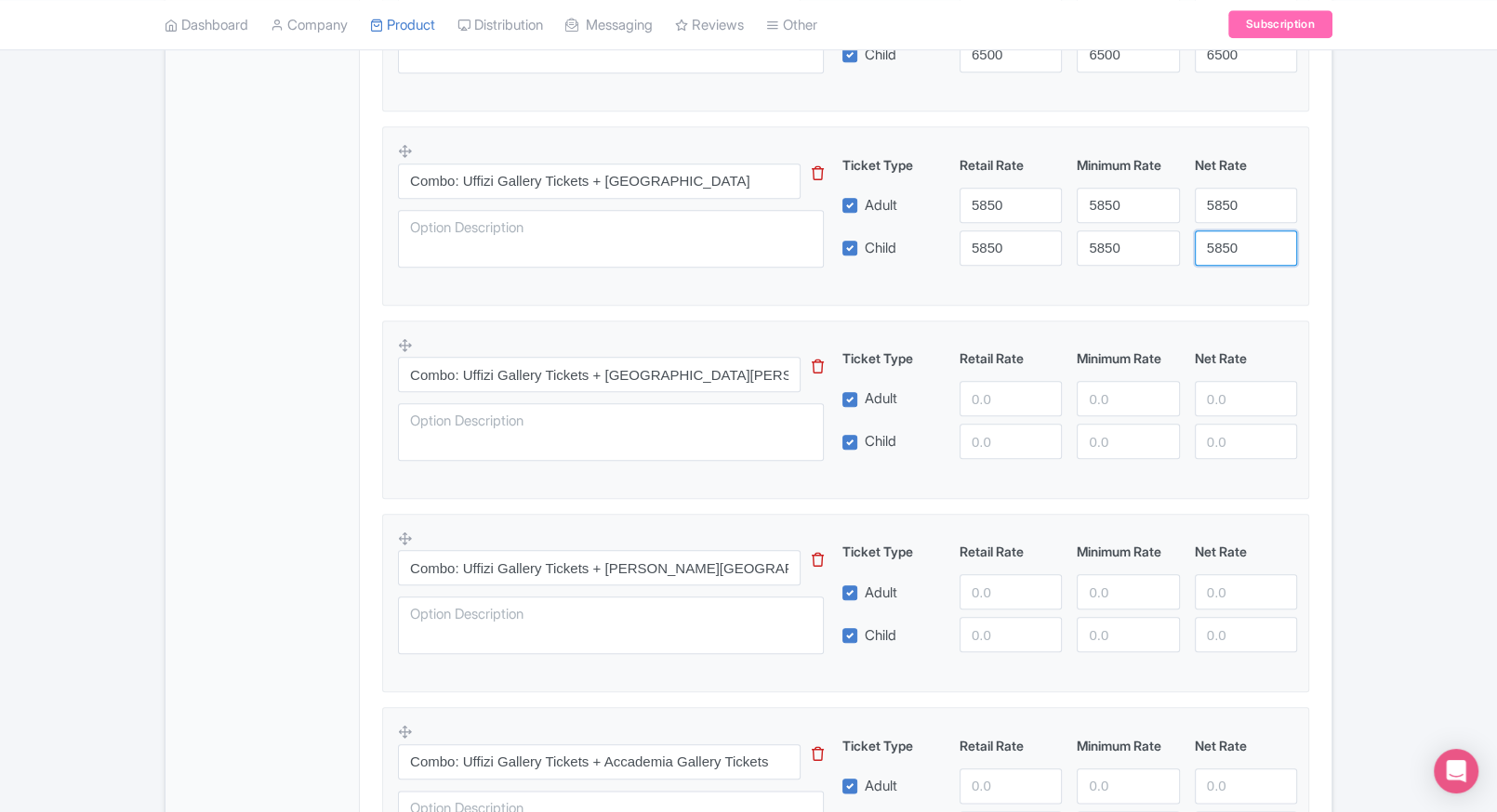
type input "5850"
click at [1302, 268] on fieldset "Combo: Uffizi Gallery Tickets + Casa Buonarroti This tip has not data. Code: ti…" at bounding box center [846, 215] width 927 height 178
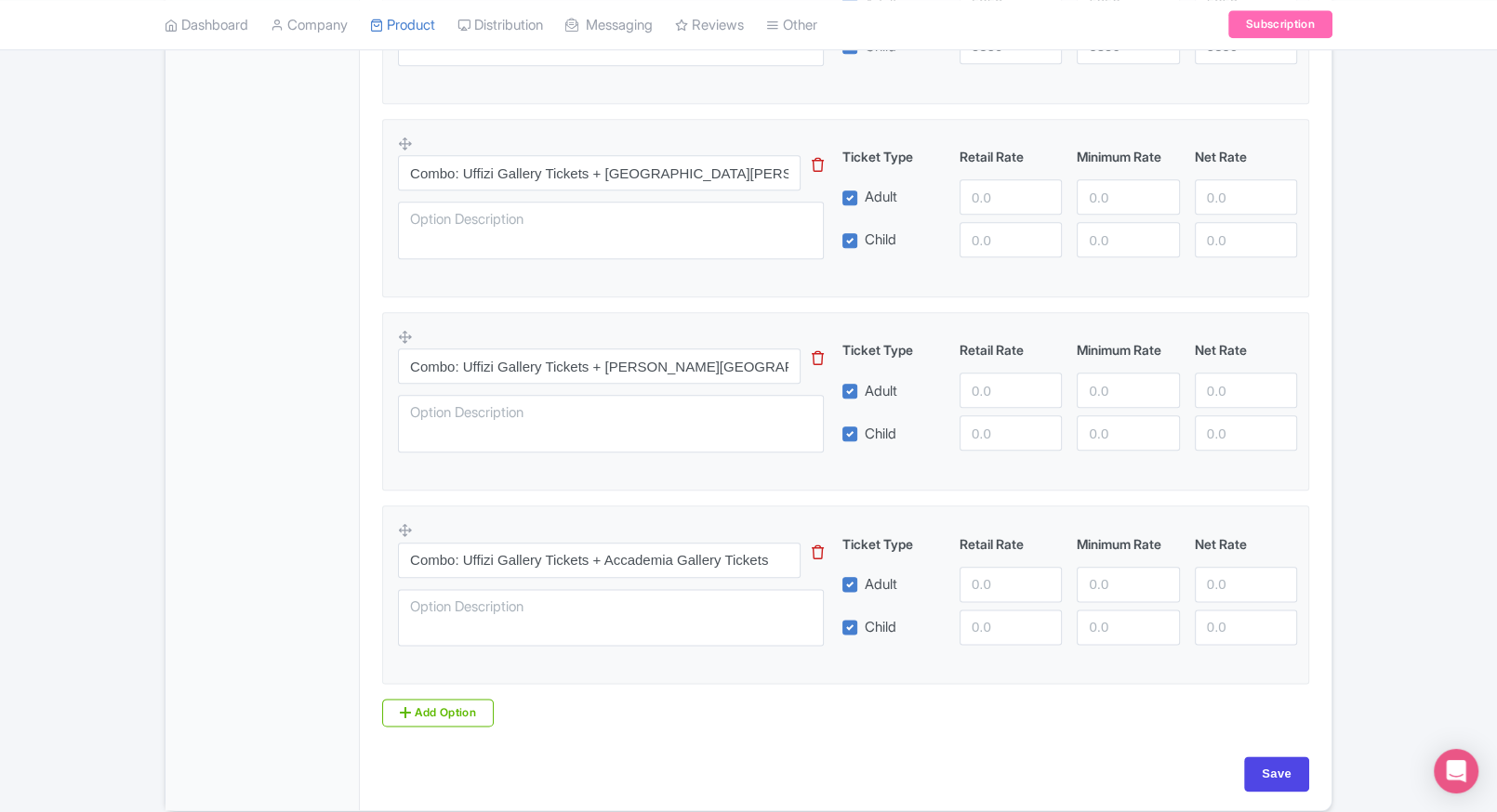
scroll to position [1936, 0]
click at [978, 200] on input "number" at bounding box center [1011, 196] width 103 height 35
type input "7000"
drag, startPoint x: 1004, startPoint y: 241, endPoint x: 1114, endPoint y: 184, distance: 123.9
click at [1114, 184] on div "Ticket Type Retail Rate Minimum Rate Net Rate Adult 7000 Child 7000 This tip ha…" at bounding box center [1070, 201] width 448 height 111
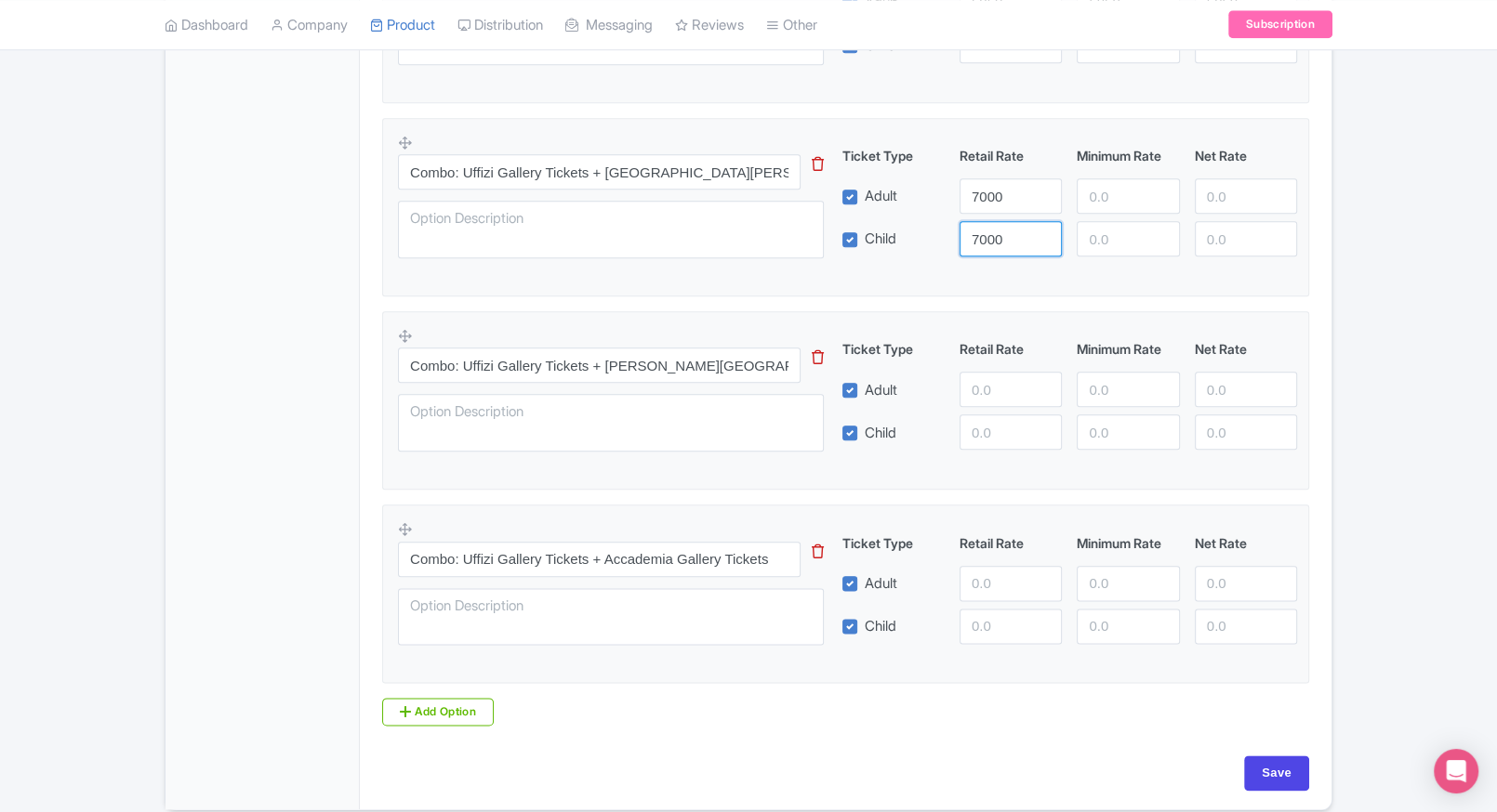
type input "7000"
drag, startPoint x: 1114, startPoint y: 184, endPoint x: 1111, endPoint y: 223, distance: 39.1
click at [1111, 223] on div "Ticket Type Retail Rate Minimum Rate Net Rate Adult 7000 7000 Child 7000 This t…" at bounding box center [1070, 201] width 448 height 111
type input "7000"
click at [1111, 223] on input "7000" at bounding box center [1128, 239] width 103 height 35
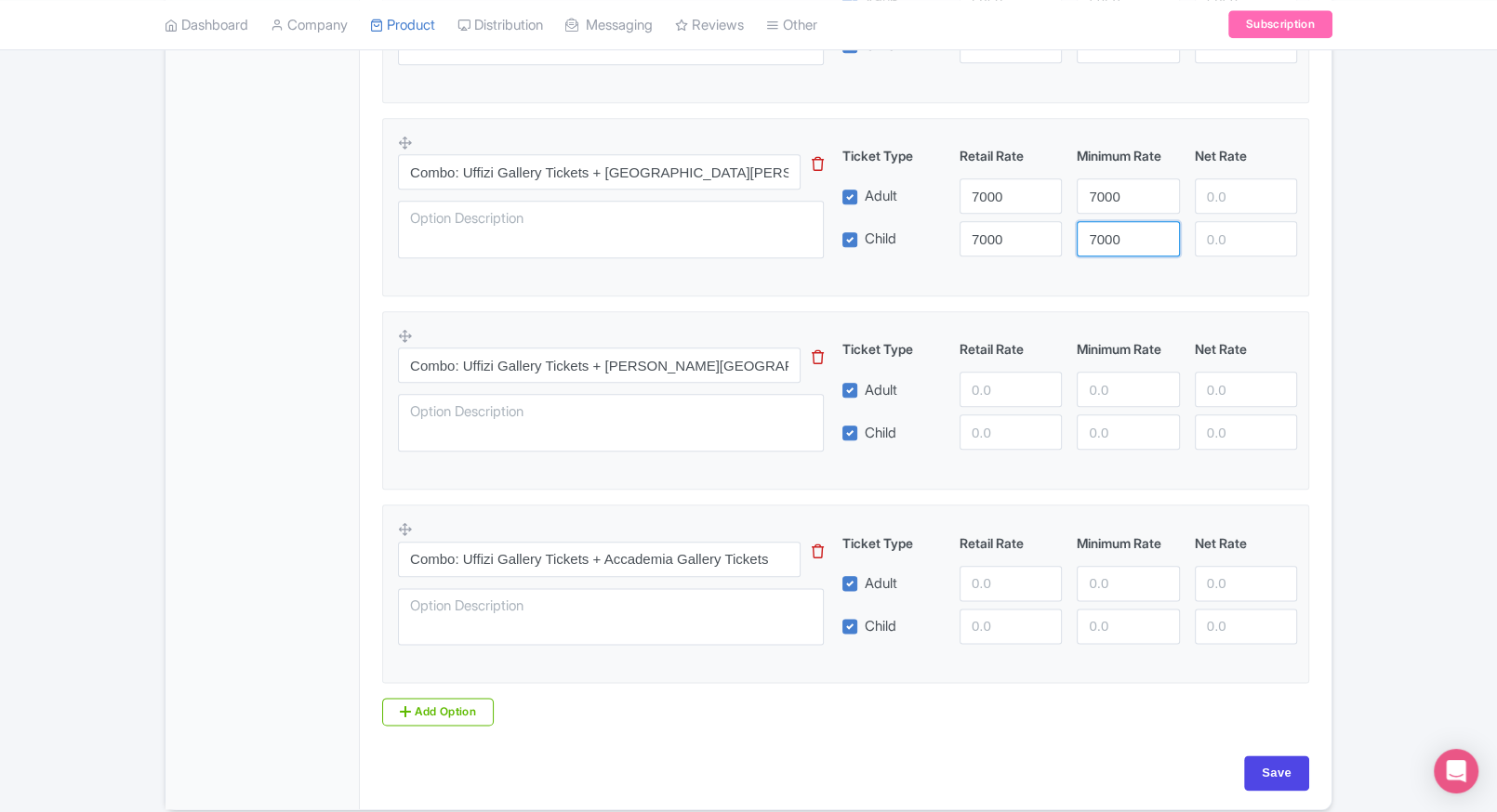
type input "7000"
click at [1223, 213] on div "Ticket Type Retail Rate Minimum Rate Net Rate Adult 7000 7000 Child 7000 7000 T…" at bounding box center [1070, 201] width 448 height 111
drag, startPoint x: 1239, startPoint y: 197, endPoint x: 1234, endPoint y: 223, distance: 26.5
click at [1234, 223] on div "Ticket Type Retail Rate Minimum Rate Net Rate Adult 7000 7000 7000 Child 7000 7…" at bounding box center [1070, 201] width 448 height 111
type input "7000"
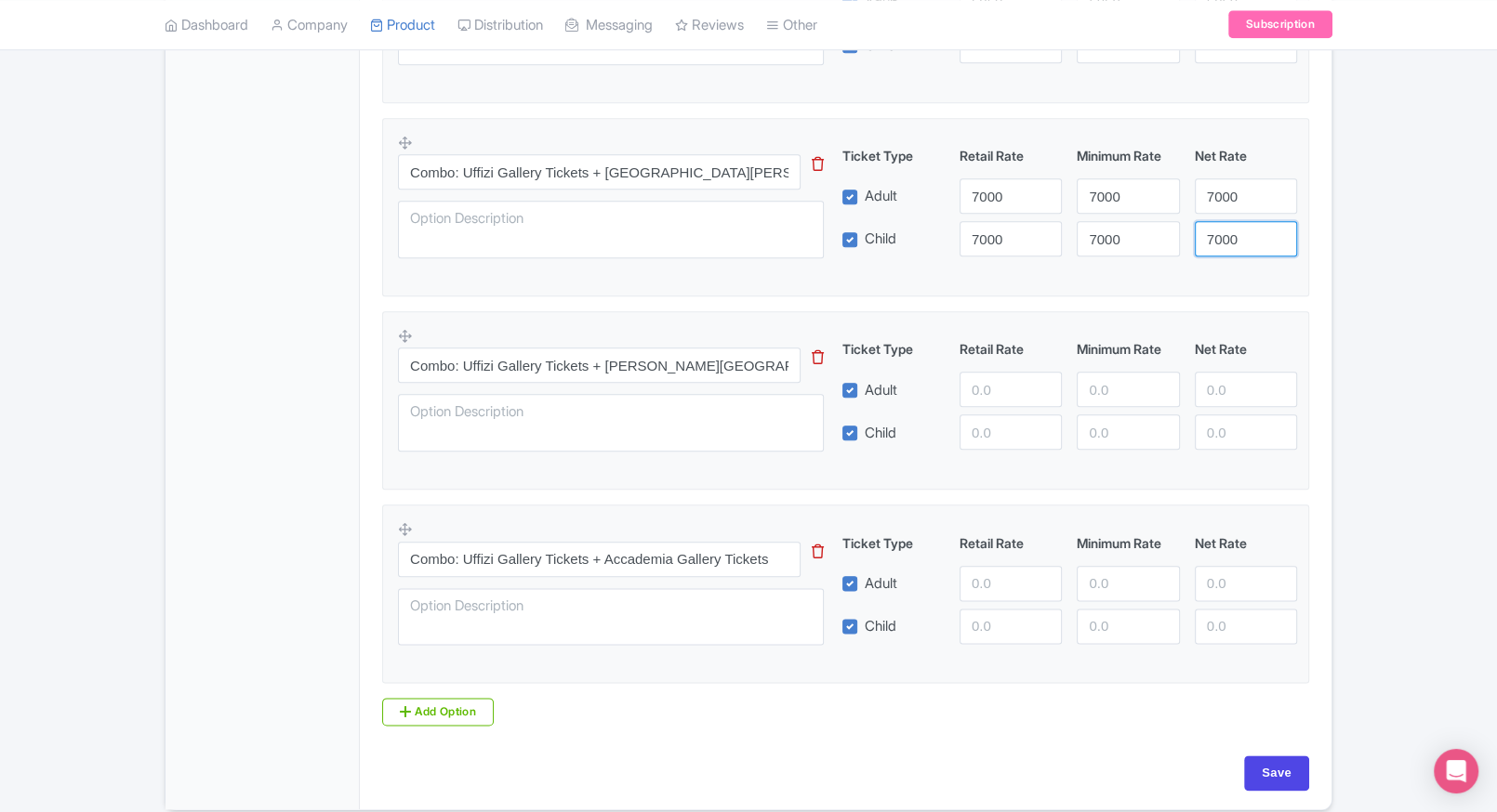
click at [1234, 223] on input "7000" at bounding box center [1246, 239] width 103 height 35
type input "7000"
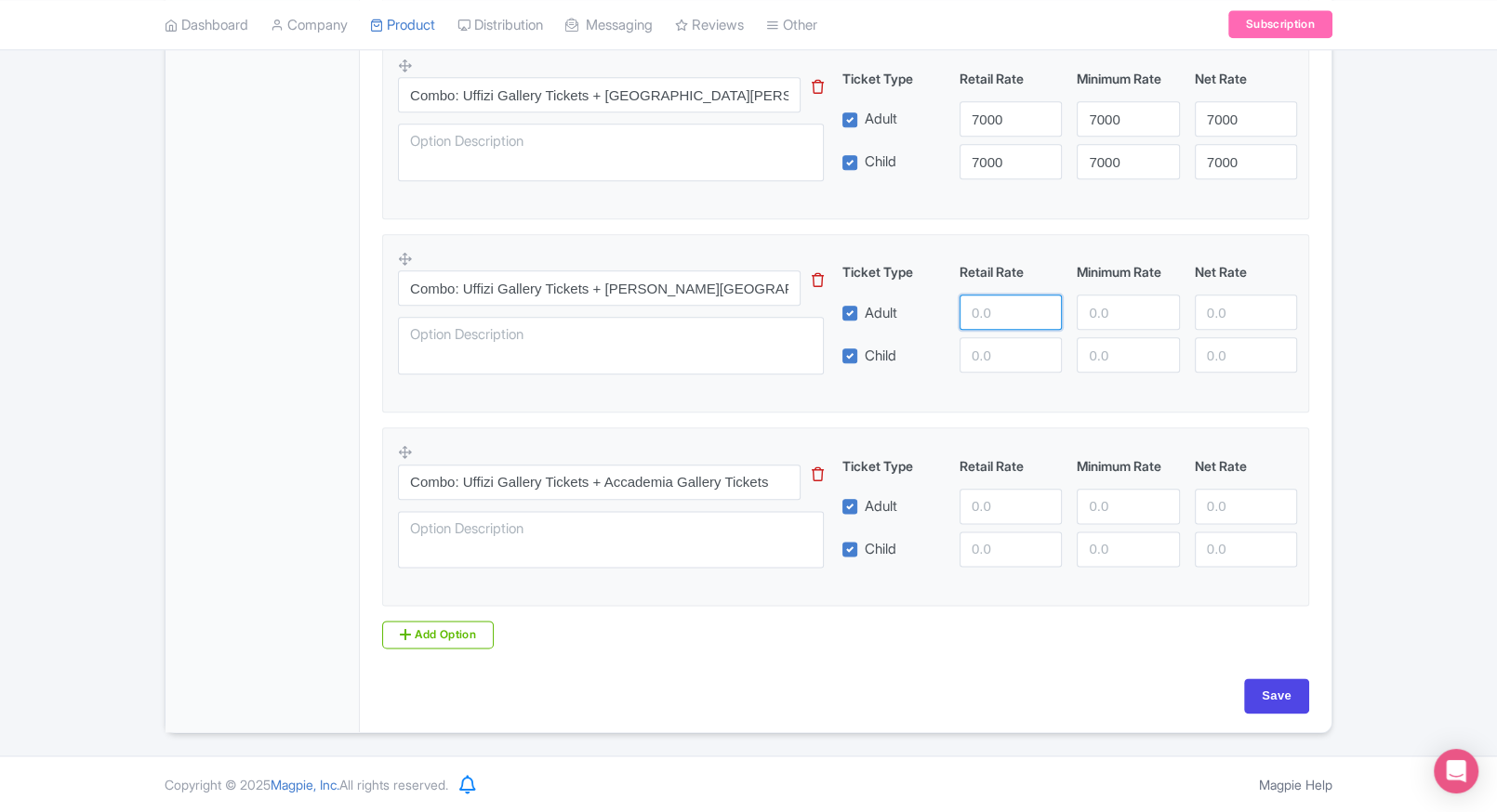
click at [977, 321] on input "number" at bounding box center [1011, 312] width 103 height 35
type input "5600"
drag, startPoint x: 991, startPoint y: 361, endPoint x: 1117, endPoint y: 291, distance: 144.1
click at [1117, 291] on div "Ticket Type Retail Rate Minimum Rate Net Rate Adult 5600 Child 5600 This tip ha…" at bounding box center [1070, 317] width 448 height 111
type input "5600"
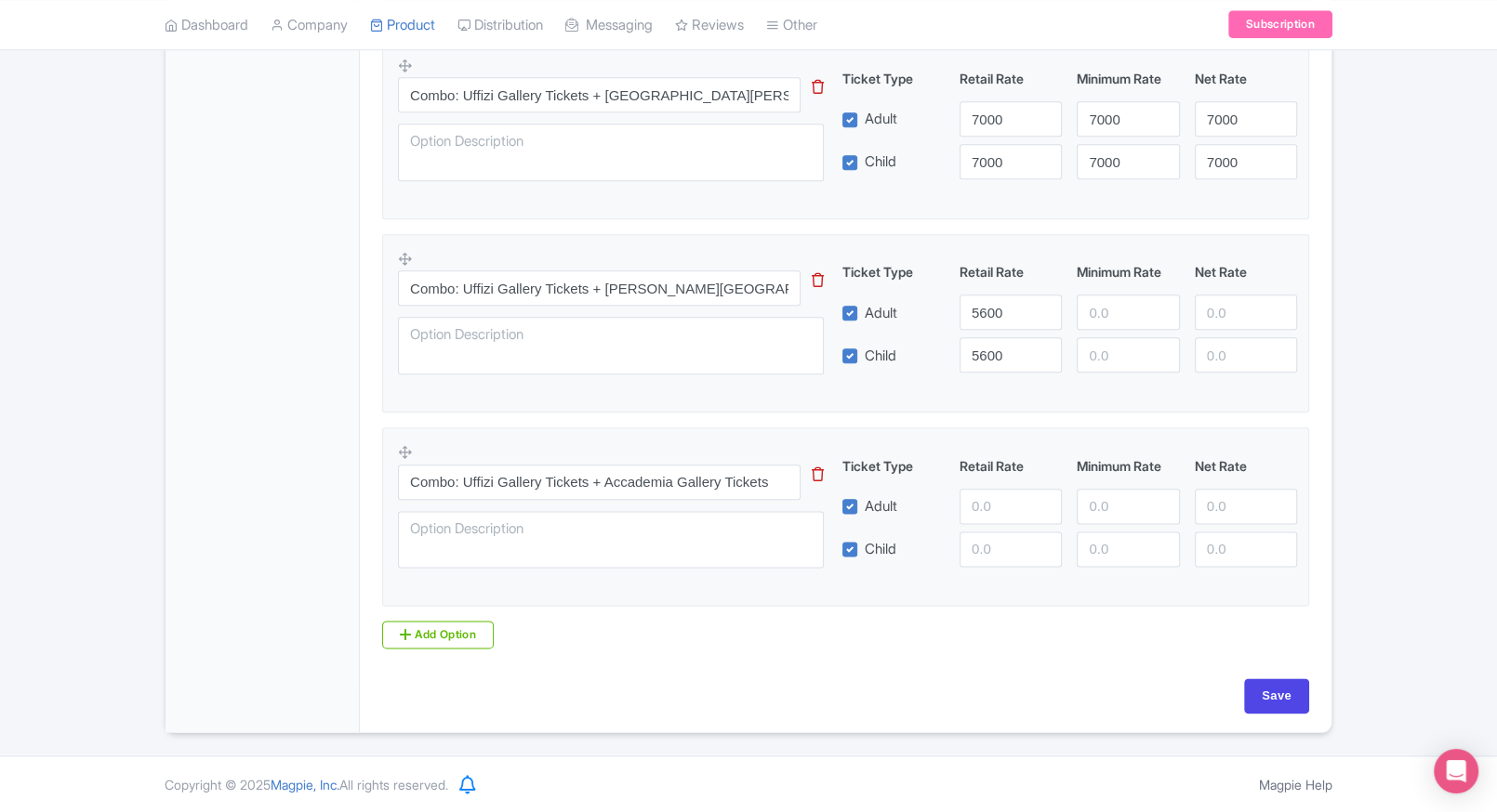
click at [1117, 291] on div "Ticket Type Retail Rate Minimum Rate Net Rate Adult 5600 Child 5600 This tip ha…" at bounding box center [1070, 317] width 448 height 111
drag, startPoint x: 1111, startPoint y: 298, endPoint x: 1124, endPoint y: 334, distance: 38.3
click at [1124, 334] on div "Ticket Type Retail Rate Minimum Rate Net Rate Adult 5600 5600 Child 5600 This t…" at bounding box center [1070, 317] width 448 height 111
type input "5600"
click at [1124, 334] on div "Ticket Type Retail Rate Minimum Rate Net Rate Adult 5600 5600 Child 5600 This t…" at bounding box center [1070, 317] width 448 height 111
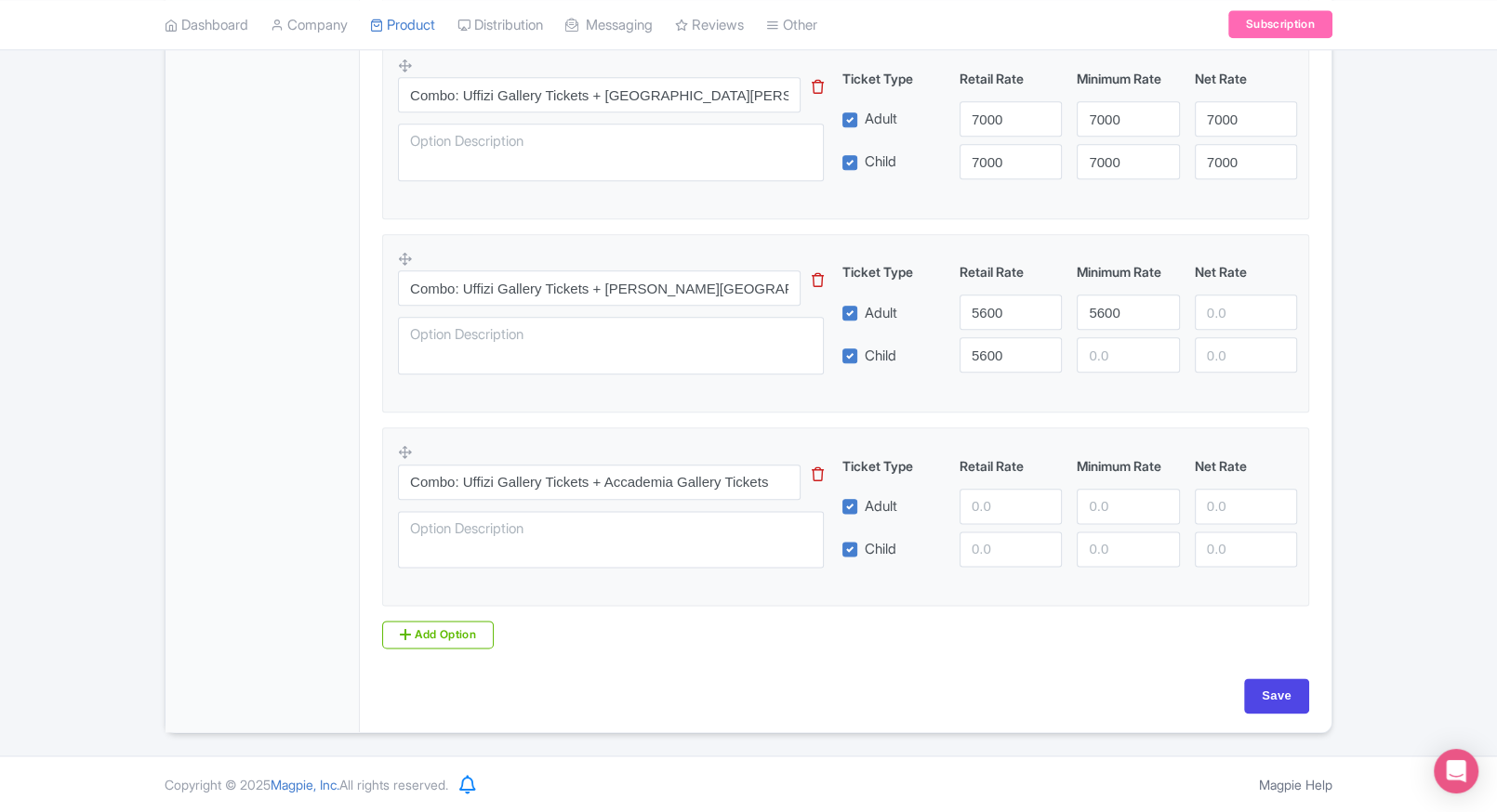
drag, startPoint x: 1124, startPoint y: 335, endPoint x: 1122, endPoint y: 353, distance: 18.1
click at [1122, 353] on div "Ticket Type Retail Rate Minimum Rate Net Rate Adult 5600 5600 Child 5600 This t…" at bounding box center [1070, 317] width 448 height 111
click at [1122, 353] on input "number" at bounding box center [1128, 355] width 103 height 35
click at [1239, 312] on input "5600" at bounding box center [1246, 312] width 103 height 35
type input "5600"
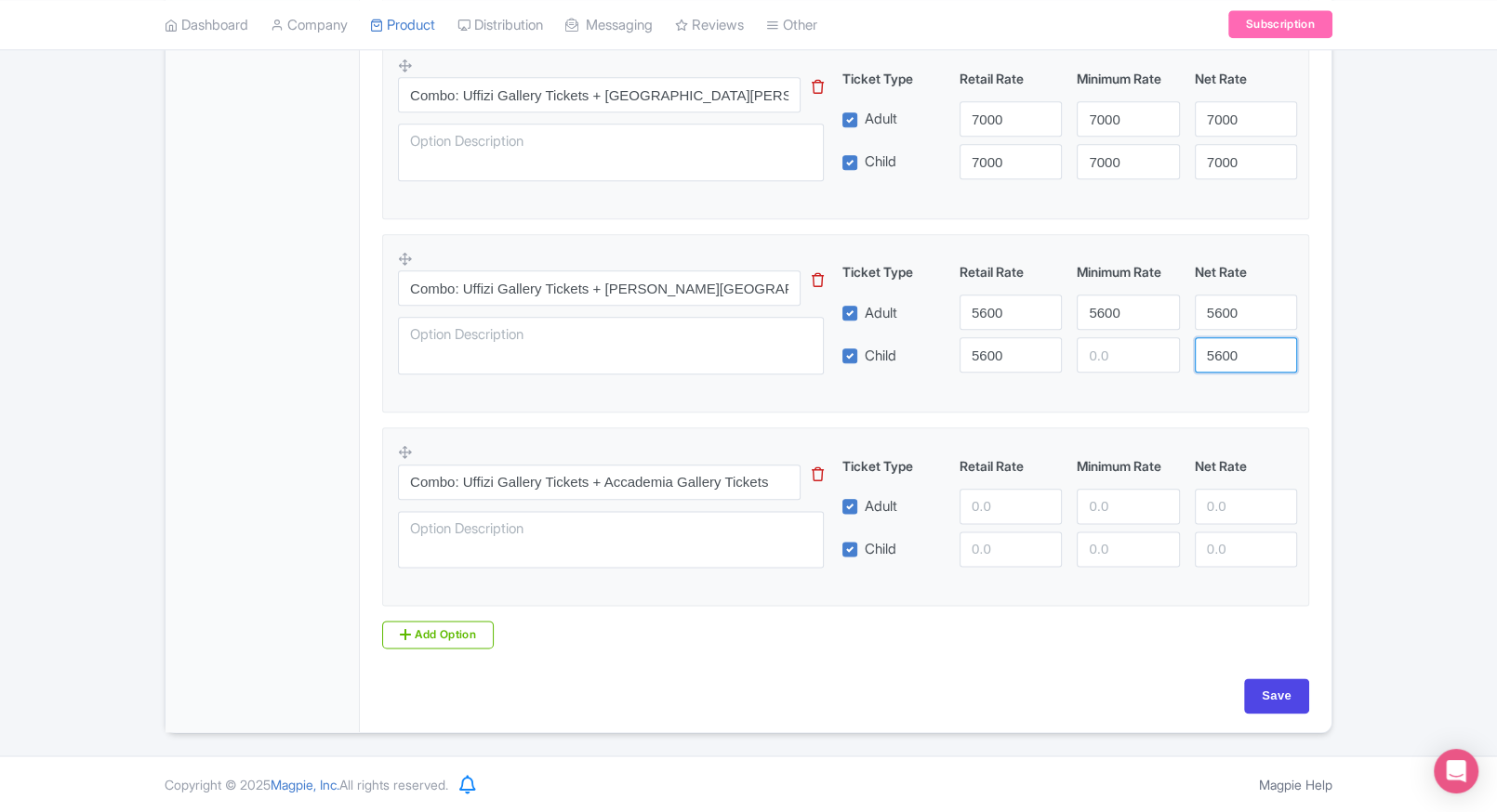
click at [1210, 353] on input "5600" at bounding box center [1246, 355] width 103 height 35
type input "5600"
click at [1135, 364] on input "5600" at bounding box center [1128, 355] width 103 height 35
type input "5600"
click at [1287, 406] on fieldset "Combo: Uffizi Gallery Tickets + Leonardo da Vinci Interactive Museum This tip h…" at bounding box center [846, 323] width 927 height 178
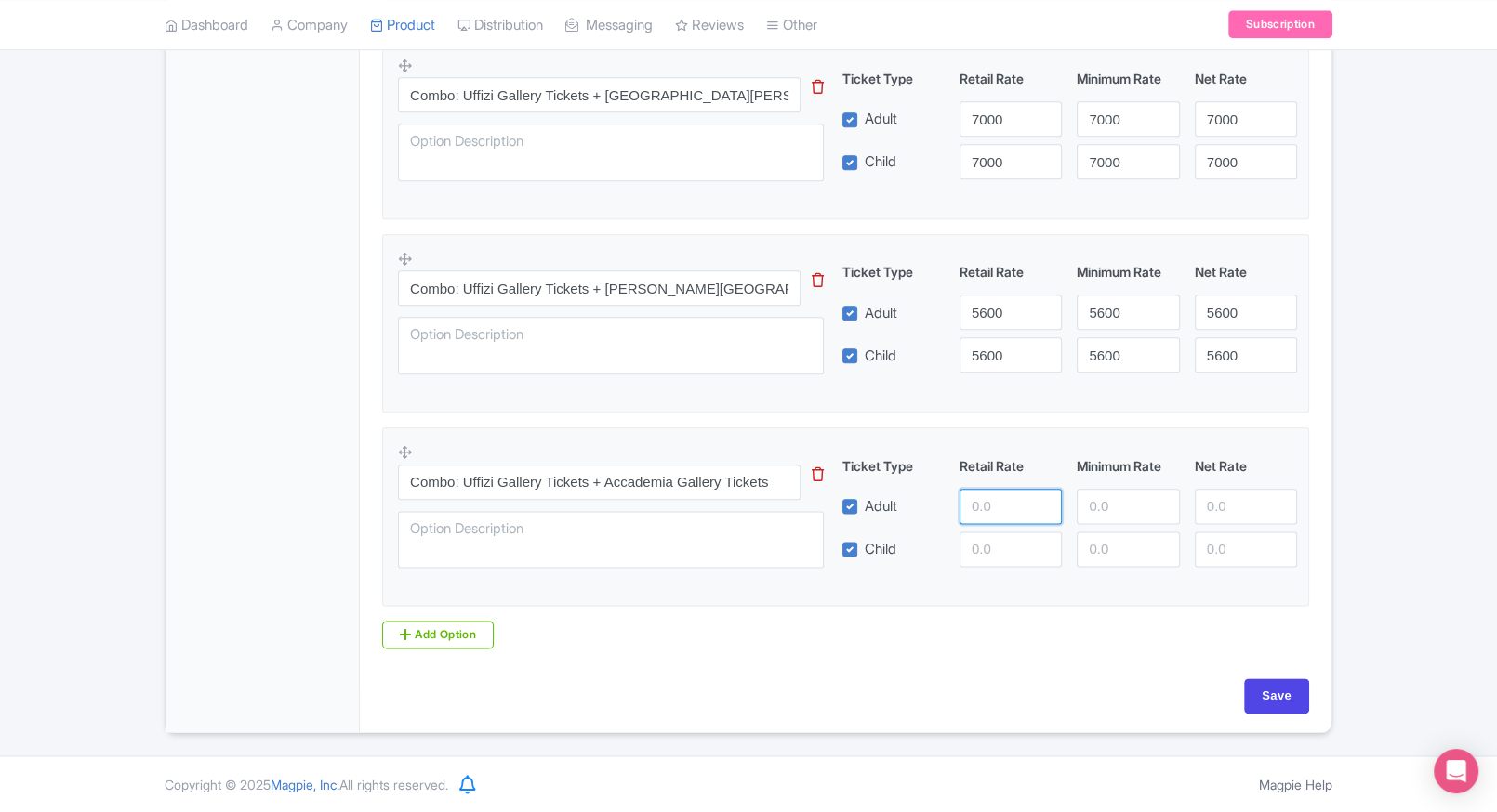
click at [963, 516] on input "number" at bounding box center [1011, 506] width 103 height 35
type input "8200"
click at [1029, 567] on div "Combo: Uffizi Gallery Tickets + Accademia Gallery Tickets This tip has not data…" at bounding box center [846, 511] width 895 height 136
drag, startPoint x: 1012, startPoint y: 558, endPoint x: 1130, endPoint y: 498, distance: 132.4
click at [1130, 498] on div "Ticket Type Retail Rate Minimum Rate Net Rate Adult 8200 Child 8200 This tip ha…" at bounding box center [1070, 511] width 448 height 111
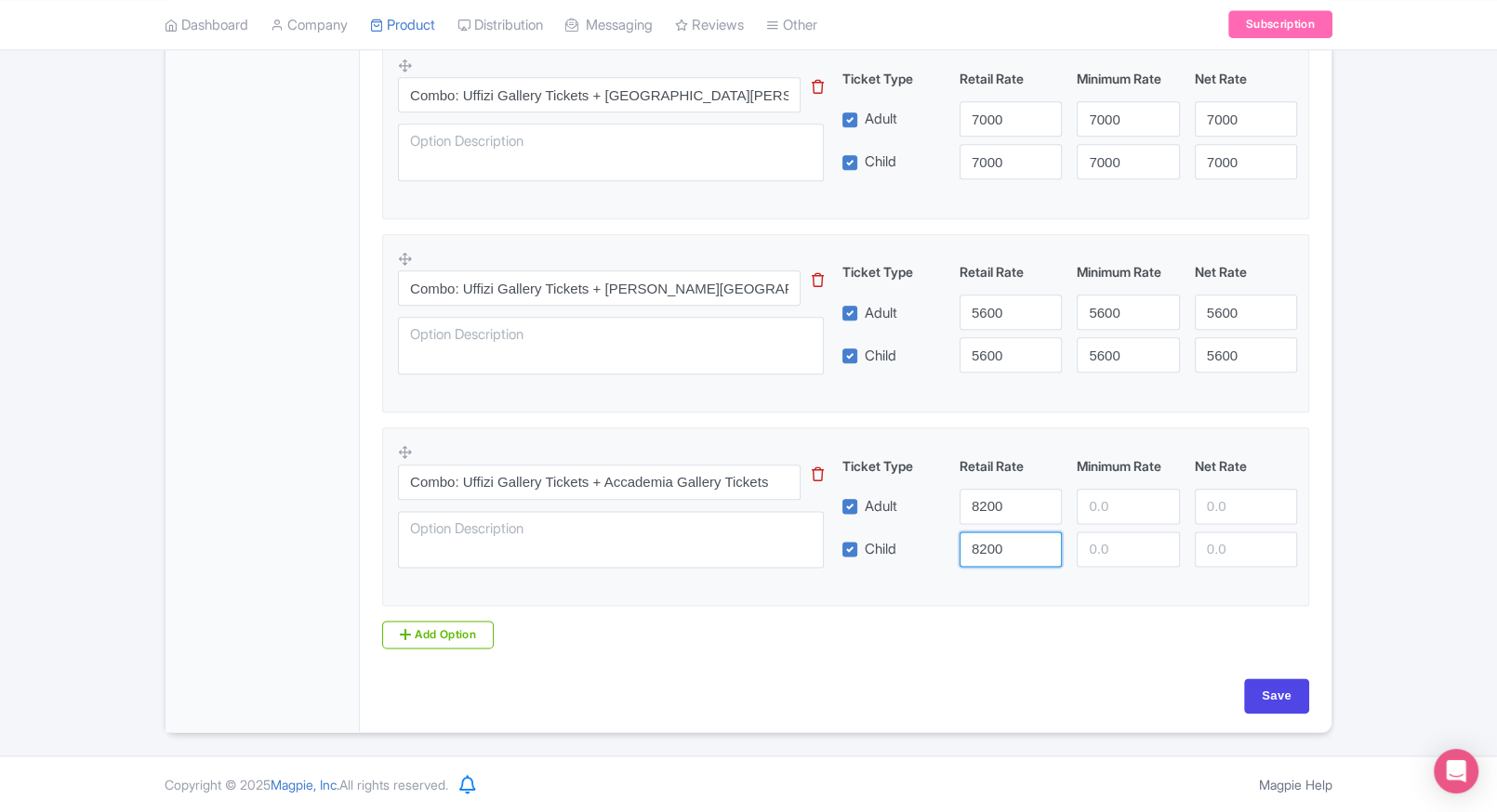
type input "8200"
drag, startPoint x: 1130, startPoint y: 498, endPoint x: 1107, endPoint y: 534, distance: 42.7
click at [1107, 534] on div "Ticket Type Retail Rate Minimum Rate Net Rate Adult 8200 8200 Child 8200 This t…" at bounding box center [1070, 511] width 448 height 111
type input "8200"
click at [1107, 534] on input "8200" at bounding box center [1128, 549] width 103 height 35
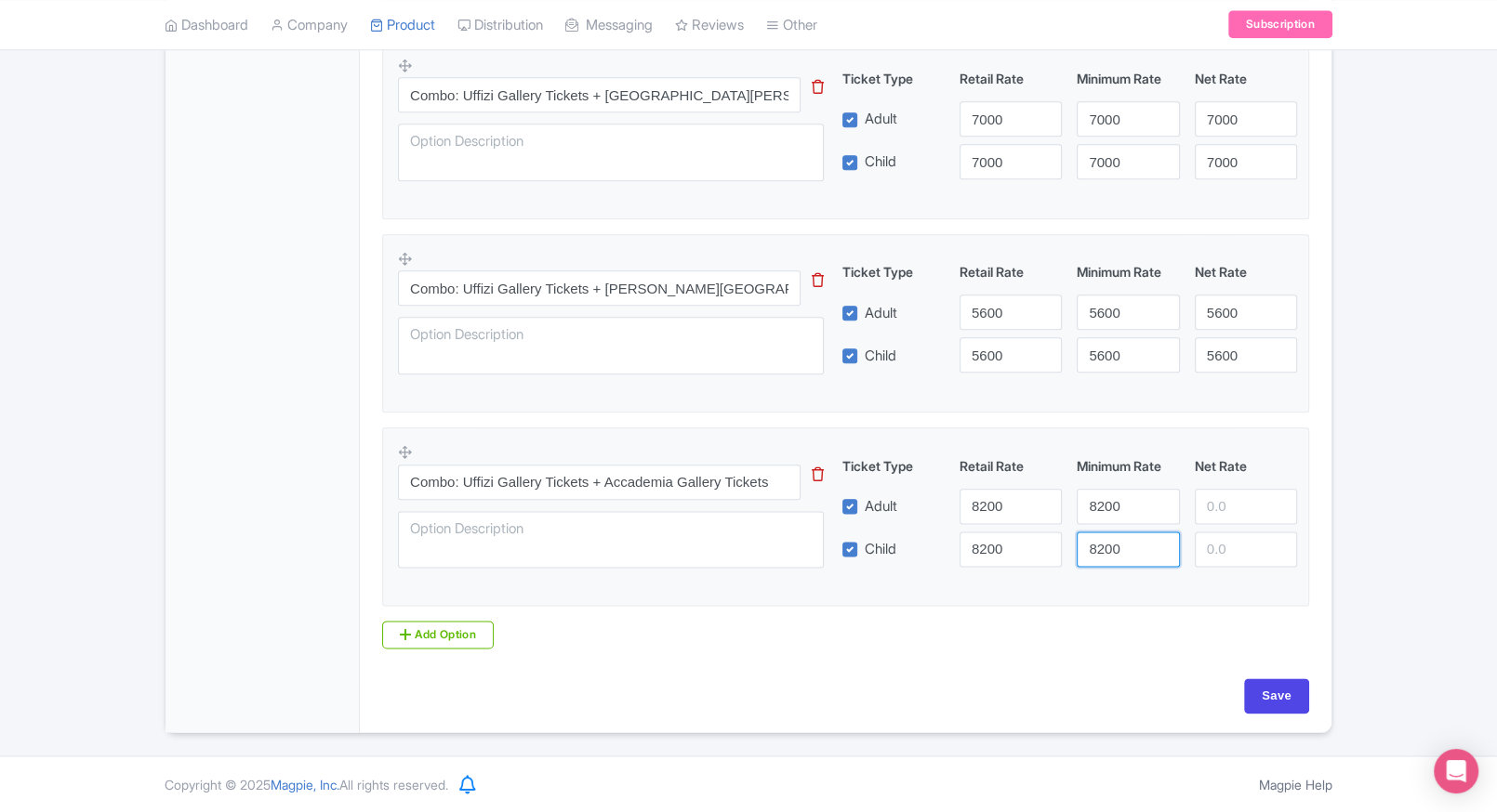
type input "8200"
drag, startPoint x: 1218, startPoint y: 505, endPoint x: 1235, endPoint y: 555, distance: 52.8
click at [1235, 555] on div "Ticket Type Retail Rate Minimum Rate Net Rate Adult 8200 8200 8200 Child 8200 8…" at bounding box center [1070, 511] width 448 height 111
type input "8200"
click at [1235, 555] on input "8200" at bounding box center [1246, 549] width 103 height 35
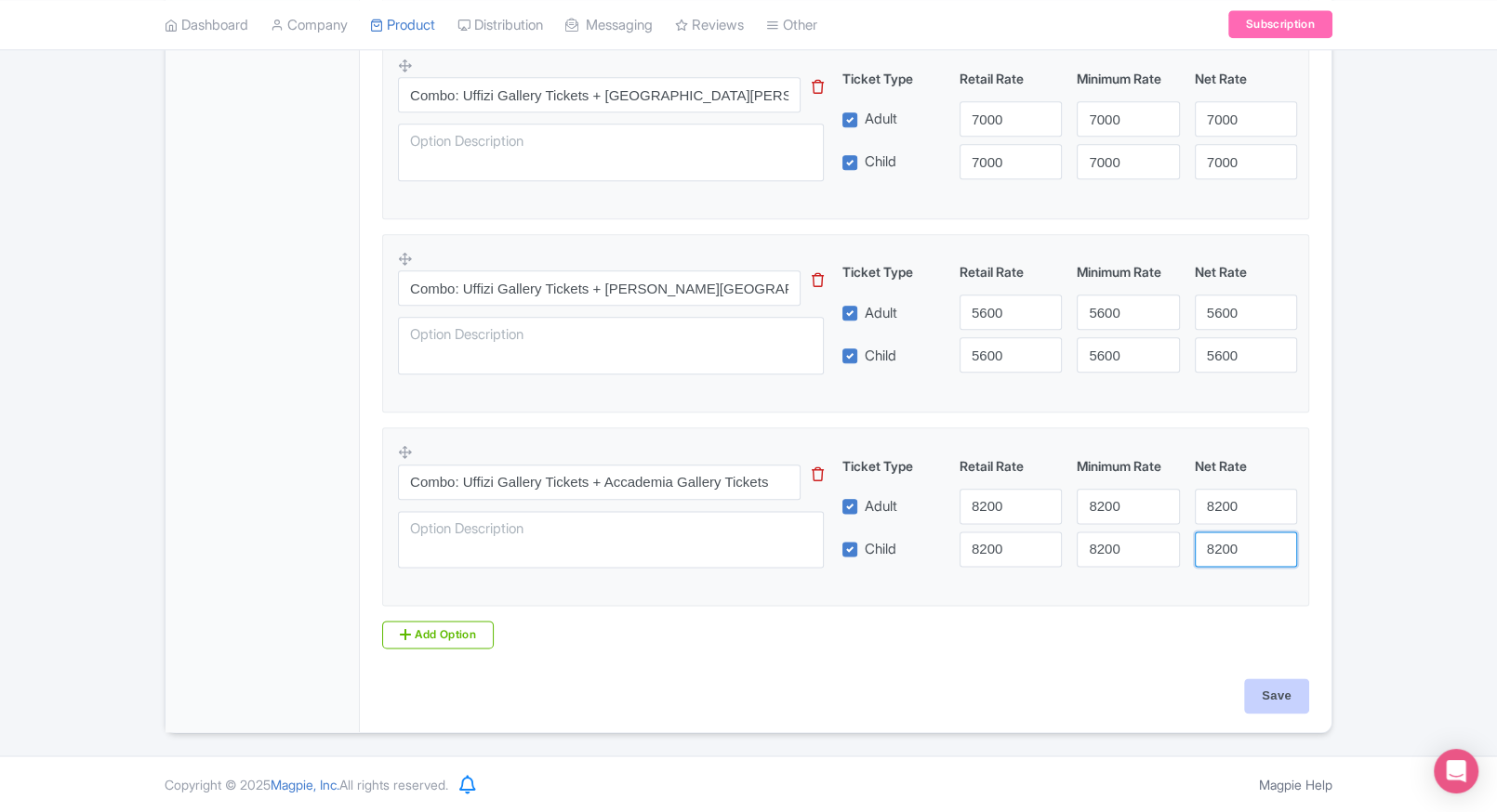
type input "8200"
click at [1285, 701] on input "Save" at bounding box center [1277, 696] width 65 height 35
type input "Saving..."
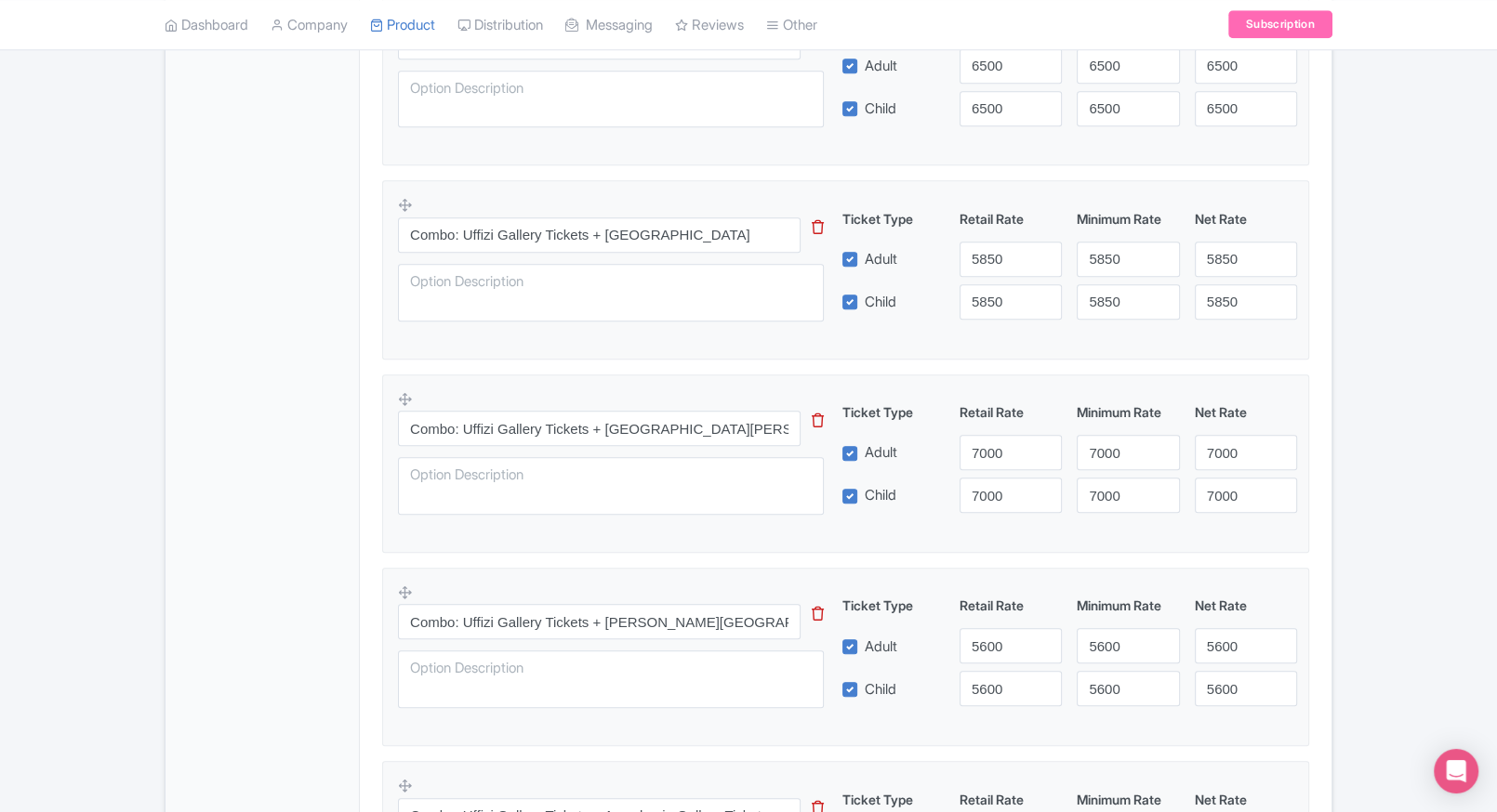
scroll to position [1679, 0]
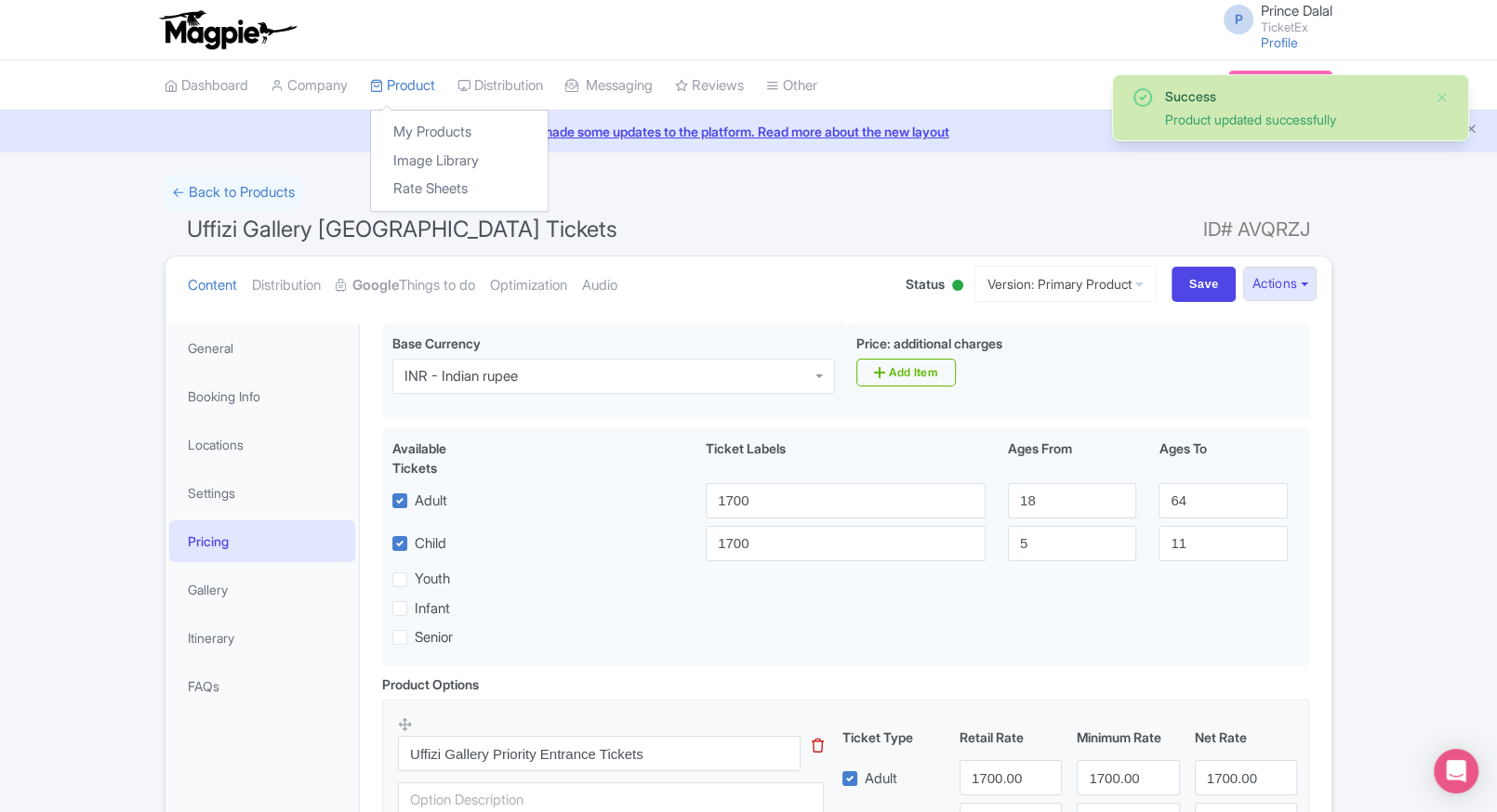
click at [423, 117] on div "My Products Image Library Rate Sheets" at bounding box center [459, 161] width 178 height 103
click at [420, 120] on link "My Products" at bounding box center [459, 132] width 176 height 29
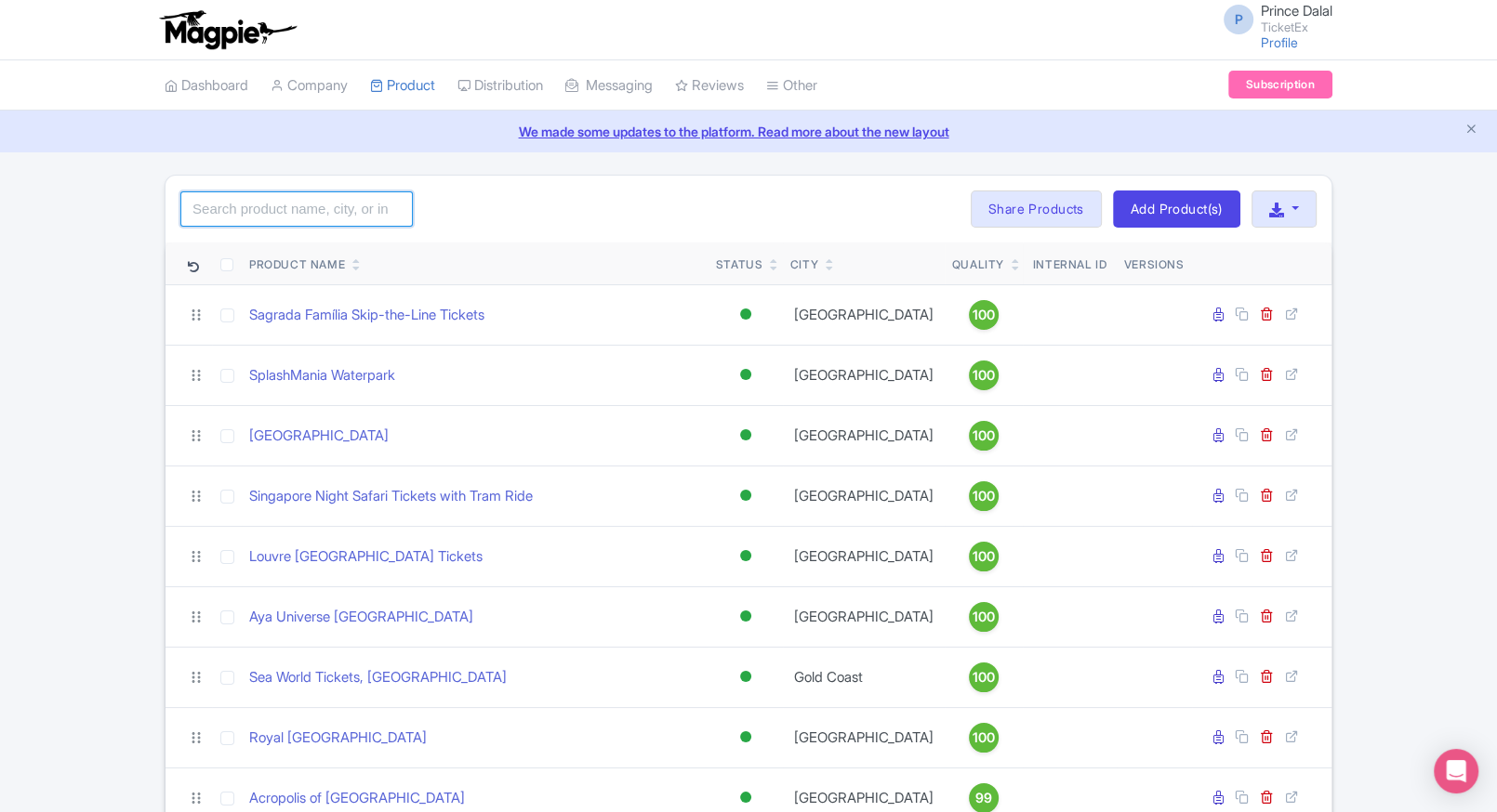
click at [292, 191] on input "search" at bounding box center [296, 209] width 232 height 35
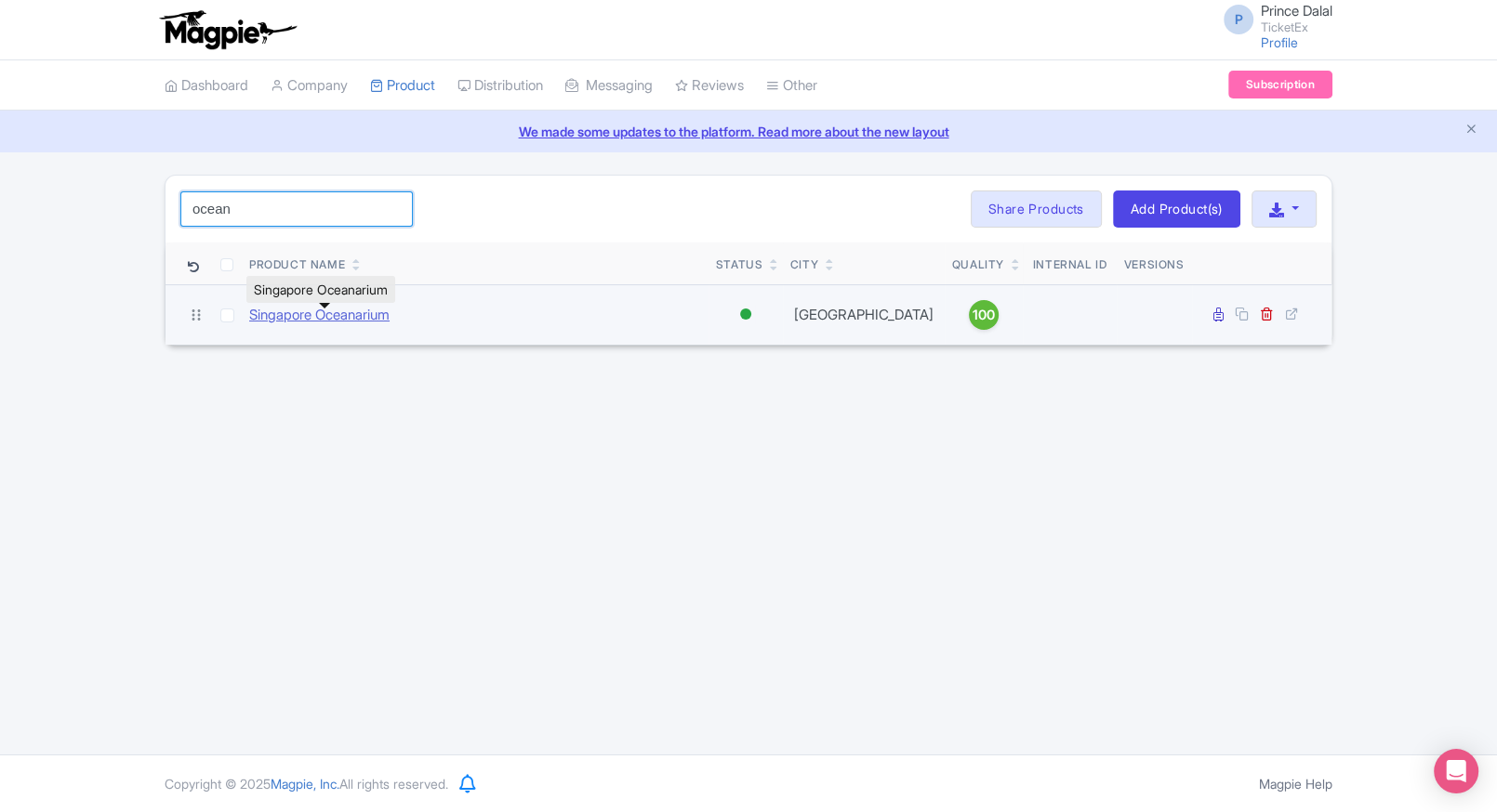
type input "ocean"
click at [340, 326] on link "Singapore Oceanarium" at bounding box center [319, 315] width 141 height 21
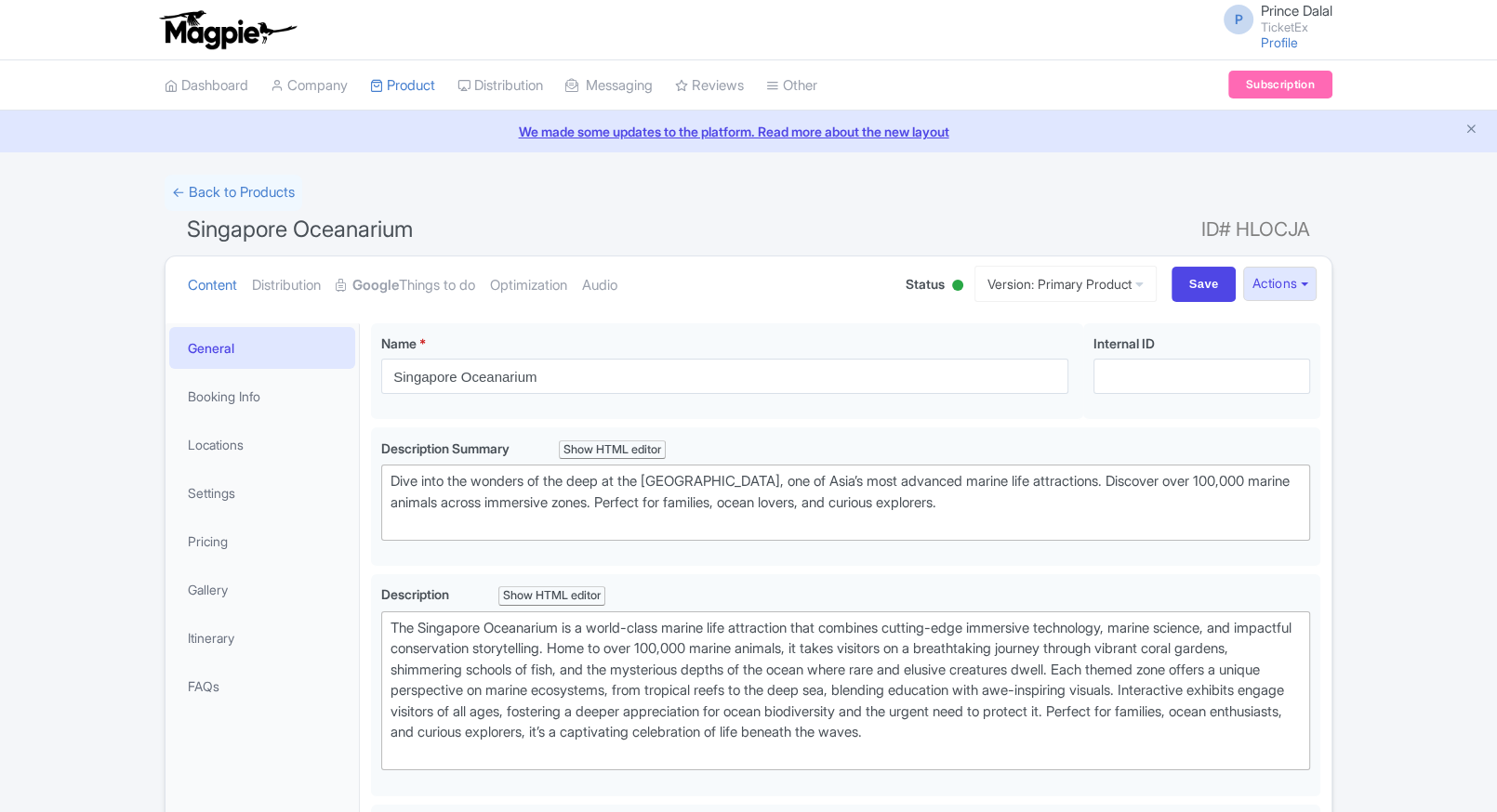
click at [431, 282] on link "Google Things to do" at bounding box center [406, 285] width 140 height 59
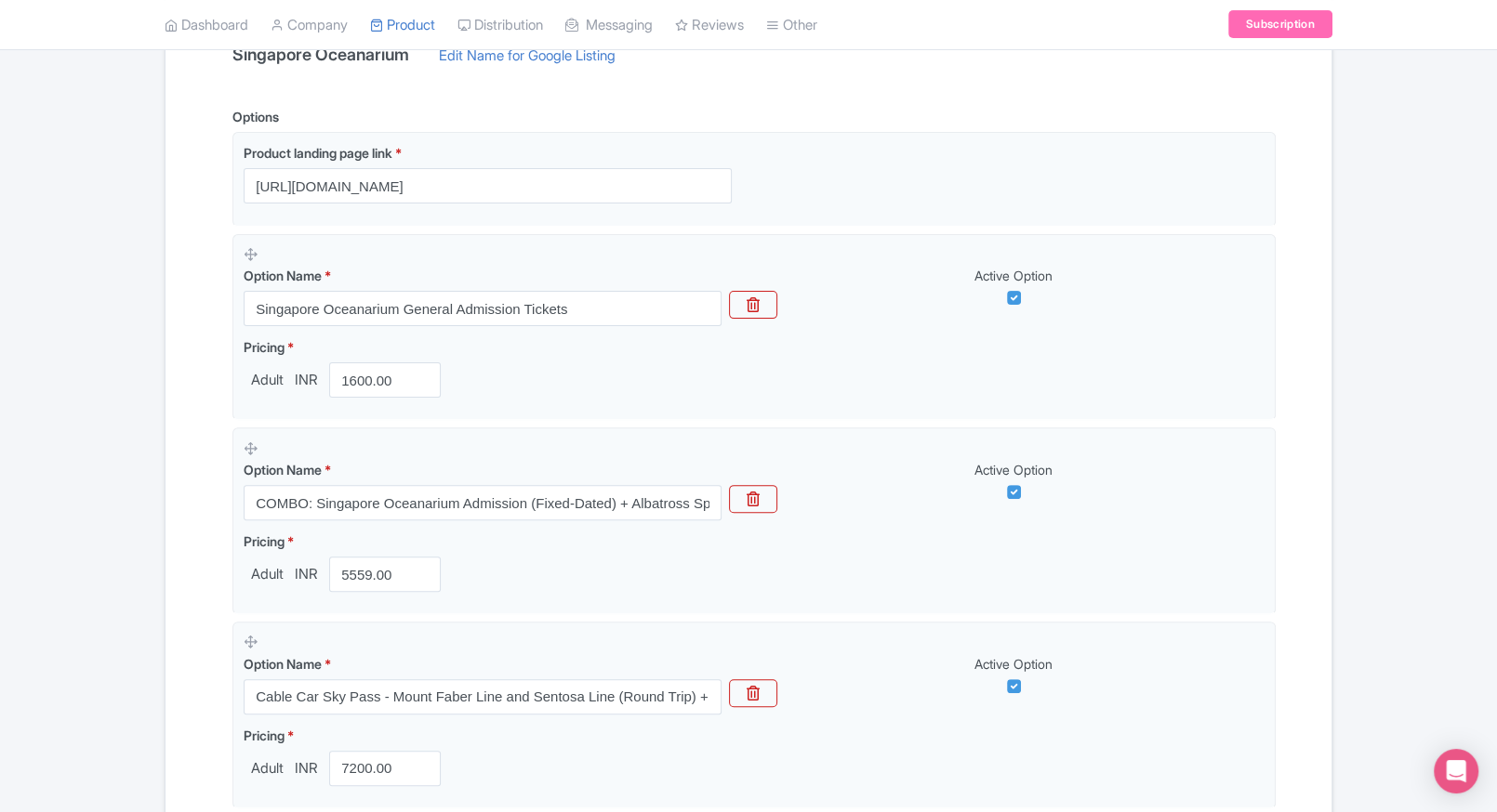
scroll to position [432, 0]
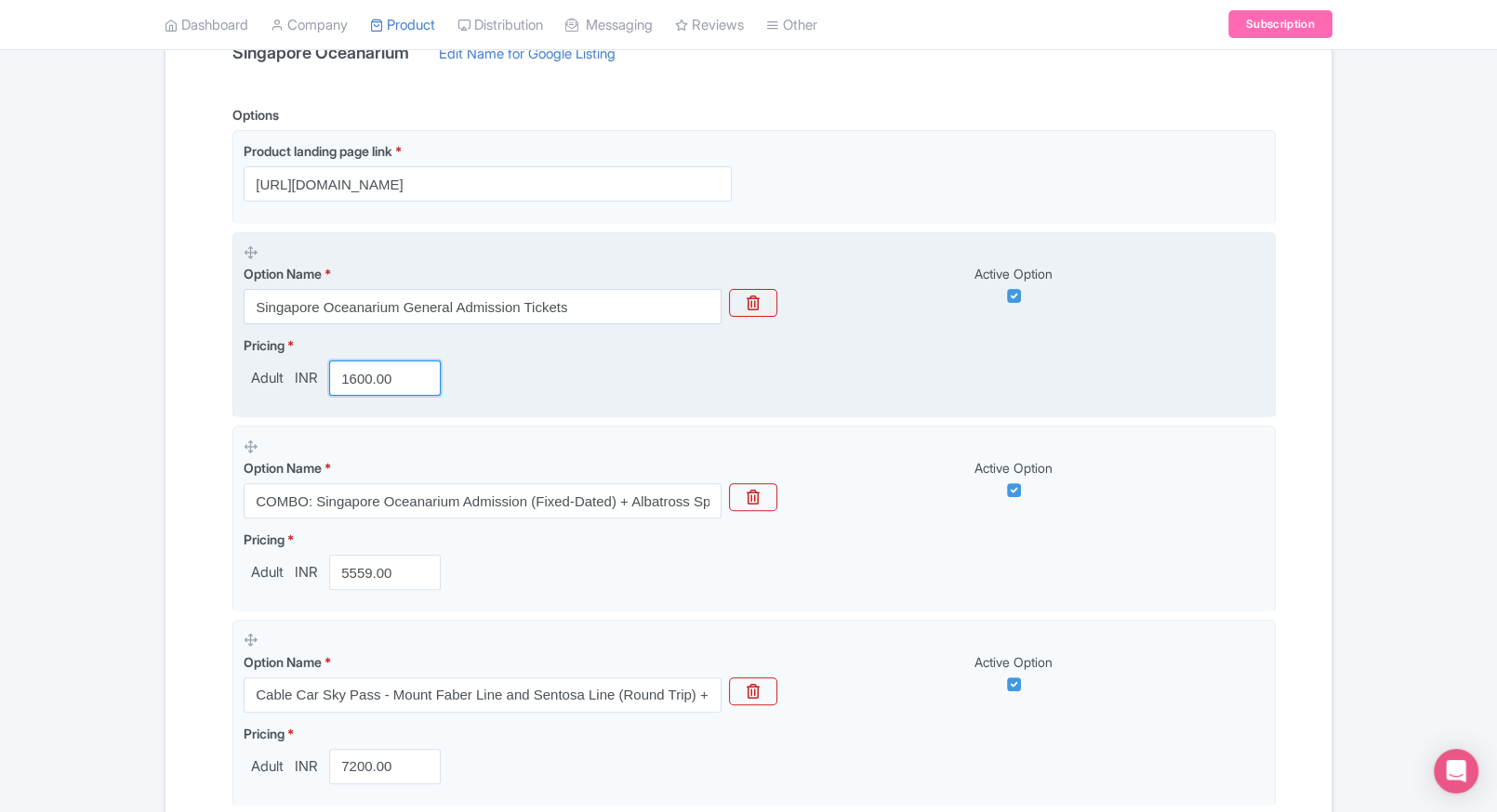
click at [356, 383] on input "1600.00" at bounding box center [385, 378] width 112 height 35
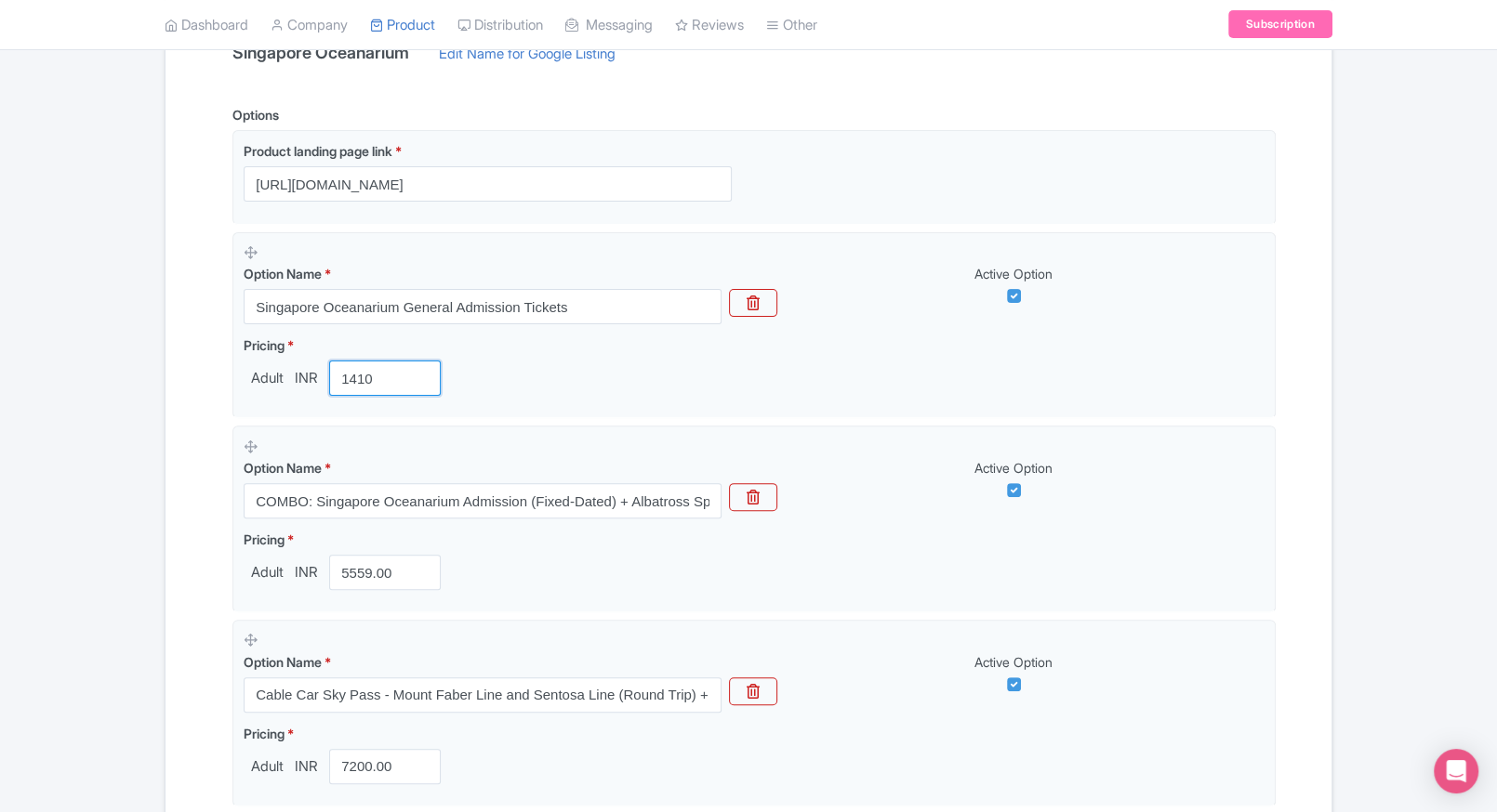
type input "1410"
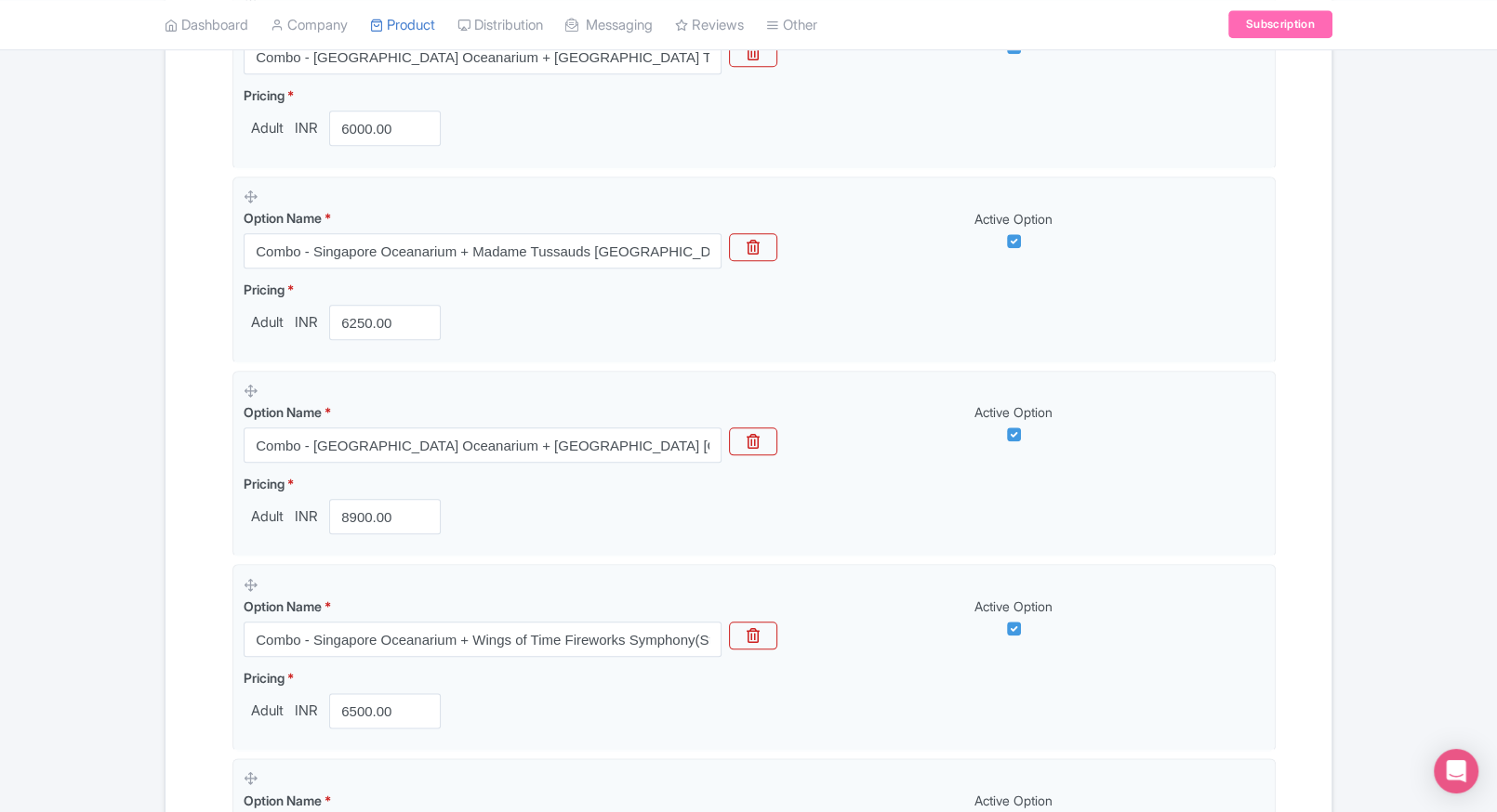
scroll to position [2233, 0]
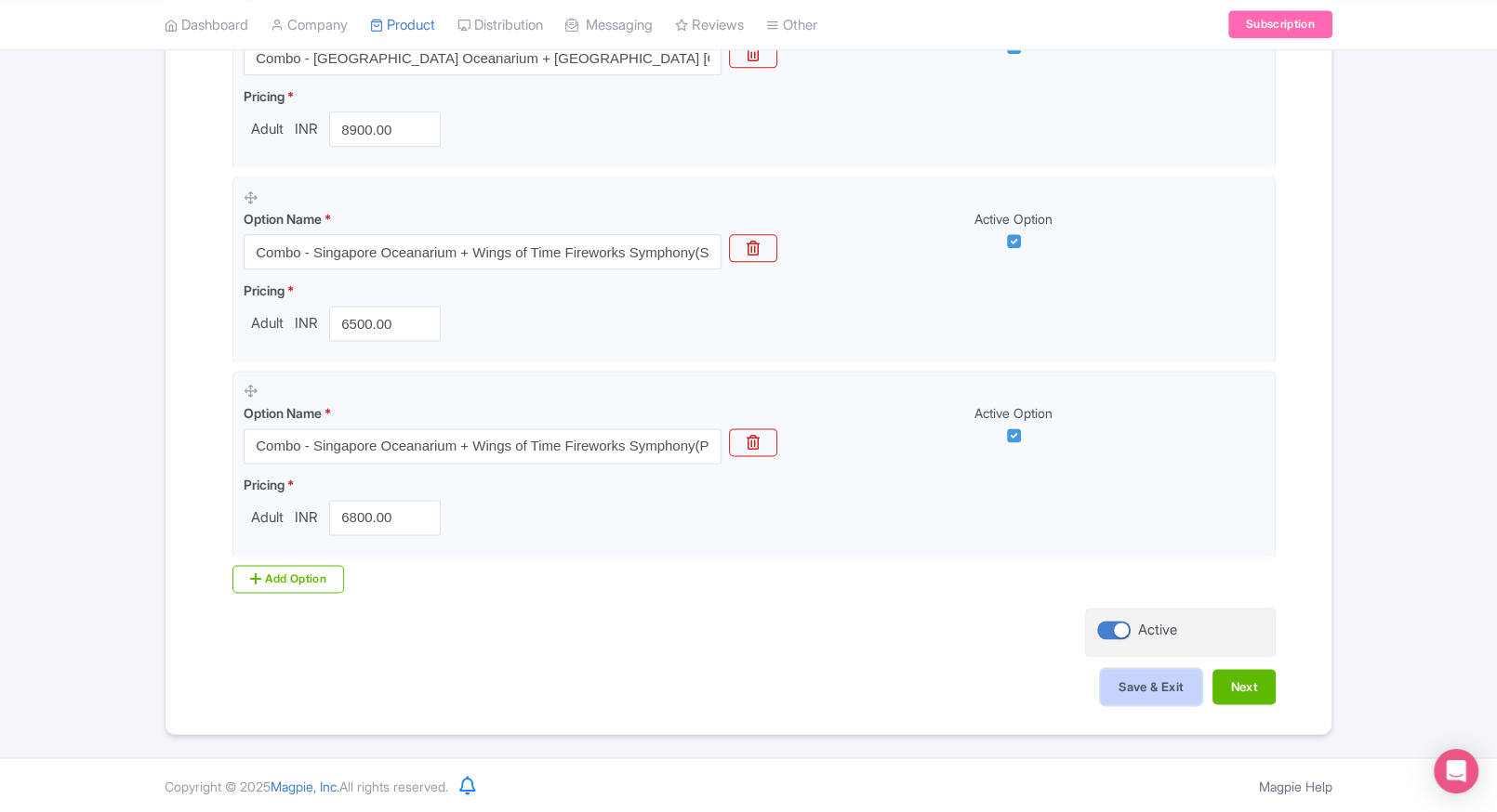
click at [1138, 682] on button "Save & Exit" at bounding box center [1151, 687] width 101 height 35
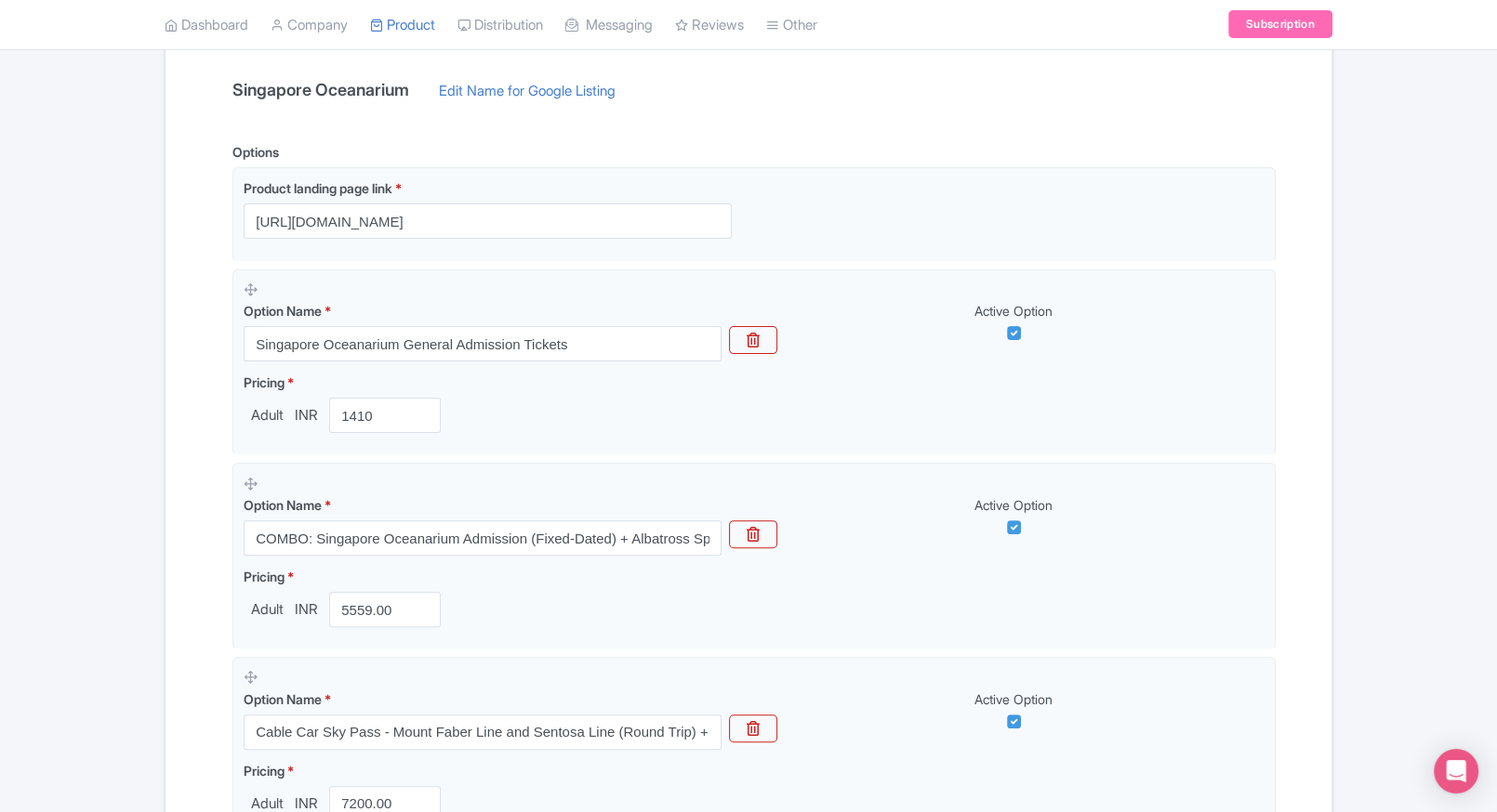
scroll to position [0, 0]
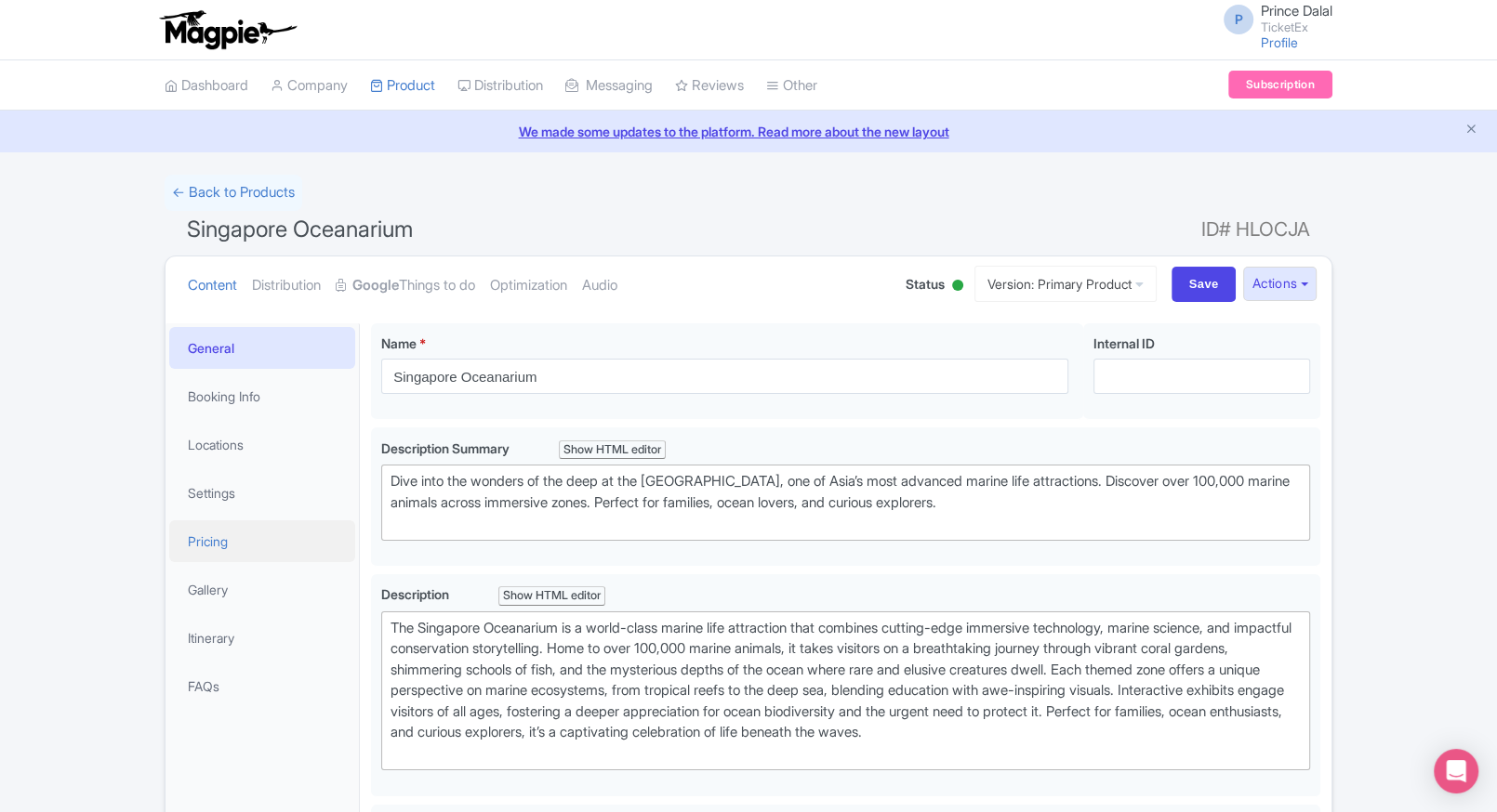
click at [218, 553] on link "Pricing" at bounding box center [261, 541] width 186 height 42
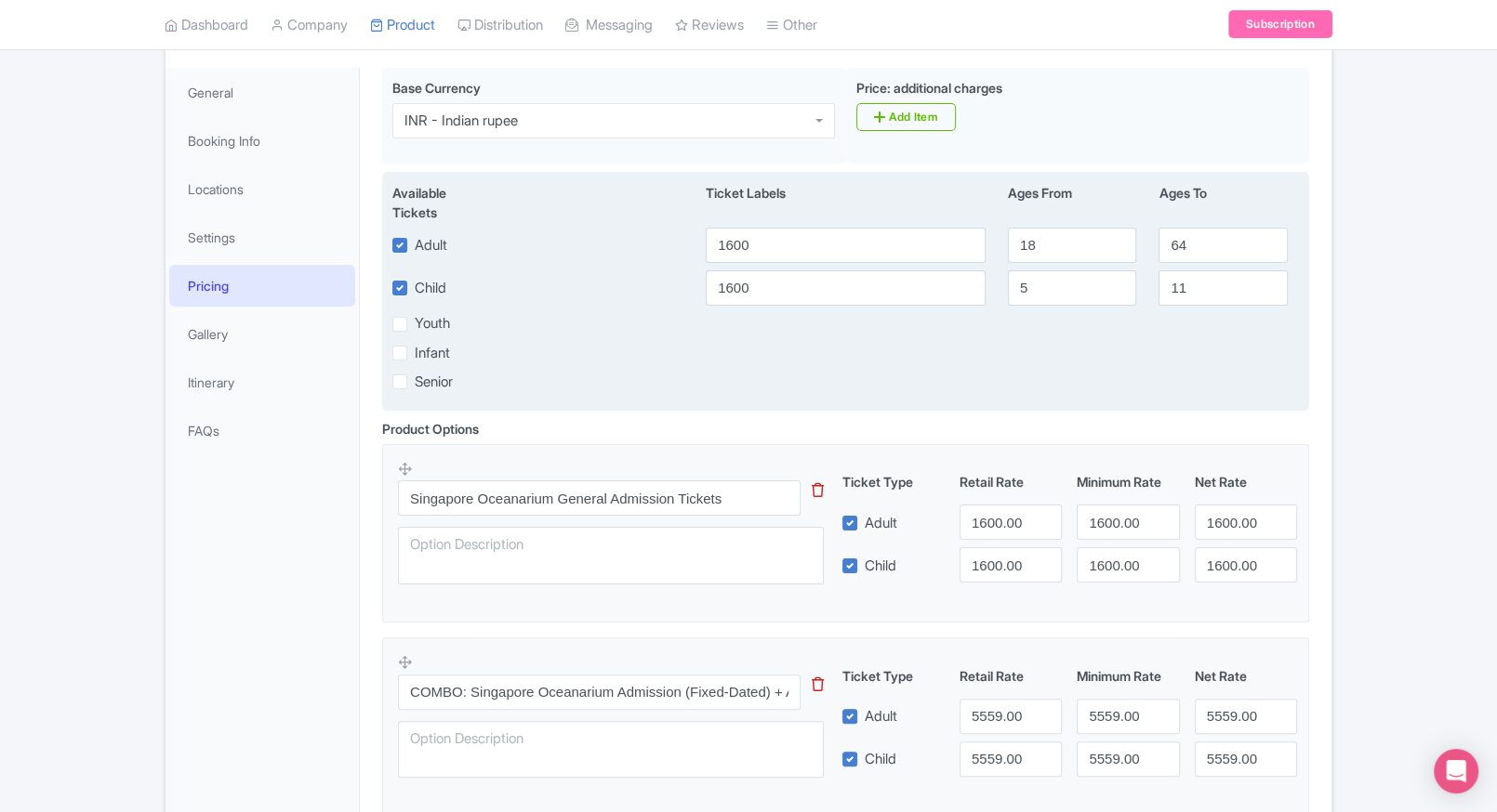
scroll to position [268, 0]
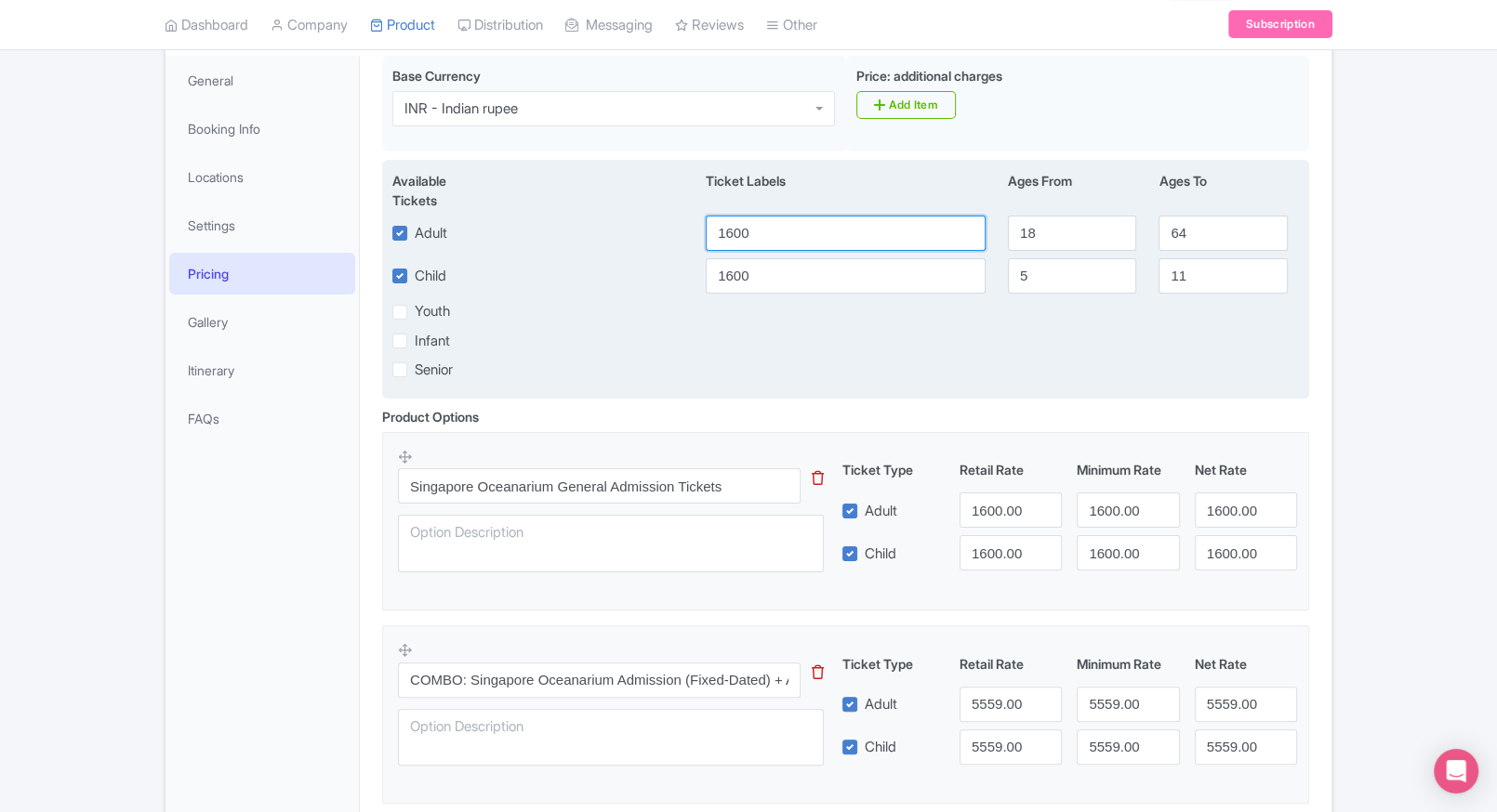
drag, startPoint x: 797, startPoint y: 222, endPoint x: 549, endPoint y: 258, distance: 250.6
click at [549, 258] on div "Available Tickets i Ticket Labels Ages From Ages To Adult 1600 18 64 Child [DAT…" at bounding box center [846, 279] width 927 height 239
paste input "41"
type input "1410"
click at [764, 265] on input "1600" at bounding box center [846, 276] width 280 height 35
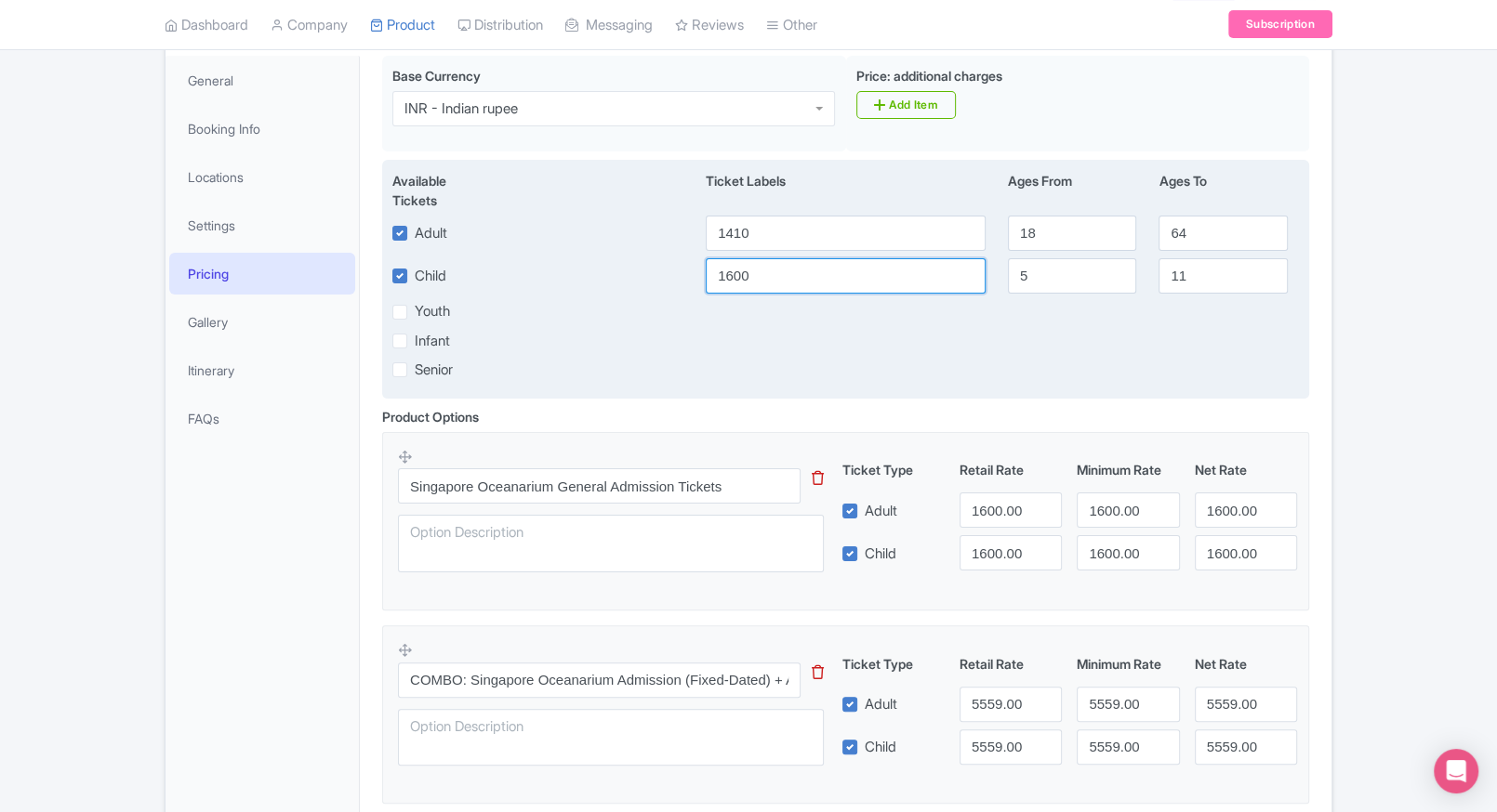
paste input "41"
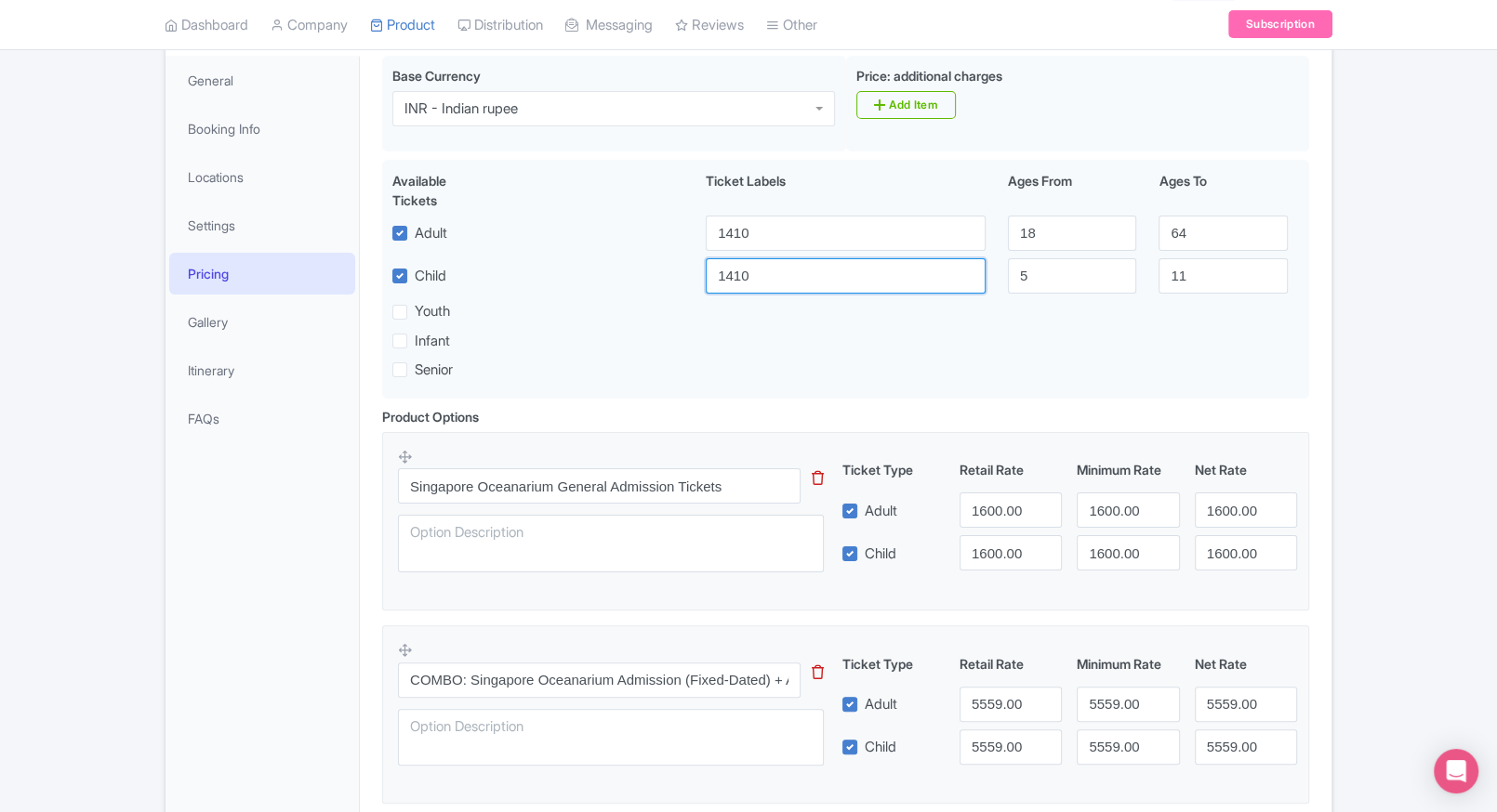
type input "1410"
click at [991, 525] on input "1600.00" at bounding box center [1011, 510] width 103 height 35
paste input "41"
type input "1410"
click at [991, 549] on input "1600.00" at bounding box center [1011, 553] width 103 height 35
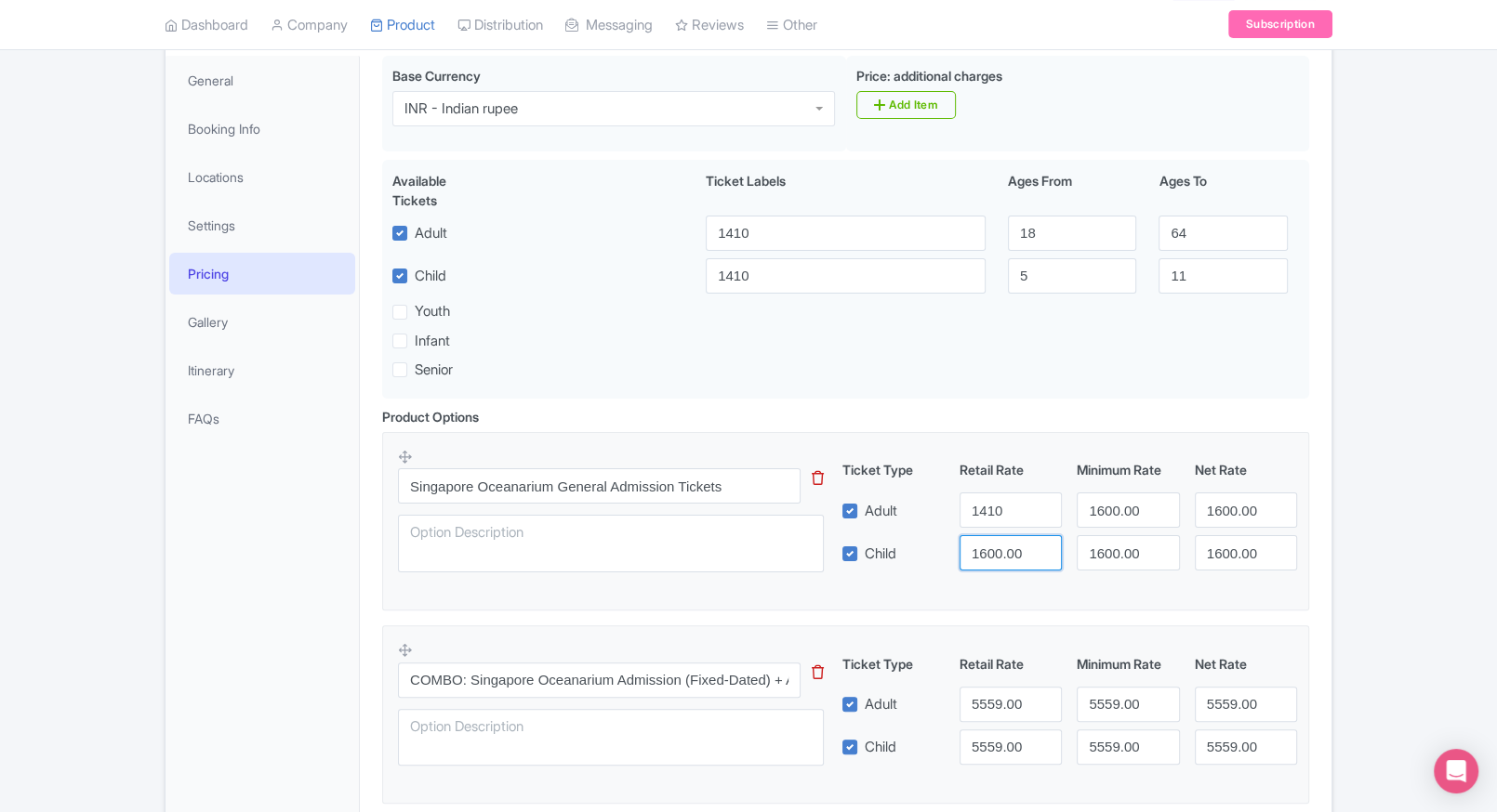
paste input "41"
type input "1410"
click at [1165, 508] on input "1601" at bounding box center [1128, 510] width 103 height 35
paste input "1410"
click at [1165, 508] on input "16021410" at bounding box center [1128, 510] width 103 height 35
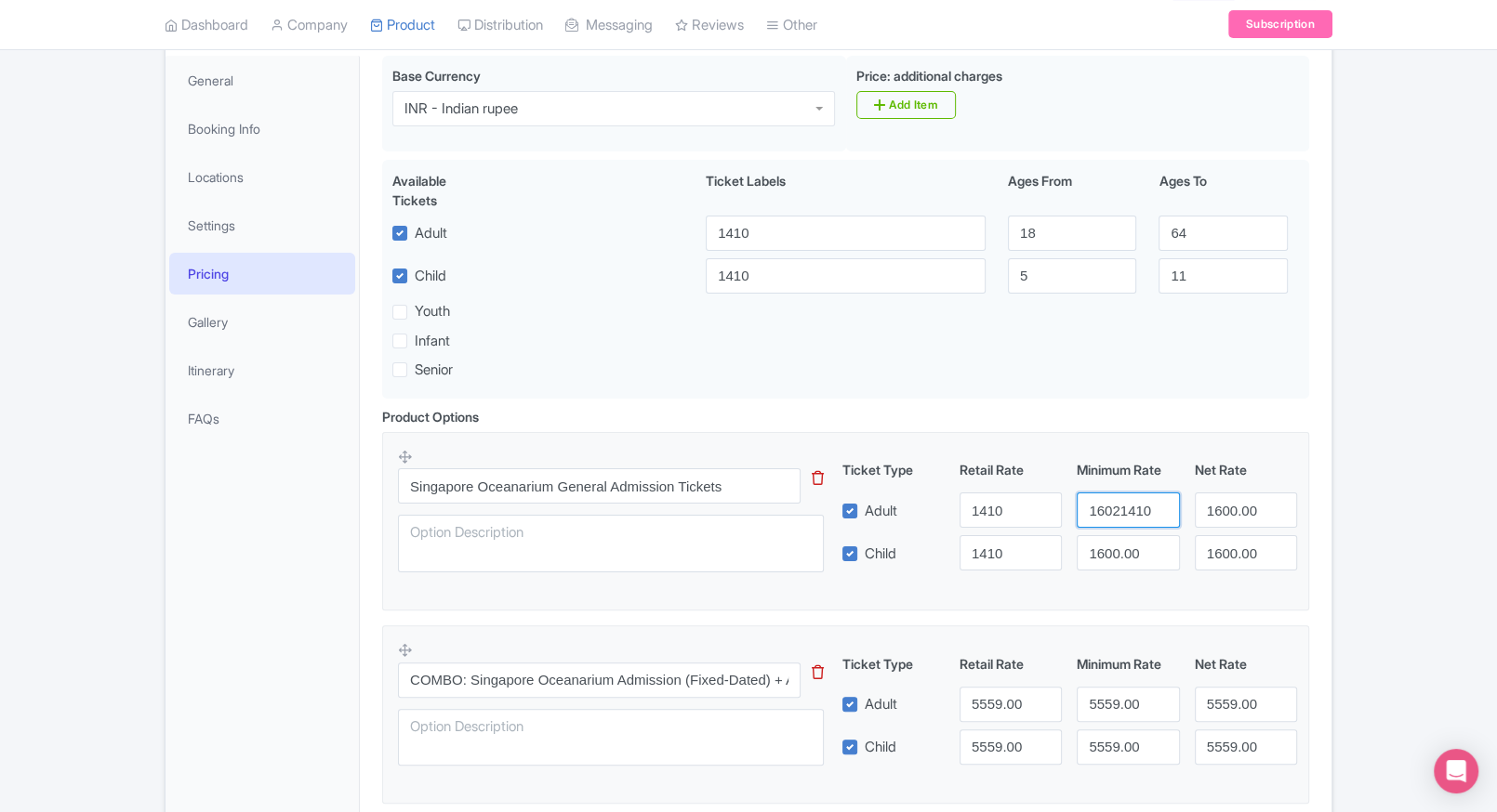
click at [1118, 517] on input "16021410" at bounding box center [1128, 510] width 103 height 35
paste input "number"
type input "1410"
click at [1110, 553] on input "1600.00" at bounding box center [1128, 553] width 103 height 35
paste input "41"
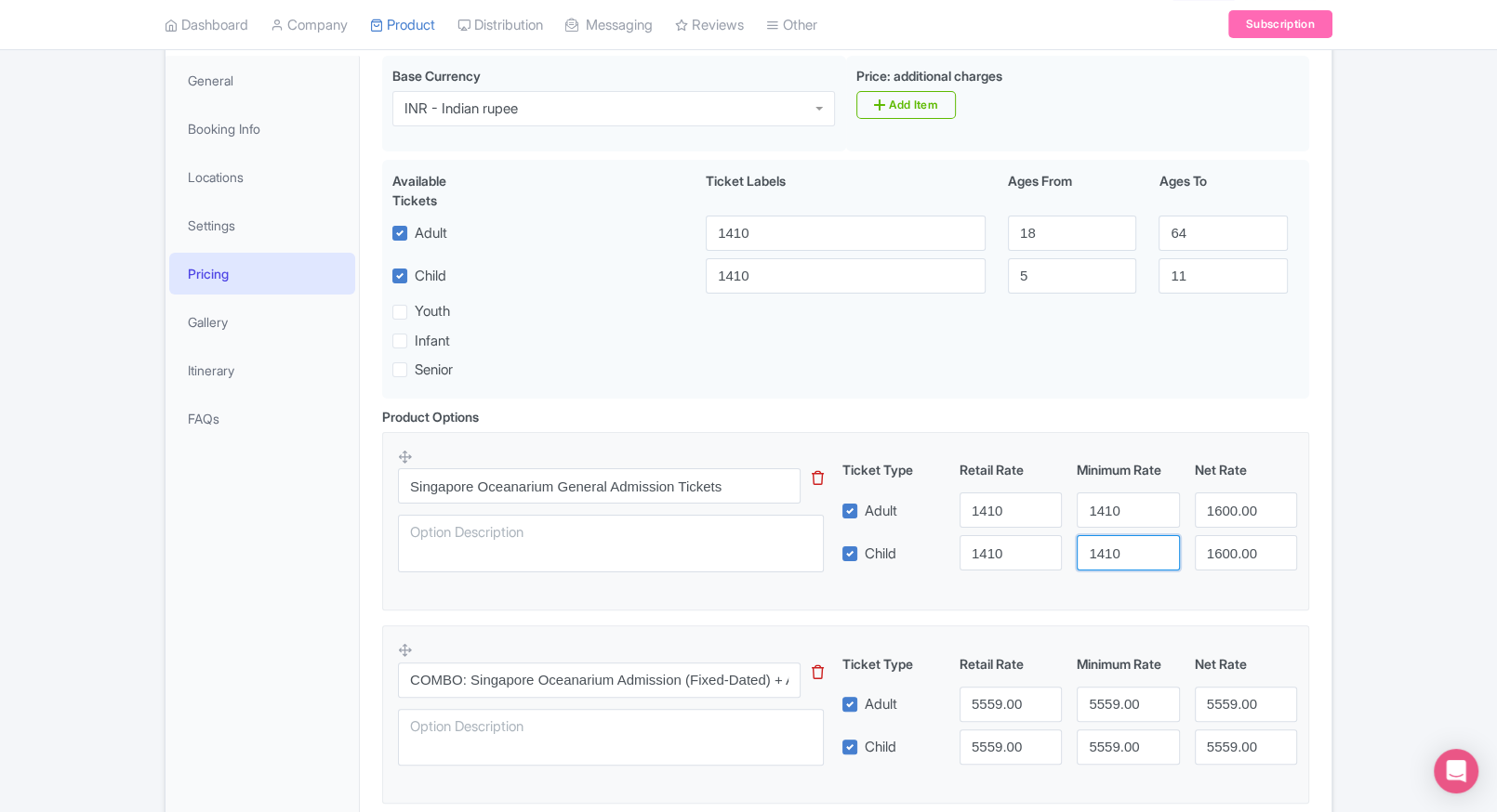
type input "1410"
click at [1258, 515] on input "1600.00" at bounding box center [1246, 510] width 103 height 35
paste input "1410"
paste input "number"
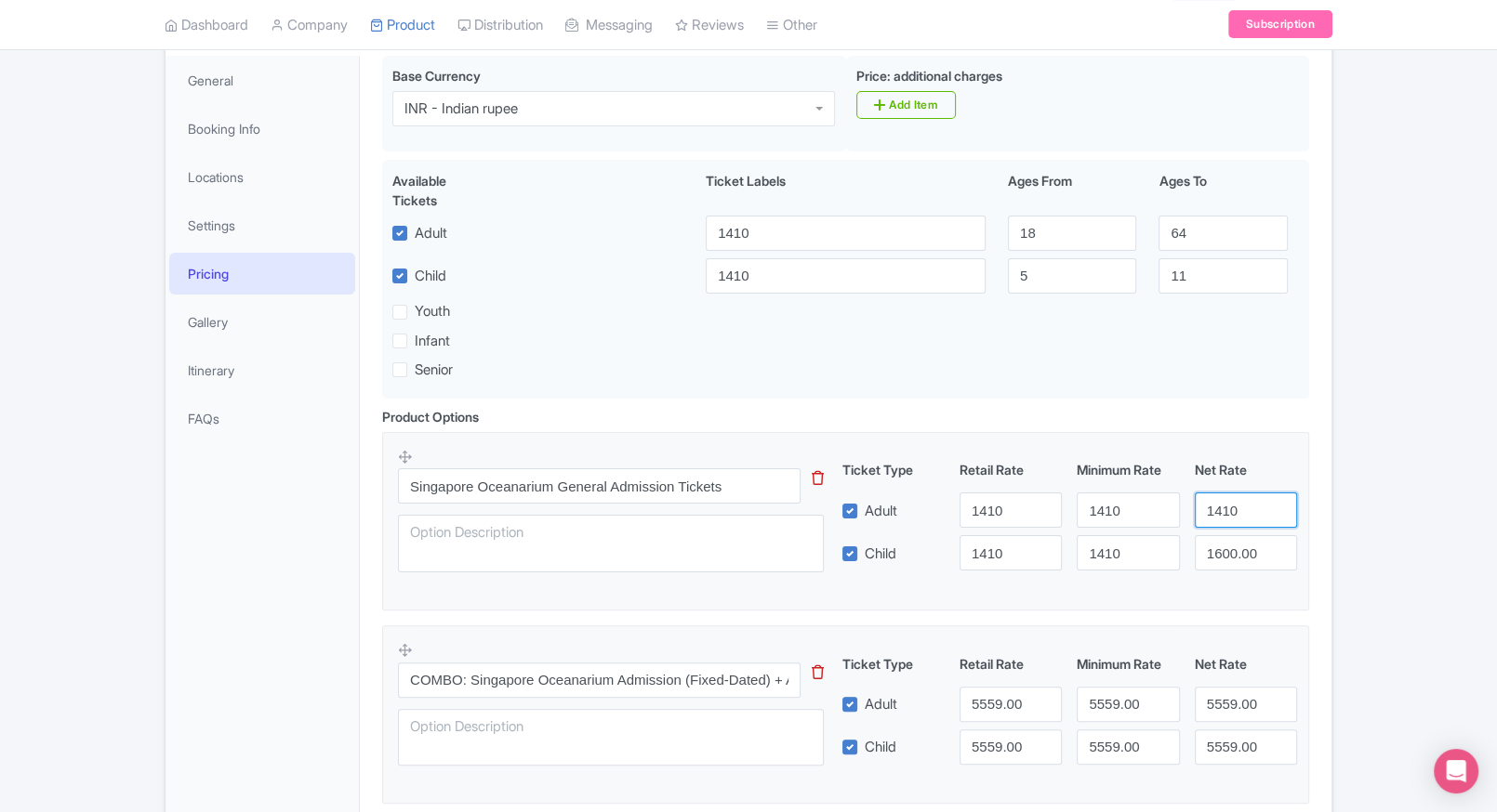
scroll to position [0, 0]
type input "1410"
click at [1228, 550] on input "1600.00" at bounding box center [1246, 553] width 103 height 35
paste input "41"
type input "1410"
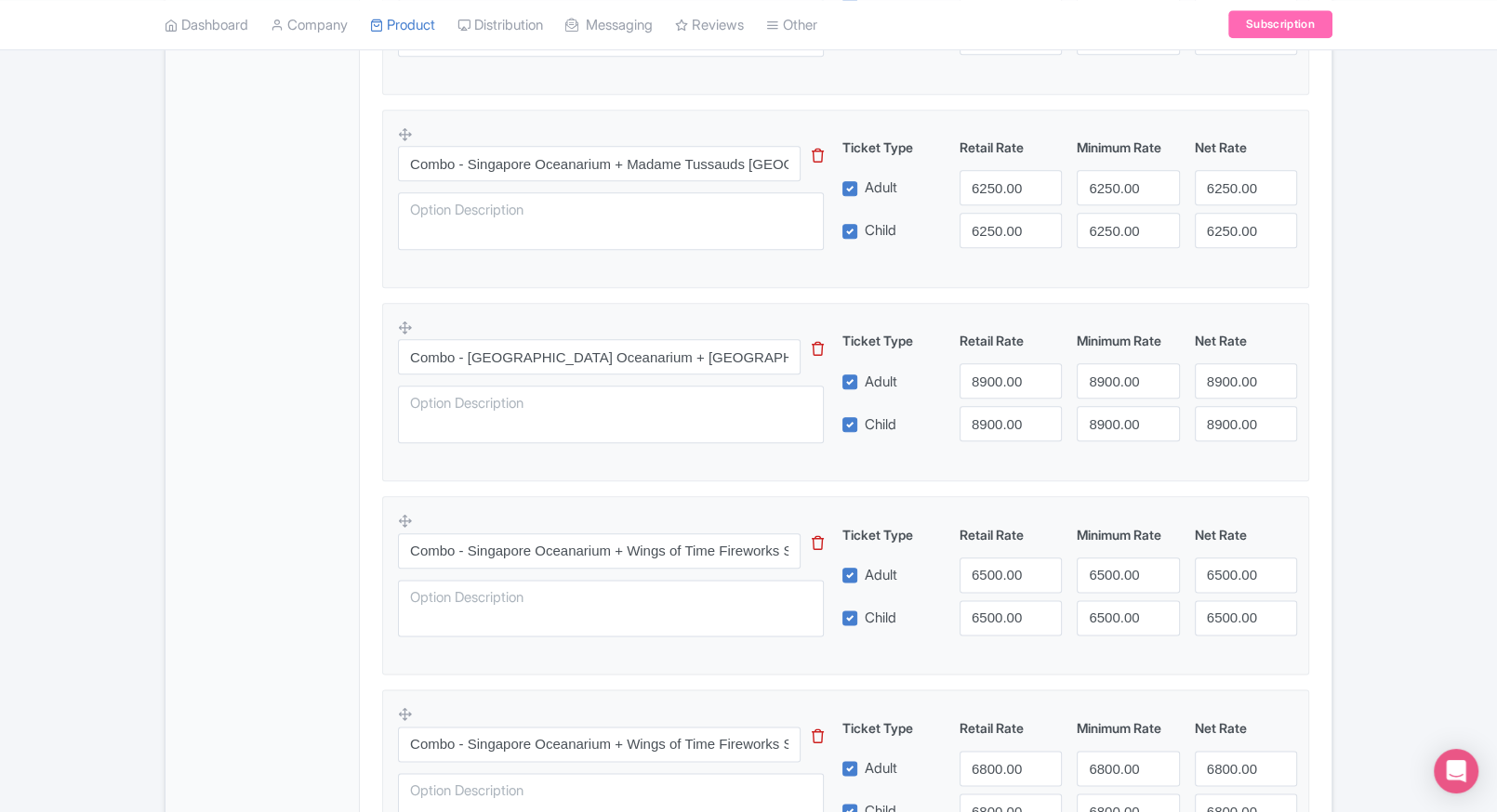
scroll to position [2207, 0]
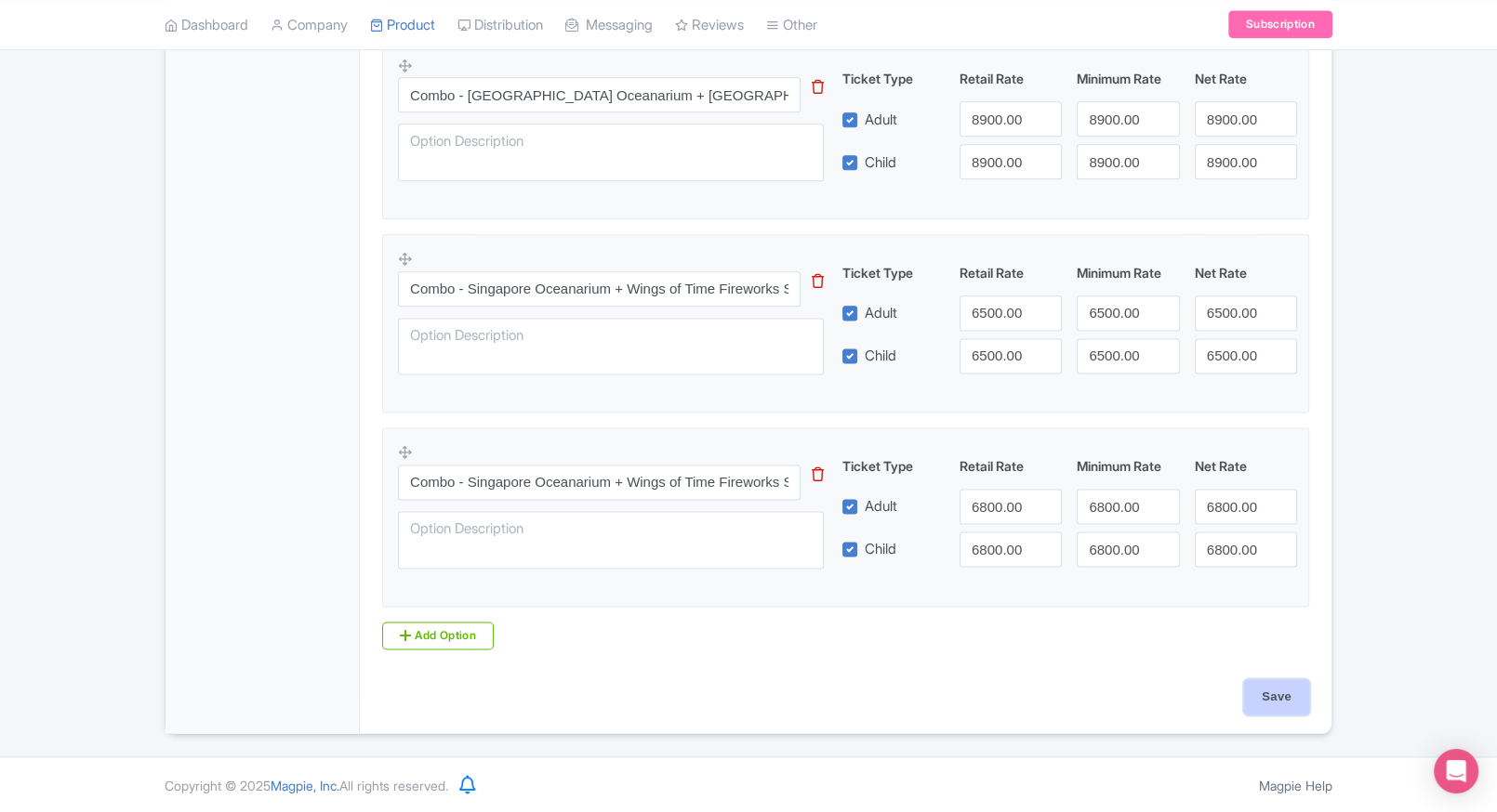
click at [1280, 695] on input "Save" at bounding box center [1277, 697] width 65 height 35
type input "Saving..."
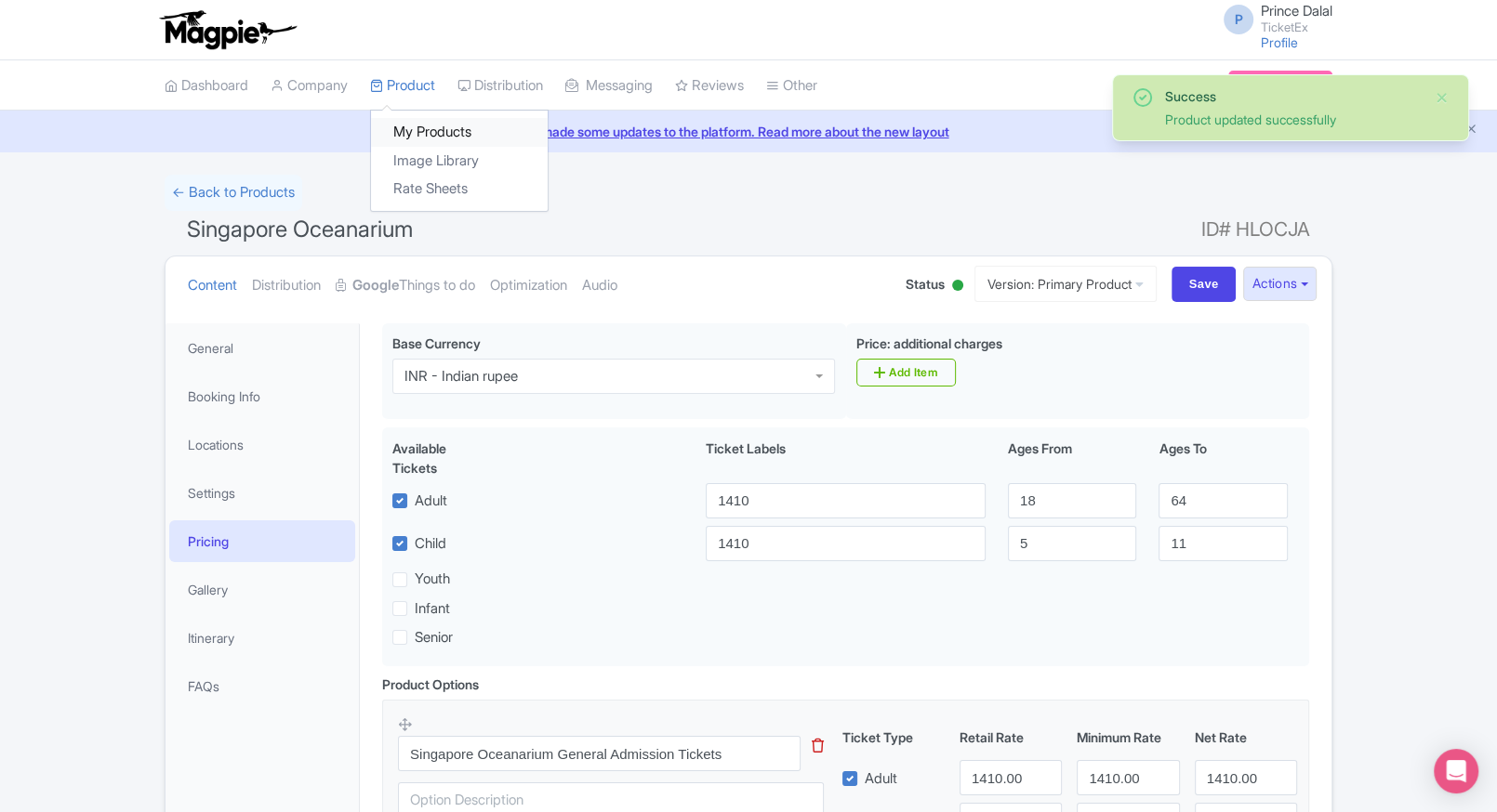
click at [447, 133] on link "My Products" at bounding box center [459, 132] width 176 height 29
